Goal: Task Accomplishment & Management: Manage account settings

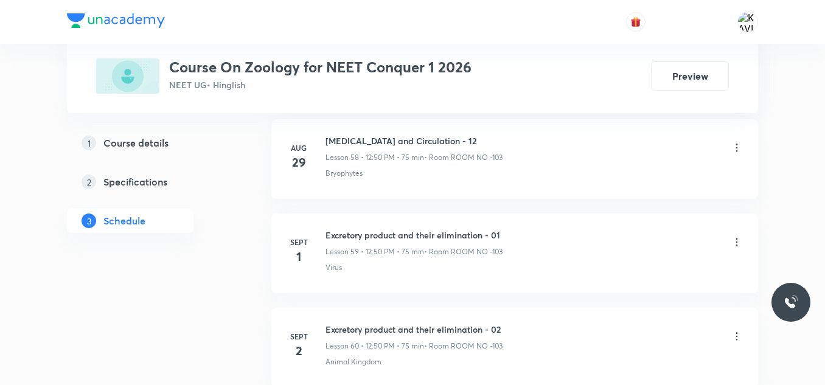
scroll to position [6435, 0]
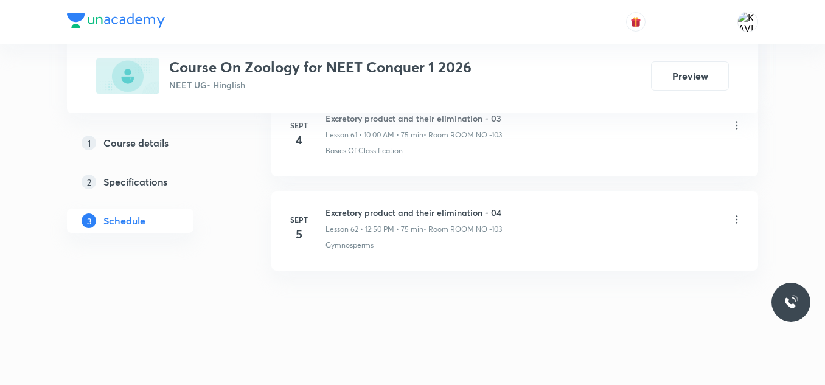
click at [372, 216] on h6 "Excretory product and their elimination - 04" at bounding box center [413, 212] width 176 height 13
copy h6 "Excretory product and their elimination - 04"
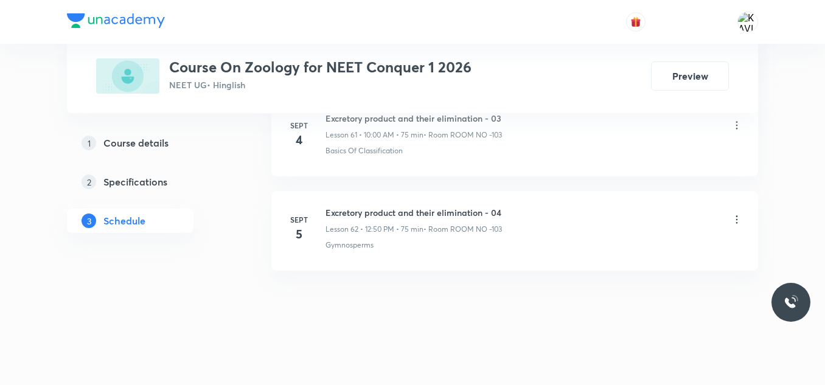
click at [737, 218] on icon at bounding box center [736, 219] width 12 height 12
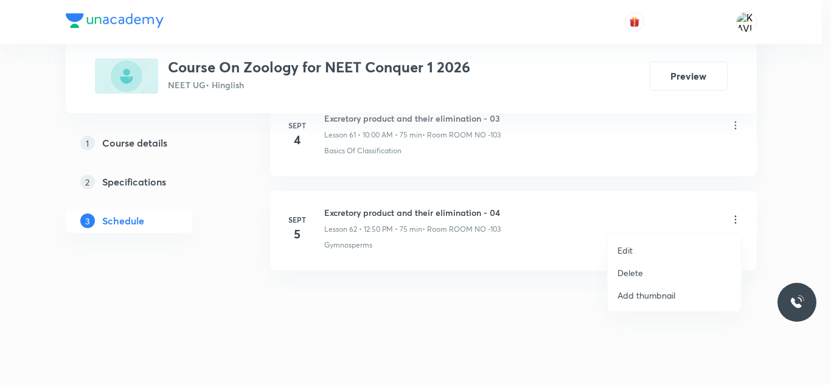
click at [629, 274] on p "Delete" at bounding box center [630, 272] width 26 height 13
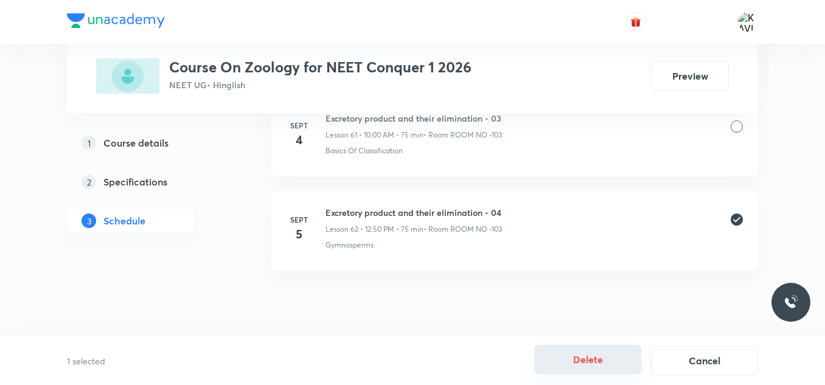
click at [591, 360] on button "Delete" at bounding box center [587, 359] width 107 height 29
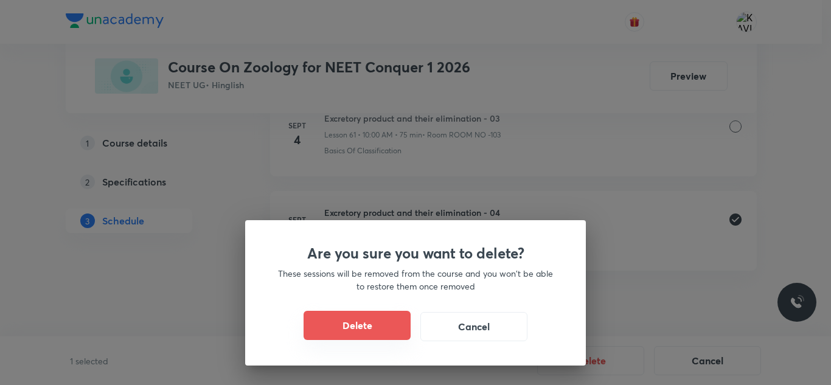
click at [371, 336] on button "Delete" at bounding box center [357, 325] width 107 height 29
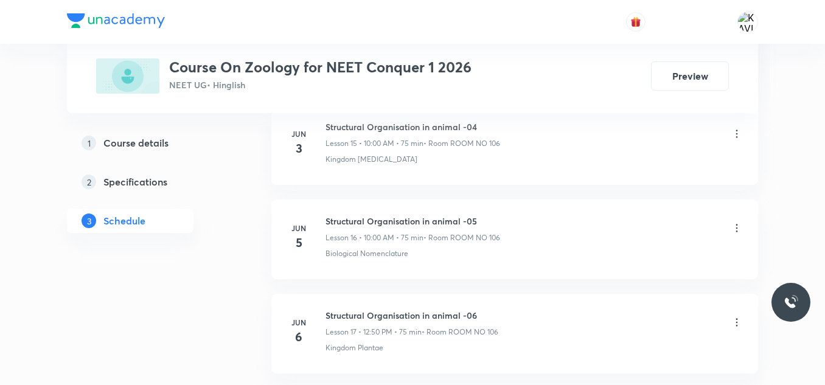
scroll to position [1771, 0]
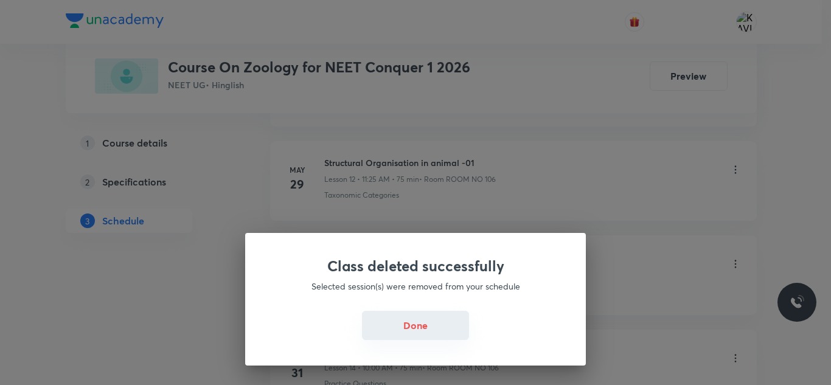
click at [409, 331] on button "Done" at bounding box center [415, 325] width 107 height 29
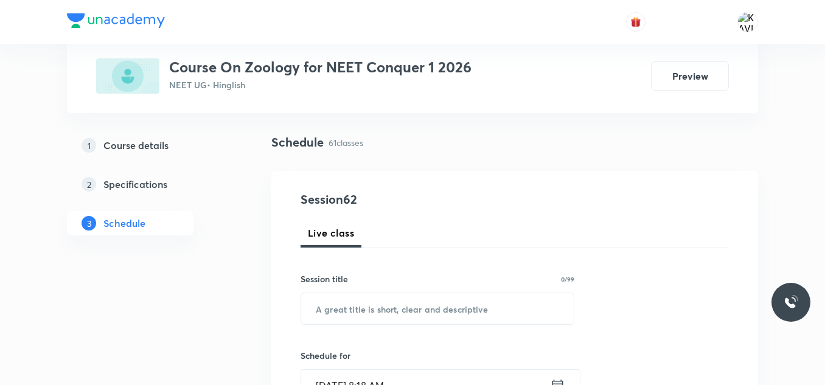
scroll to position [77, 0]
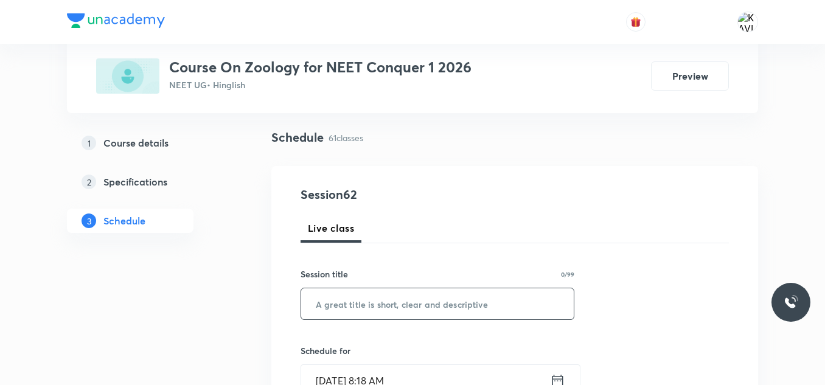
click at [358, 302] on input "text" at bounding box center [437, 303] width 272 height 31
paste input "Excretory product and their elimination - 04"
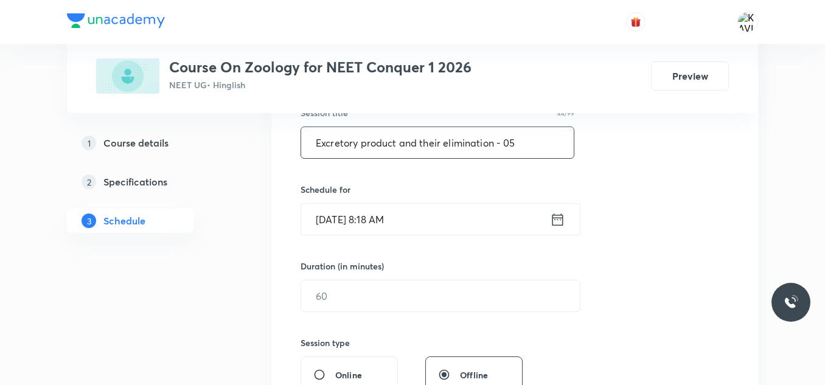
scroll to position [243, 0]
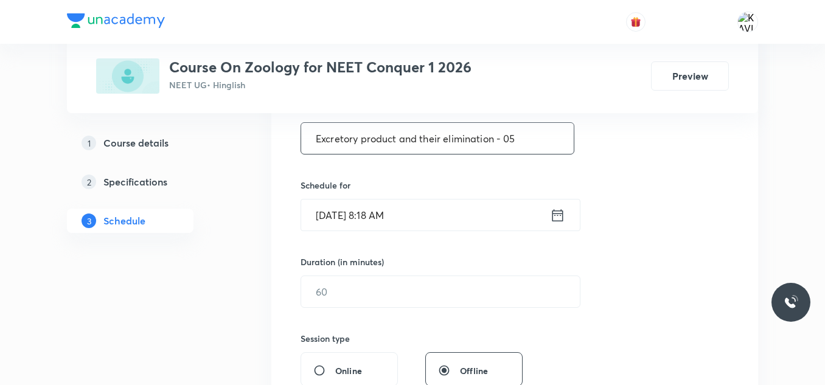
type input "Excretory product and their elimination - 05"
click at [558, 223] on icon at bounding box center [557, 215] width 15 height 17
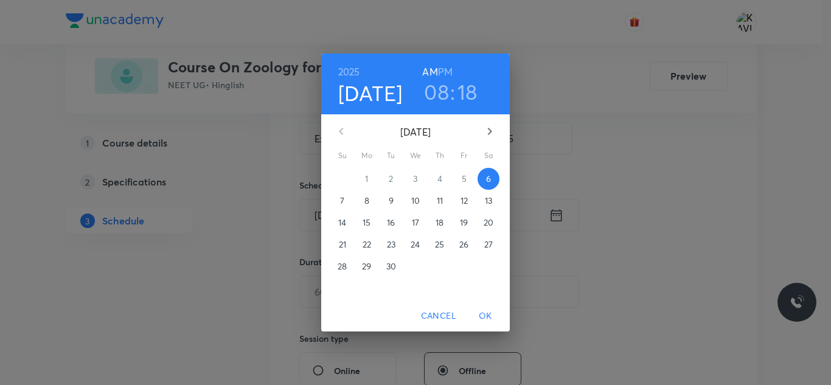
click at [440, 94] on h3 "08" at bounding box center [436, 92] width 25 height 26
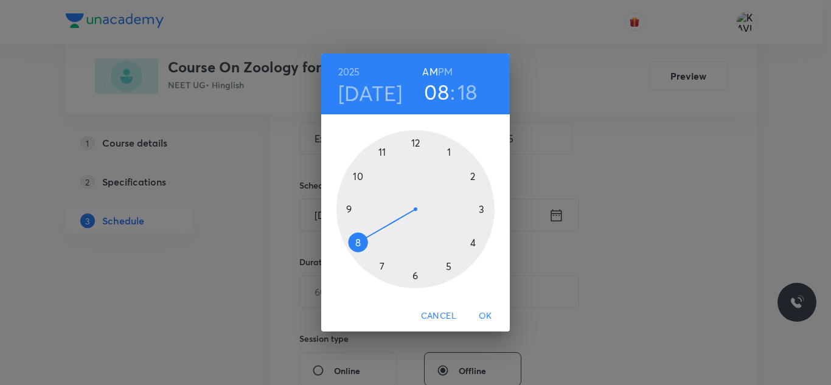
click at [361, 173] on div at bounding box center [415, 209] width 158 height 158
click at [412, 145] on div at bounding box center [415, 209] width 158 height 158
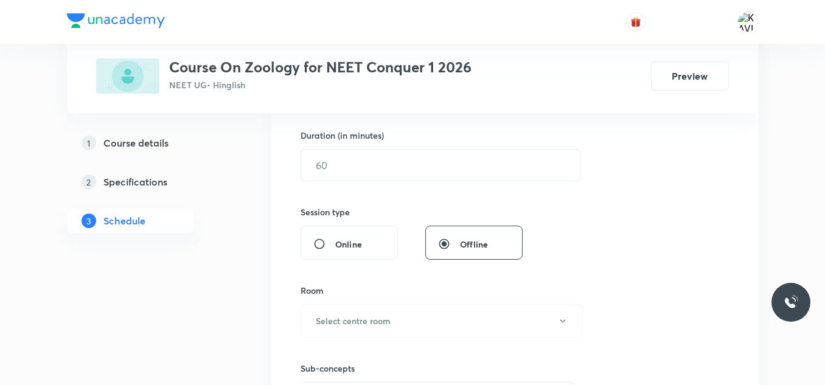
scroll to position [370, 0]
click at [387, 164] on input "text" at bounding box center [440, 164] width 279 height 31
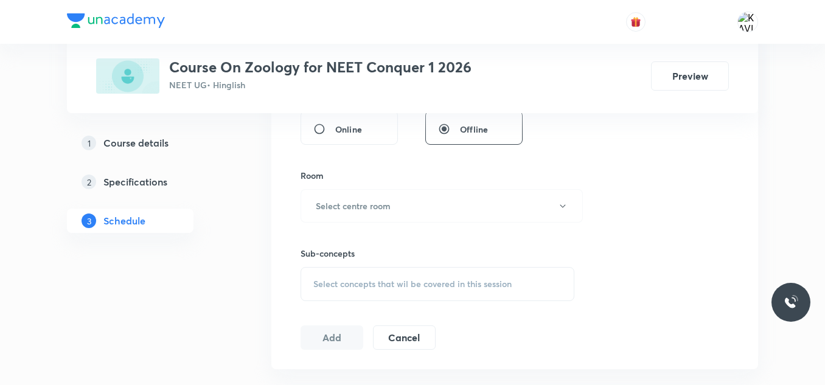
scroll to position [485, 0]
type input "75"
click at [370, 204] on h6 "Select centre room" at bounding box center [353, 204] width 75 height 13
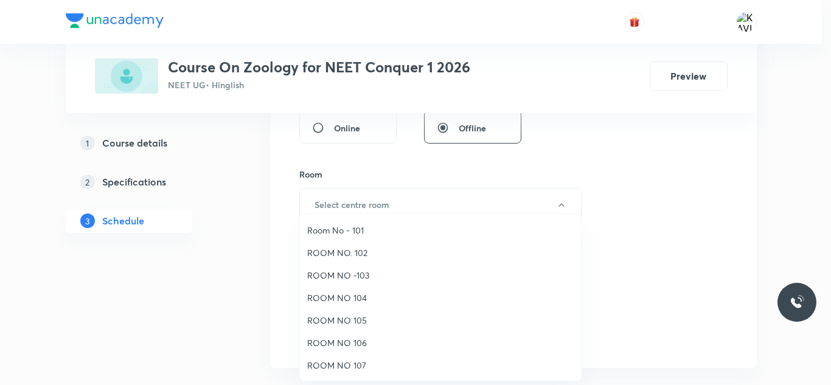
click at [363, 271] on span "ROOM NO -103" at bounding box center [440, 275] width 266 height 13
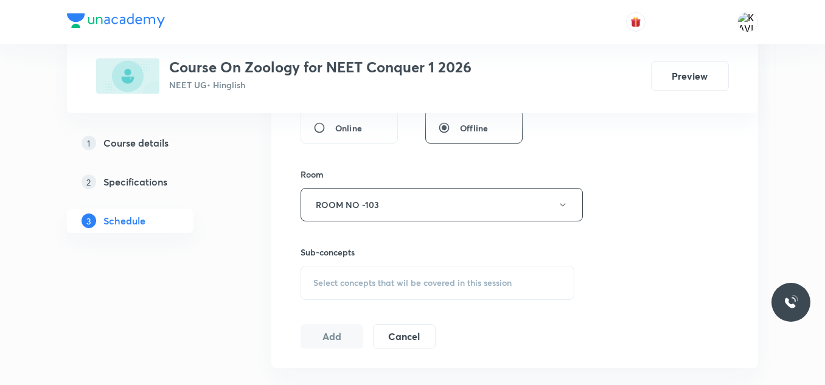
scroll to position [619, 0]
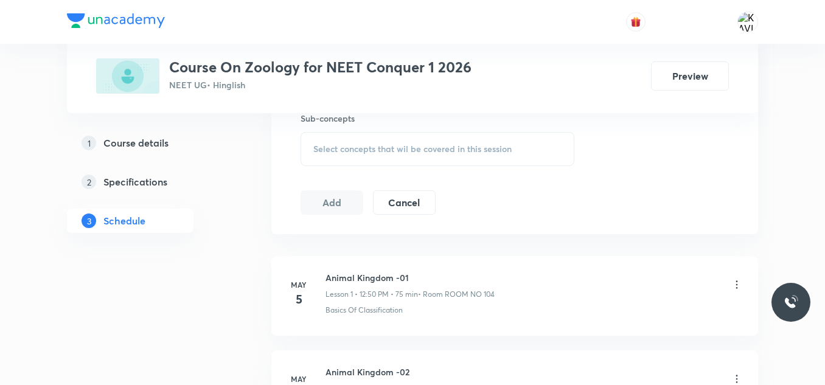
click at [378, 150] on span "Select concepts that wil be covered in this session" at bounding box center [412, 149] width 198 height 10
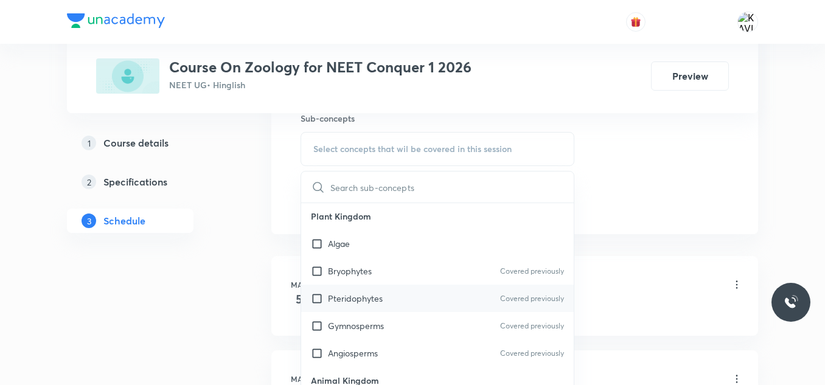
scroll to position [780, 0]
click at [349, 341] on div "Angiosperms Covered previously" at bounding box center [437, 352] width 272 height 27
checkbox input "true"
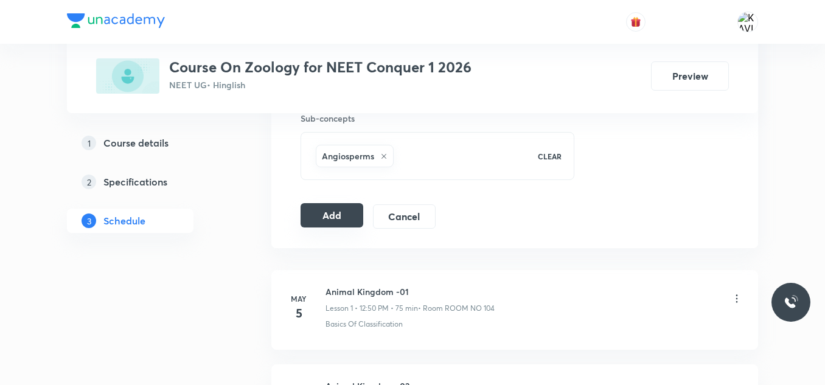
click at [347, 214] on button "Add" at bounding box center [331, 215] width 63 height 24
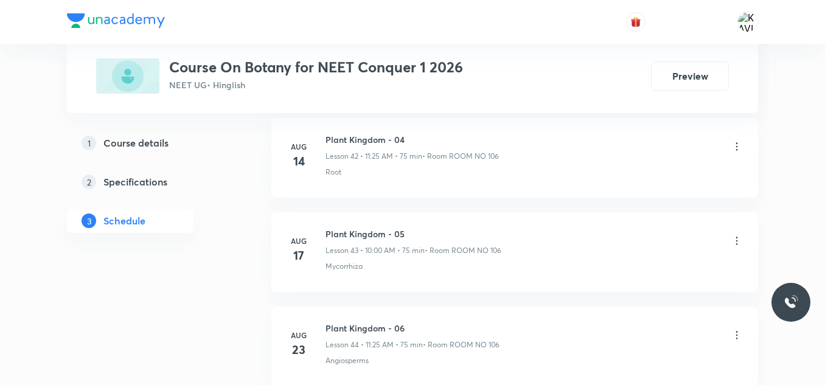
scroll to position [5210, 0]
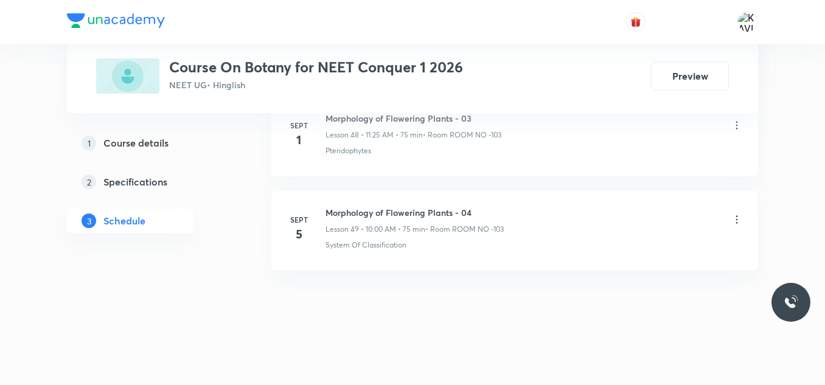
click at [458, 212] on h6 "Morphology of Flowering Plants - 04" at bounding box center [414, 212] width 178 height 13
click at [735, 218] on icon at bounding box center [736, 219] width 12 height 12
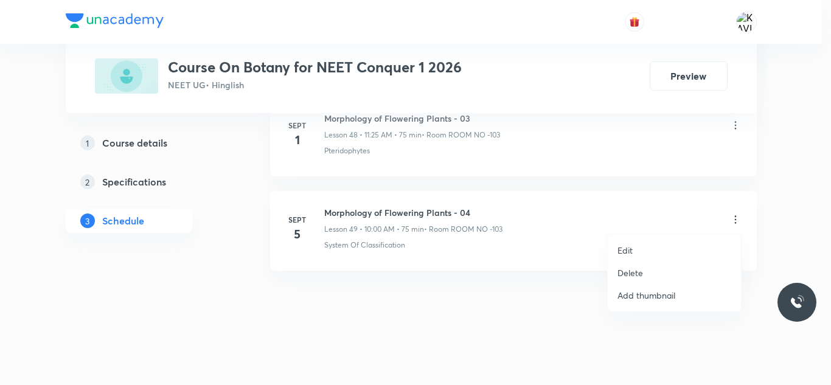
click at [630, 275] on p "Delete" at bounding box center [630, 272] width 26 height 13
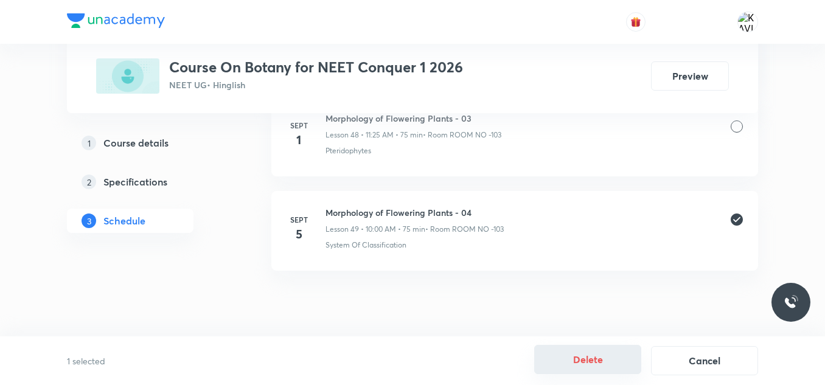
click at [578, 359] on button "Delete" at bounding box center [587, 359] width 107 height 29
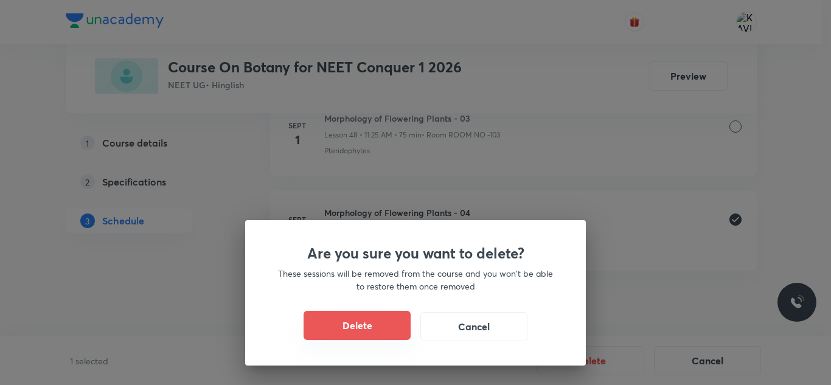
click at [372, 325] on button "Delete" at bounding box center [357, 325] width 107 height 29
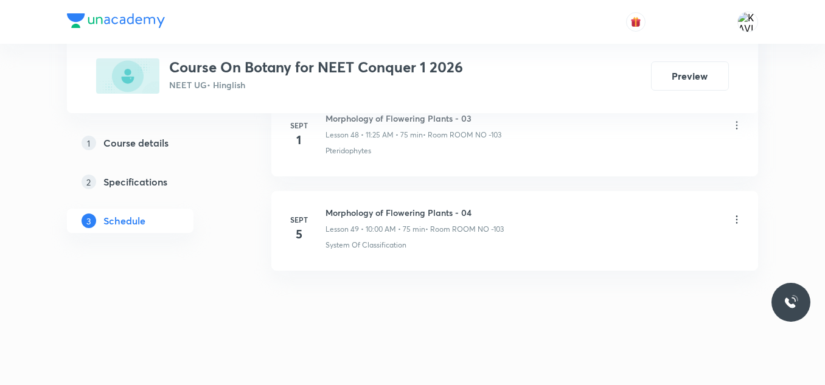
click at [412, 210] on h6 "Morphology of Flowering Plants - 04" at bounding box center [414, 212] width 178 height 13
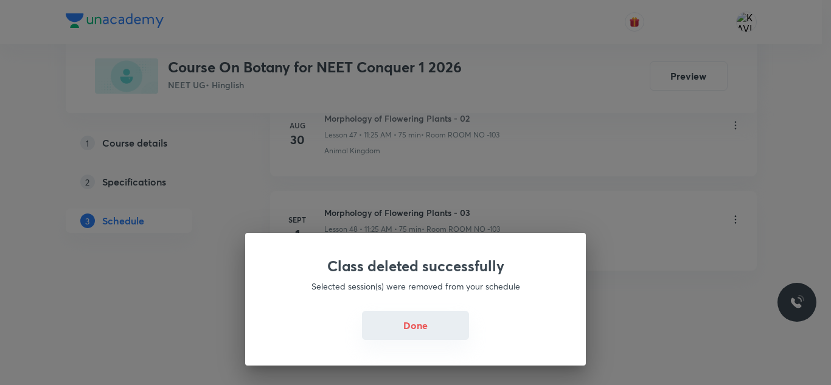
click at [407, 331] on button "Done" at bounding box center [415, 325] width 107 height 29
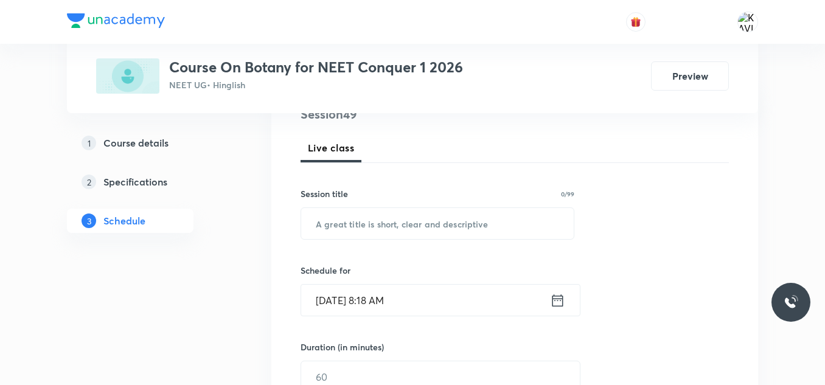
scroll to position [159, 0]
click at [362, 229] on input "text" at bounding box center [437, 222] width 272 height 31
paste input "Excretory product and their elimination - 04"
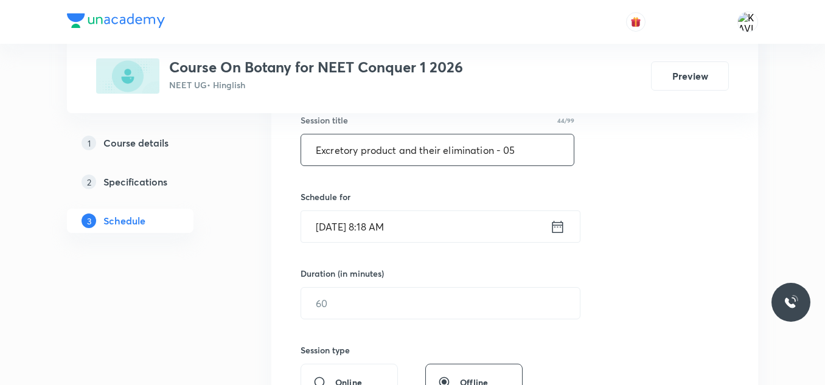
scroll to position [232, 0]
type input "Excretory product and their elimination - 05"
click at [555, 226] on icon at bounding box center [557, 225] width 15 height 17
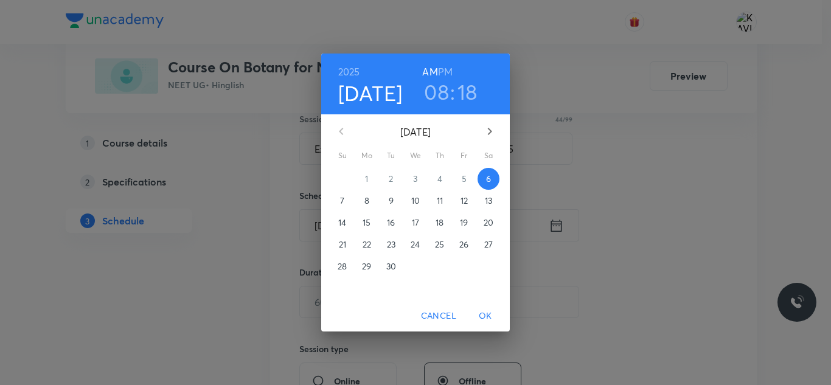
click at [436, 102] on h3 "08" at bounding box center [436, 92] width 25 height 26
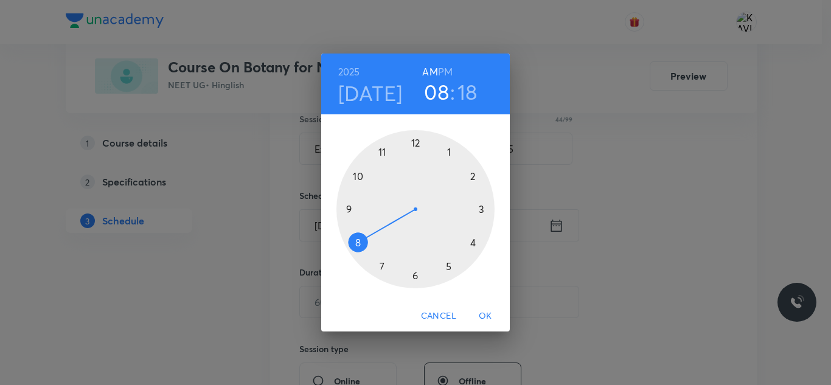
click at [383, 150] on div at bounding box center [415, 209] width 158 height 158
click at [447, 270] on div at bounding box center [415, 209] width 158 height 158
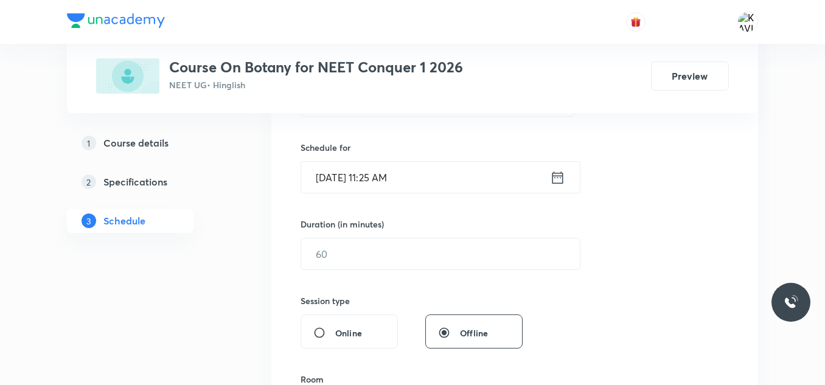
scroll to position [282, 0]
click at [419, 263] on input "text" at bounding box center [440, 252] width 279 height 31
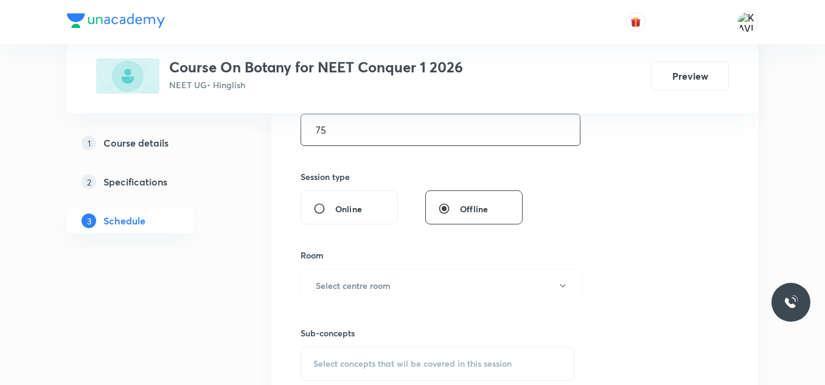
scroll to position [408, 0]
type input "75"
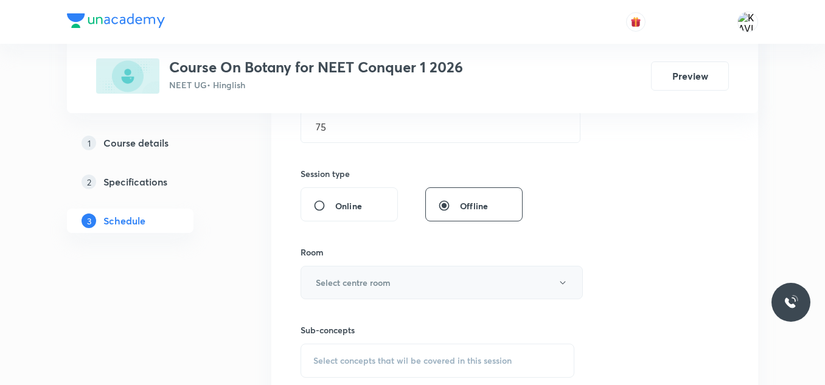
click at [354, 287] on h6 "Select centre room" at bounding box center [353, 282] width 75 height 13
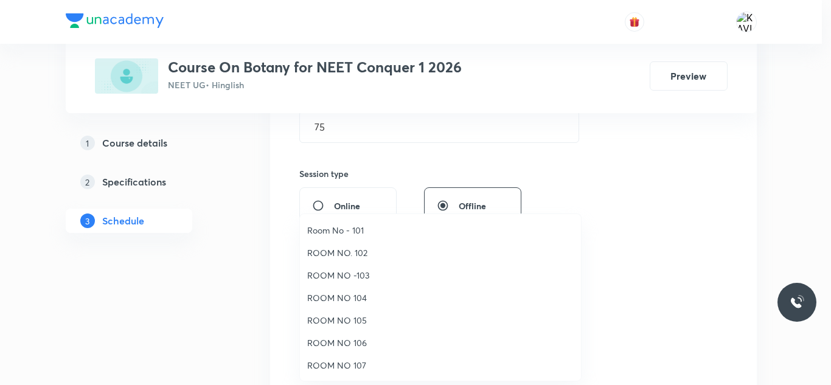
click at [361, 279] on span "ROOM NO -103" at bounding box center [440, 275] width 266 height 13
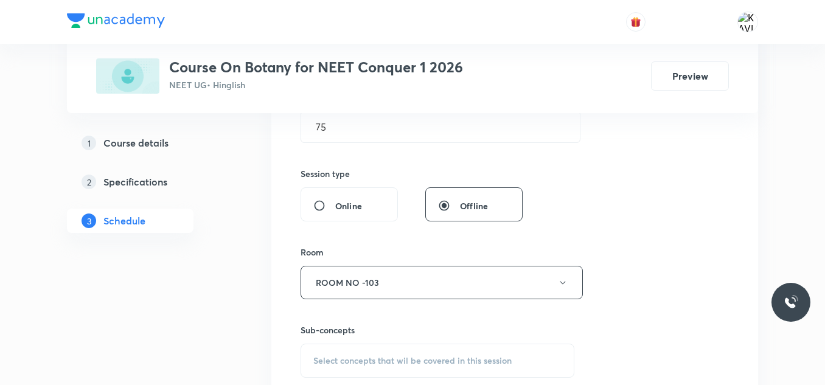
click at [627, 175] on div "Session 49 Live class Session title 44/99 Excretory product and their eliminati…" at bounding box center [514, 140] width 428 height 571
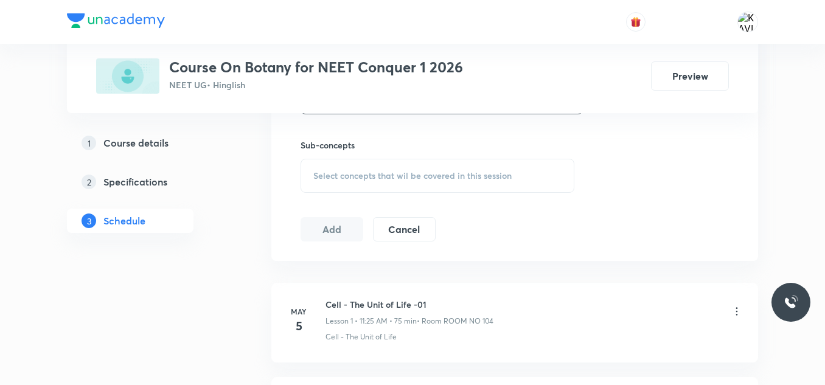
scroll to position [593, 0]
click at [367, 172] on span "Select concepts that wil be covered in this session" at bounding box center [412, 175] width 198 height 10
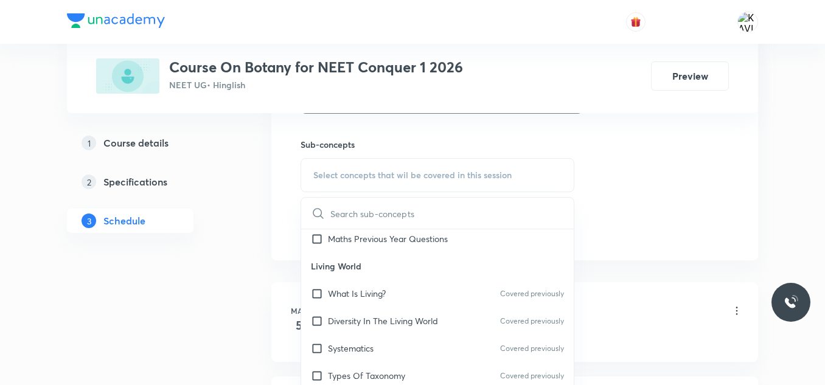
scroll to position [155, 0]
click at [426, 244] on div "Maths Previous Year Questions" at bounding box center [437, 237] width 272 height 27
checkbox input "true"
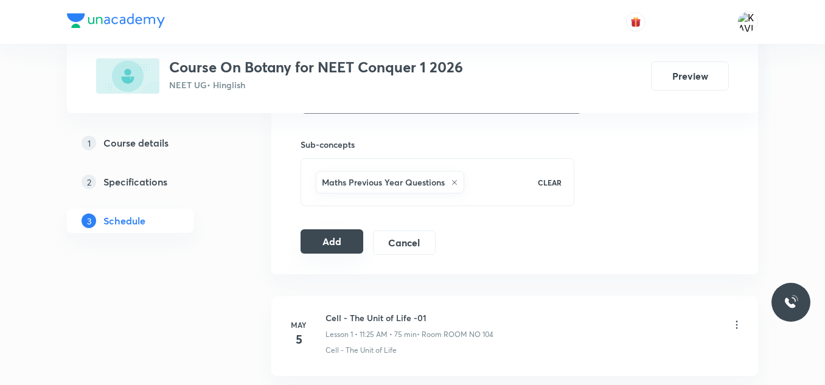
click at [341, 231] on button "Add" at bounding box center [331, 241] width 63 height 24
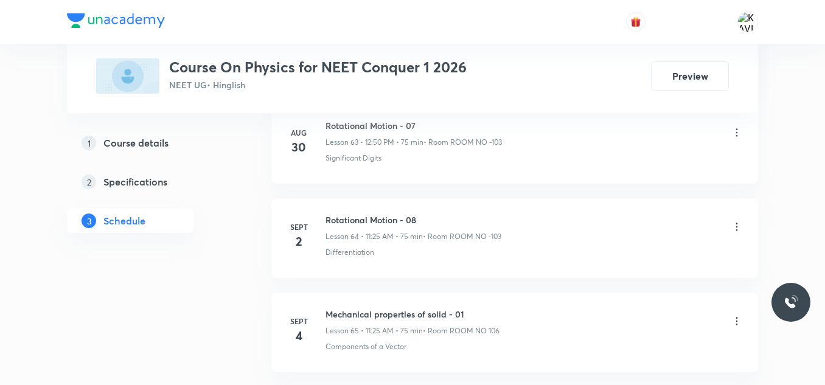
scroll to position [6812, 0]
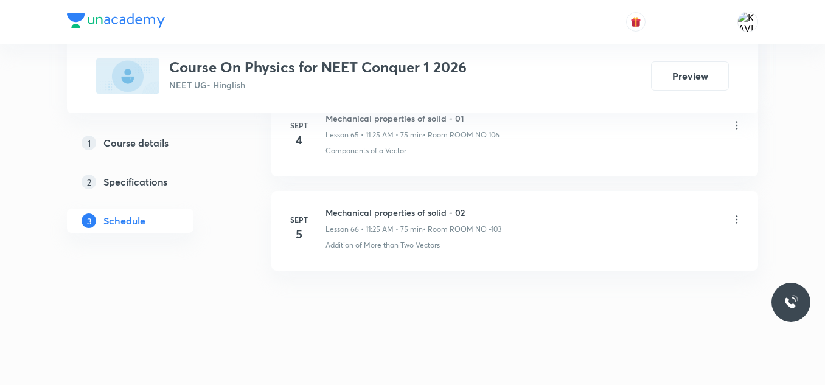
click at [453, 213] on h6 "Mechanical properties of solid - 02" at bounding box center [413, 212] width 176 height 13
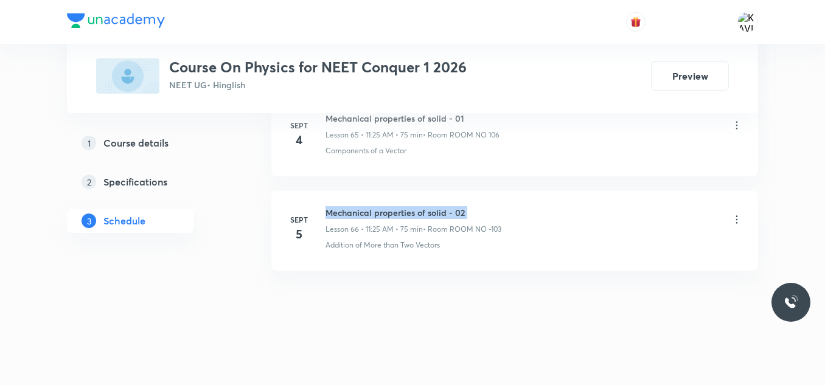
click at [453, 213] on h6 "Mechanical properties of solid - 02" at bounding box center [413, 212] width 176 height 13
click at [739, 215] on icon at bounding box center [736, 219] width 12 height 12
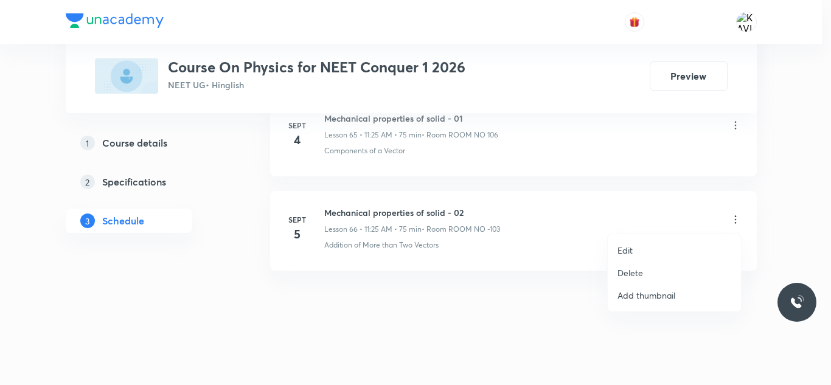
click at [622, 273] on p "Delete" at bounding box center [630, 272] width 26 height 13
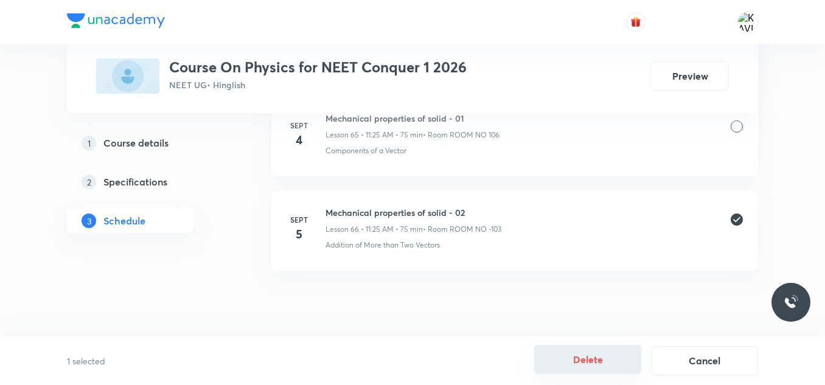
click at [591, 368] on button "Delete" at bounding box center [587, 359] width 107 height 29
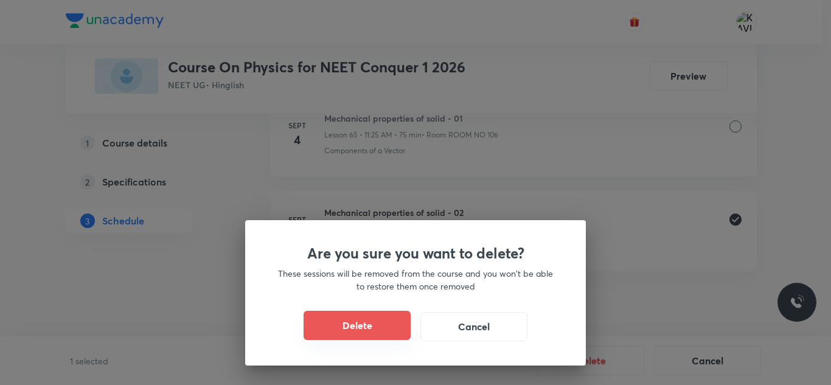
click at [342, 323] on button "Delete" at bounding box center [357, 325] width 107 height 29
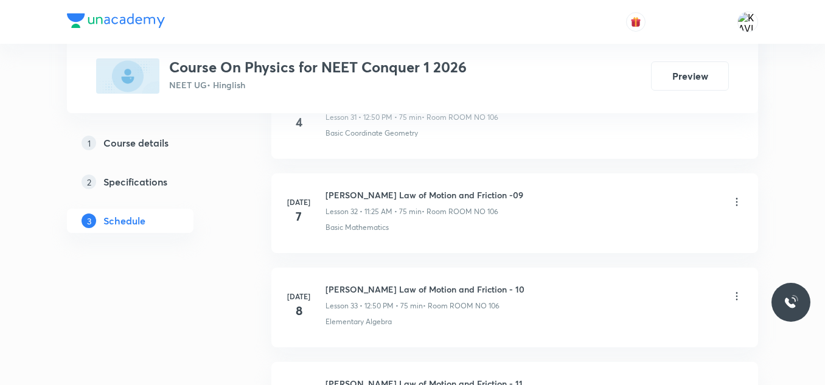
scroll to position [3163, 0]
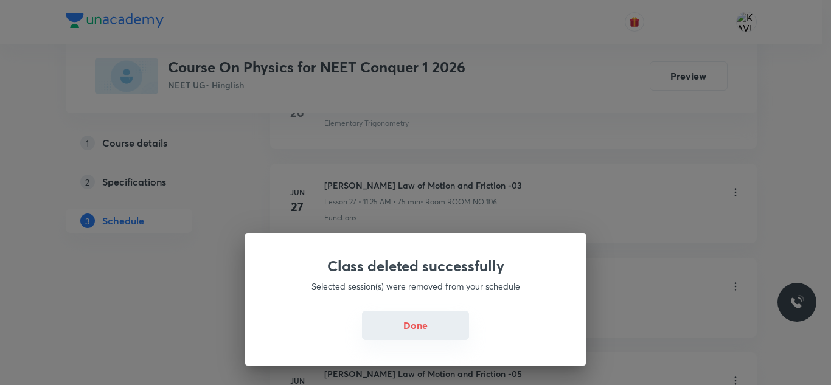
click at [412, 318] on button "Done" at bounding box center [415, 325] width 107 height 29
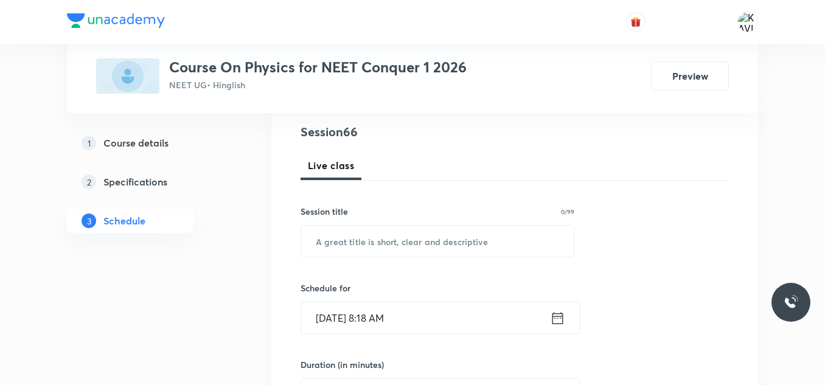
scroll to position [142, 0]
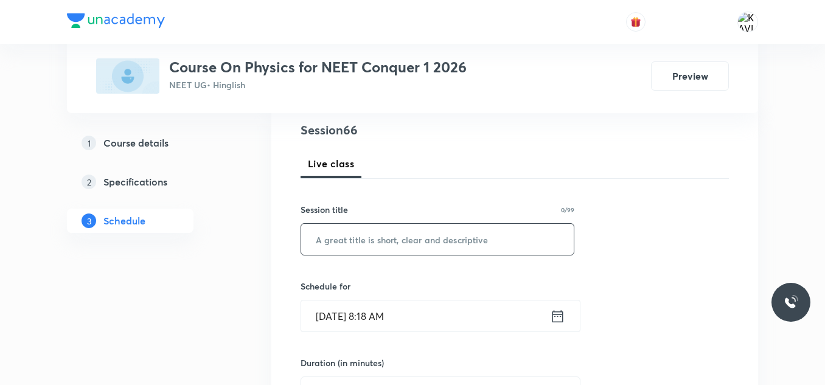
click at [330, 227] on input "text" at bounding box center [437, 239] width 272 height 31
paste input "Mechanical properties of solid - 02"
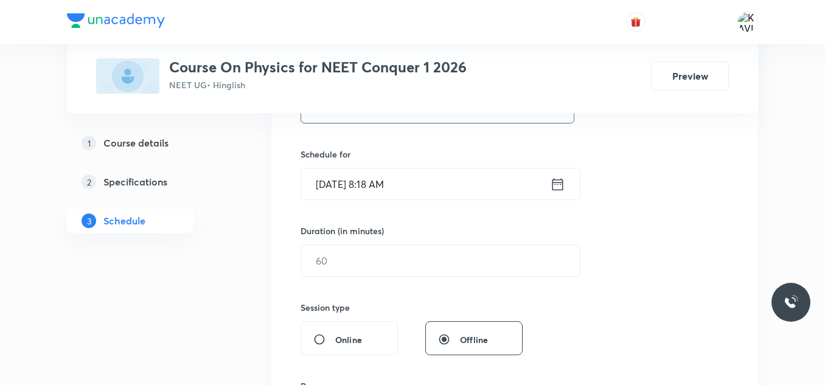
scroll to position [276, 0]
type input "Mechanical properties of solid - 02"
click at [552, 187] on icon at bounding box center [557, 182] width 11 height 12
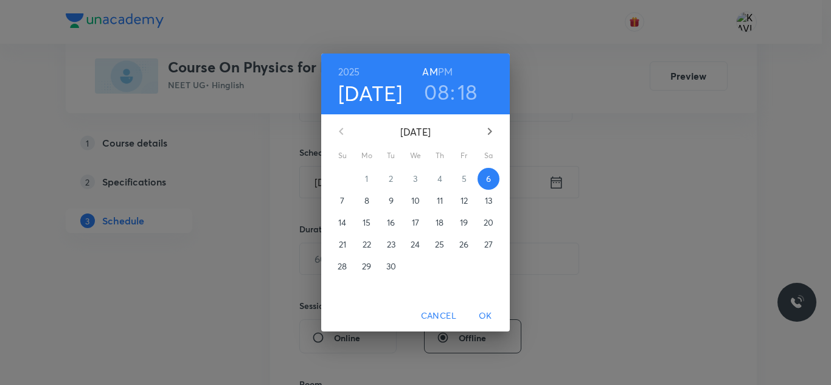
click at [449, 66] on h6 "PM" at bounding box center [445, 71] width 15 height 17
click at [440, 87] on h3 "08" at bounding box center [436, 92] width 25 height 26
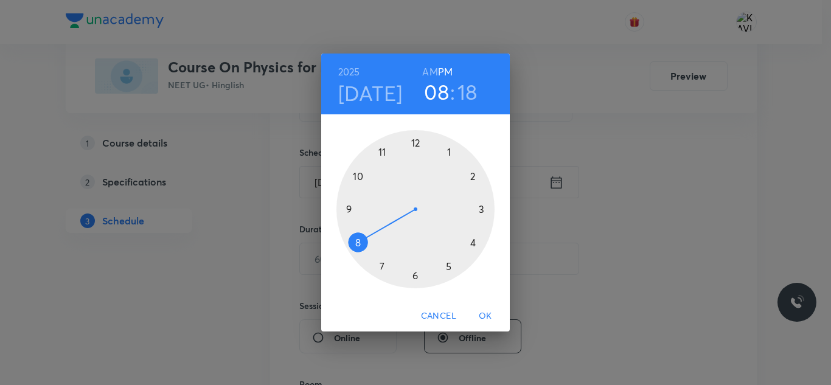
click at [415, 139] on div at bounding box center [415, 209] width 158 height 158
click at [355, 171] on div at bounding box center [415, 209] width 158 height 158
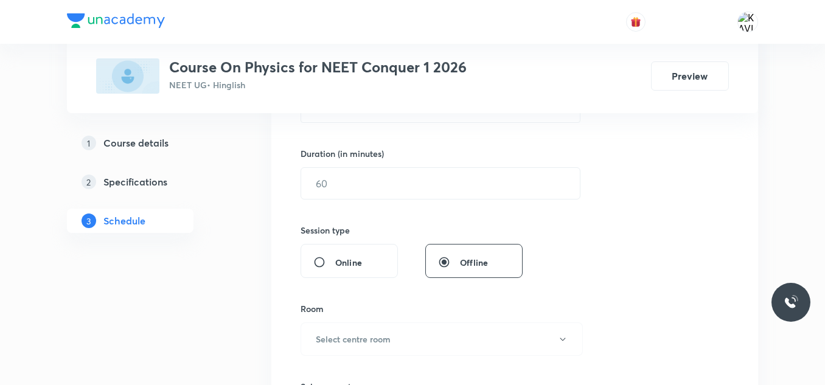
scroll to position [352, 0]
click at [390, 180] on input "text" at bounding box center [440, 182] width 279 height 31
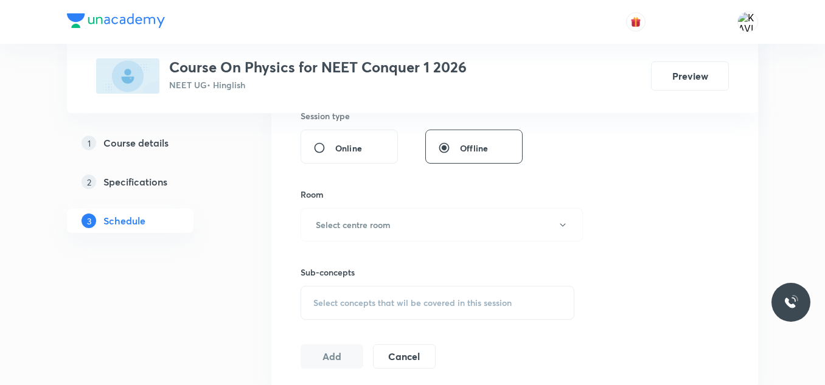
scroll to position [467, 0]
type input "75"
click at [359, 218] on h6 "Select centre room" at bounding box center [353, 223] width 75 height 13
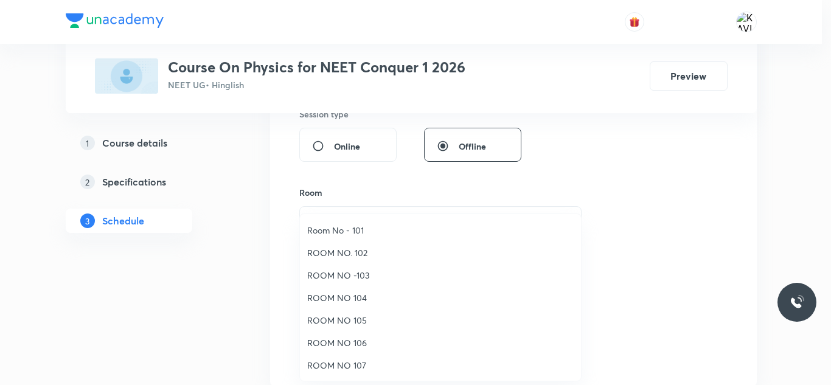
click at [362, 278] on span "ROOM NO -103" at bounding box center [440, 275] width 266 height 13
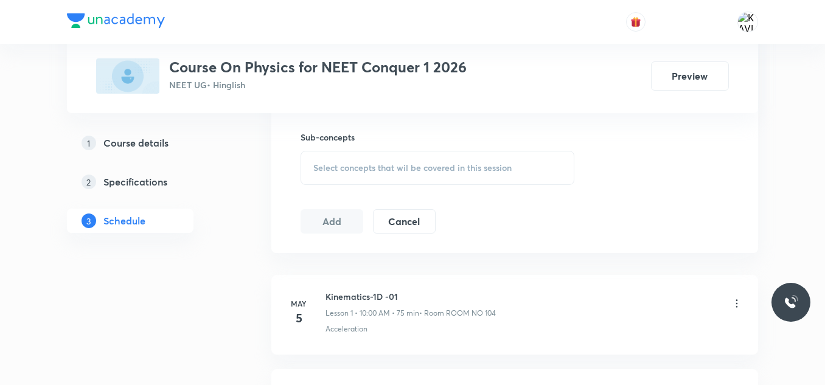
scroll to position [601, 0]
click at [349, 164] on span "Select concepts that wil be covered in this session" at bounding box center [412, 167] width 198 height 10
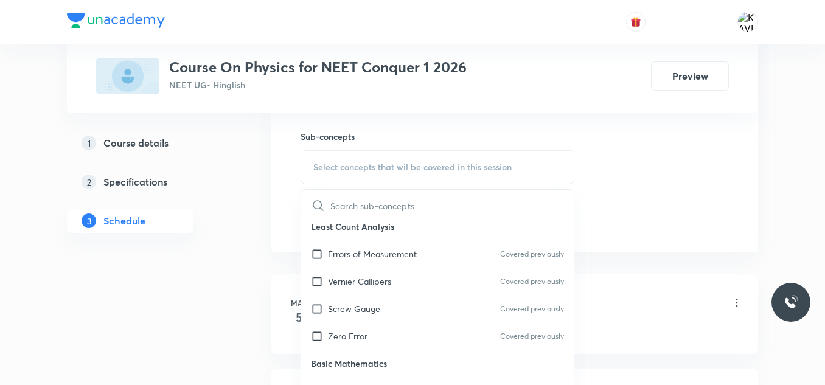
scroll to position [571, 0]
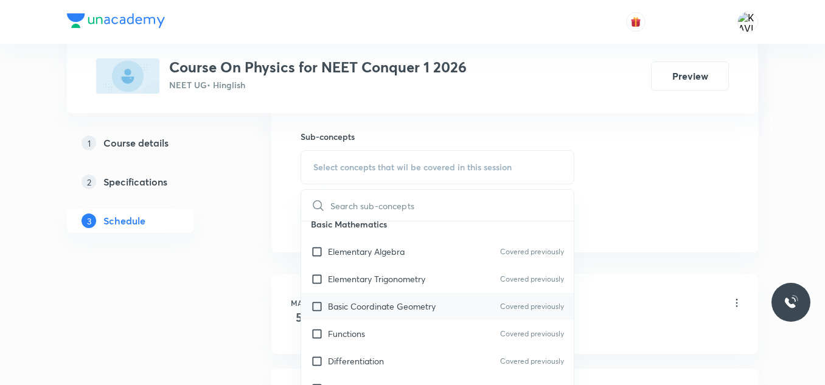
click at [395, 305] on p "Basic Coordinate Geometry" at bounding box center [382, 306] width 108 height 13
checkbox input "true"
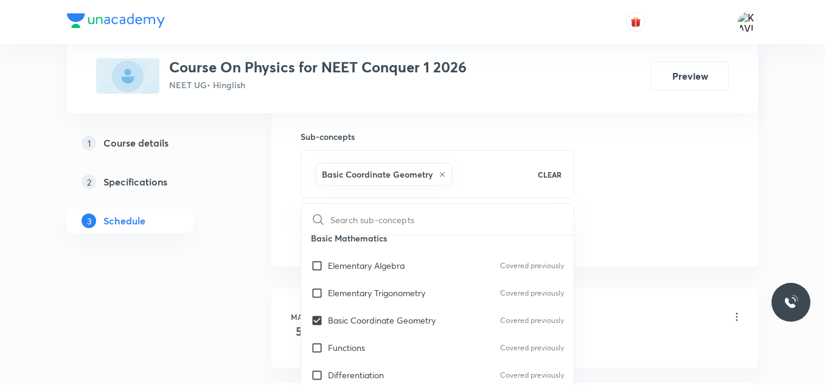
drag, startPoint x: 569, startPoint y: 226, endPoint x: 653, endPoint y: 190, distance: 90.7
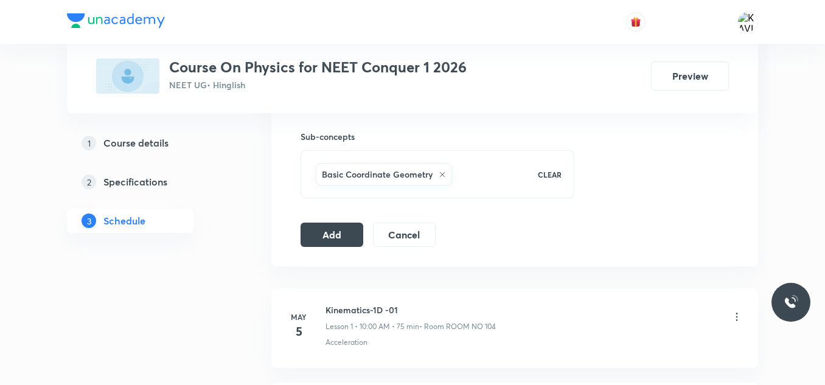
click at [339, 239] on button "Add" at bounding box center [331, 233] width 63 height 24
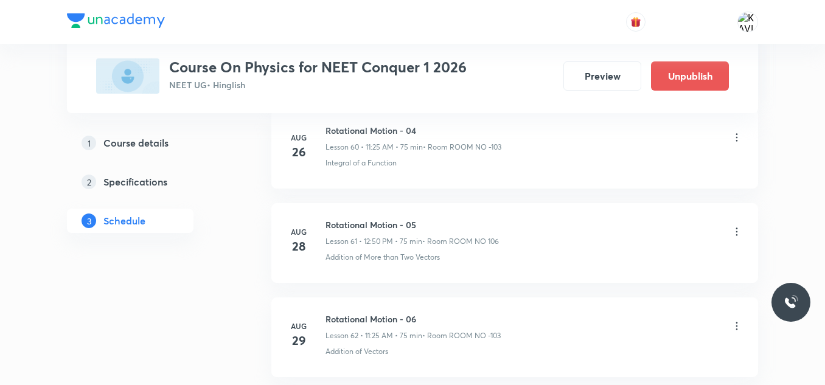
scroll to position [6253, 0]
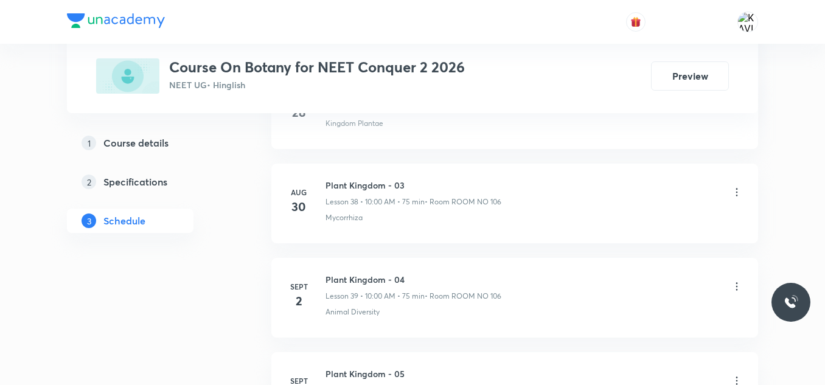
scroll to position [4361, 0]
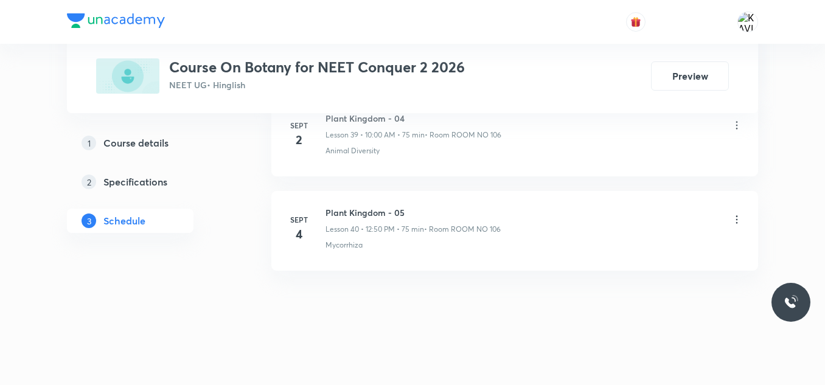
click at [386, 209] on h6 "Plant Kingdom - 05" at bounding box center [412, 212] width 175 height 13
copy h6 "Plant Kingdom - 05"
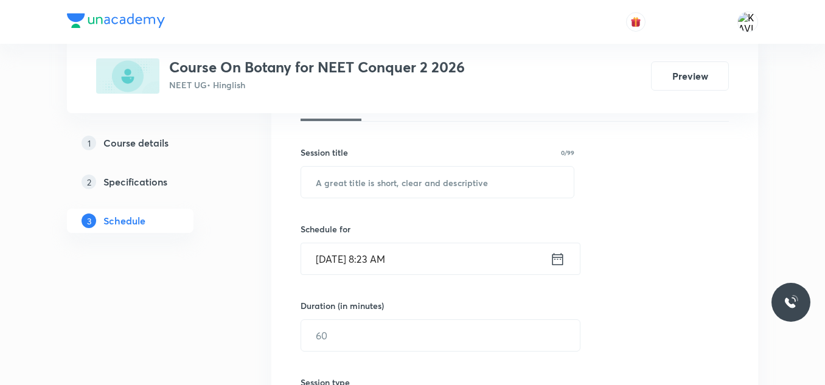
scroll to position [201, 0]
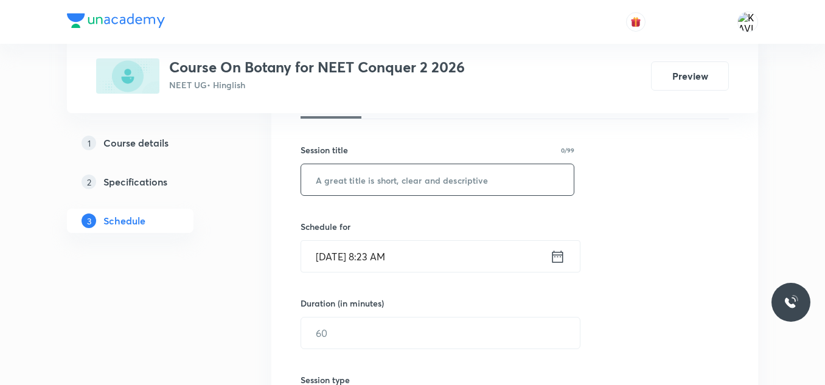
click at [384, 180] on input "text" at bounding box center [437, 179] width 272 height 31
paste input "Plant Kingdom - 05"
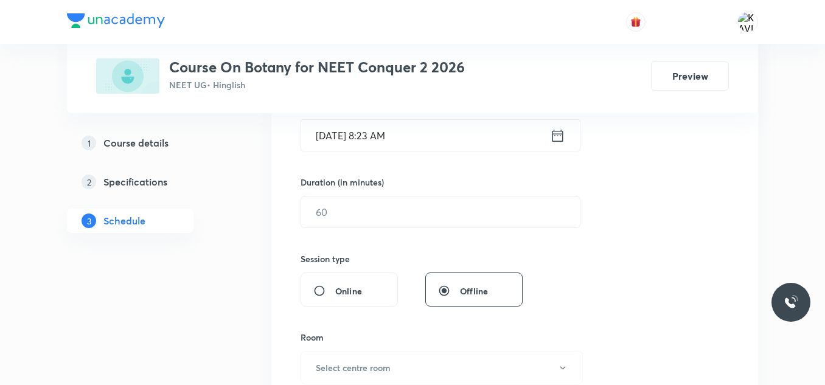
scroll to position [325, 0]
type input "Plant Kingdom - 06"
click at [562, 139] on icon at bounding box center [557, 133] width 15 height 17
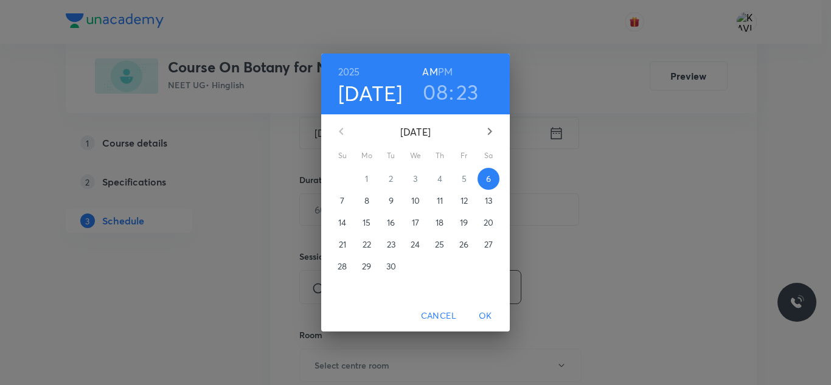
click at [436, 92] on h3 "08" at bounding box center [435, 92] width 25 height 26
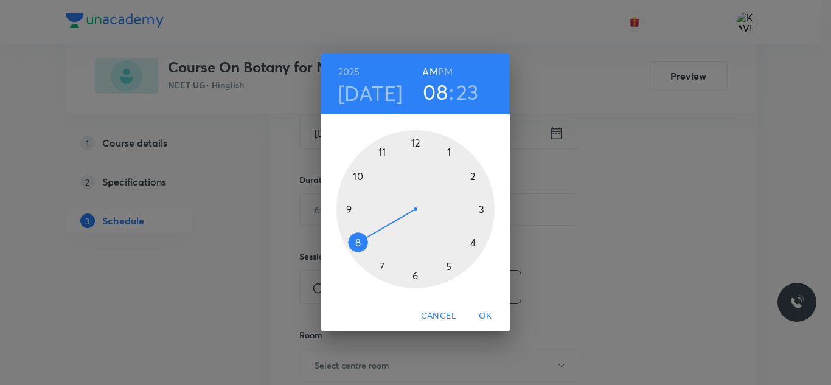
click at [361, 175] on div at bounding box center [415, 209] width 158 height 158
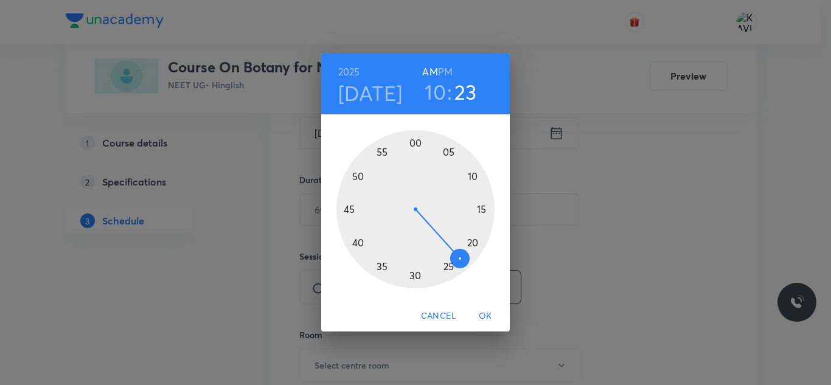
click at [415, 145] on div at bounding box center [415, 209] width 158 height 158
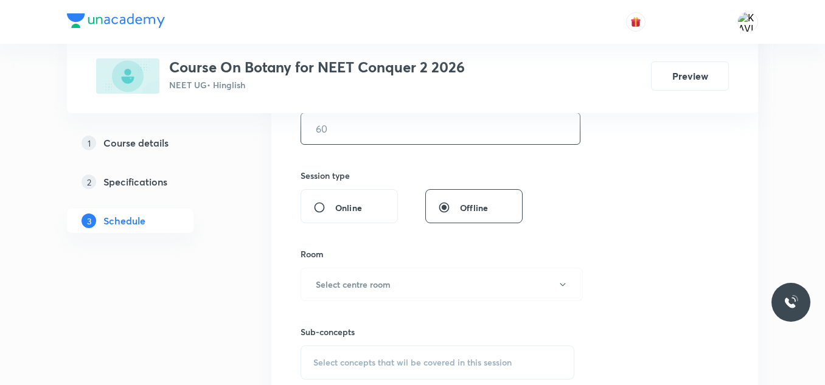
scroll to position [412, 0]
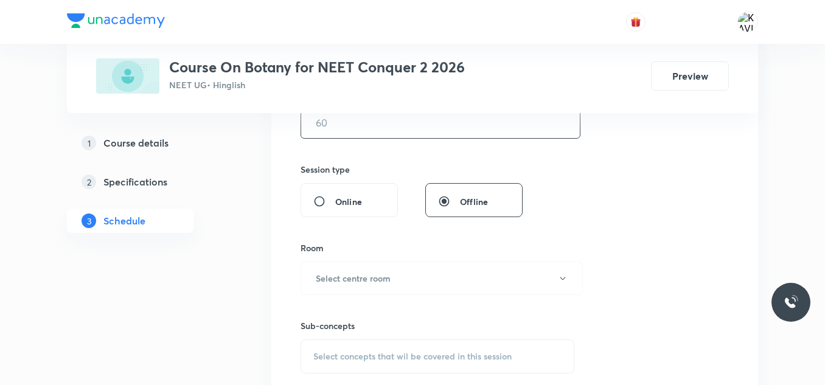
click at [344, 128] on input "text" at bounding box center [440, 122] width 279 height 31
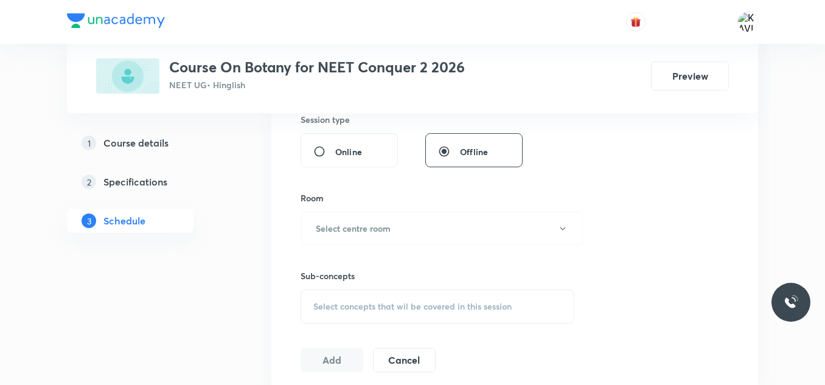
scroll to position [462, 0]
type input "75"
click at [363, 228] on h6 "Select centre room" at bounding box center [353, 227] width 75 height 13
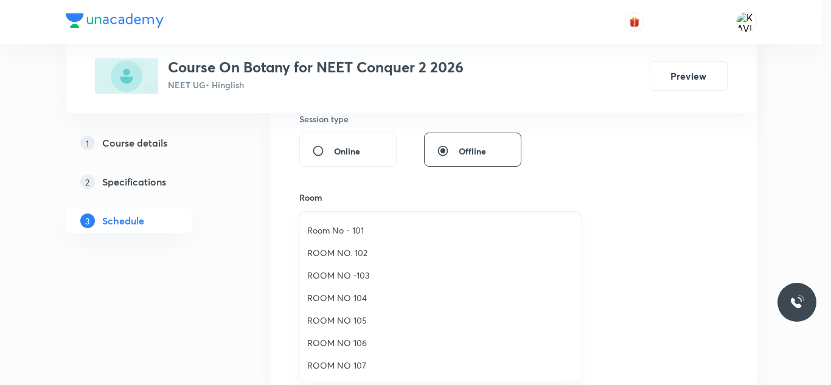
click at [365, 342] on span "ROOM NO 106" at bounding box center [440, 342] width 266 height 13
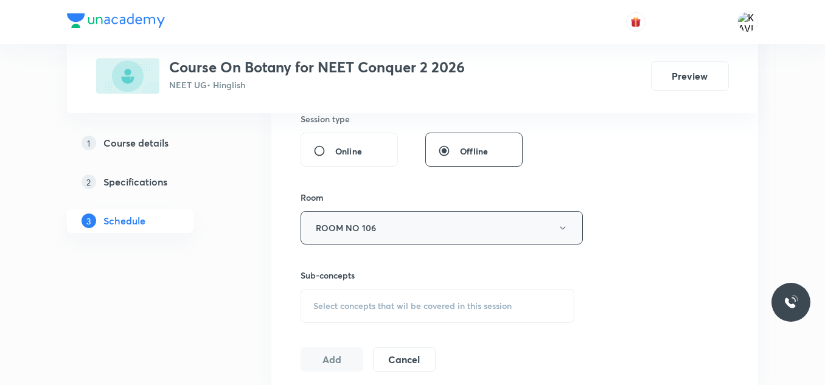
scroll to position [555, 0]
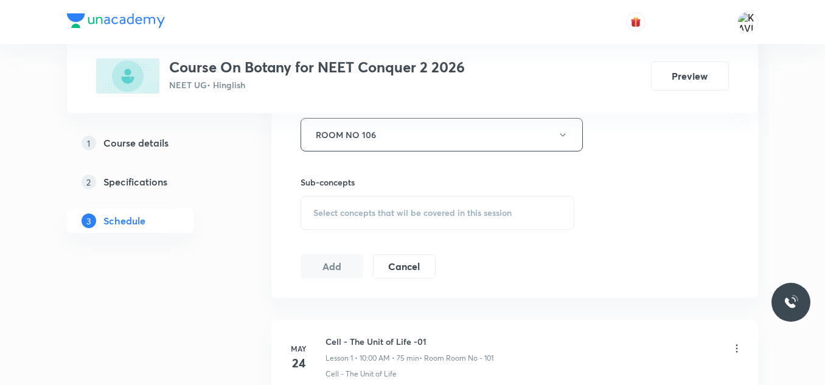
click at [387, 213] on span "Select concepts that wil be covered in this session" at bounding box center [412, 213] width 198 height 10
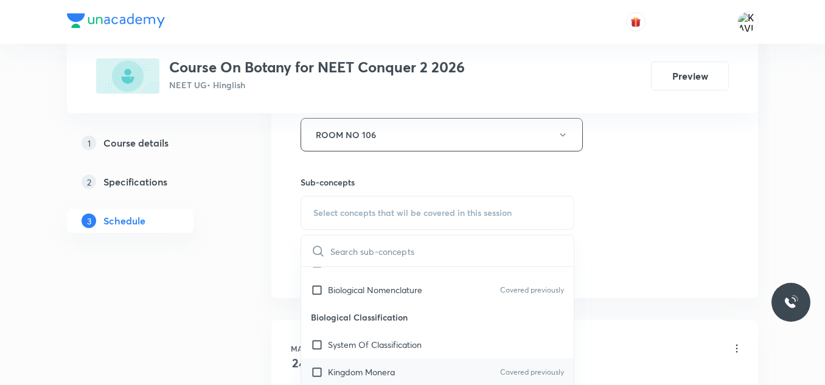
scroll to position [429, 0]
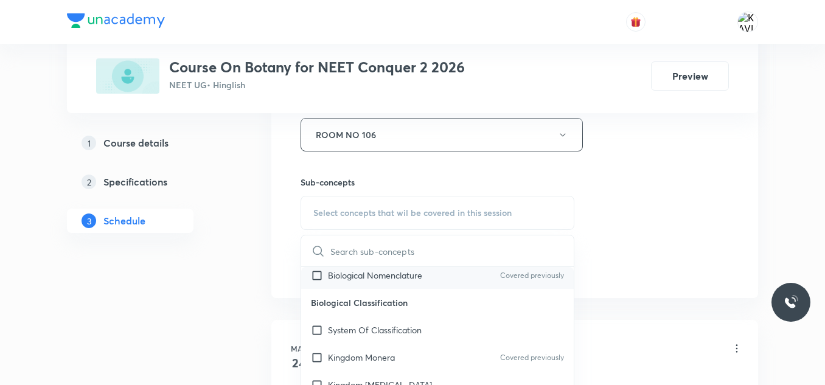
click at [383, 276] on p "Biological Nomenclature" at bounding box center [375, 275] width 94 height 13
checkbox input "true"
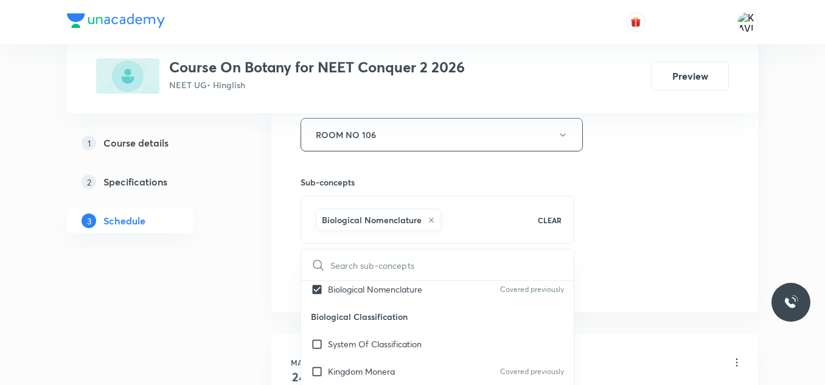
click at [699, 153] on div "Session 41 Live class Session title 18/99 Plant Kingdom - 06 ​ Schedule for Sep…" at bounding box center [514, -1] width 428 height 585
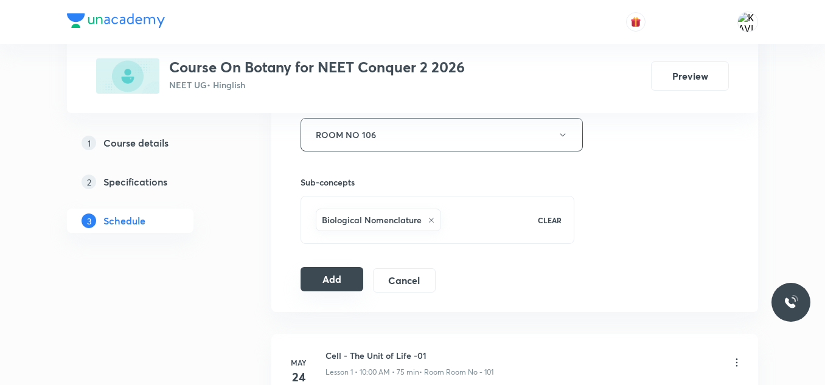
click at [326, 277] on button "Add" at bounding box center [331, 279] width 63 height 24
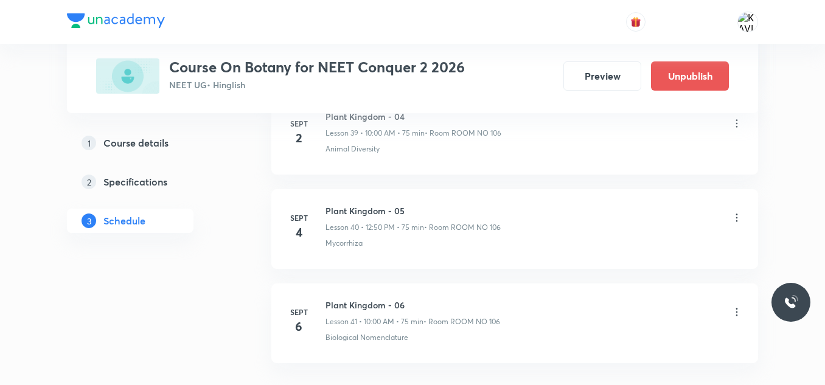
scroll to position [3896, 0]
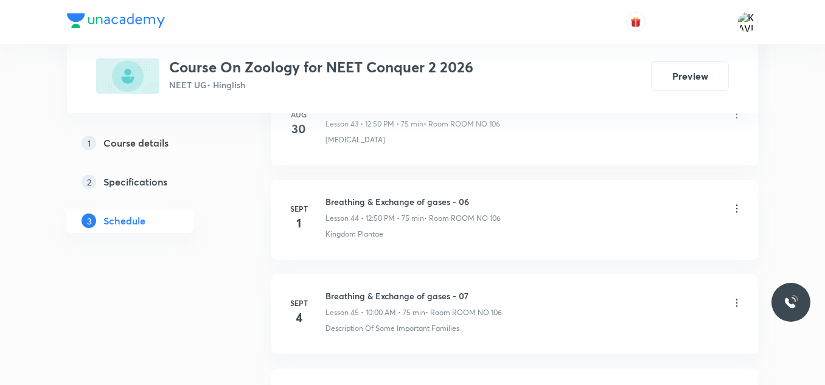
scroll to position [4927, 0]
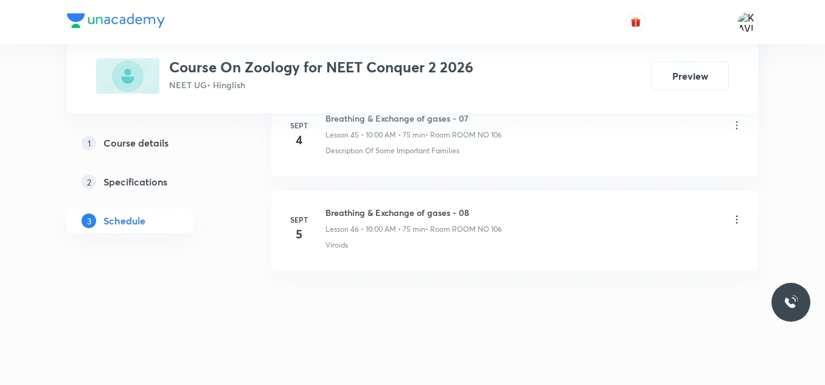
click at [387, 208] on h6 "Breathing & Exchange of gases - 08" at bounding box center [413, 212] width 176 height 13
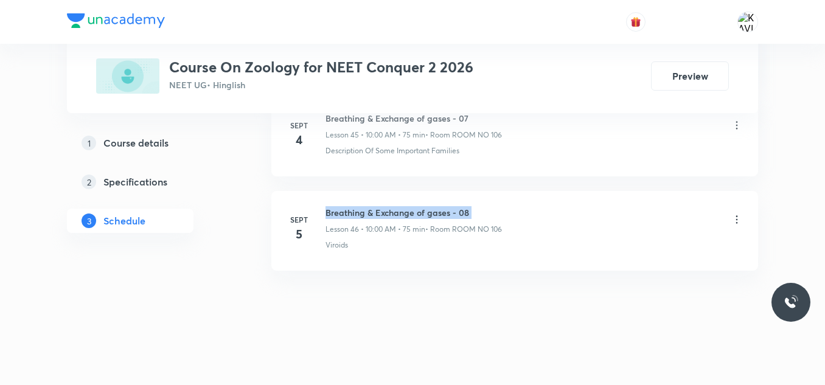
copy h6 "Breathing & Exchange of gases - 08"
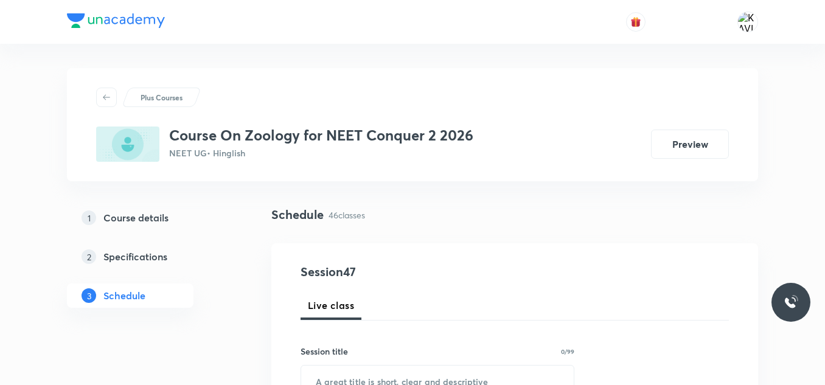
scroll to position [195, 0]
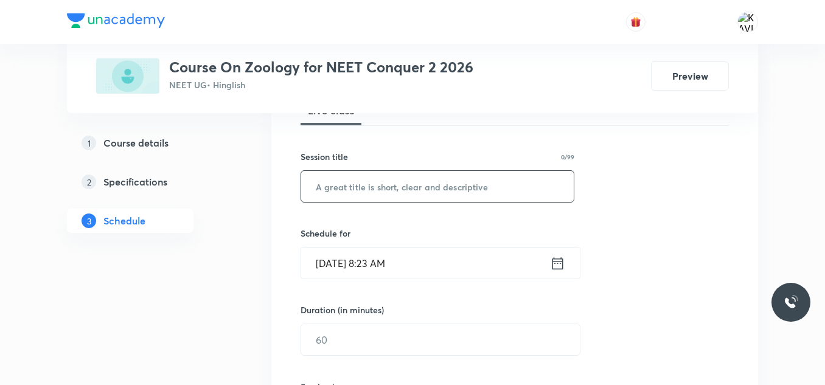
click at [354, 200] on input "text" at bounding box center [437, 186] width 272 height 31
paste input "Breathing & Exchange of gases - 08"
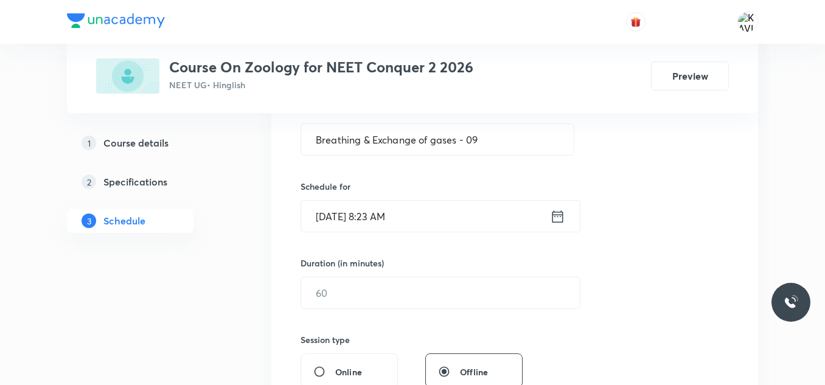
click at [562, 215] on icon at bounding box center [557, 216] width 15 height 17
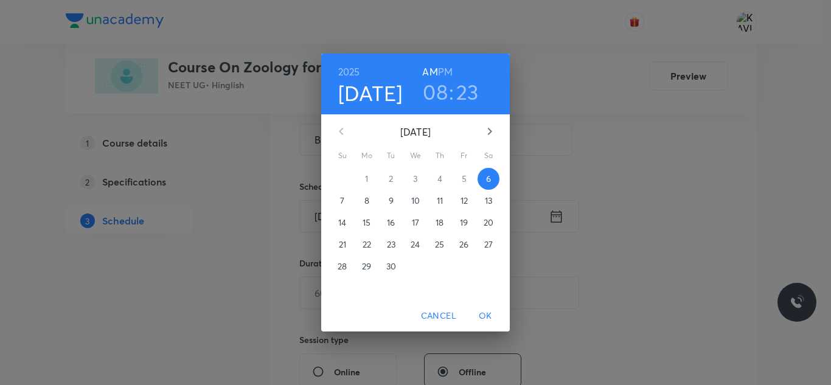
click at [442, 66] on h6 "PM" at bounding box center [445, 71] width 15 height 17
click at [437, 92] on h3 "08" at bounding box center [435, 92] width 25 height 26
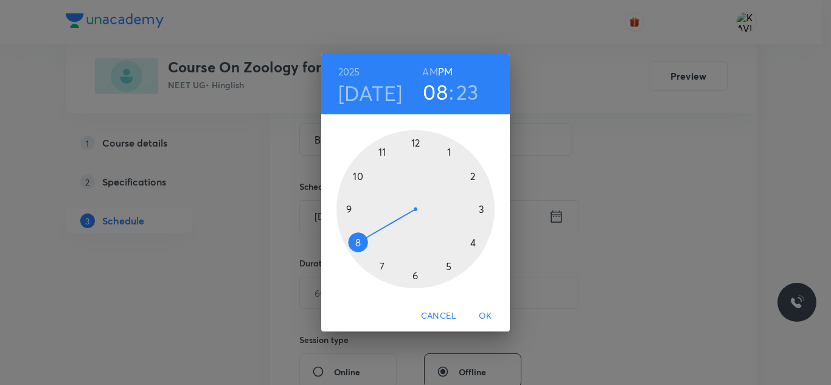
click at [418, 144] on div at bounding box center [415, 209] width 158 height 158
click at [353, 171] on div at bounding box center [415, 209] width 158 height 158
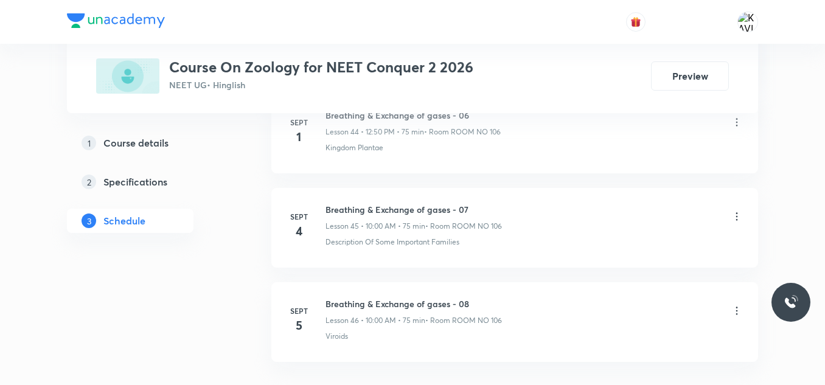
scroll to position [4927, 0]
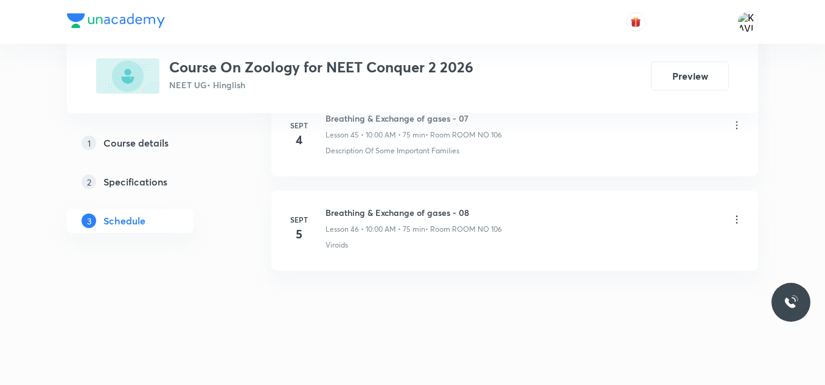
click at [734, 220] on icon at bounding box center [736, 219] width 12 height 12
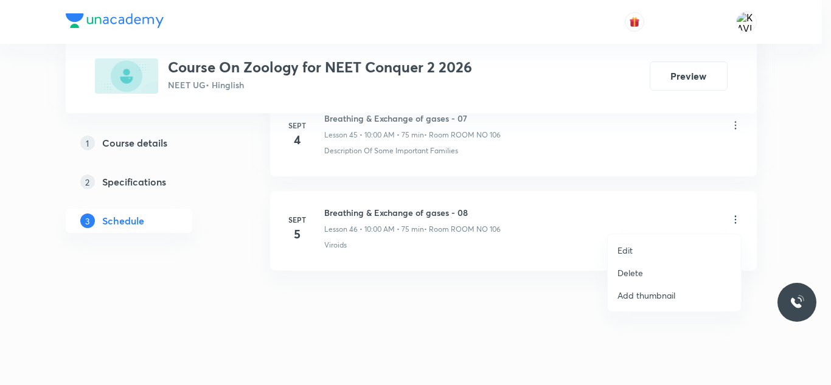
click at [627, 271] on p "Delete" at bounding box center [630, 272] width 26 height 13
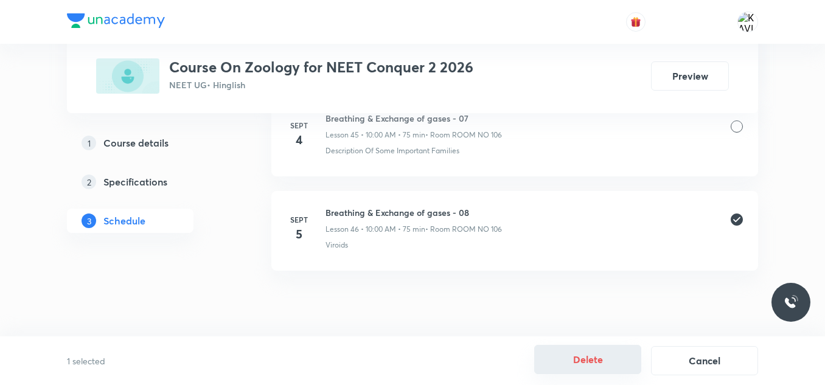
click at [578, 361] on button "Delete" at bounding box center [587, 359] width 107 height 29
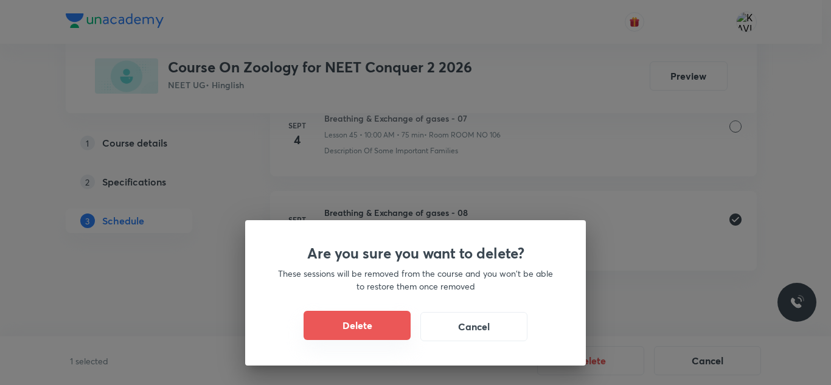
click at [377, 331] on button "Delete" at bounding box center [357, 325] width 107 height 29
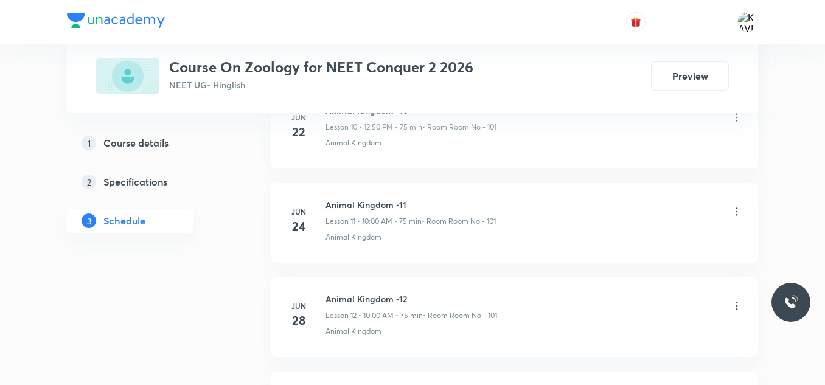
scroll to position [1432, 0]
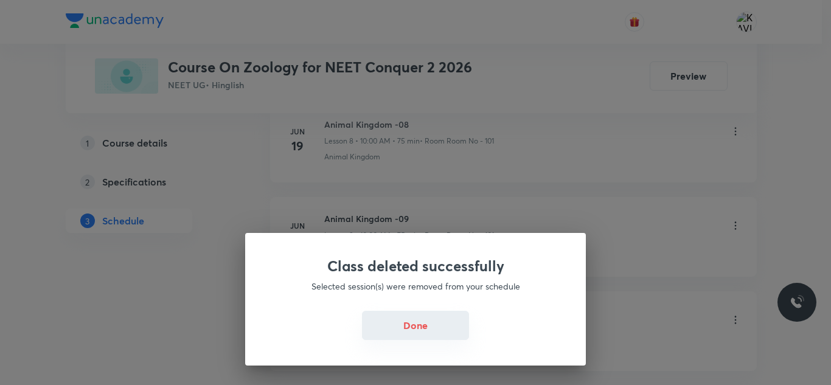
click at [418, 331] on button "Done" at bounding box center [415, 325] width 107 height 29
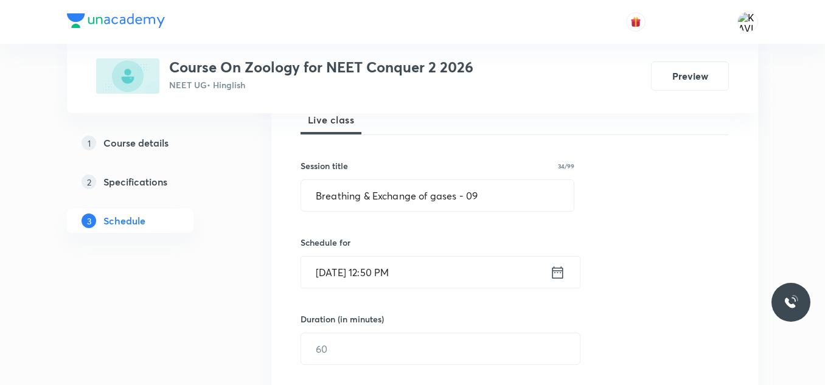
scroll to position [187, 0]
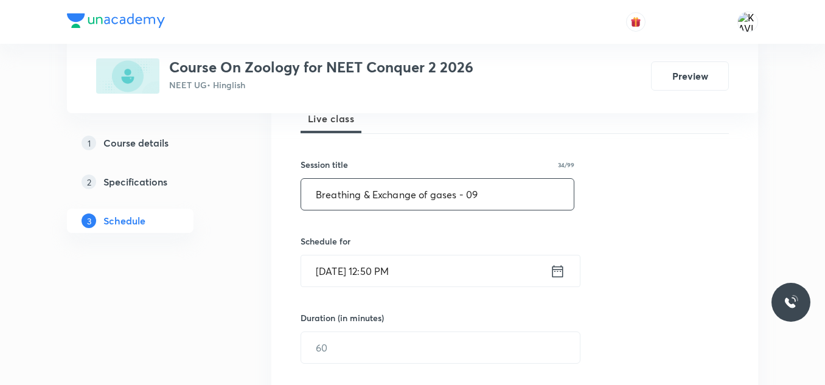
click at [482, 198] on input "Breathing & Exchange of gases - 09" at bounding box center [437, 194] width 272 height 31
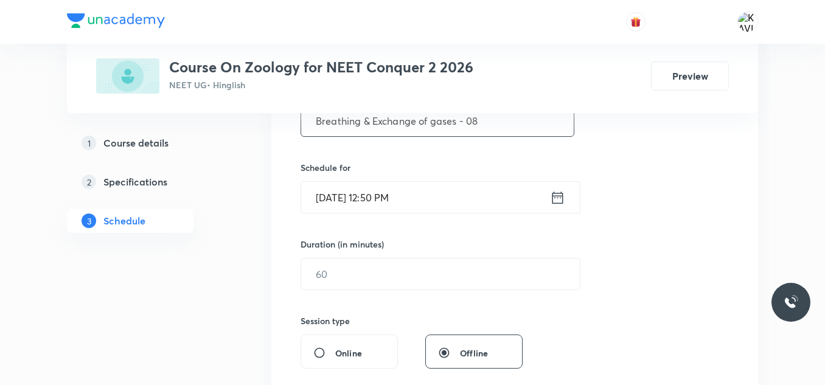
scroll to position [261, 0]
type input "Breathing & Exchange of gases - 08"
click at [560, 204] on icon at bounding box center [557, 197] width 15 height 17
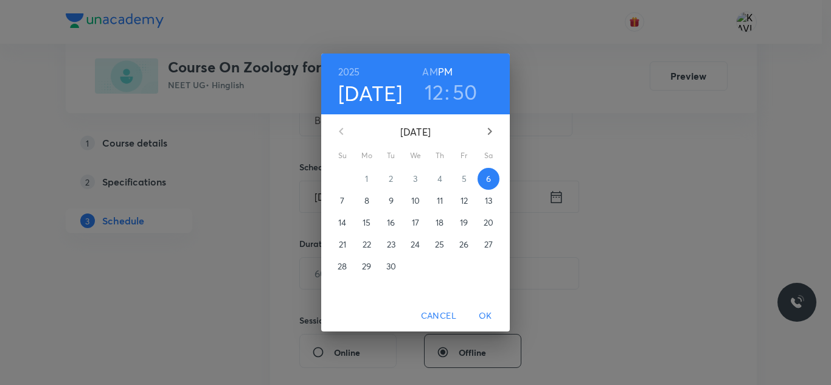
click at [485, 321] on span "OK" at bounding box center [485, 315] width 29 height 15
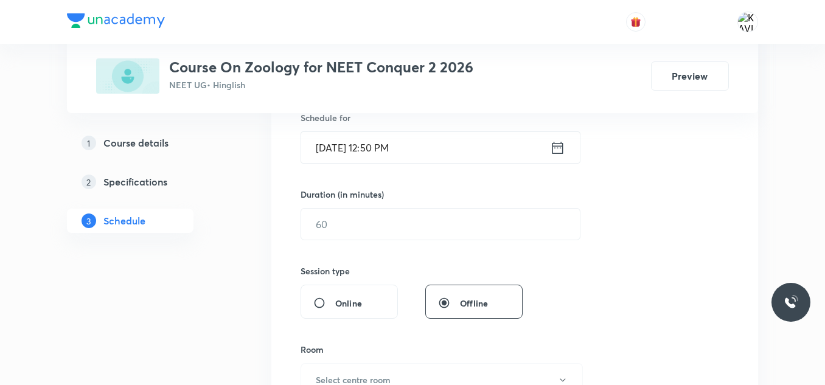
scroll to position [312, 0]
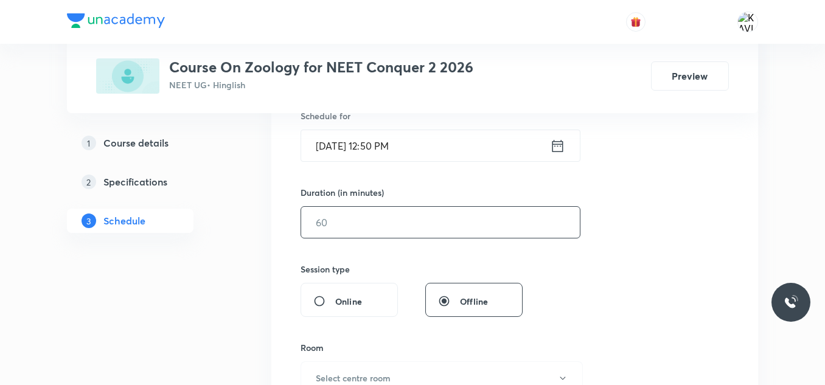
click at [386, 227] on input "text" at bounding box center [440, 222] width 279 height 31
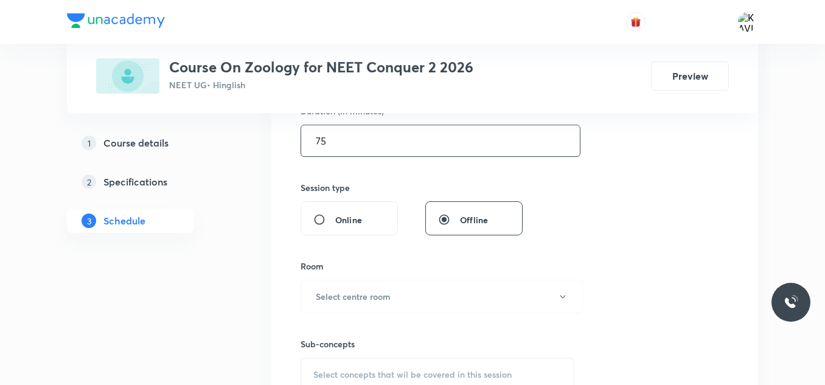
scroll to position [394, 0]
type input "75"
click at [364, 303] on button "Select centre room" at bounding box center [441, 295] width 282 height 33
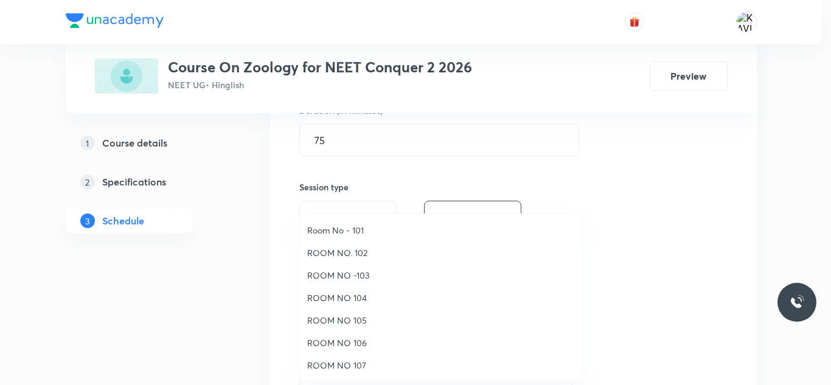
click at [363, 347] on span "ROOM NO 106" at bounding box center [440, 342] width 266 height 13
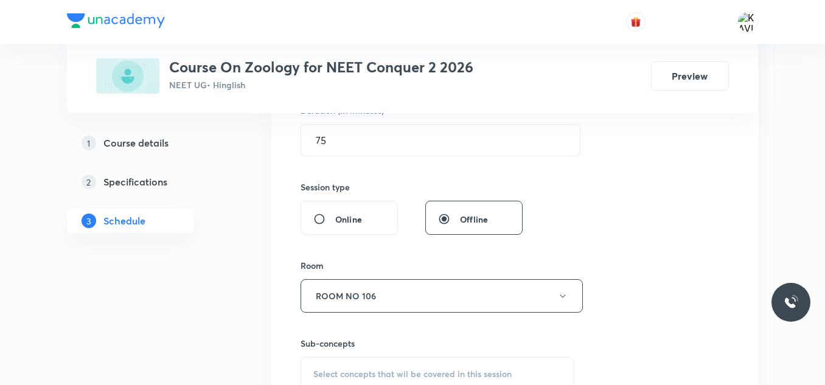
scroll to position [535, 0]
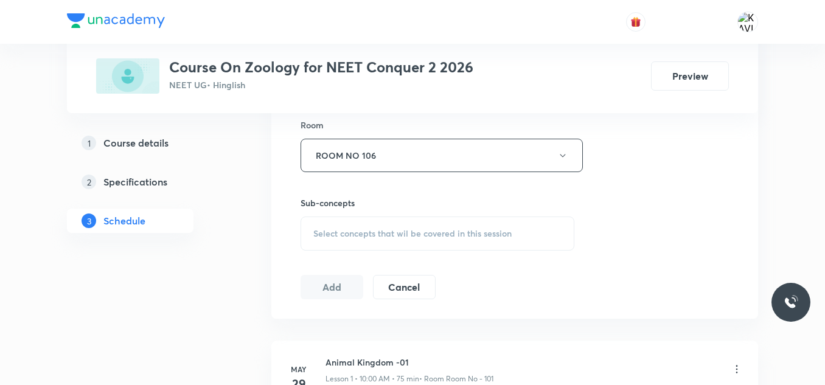
click at [383, 226] on div "Select concepts that wil be covered in this session" at bounding box center [437, 234] width 274 height 34
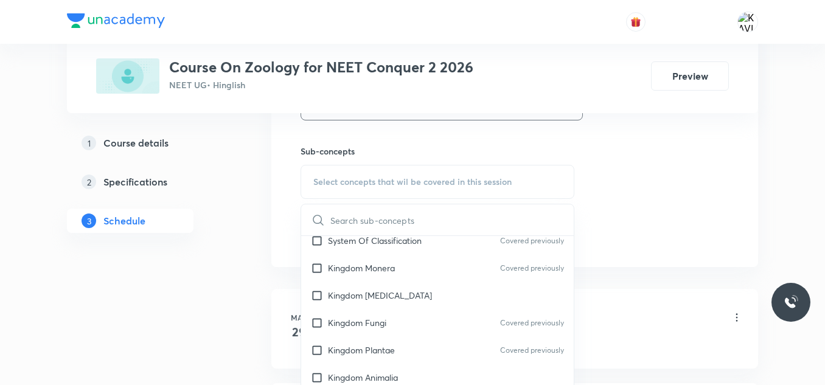
scroll to position [686, 0]
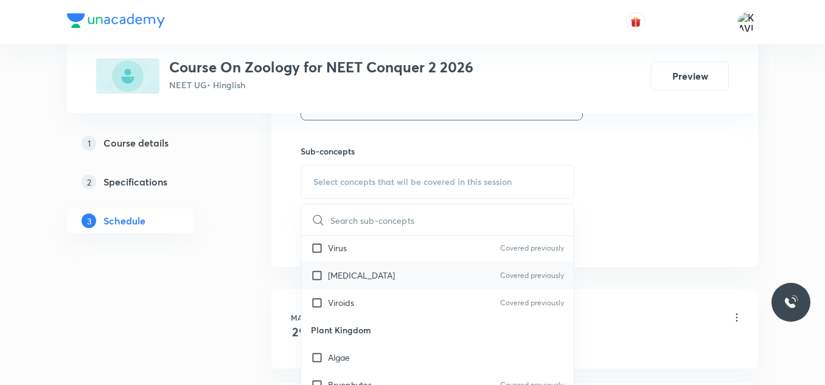
click at [413, 286] on div "Prions Covered previously" at bounding box center [437, 275] width 272 height 27
checkbox input "true"
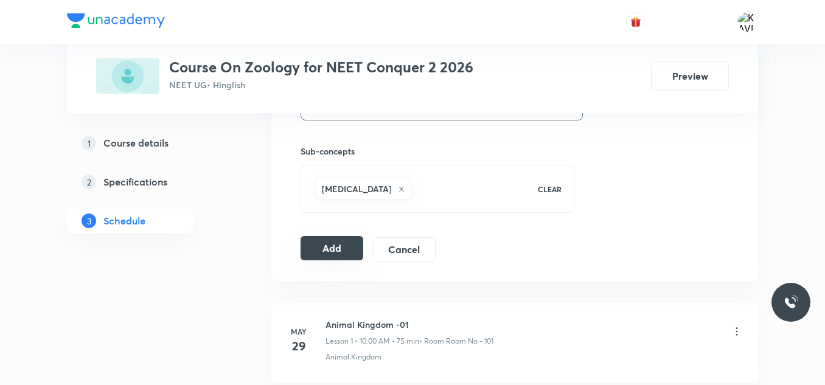
click at [337, 247] on button "Add" at bounding box center [331, 248] width 63 height 24
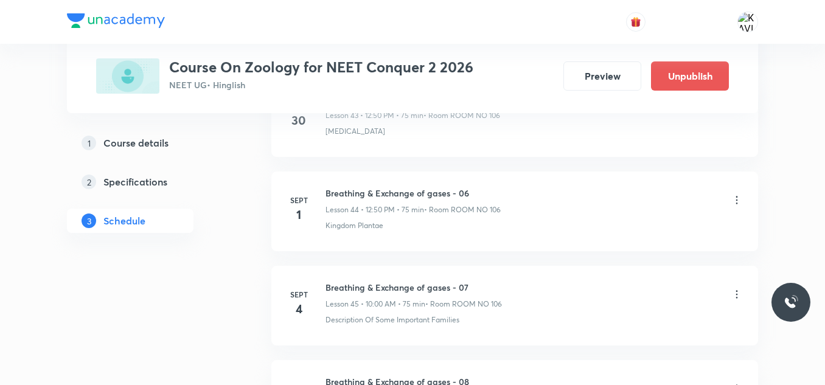
scroll to position [4368, 0]
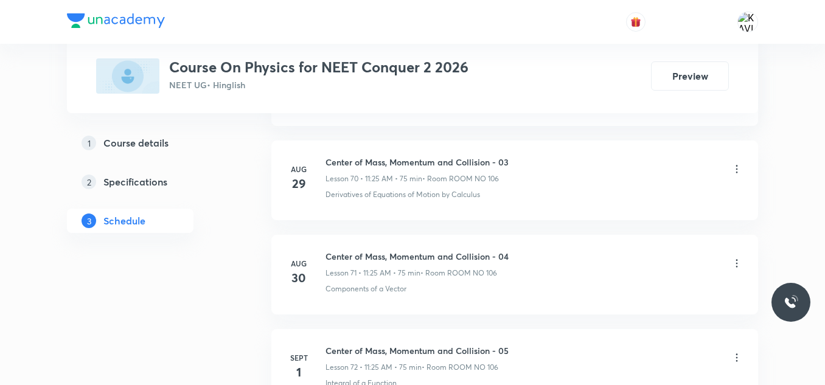
scroll to position [7567, 0]
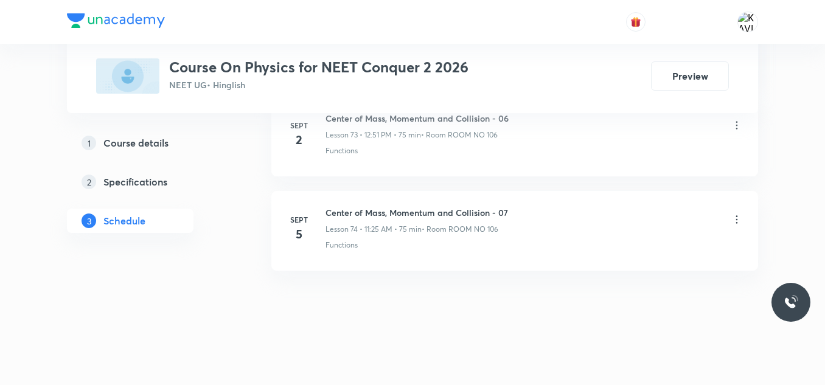
click at [420, 211] on h6 "Center of Mass, Momentum and Collision - 07" at bounding box center [416, 212] width 182 height 13
copy h6 "Center of Mass, Momentum and Collision - 07"
click at [737, 218] on icon at bounding box center [736, 219] width 12 height 12
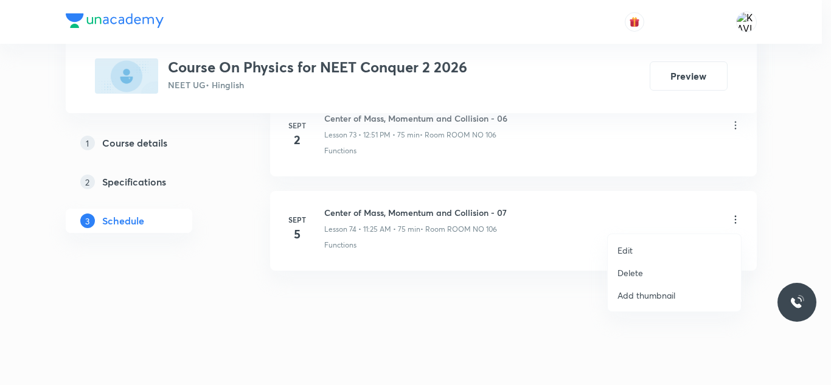
click at [627, 272] on p "Delete" at bounding box center [630, 272] width 26 height 13
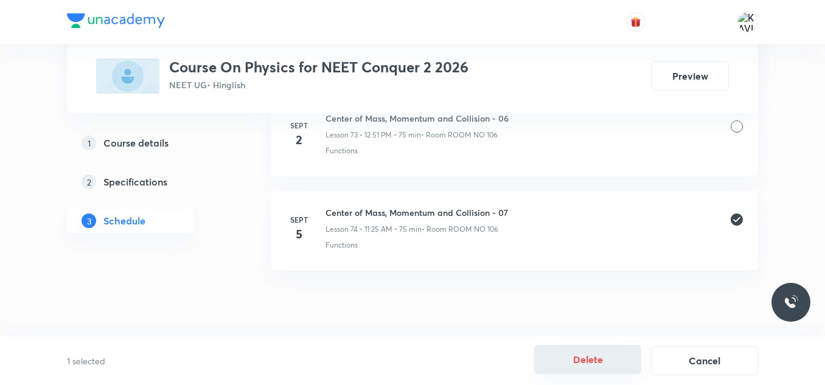
click at [589, 372] on button "Delete" at bounding box center [587, 359] width 107 height 29
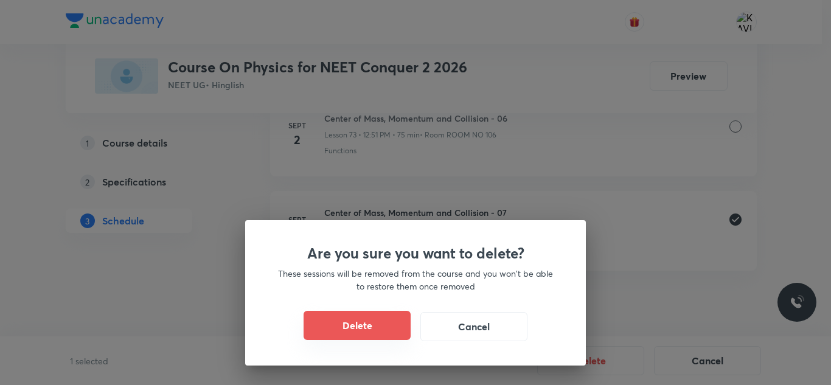
click at [353, 330] on button "Delete" at bounding box center [357, 325] width 107 height 29
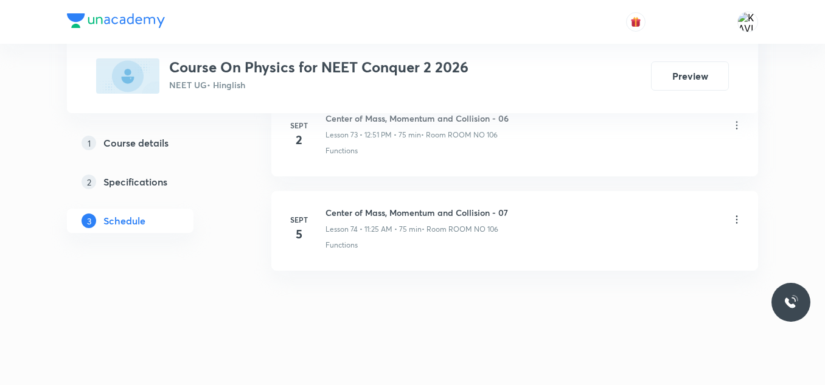
scroll to position [7472, 0]
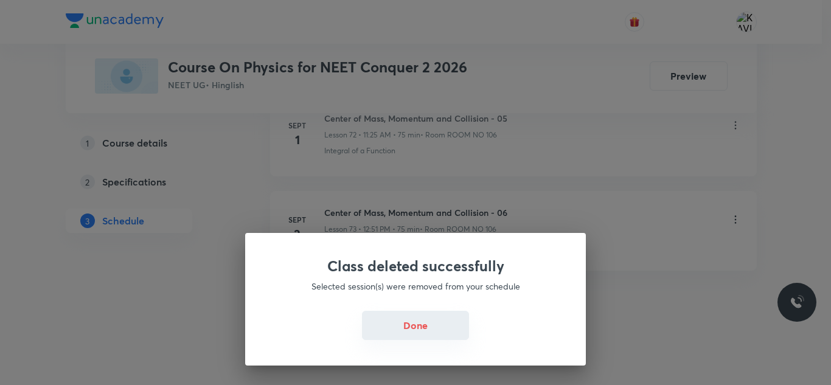
click at [406, 334] on button "Done" at bounding box center [415, 325] width 107 height 29
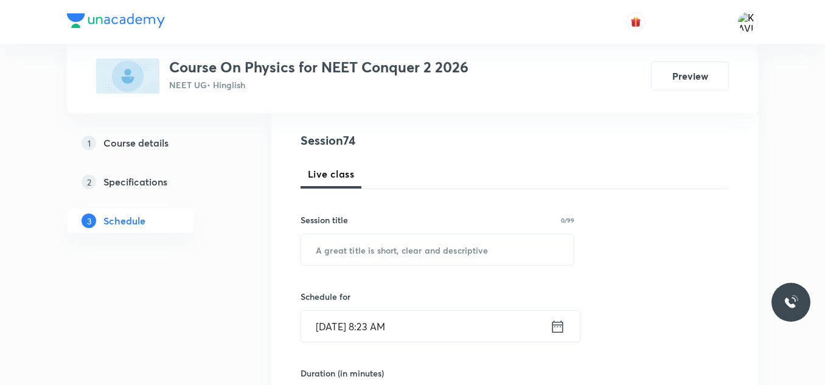
scroll to position [134, 0]
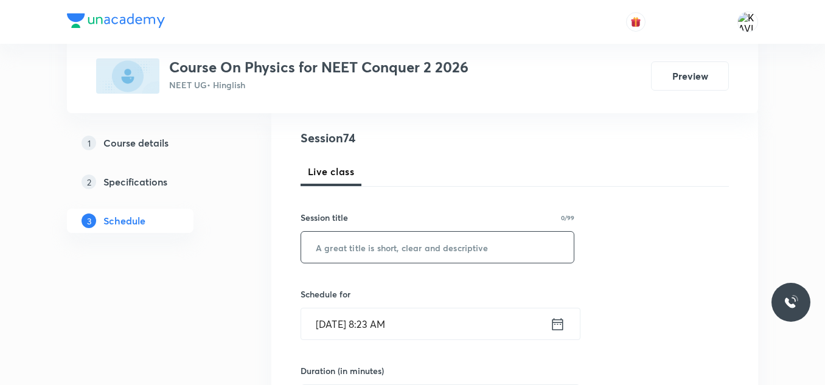
click at [328, 255] on input "text" at bounding box center [437, 247] width 272 height 31
paste input "Center of Mass, Momentum and Collision - 07"
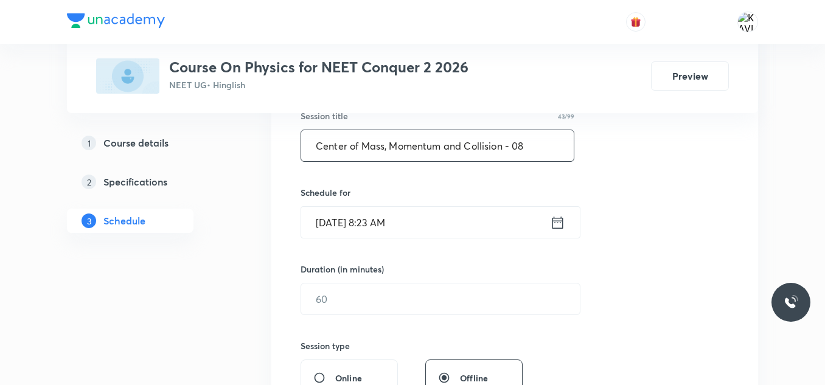
scroll to position [237, 0]
type input "Center of Mass, Momentum and Collision - 08"
click at [561, 226] on icon at bounding box center [557, 221] width 15 height 17
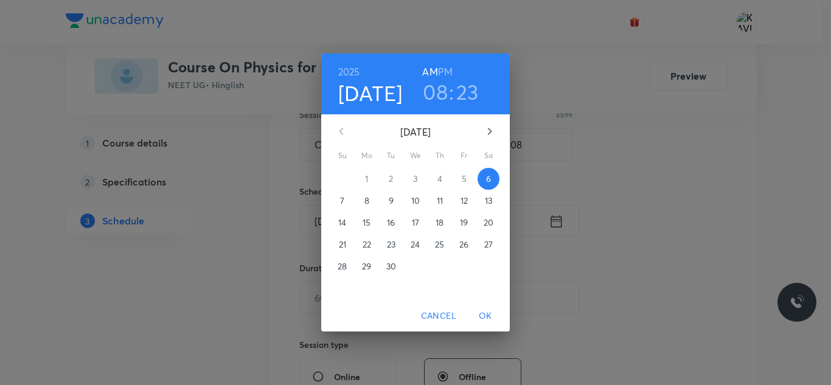
click at [435, 92] on h3 "08" at bounding box center [435, 92] width 25 height 26
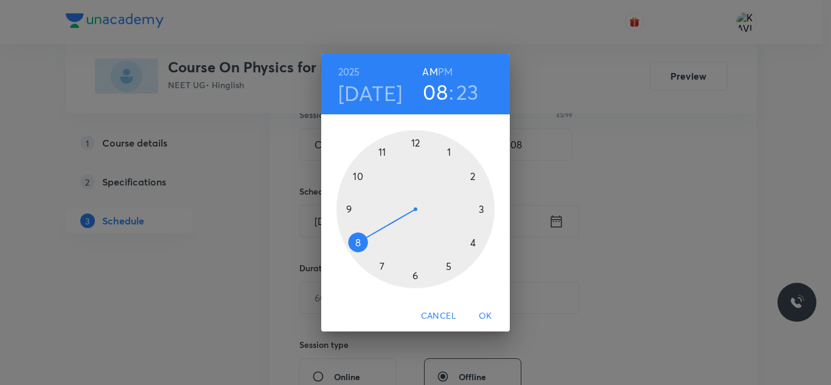
click at [384, 151] on div at bounding box center [415, 209] width 158 height 158
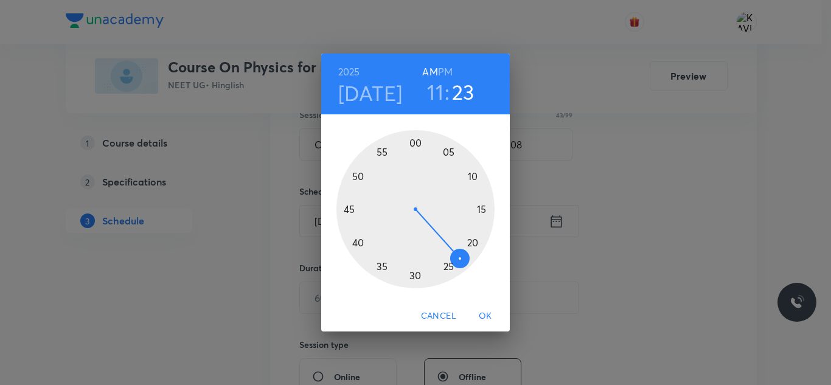
click at [447, 267] on div at bounding box center [415, 209] width 158 height 158
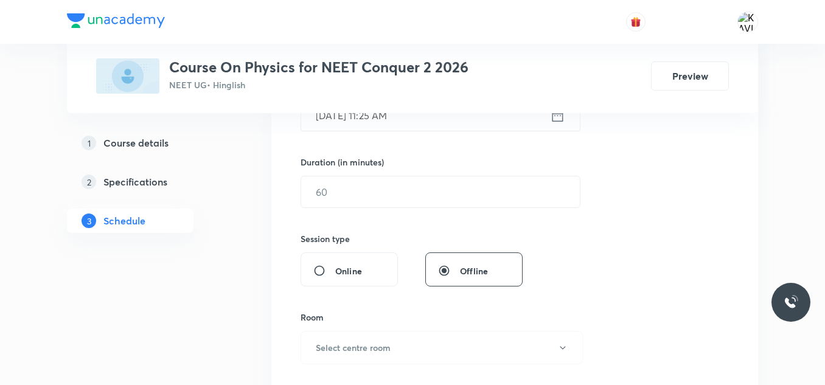
scroll to position [342, 0]
click at [347, 204] on input "text" at bounding box center [440, 192] width 279 height 31
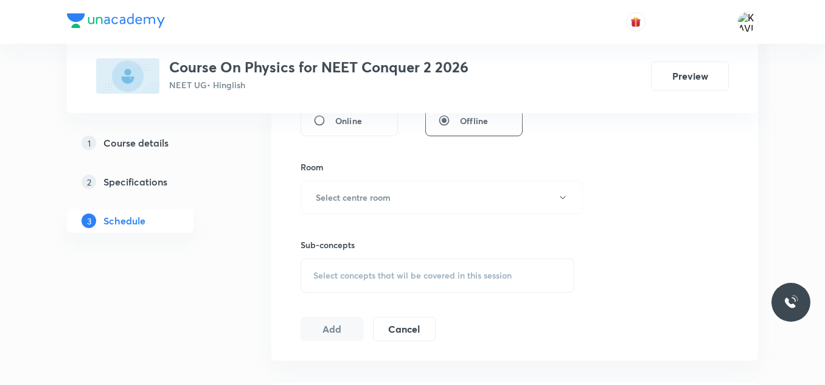
scroll to position [493, 0]
type input "75"
click at [363, 189] on button "Select centre room" at bounding box center [441, 196] width 282 height 33
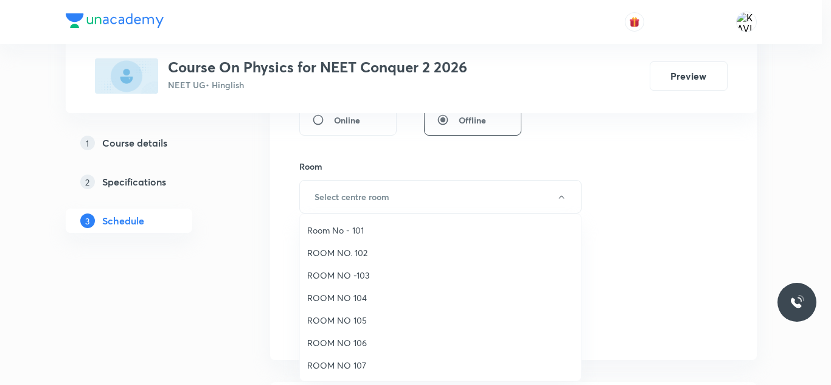
click at [352, 342] on span "ROOM NO 106" at bounding box center [440, 342] width 266 height 13
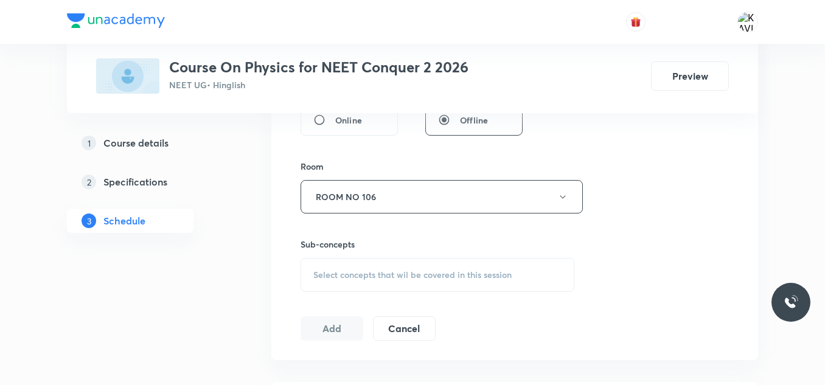
click at [410, 270] on span "Select concepts that wil be covered in this session" at bounding box center [412, 275] width 198 height 10
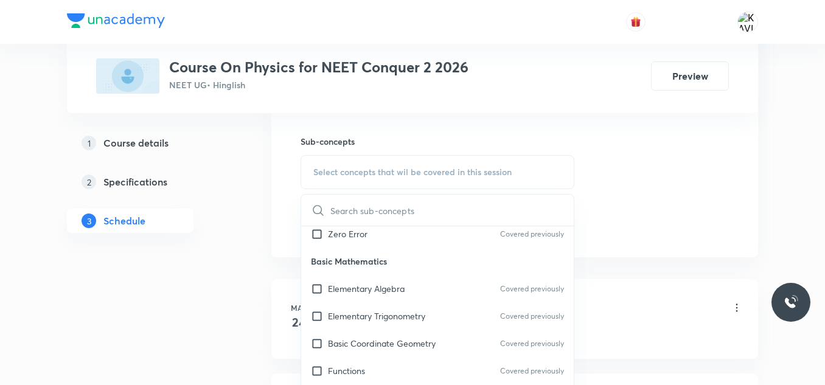
scroll to position [735, 0]
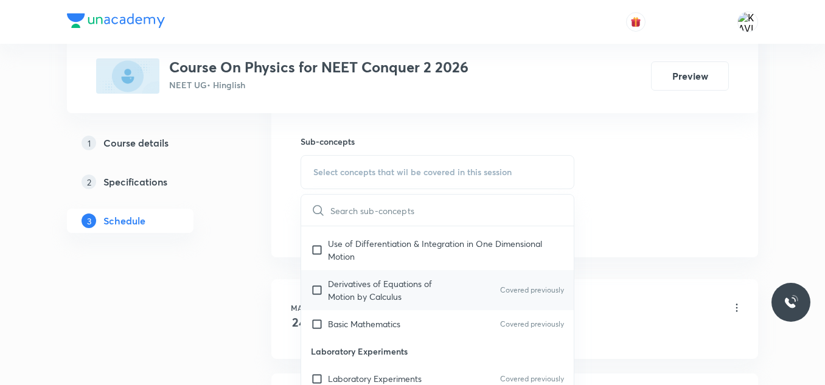
click at [378, 285] on p "Derivatives of Equations of Motion by Calculus" at bounding box center [389, 290] width 123 height 26
checkbox input "true"
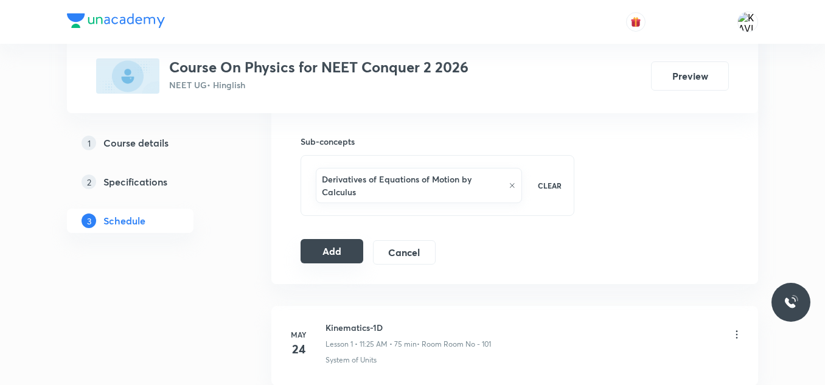
click at [317, 253] on button "Add" at bounding box center [331, 251] width 63 height 24
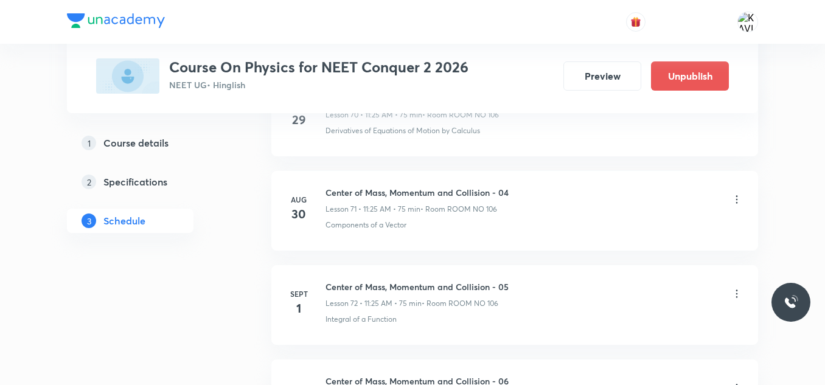
scroll to position [7008, 0]
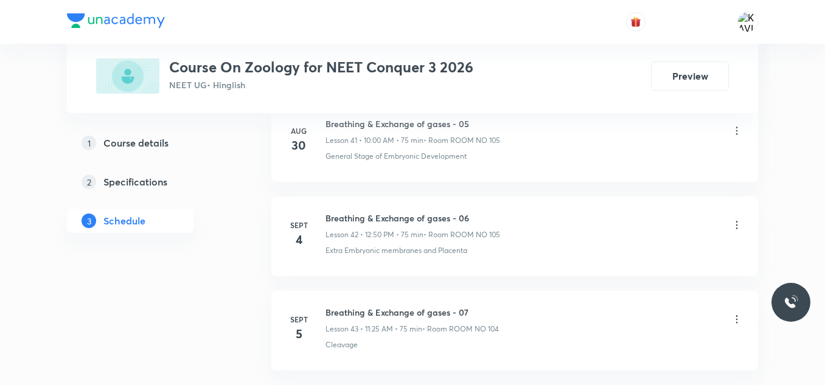
scroll to position [4644, 0]
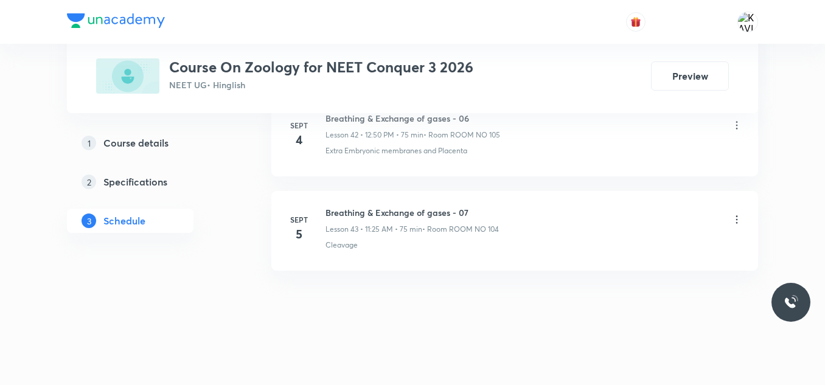
click at [420, 207] on h6 "Breathing & Exchange of gases - 07" at bounding box center [411, 212] width 173 height 13
copy h6 "Breathing & Exchange of gases - 07"
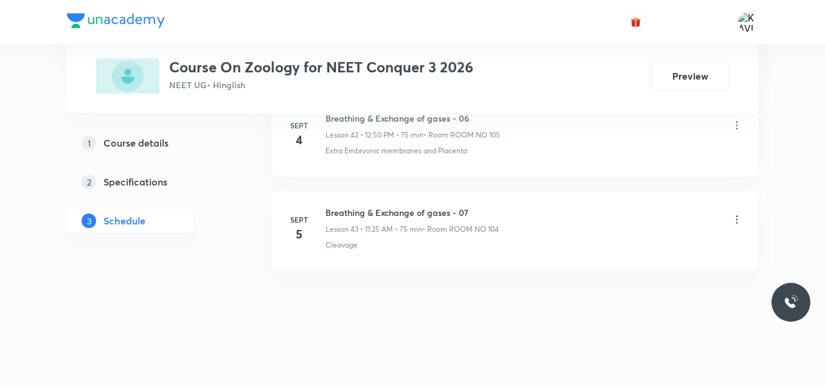
click at [737, 217] on icon at bounding box center [737, 219] width 2 height 8
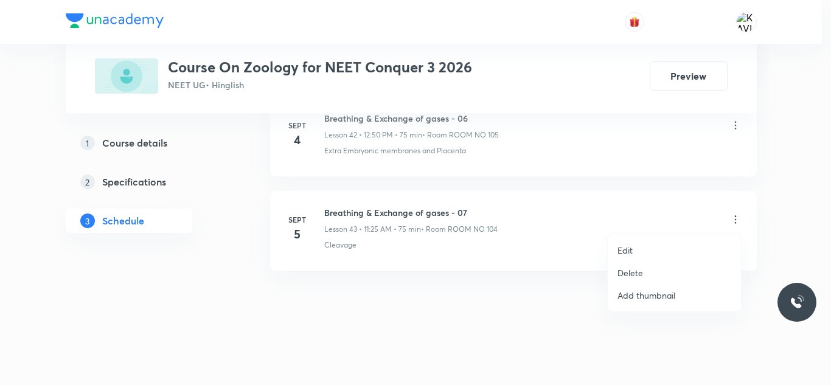
click at [626, 277] on p "Delete" at bounding box center [630, 272] width 26 height 13
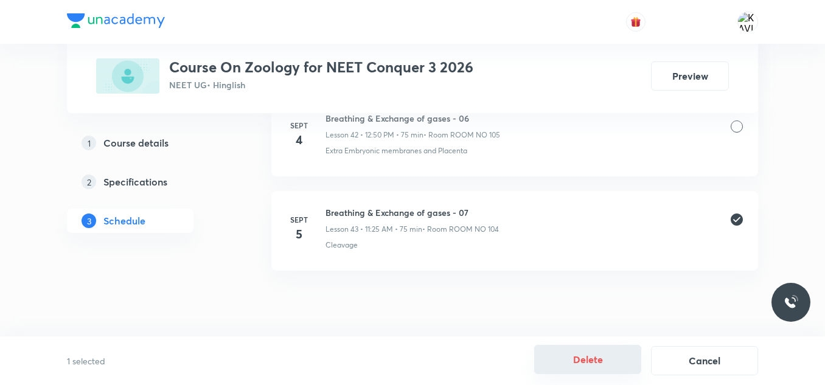
click at [586, 356] on button "Delete" at bounding box center [587, 359] width 107 height 29
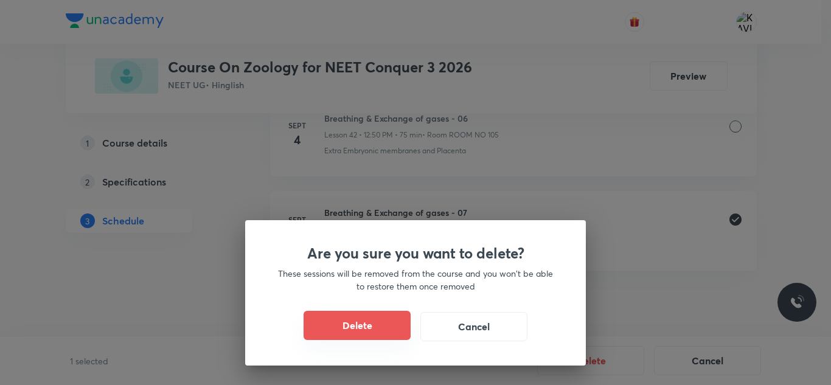
click at [361, 321] on button "Delete" at bounding box center [357, 325] width 107 height 29
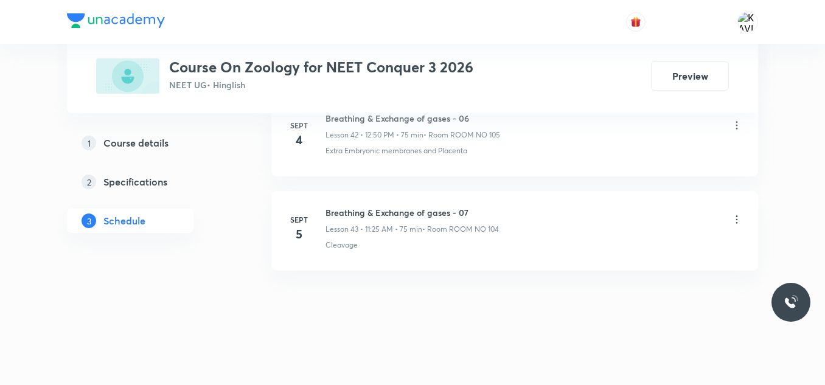
scroll to position [4550, 0]
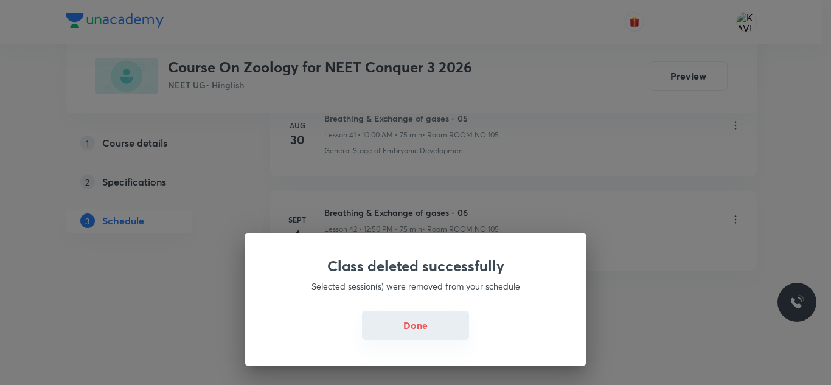
click at [415, 319] on button "Done" at bounding box center [415, 325] width 107 height 29
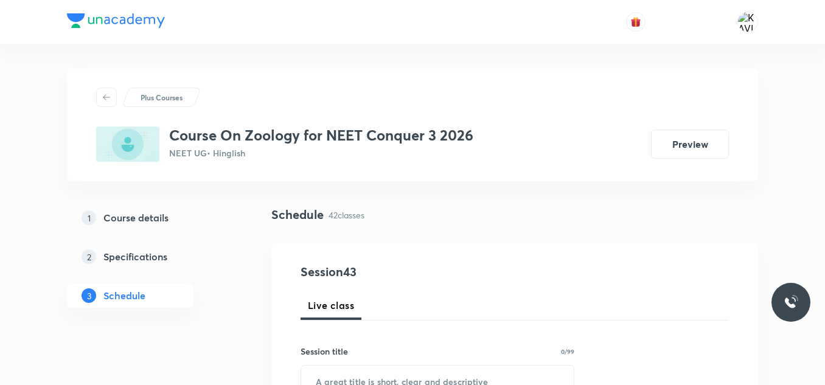
scroll to position [131, 0]
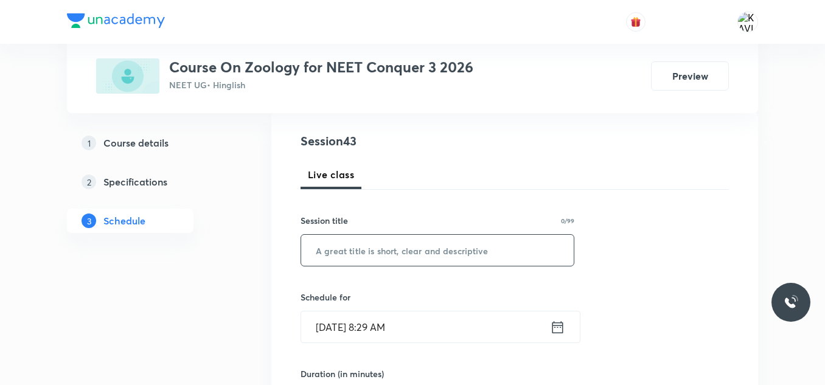
click at [324, 238] on input "text" at bounding box center [437, 250] width 272 height 31
paste input "Breathing & Exchange of gases - 07"
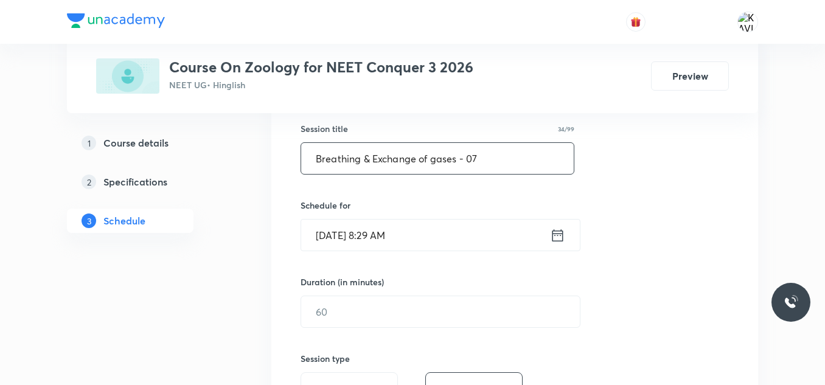
scroll to position [223, 0]
type input "Breathing & Exchange of gases - 07"
click at [556, 227] on icon at bounding box center [557, 234] width 15 height 17
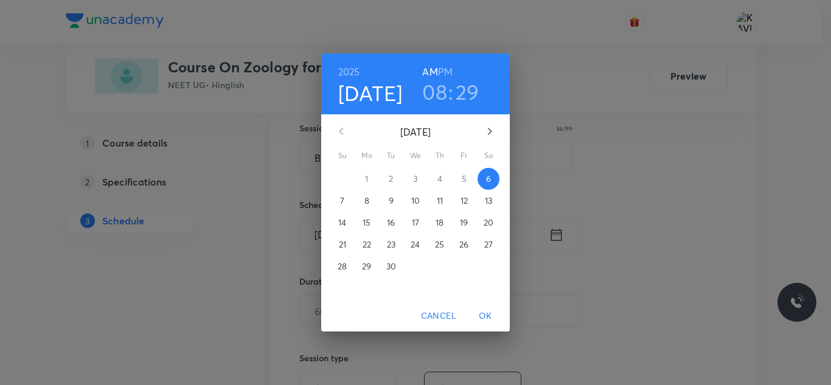
click at [431, 90] on h3 "08" at bounding box center [434, 92] width 25 height 26
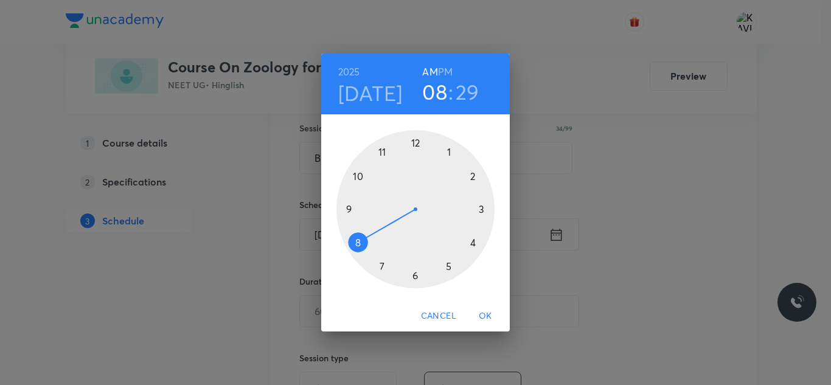
click at [358, 176] on div at bounding box center [415, 209] width 158 height 158
click at [417, 149] on div at bounding box center [415, 209] width 158 height 158
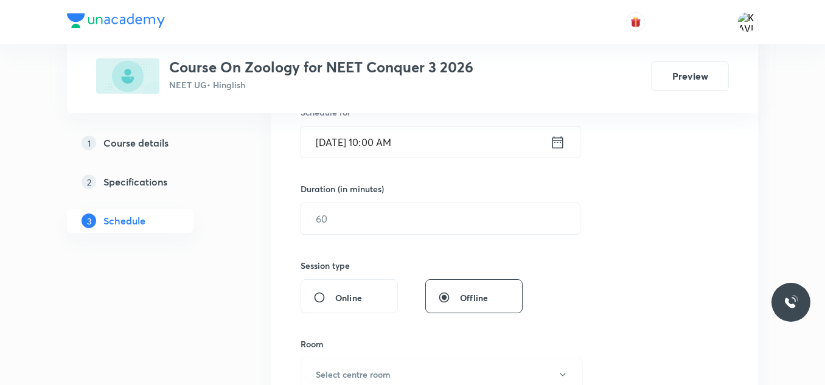
scroll to position [316, 0]
click at [390, 218] on input "text" at bounding box center [440, 218] width 279 height 31
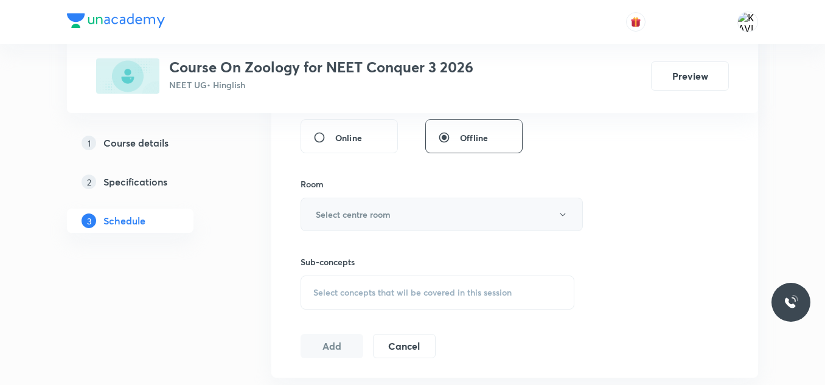
scroll to position [476, 0]
type input "75"
click at [361, 218] on h6 "Select centre room" at bounding box center [353, 213] width 75 height 13
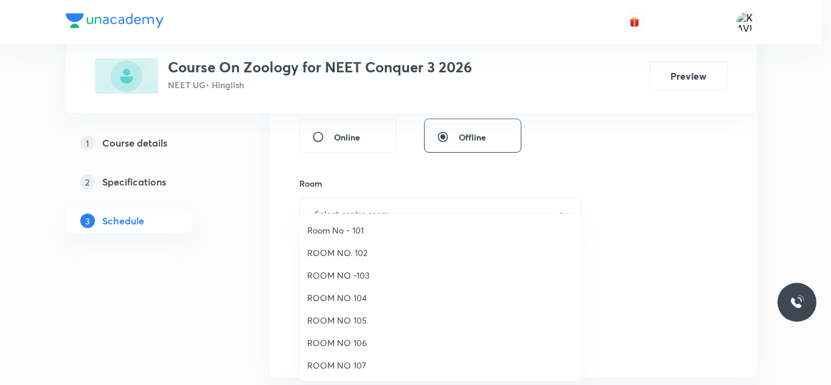
click at [348, 311] on li "ROOM NO 105" at bounding box center [440, 320] width 281 height 23
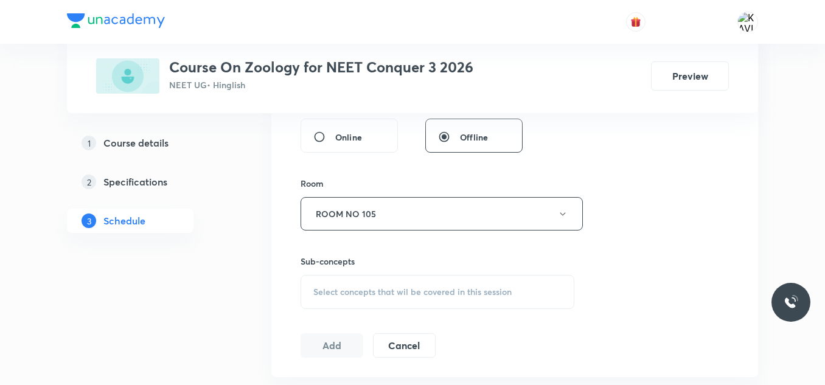
click at [408, 285] on div "Select concepts that wil be covered in this session" at bounding box center [437, 292] width 274 height 34
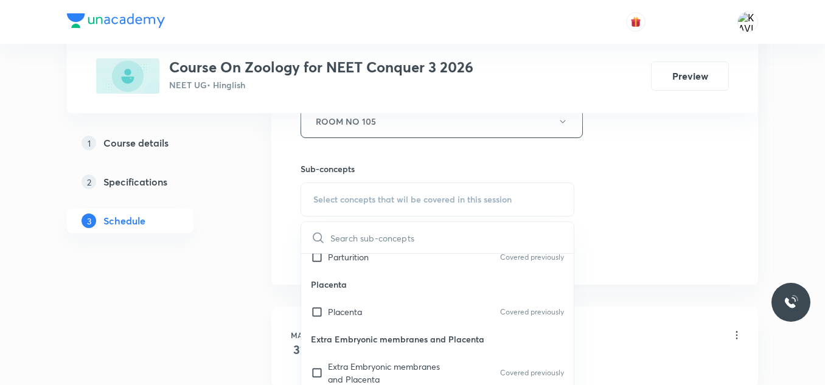
scroll to position [447, 0]
click at [408, 359] on p "Extra Embryonic membranes and Placenta" at bounding box center [389, 372] width 123 height 26
checkbox input "true"
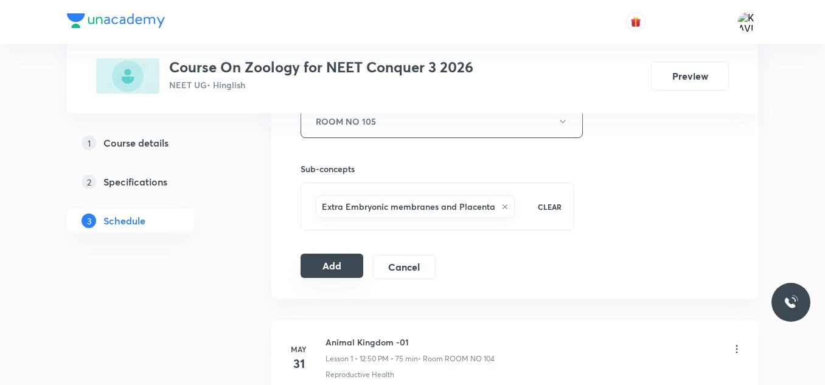
click at [333, 268] on button "Add" at bounding box center [331, 266] width 63 height 24
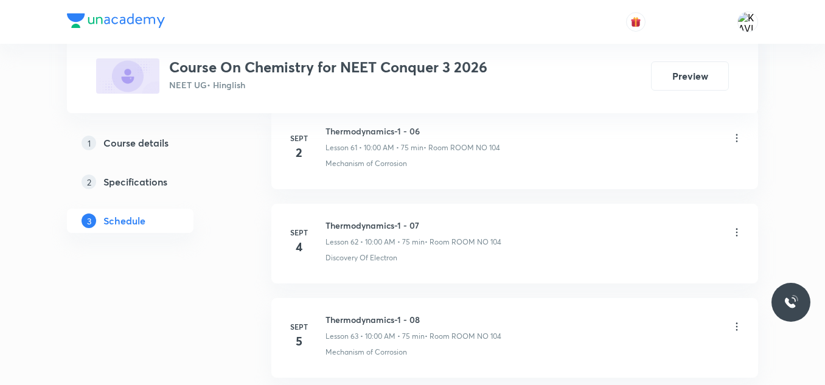
scroll to position [6529, 0]
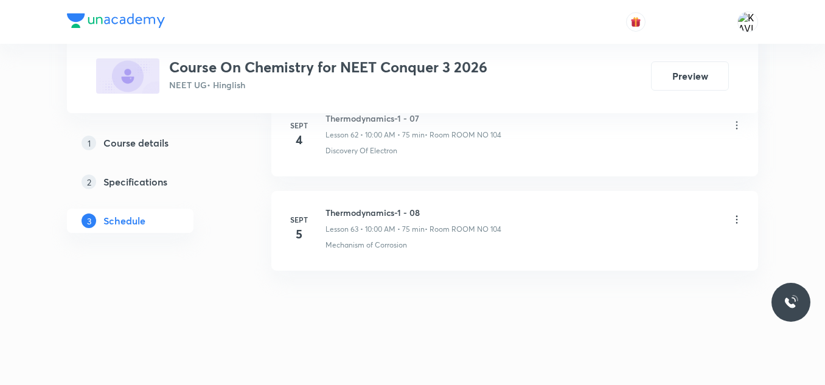
click at [406, 221] on div "Thermodynamics-1 - 08 Lesson 63 • 10:00 AM • 75 min • Room ROOM NO 104" at bounding box center [413, 220] width 176 height 29
drag, startPoint x: 406, startPoint y: 221, endPoint x: 414, endPoint y: 214, distance: 9.9
click at [414, 214] on div "Thermodynamics-1 - 08 Lesson 63 • 10:00 AM • 75 min • Room ROOM NO 104" at bounding box center [413, 220] width 176 height 29
click at [414, 214] on h6 "Thermodynamics-1 - 08" at bounding box center [413, 212] width 176 height 13
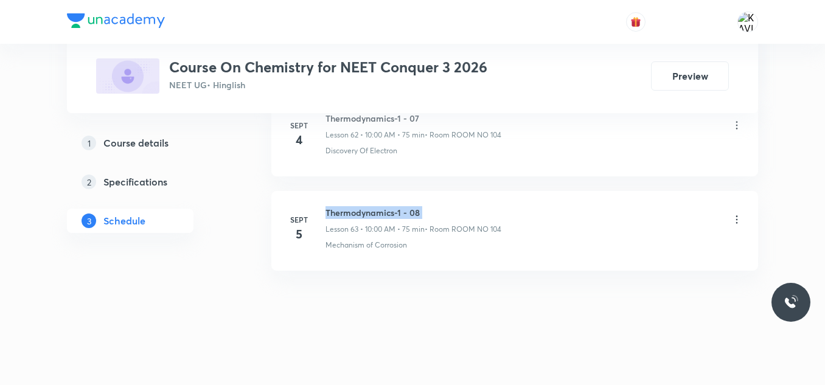
click at [414, 214] on h6 "Thermodynamics-1 - 08" at bounding box center [413, 212] width 176 height 13
click at [739, 219] on icon at bounding box center [736, 219] width 12 height 12
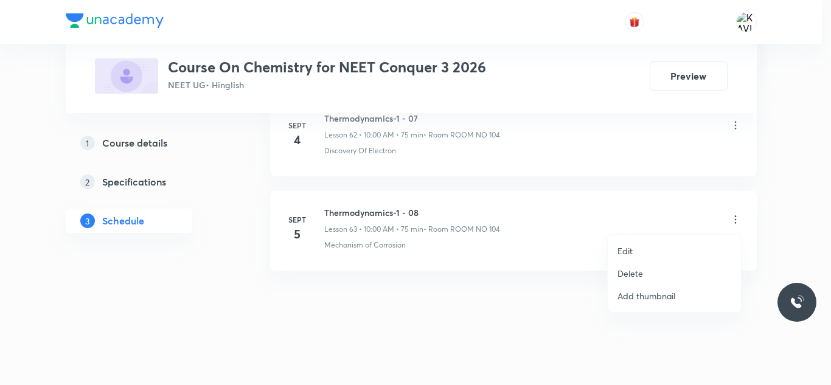
click at [639, 274] on p "Delete" at bounding box center [630, 273] width 26 height 13
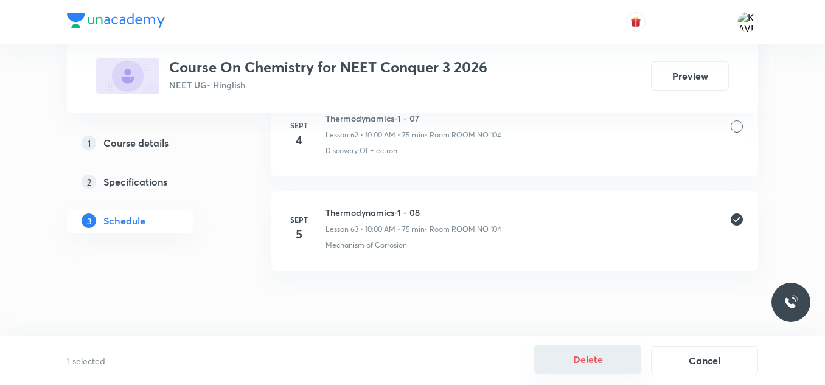
click at [597, 358] on button "Delete" at bounding box center [587, 359] width 107 height 29
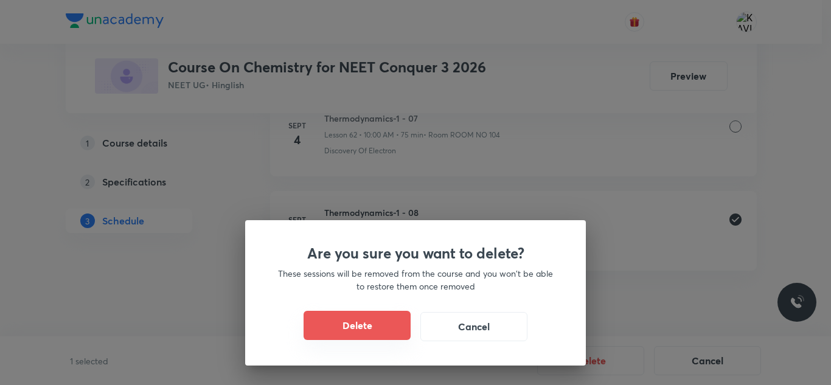
click at [357, 319] on button "Delete" at bounding box center [357, 325] width 107 height 29
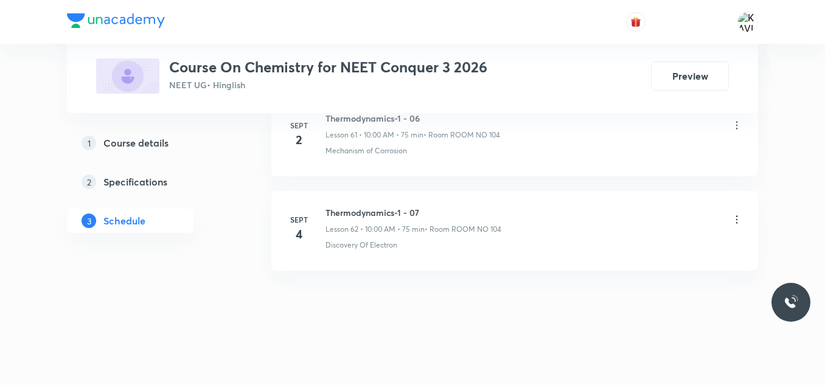
scroll to position [6435, 0]
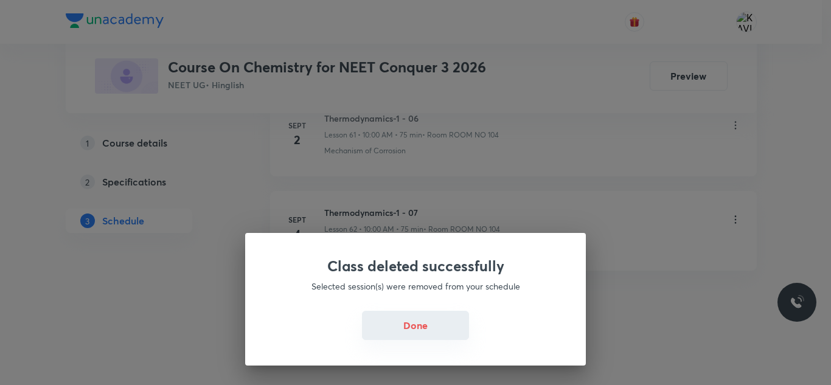
click at [411, 330] on button "Done" at bounding box center [415, 325] width 107 height 29
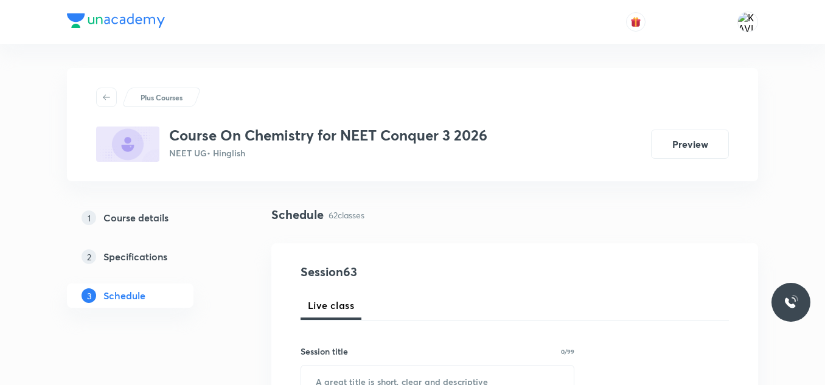
scroll to position [151, 0]
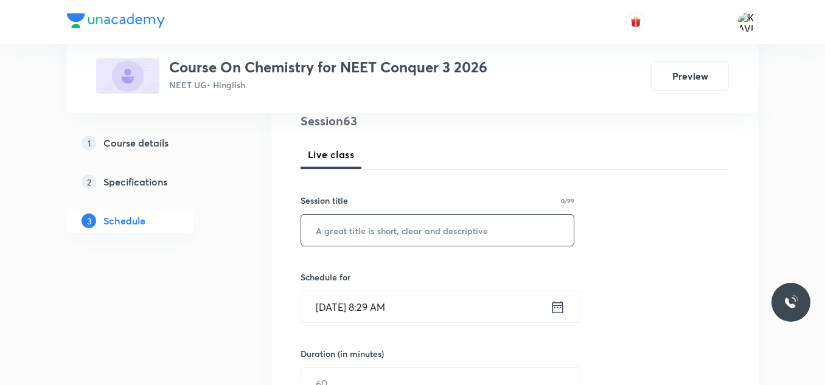
click at [361, 226] on input "text" at bounding box center [437, 230] width 272 height 31
paste input "Thermodynamics-1 - 08"
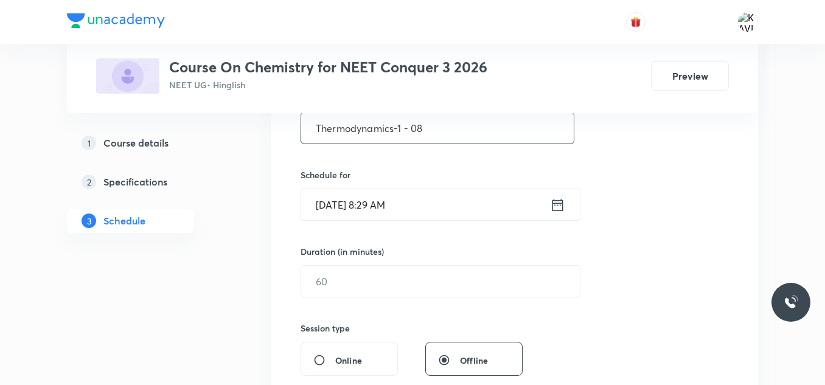
scroll to position [255, 0]
type input "Thermodynamics-1 - 08"
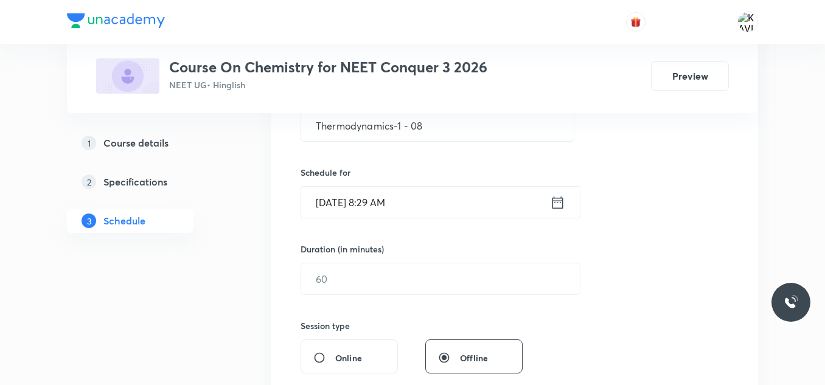
click at [554, 198] on icon at bounding box center [557, 202] width 11 height 12
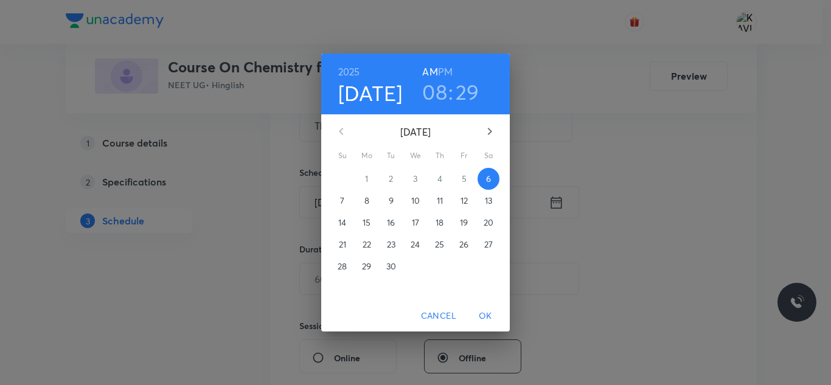
click at [431, 94] on h3 "08" at bounding box center [434, 92] width 25 height 26
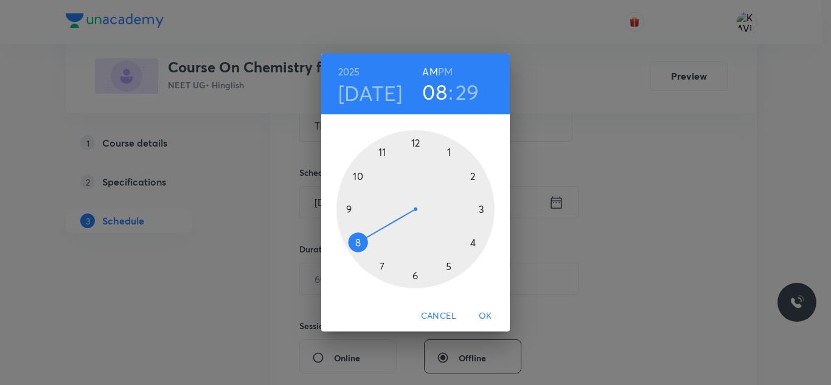
click at [384, 151] on div at bounding box center [415, 209] width 158 height 158
click at [448, 263] on div at bounding box center [415, 209] width 158 height 158
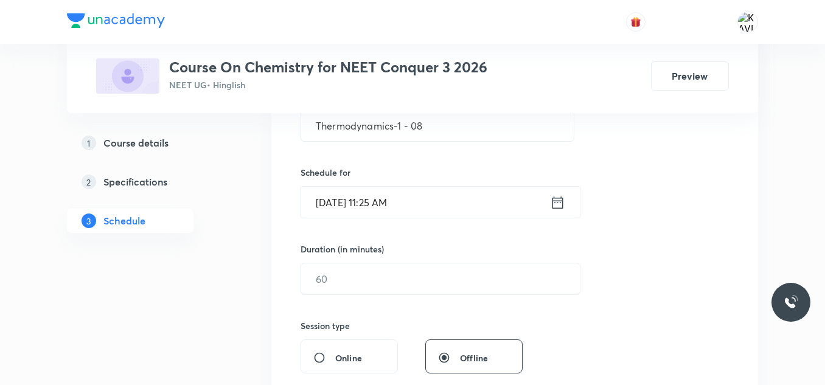
scroll to position [331, 0]
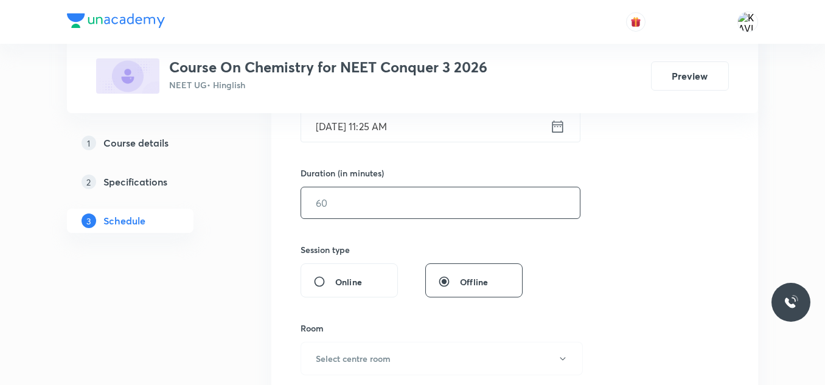
click at [398, 209] on input "text" at bounding box center [440, 202] width 279 height 31
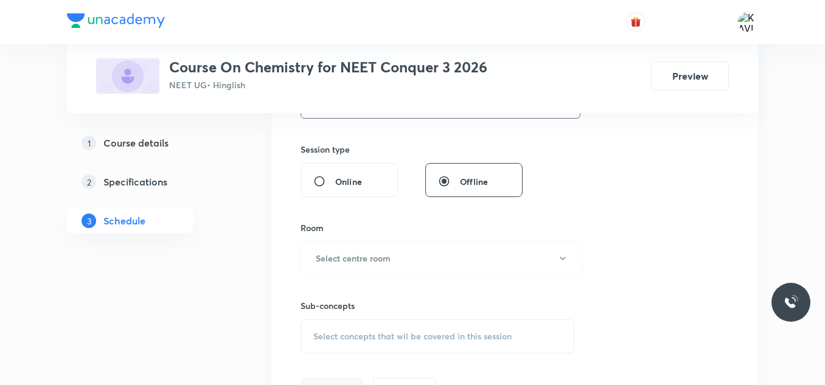
scroll to position [432, 0]
type input "75"
click at [361, 246] on button "Select centre room" at bounding box center [441, 257] width 282 height 33
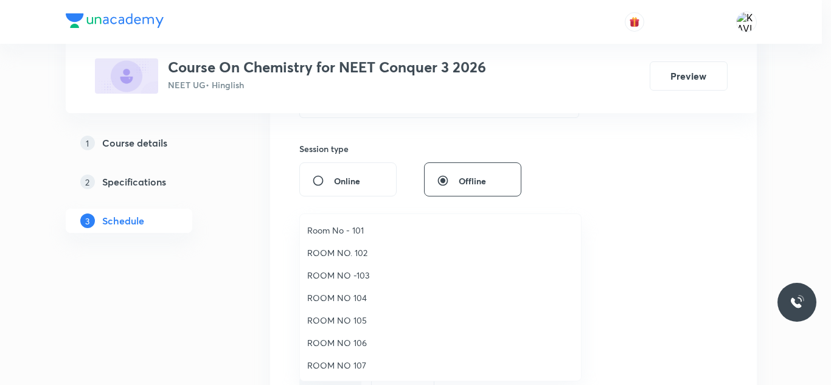
click at [355, 318] on span "ROOM NO 105" at bounding box center [440, 320] width 266 height 13
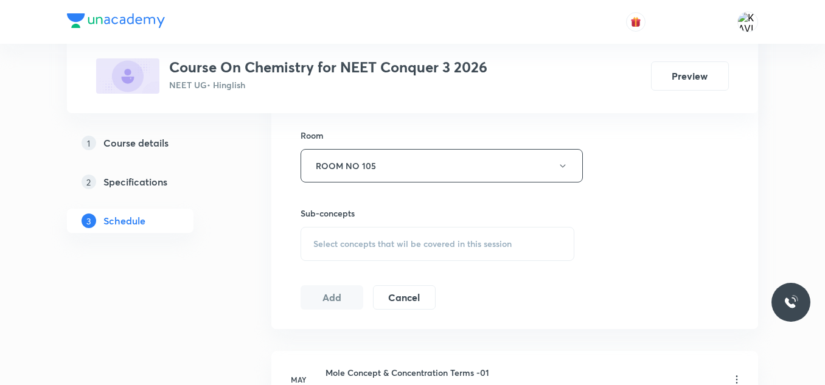
scroll to position [538, 0]
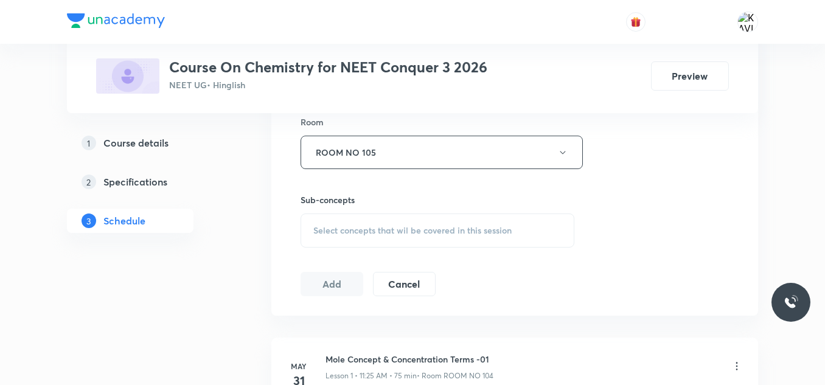
click at [402, 226] on span "Select concepts that wil be covered in this session" at bounding box center [412, 231] width 198 height 10
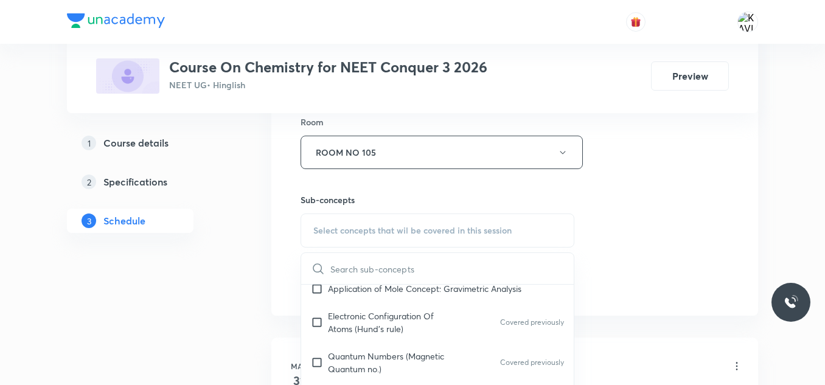
scroll to position [373, 0]
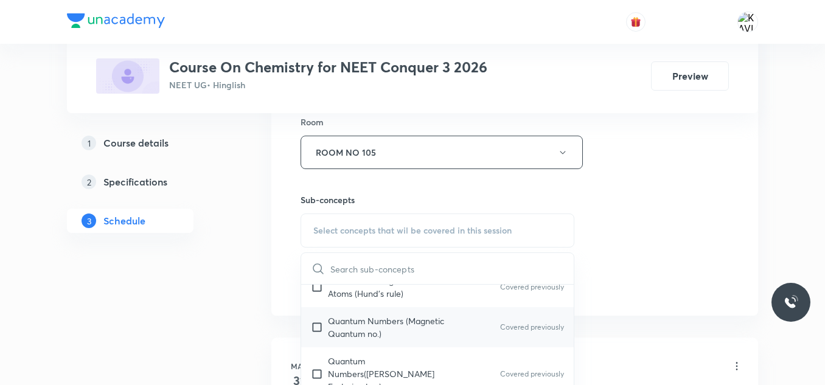
click at [398, 326] on p "Quantum Numbers (Magnetic Quantum no.)" at bounding box center [389, 327] width 123 height 26
checkbox input "true"
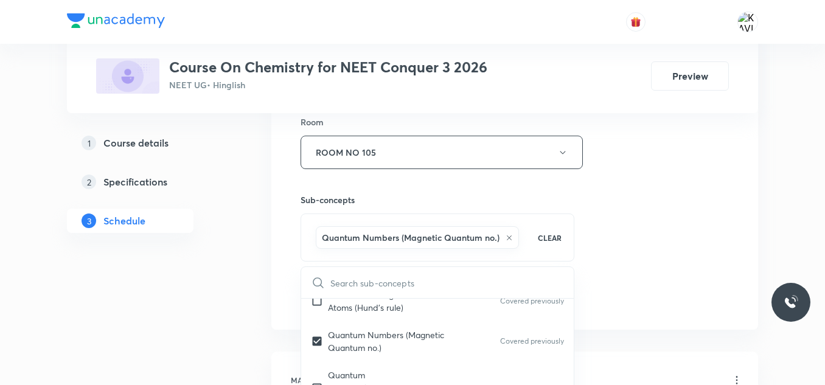
click at [633, 208] on div "Session 63 Live class Session title 21/99 Thermodynamics-1 - 08 ​ Schedule for …" at bounding box center [514, 17] width 428 height 585
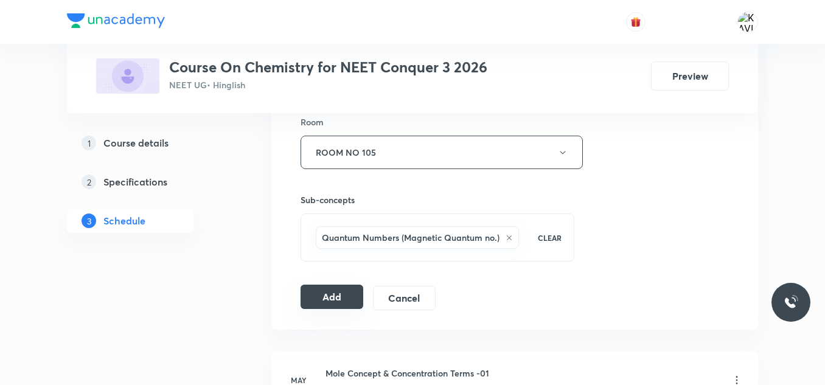
click at [333, 300] on button "Add" at bounding box center [331, 297] width 63 height 24
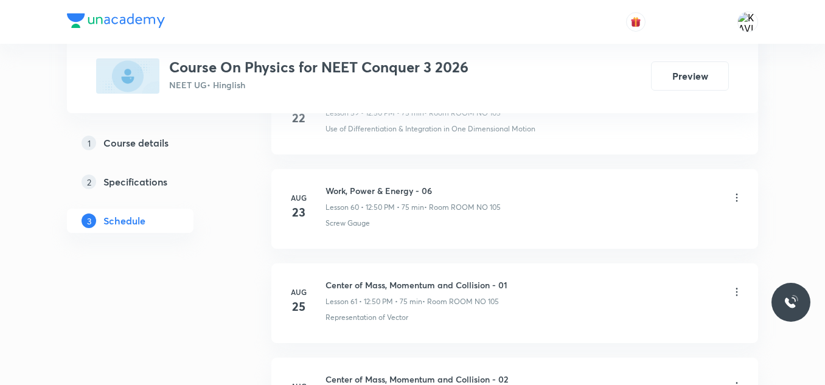
scroll to position [6812, 0]
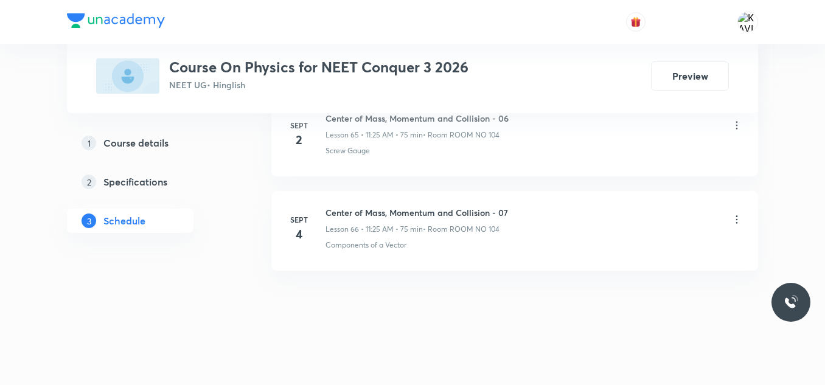
click at [464, 212] on h6 "Center of Mass, Momentum and Collision - 07" at bounding box center [416, 212] width 182 height 13
copy h6 "Center of Mass, Momentum and Collision - 07"
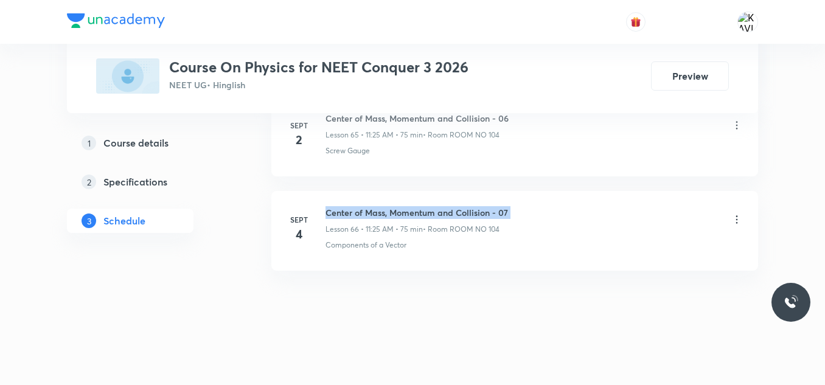
copy h6 "Center of Mass, Momentum and Collision - 07"
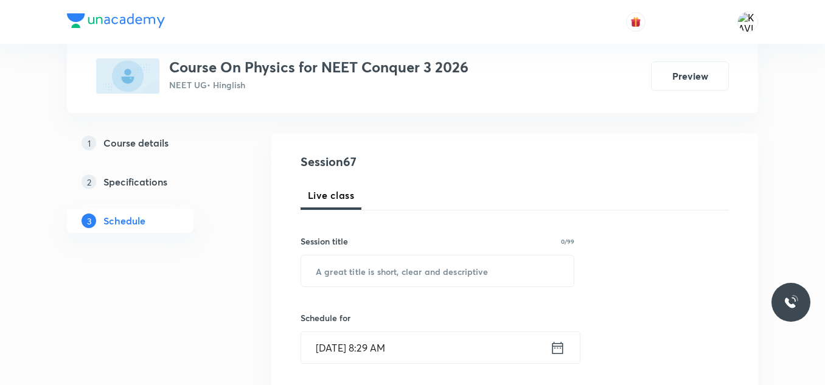
scroll to position [109, 0]
click at [336, 271] on input "text" at bounding box center [437, 271] width 272 height 31
paste input "Center of Mass, Momentum and Collision - 07"
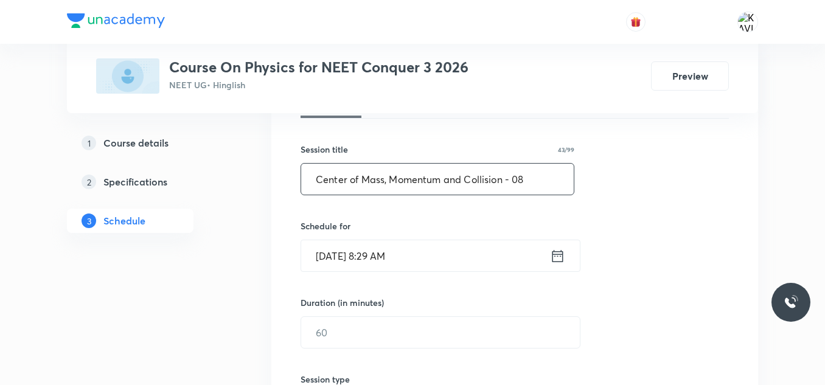
scroll to position [207, 0]
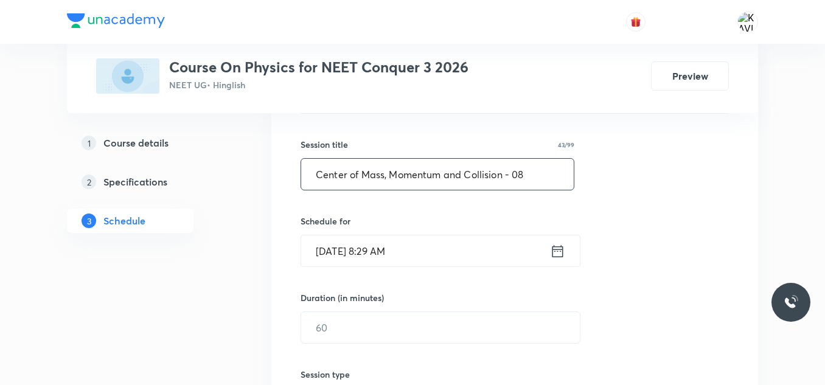
type input "Center of Mass, Momentum and Collision - 08"
click at [560, 258] on icon at bounding box center [557, 251] width 15 height 17
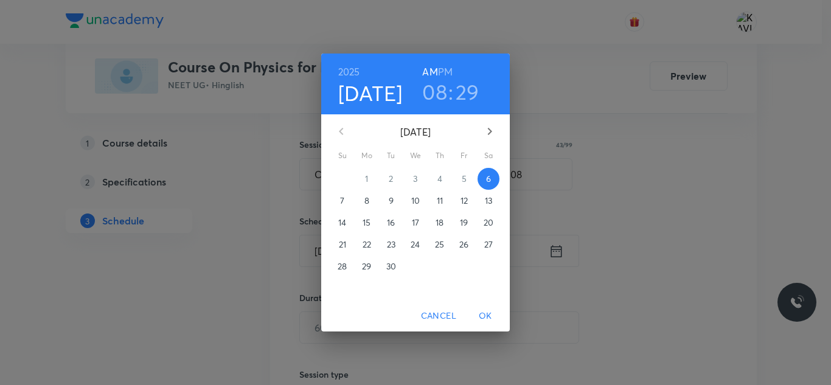
click at [442, 70] on h6 "PM" at bounding box center [445, 71] width 15 height 17
click at [440, 81] on h3 "08" at bounding box center [434, 92] width 25 height 26
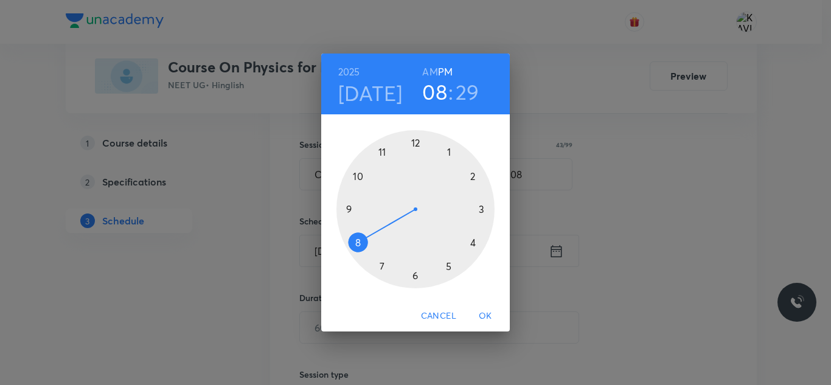
click at [414, 141] on div at bounding box center [415, 209] width 158 height 158
click at [359, 173] on div at bounding box center [415, 209] width 158 height 158
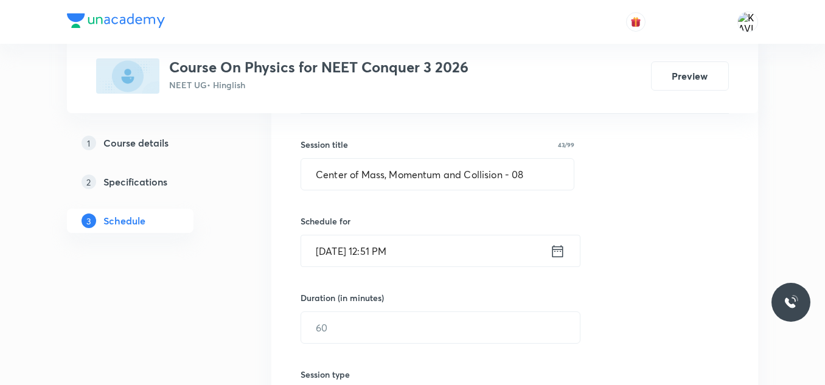
scroll to position [245, 0]
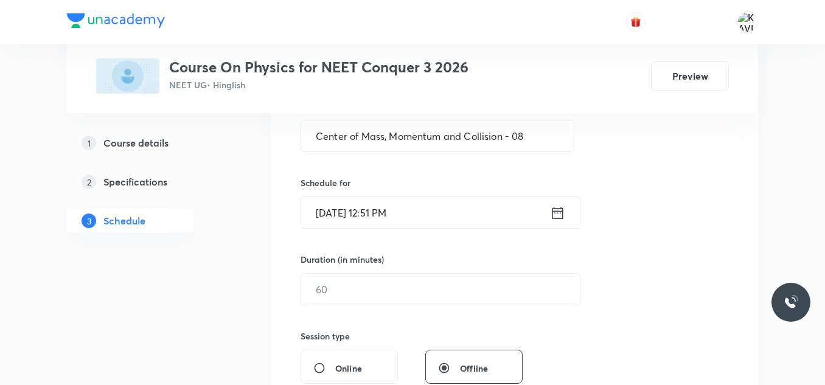
click at [555, 205] on icon at bounding box center [557, 212] width 15 height 17
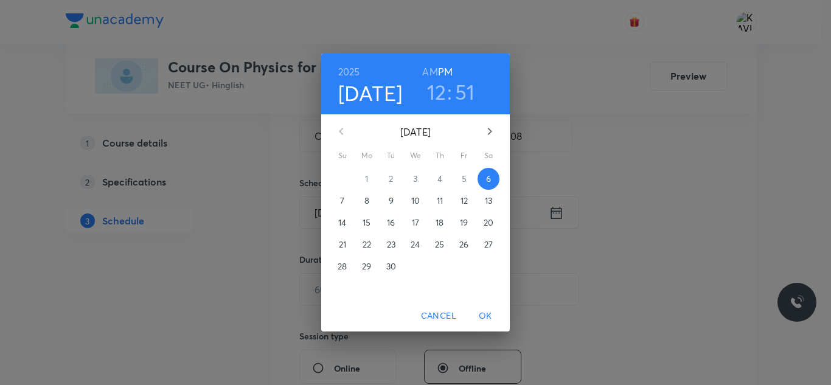
click at [468, 92] on h3 "51" at bounding box center [465, 92] width 20 height 26
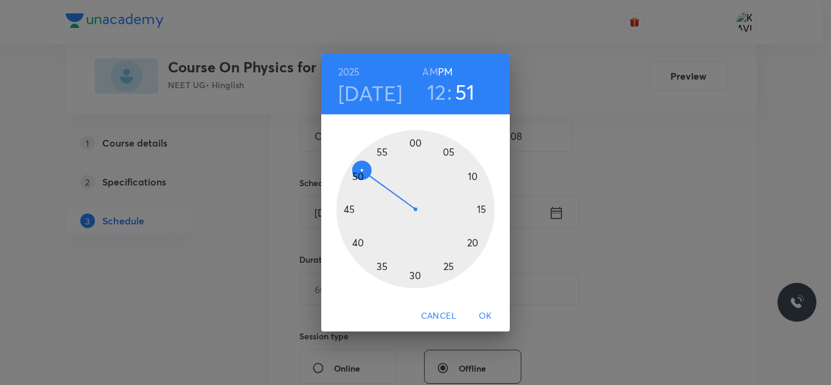
click at [361, 176] on div at bounding box center [415, 209] width 158 height 158
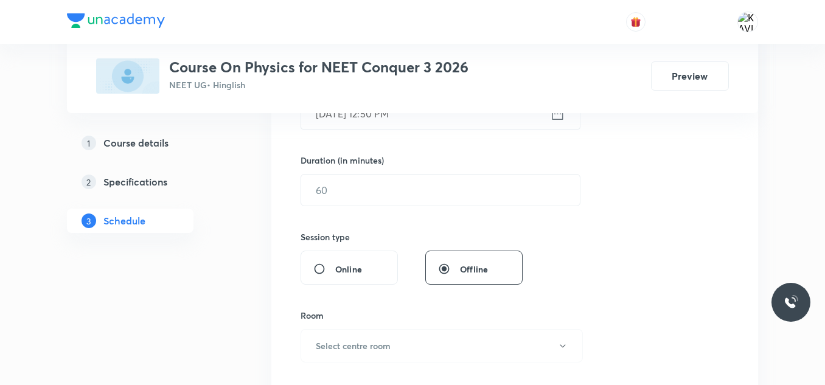
scroll to position [345, 0]
click at [358, 196] on input "text" at bounding box center [440, 189] width 279 height 31
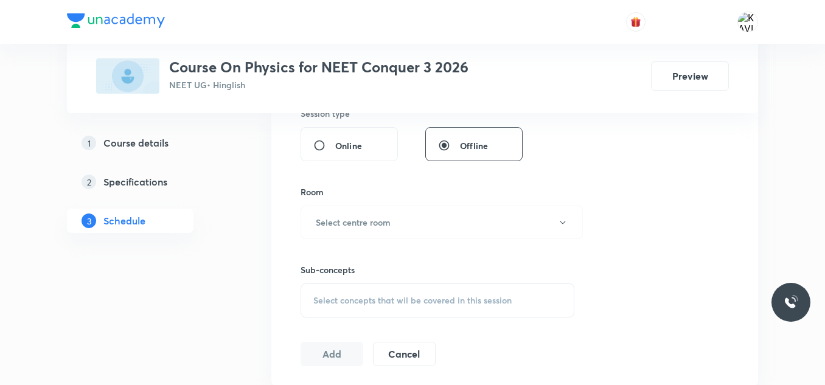
scroll to position [468, 0]
type input "75"
click at [366, 213] on button "Select centre room" at bounding box center [441, 221] width 282 height 33
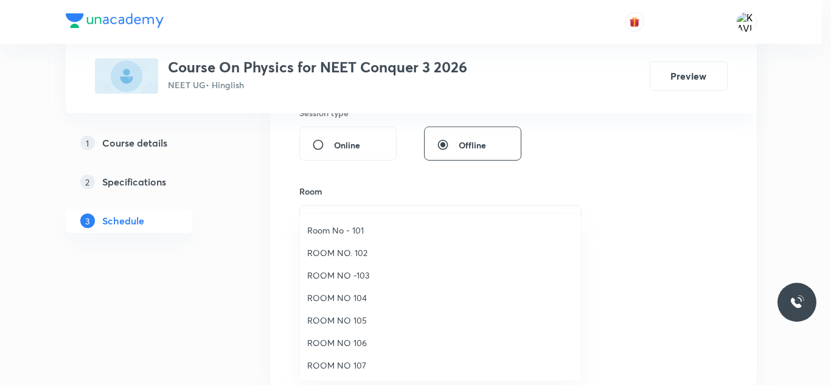
click at [361, 324] on span "ROOM NO 105" at bounding box center [440, 320] width 266 height 13
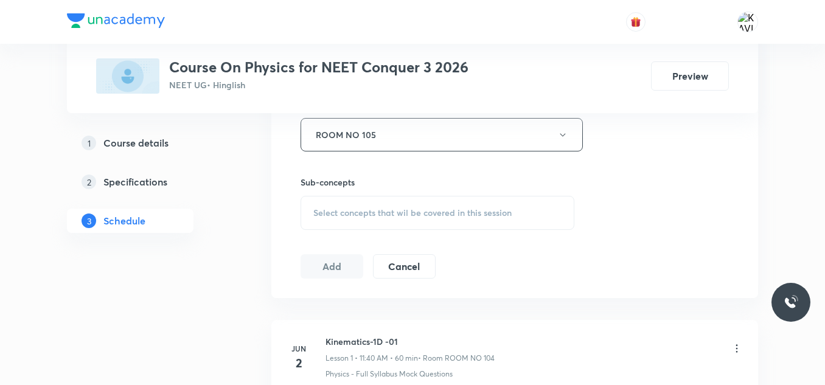
scroll to position [556, 0]
click at [380, 209] on span "Select concepts that wil be covered in this session" at bounding box center [412, 212] width 198 height 10
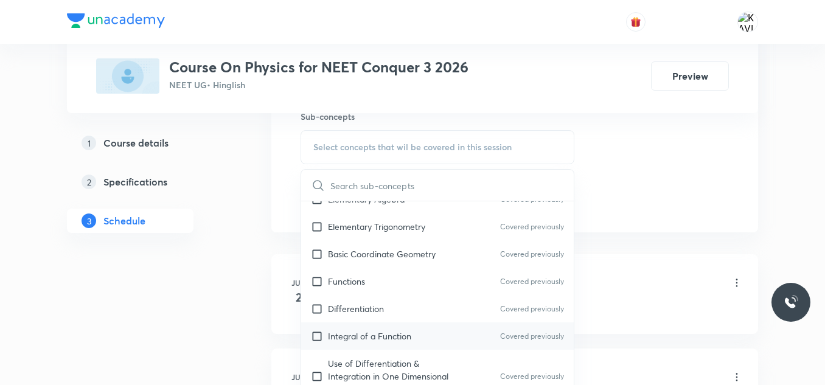
scroll to position [627, 0]
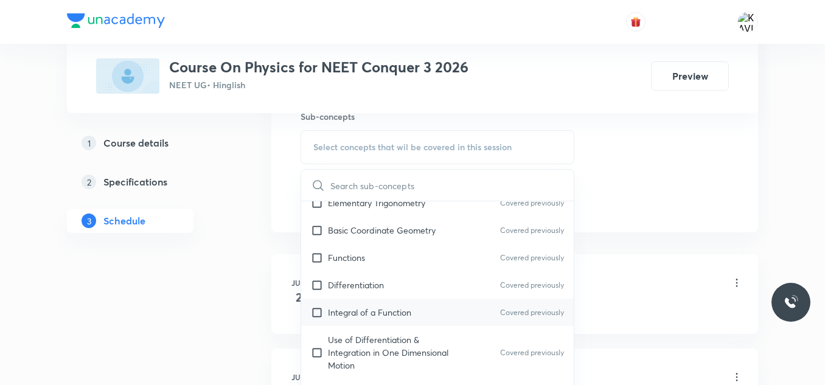
click at [387, 304] on div "Integral of a Function Covered previously" at bounding box center [437, 312] width 272 height 27
checkbox input "true"
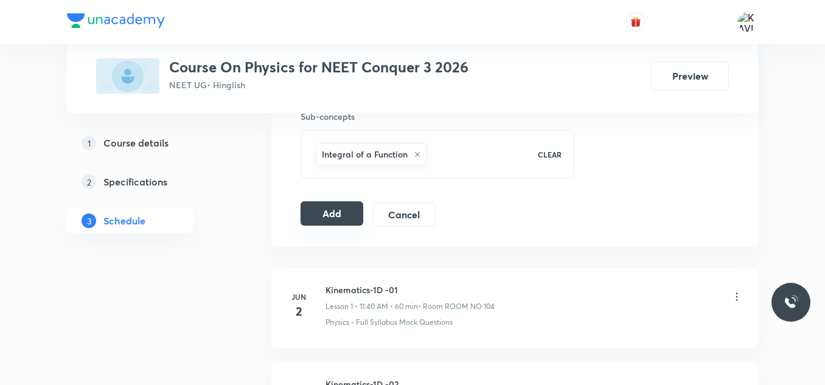
click at [333, 215] on button "Add" at bounding box center [331, 213] width 63 height 24
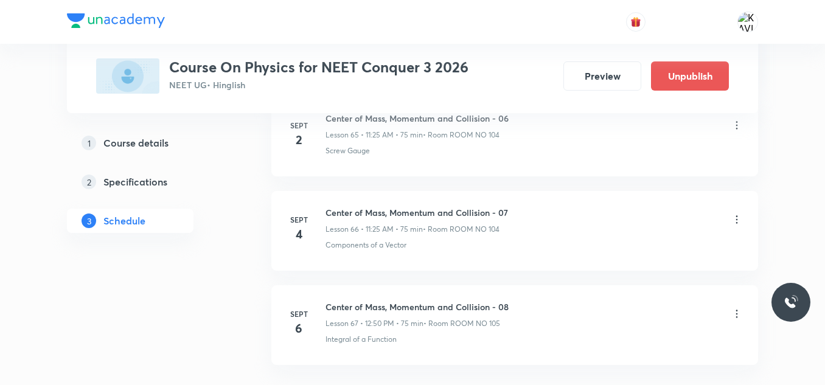
scroll to position [6348, 0]
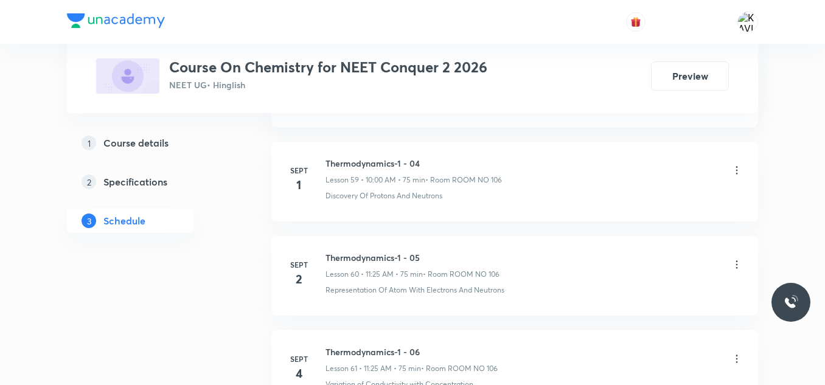
scroll to position [6435, 0]
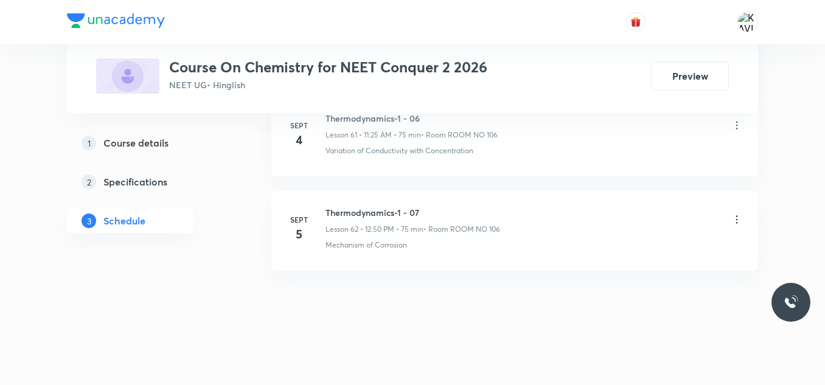
click at [735, 214] on icon at bounding box center [736, 219] width 12 height 12
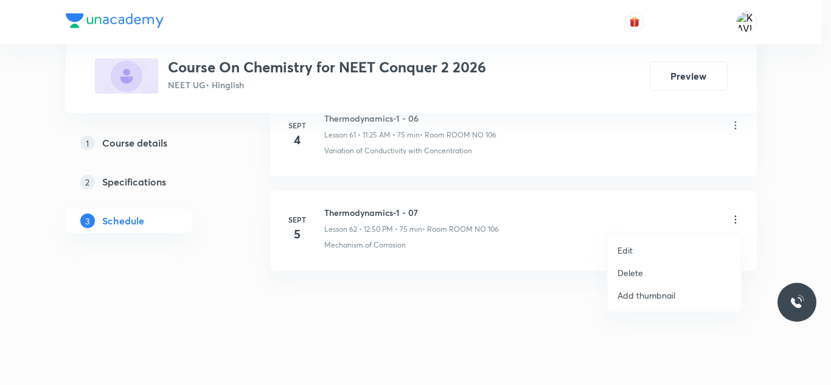
click at [637, 270] on p "Delete" at bounding box center [630, 272] width 26 height 13
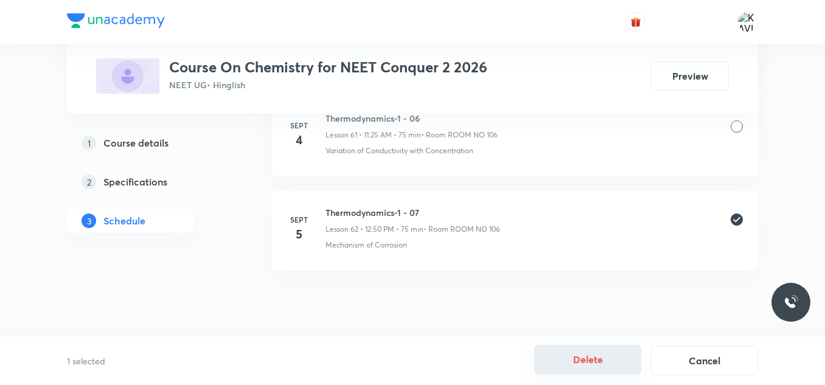
click at [585, 364] on button "Delete" at bounding box center [587, 359] width 107 height 29
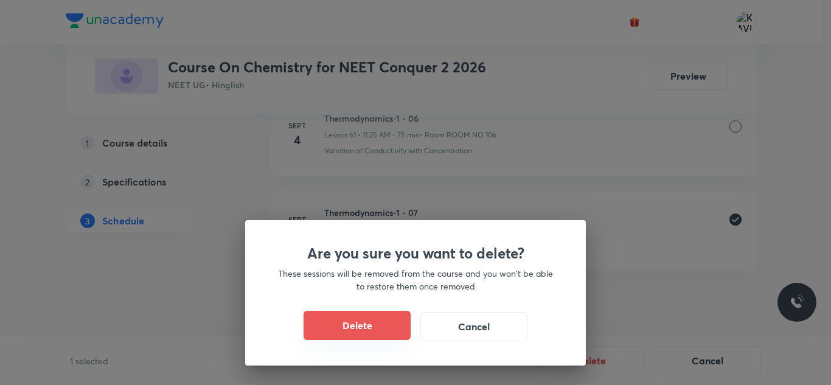
click at [379, 318] on button "Delete" at bounding box center [357, 325] width 107 height 29
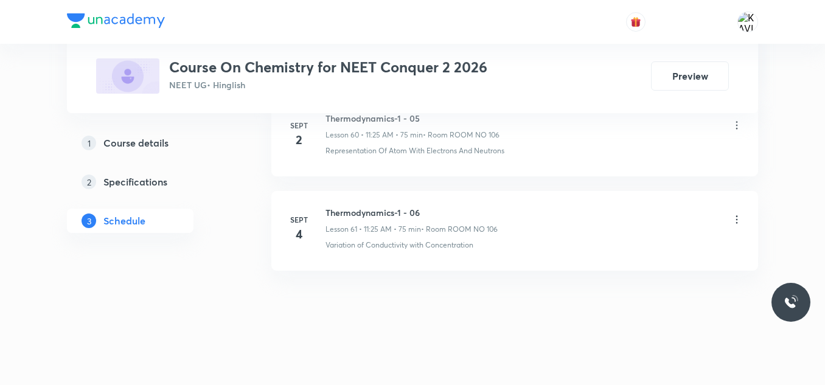
scroll to position [6341, 0]
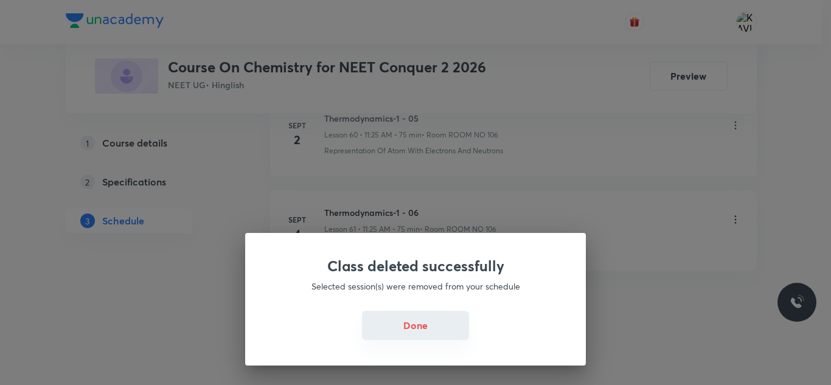
click at [418, 323] on button "Done" at bounding box center [415, 325] width 107 height 29
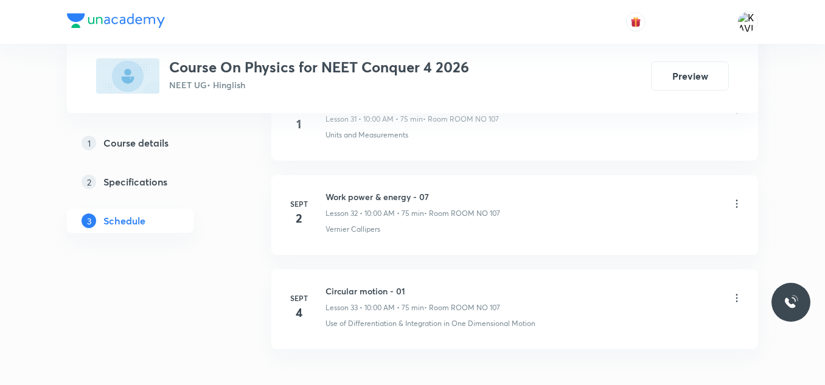
scroll to position [3701, 0]
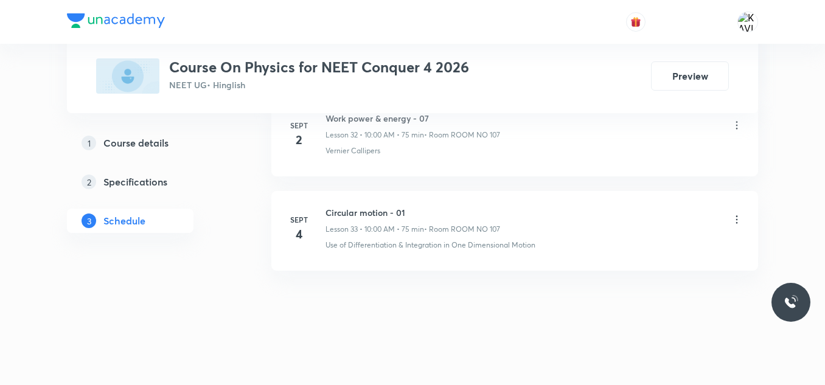
click at [356, 212] on h6 "Circular motion - 01" at bounding box center [412, 212] width 175 height 13
copy h6 "Circular motion - 01"
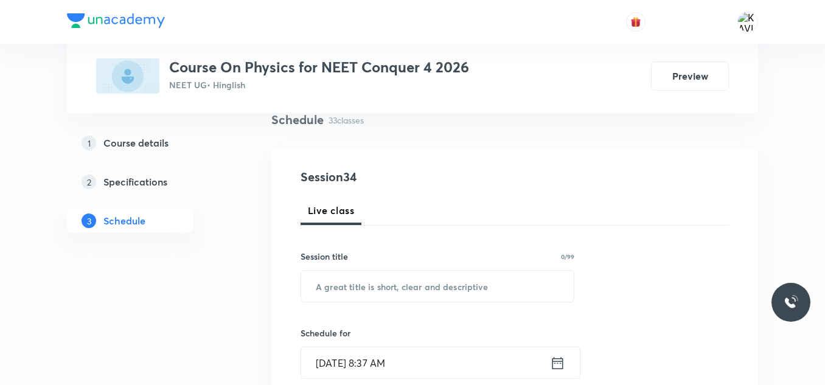
scroll to position [96, 0]
click at [375, 297] on input "text" at bounding box center [437, 284] width 272 height 31
paste input "Circular motion - 01"
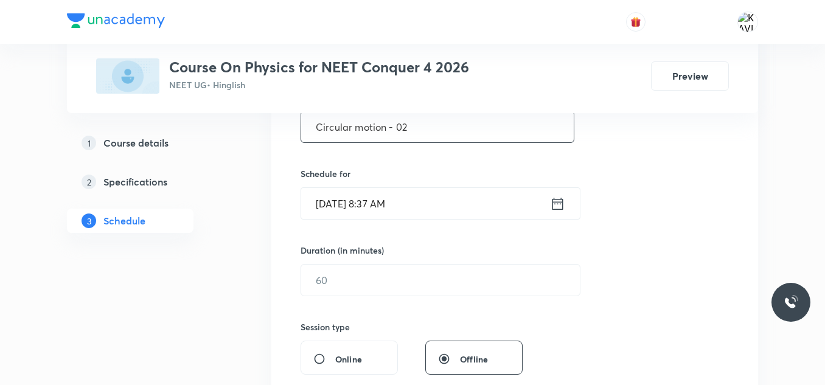
scroll to position [255, 0]
type input "Circular motion - 02"
click at [557, 207] on icon at bounding box center [557, 203] width 15 height 17
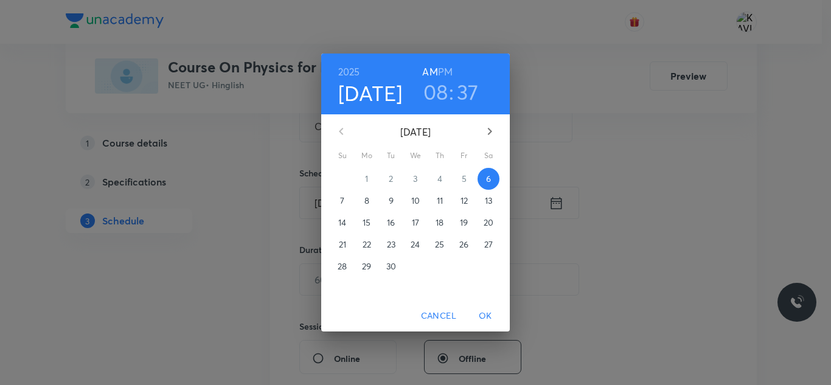
click at [436, 100] on h3 "08" at bounding box center [435, 92] width 25 height 26
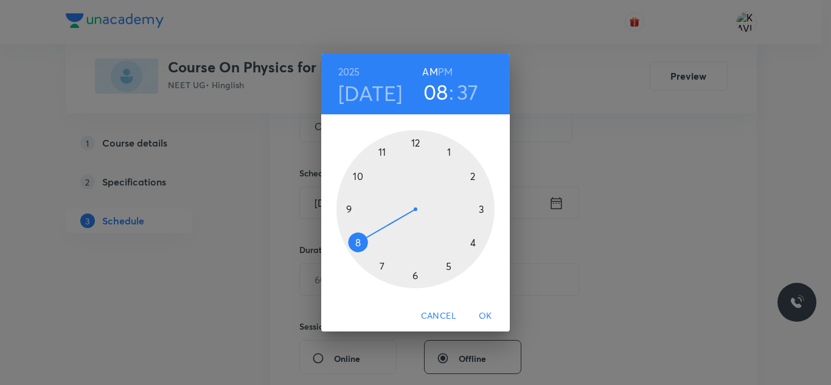
click at [353, 176] on div at bounding box center [415, 209] width 158 height 158
click at [413, 139] on div at bounding box center [415, 209] width 158 height 158
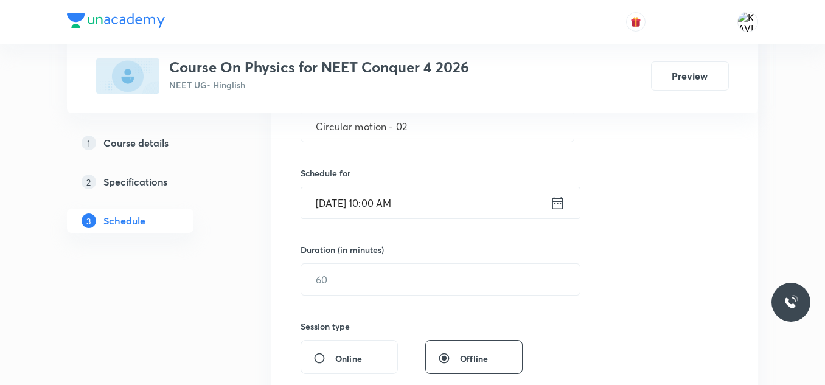
scroll to position [356, 0]
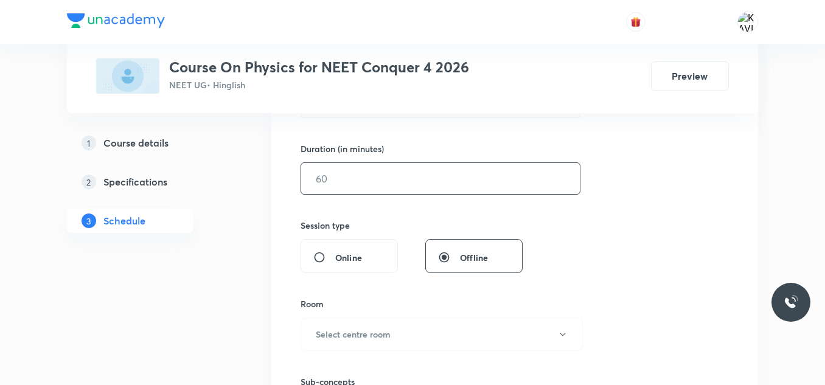
click at [356, 182] on input "text" at bounding box center [440, 178] width 279 height 31
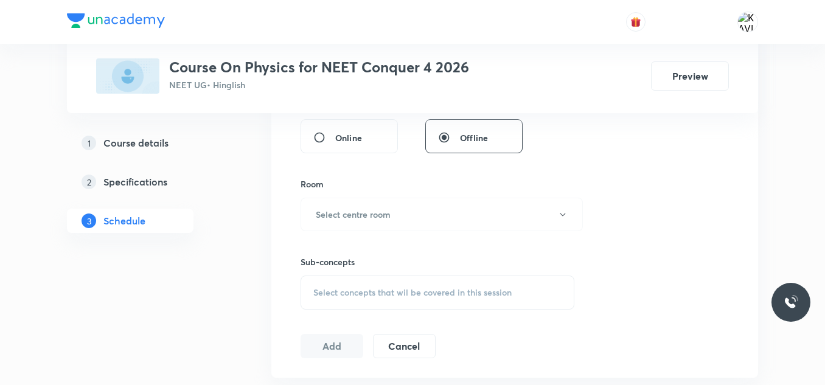
scroll to position [480, 0]
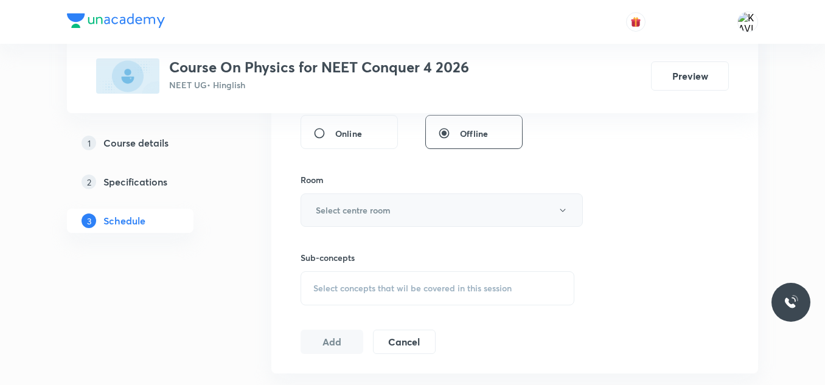
type input "75"
click at [414, 196] on button "Select centre room" at bounding box center [441, 209] width 282 height 33
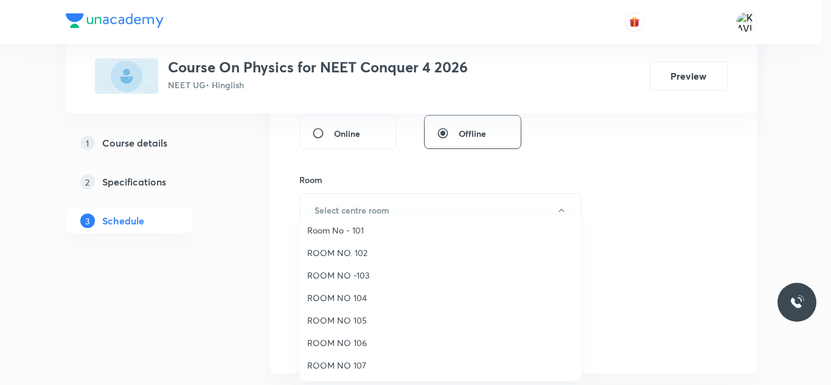
click at [365, 365] on span "ROOM NO 107" at bounding box center [440, 365] width 266 height 13
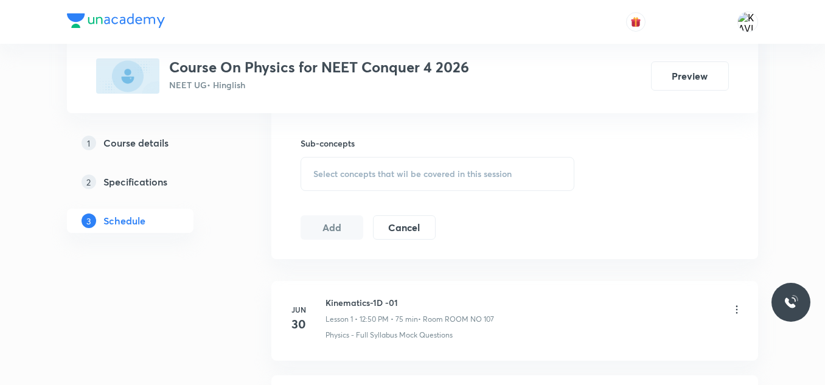
scroll to position [597, 0]
click at [378, 175] on span "Select concepts that wil be covered in this session" at bounding box center [412, 172] width 198 height 10
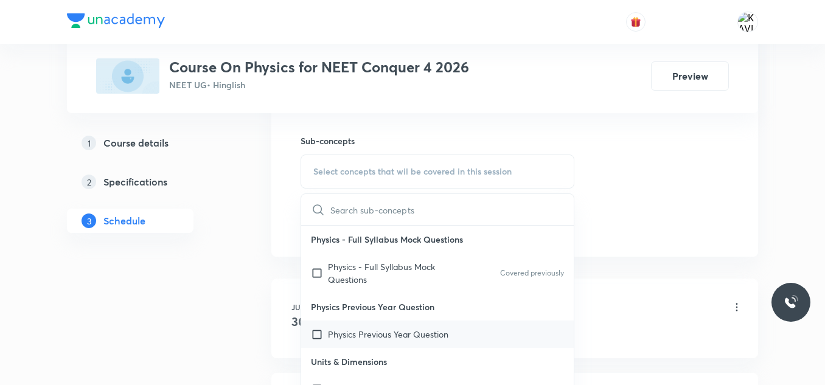
click at [374, 336] on p "Physics Previous Year Question" at bounding box center [388, 334] width 120 height 13
checkbox input "true"
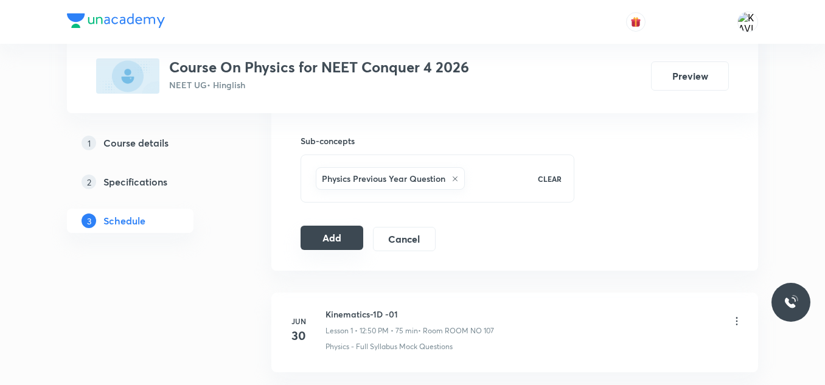
click at [329, 238] on button "Add" at bounding box center [331, 238] width 63 height 24
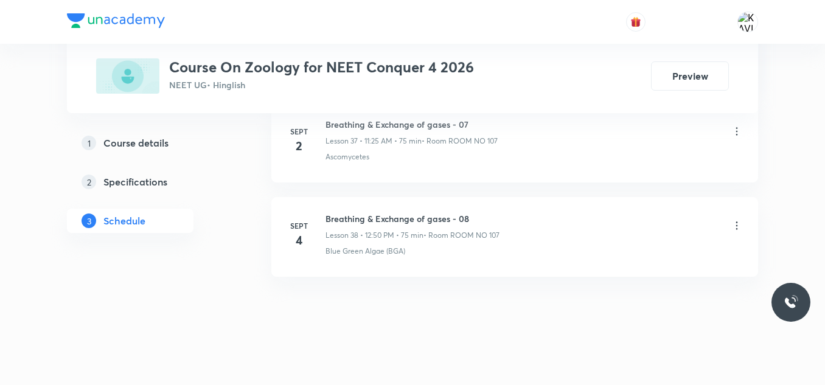
scroll to position [4173, 0]
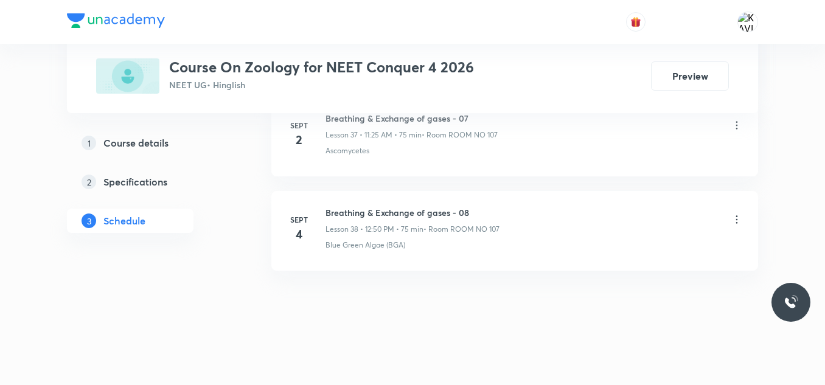
click at [397, 209] on h6 "Breathing & Exchange of gases - 08" at bounding box center [412, 212] width 174 height 13
copy h6 "Breathing & Exchange of gases - 08"
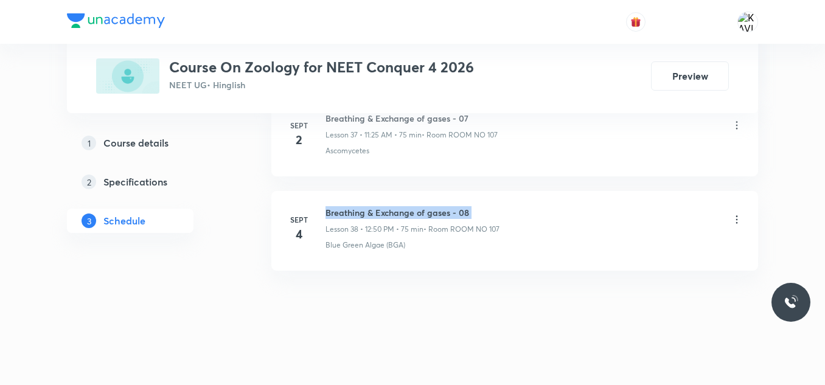
copy h6 "Breathing & Exchange of gases - 08"
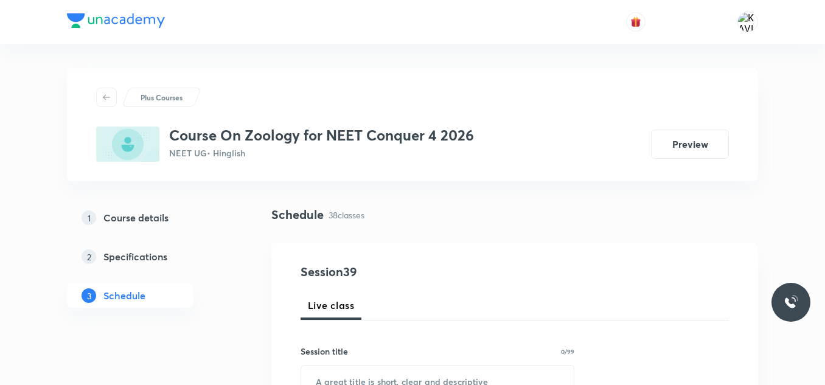
scroll to position [111, 0]
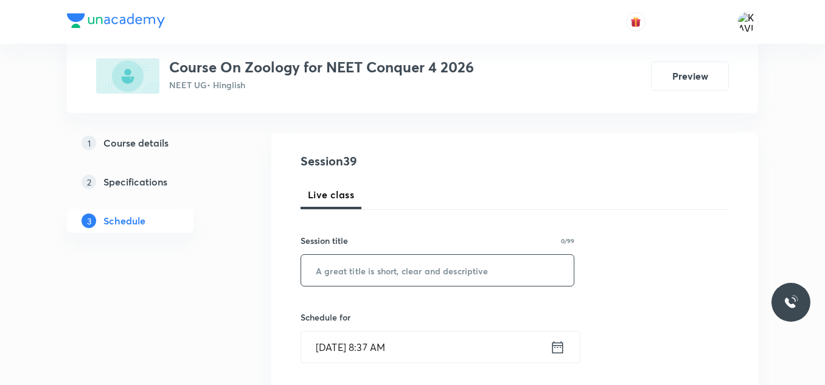
click at [363, 269] on input "text" at bounding box center [437, 270] width 272 height 31
paste input "Breathing & Exchange of gases - 08"
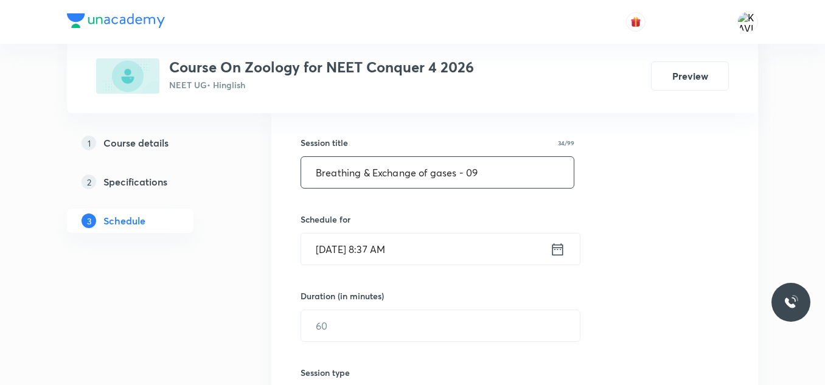
scroll to position [211, 0]
type input "Breathing & Exchange of gases - 09"
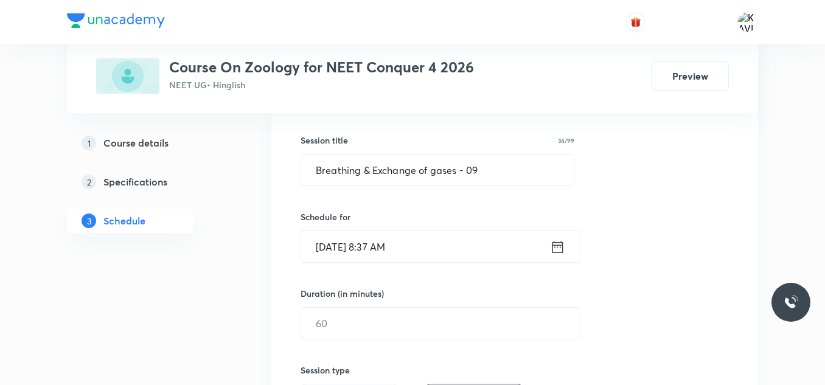
click at [549, 246] on input "[DATE] 8:37 AM" at bounding box center [425, 246] width 249 height 31
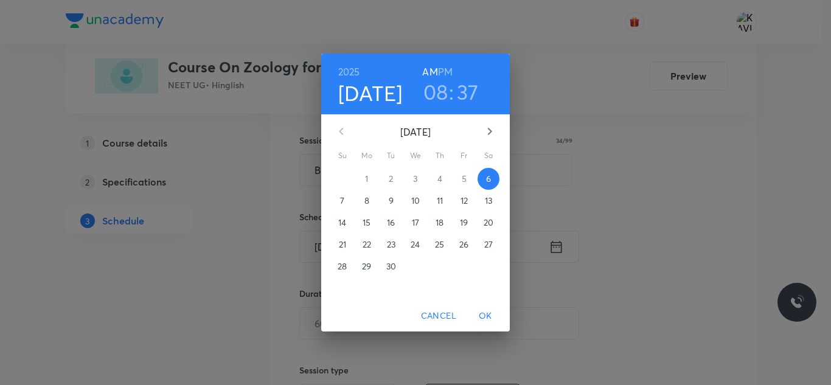
click at [439, 94] on h3 "08" at bounding box center [435, 92] width 25 height 26
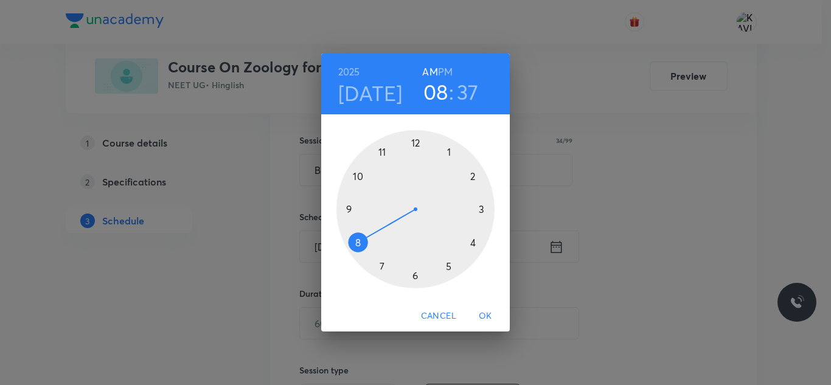
click at [381, 153] on div at bounding box center [415, 209] width 158 height 158
click at [448, 266] on div at bounding box center [415, 209] width 158 height 158
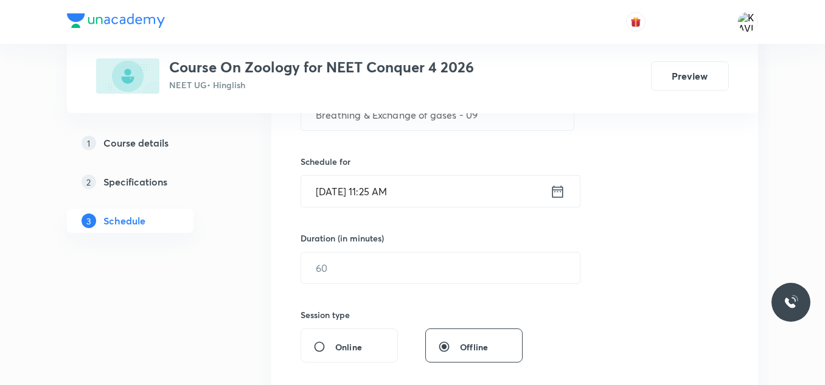
scroll to position [269, 0]
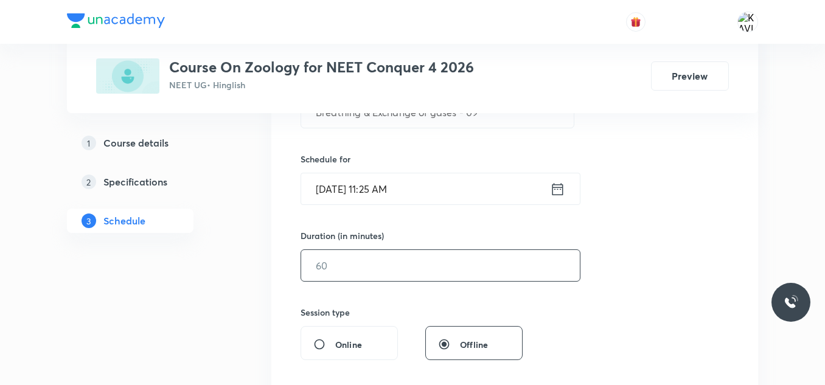
click at [377, 279] on input "text" at bounding box center [440, 265] width 279 height 31
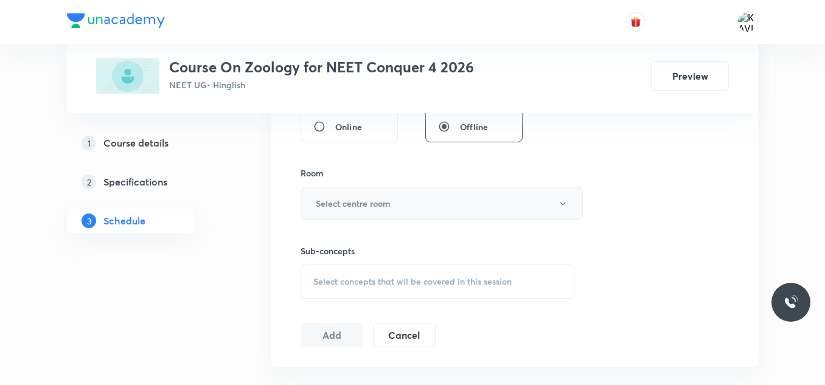
scroll to position [489, 0]
type input "75"
click at [345, 195] on h6 "Select centre room" at bounding box center [353, 201] width 75 height 13
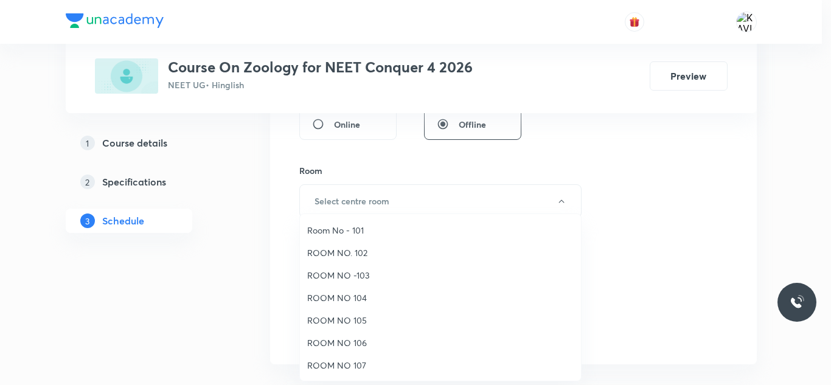
click at [356, 365] on span "ROOM NO 107" at bounding box center [440, 365] width 266 height 13
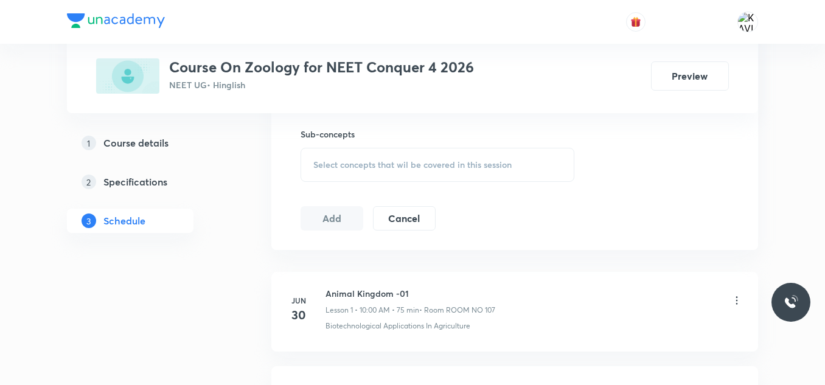
scroll to position [604, 0]
click at [322, 167] on span "Select concepts that wil be covered in this session" at bounding box center [412, 164] width 198 height 10
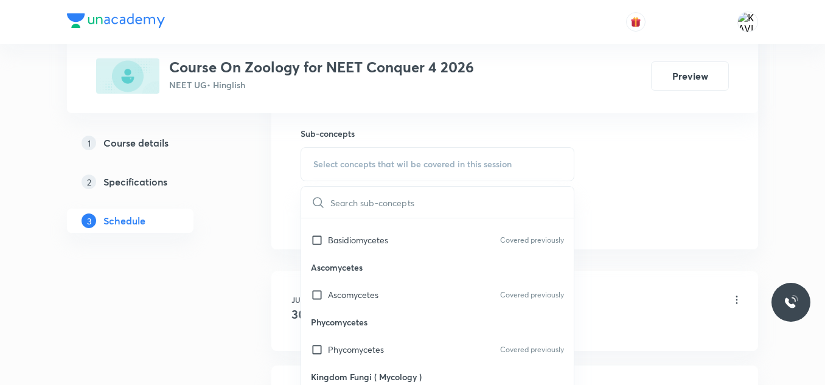
scroll to position [616, 0]
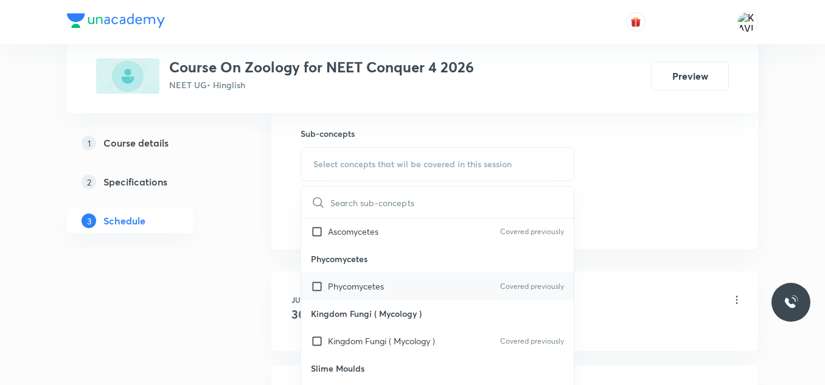
click at [384, 286] on div "Phycomycetes Covered previously" at bounding box center [437, 285] width 272 height 27
checkbox input "true"
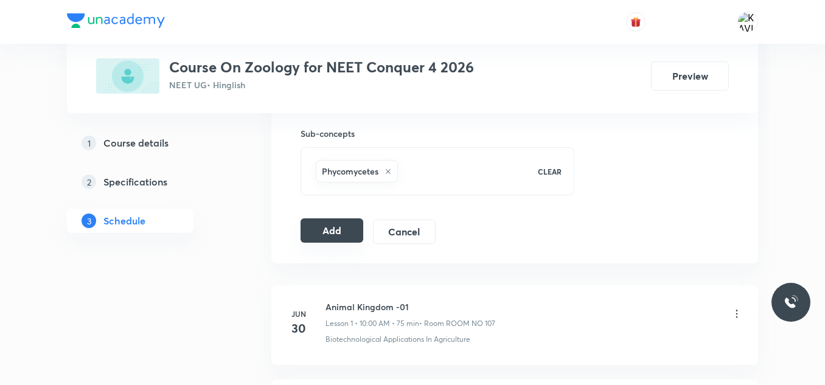
click at [331, 223] on button "Add" at bounding box center [331, 230] width 63 height 24
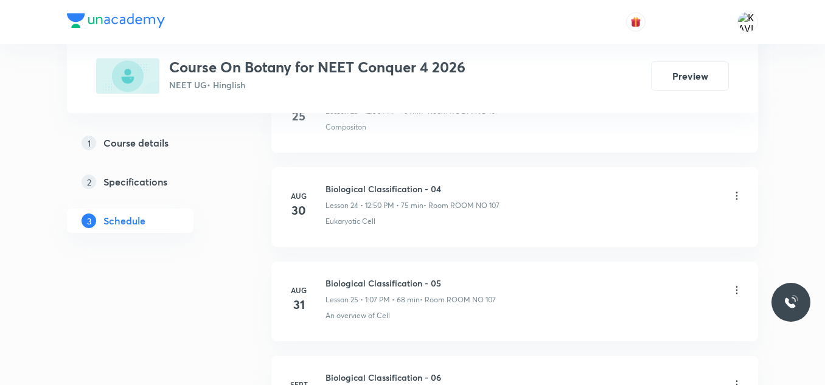
scroll to position [3135, 0]
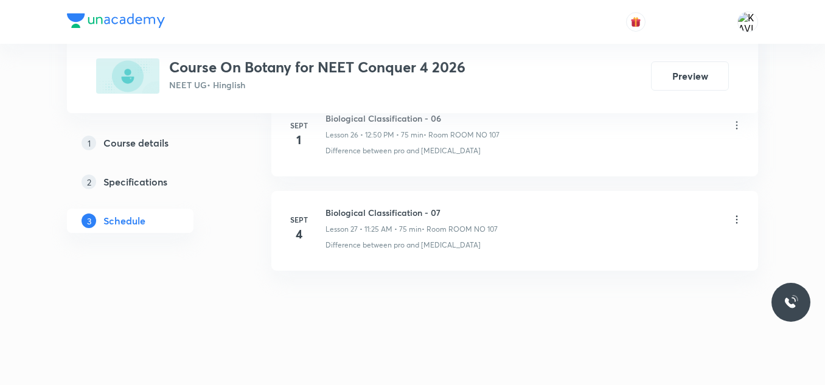
click at [402, 210] on h6 "Biological Classification - 07" at bounding box center [411, 212] width 172 height 13
copy h6 "Biological Classification - 07"
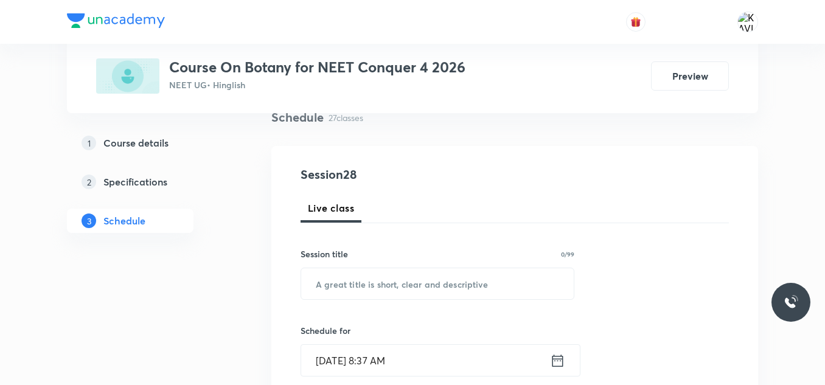
scroll to position [97, 0]
click at [359, 283] on input "text" at bounding box center [437, 284] width 272 height 31
paste input "Biological Classification - 07"
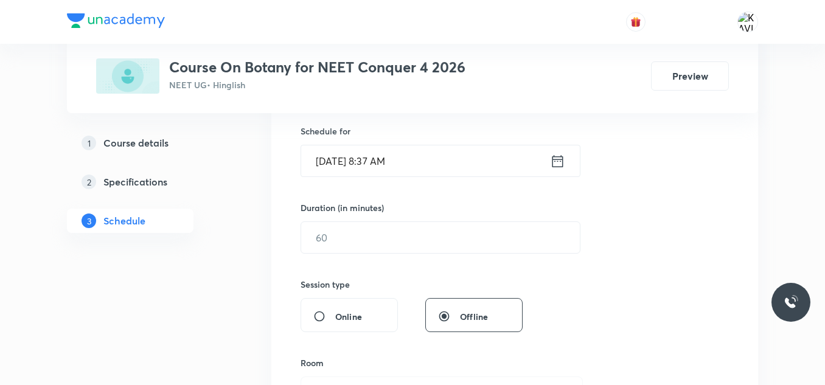
scroll to position [297, 0]
type input "Biological Classification - 08"
click at [554, 159] on icon at bounding box center [557, 160] width 15 height 17
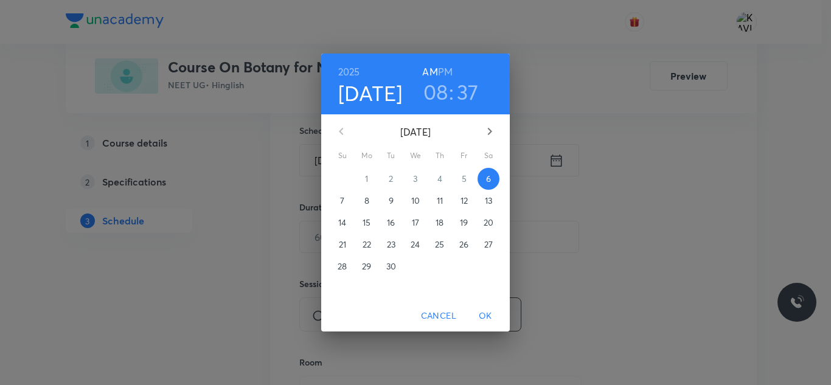
click at [445, 72] on h6 "PM" at bounding box center [445, 71] width 15 height 17
click at [436, 97] on h3 "08" at bounding box center [435, 92] width 25 height 26
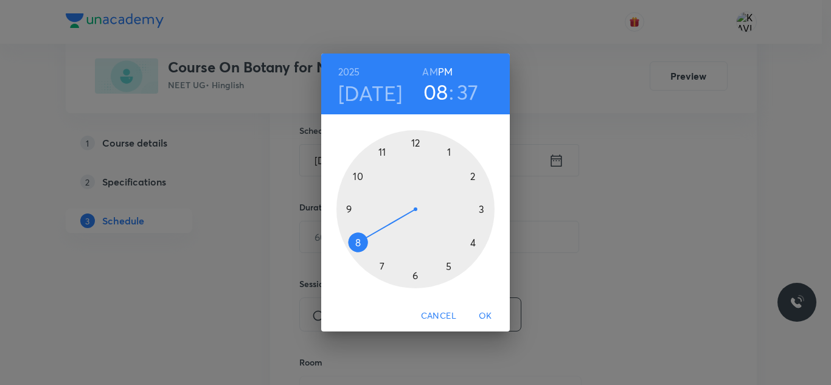
click at [412, 144] on div at bounding box center [415, 209] width 158 height 158
click at [359, 178] on div at bounding box center [415, 209] width 158 height 158
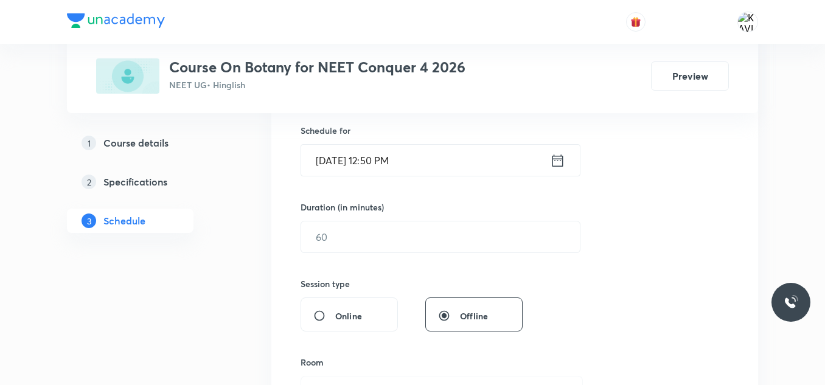
scroll to position [370, 0]
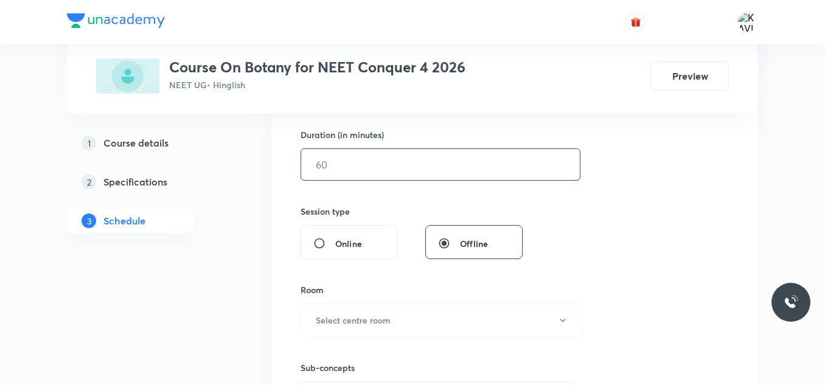
click at [422, 158] on input "text" at bounding box center [440, 164] width 279 height 31
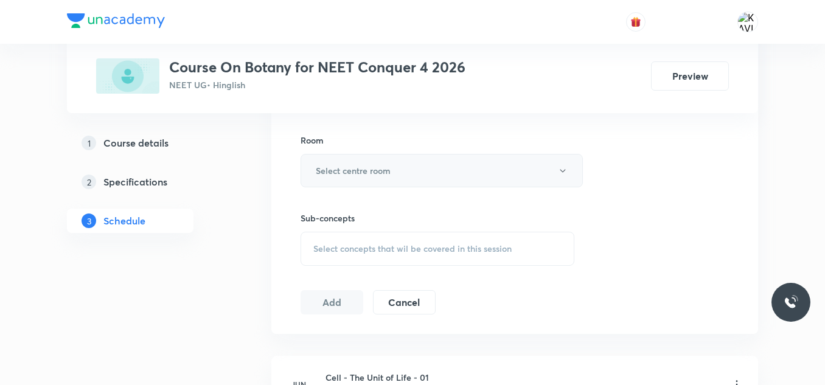
scroll to position [520, 0]
type input "75"
click at [369, 168] on h6 "Select centre room" at bounding box center [353, 170] width 75 height 13
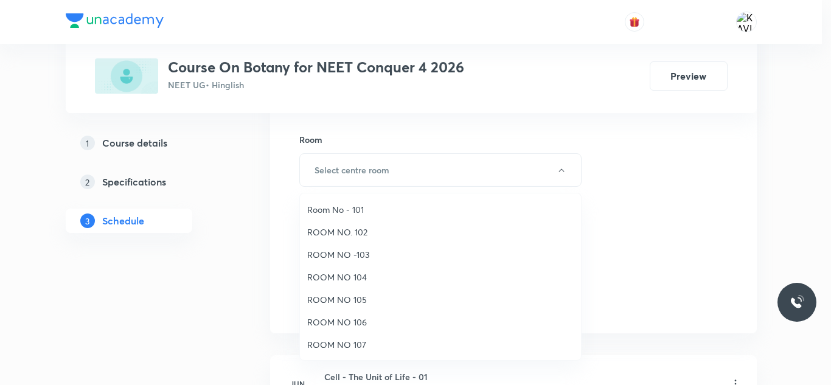
click at [343, 344] on span "ROOM NO 107" at bounding box center [440, 344] width 266 height 13
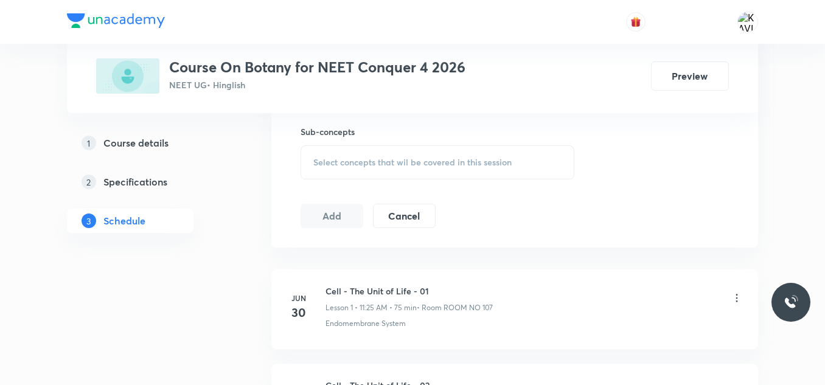
scroll to position [606, 0]
click at [352, 168] on div "Select concepts that wil be covered in this session" at bounding box center [437, 162] width 274 height 34
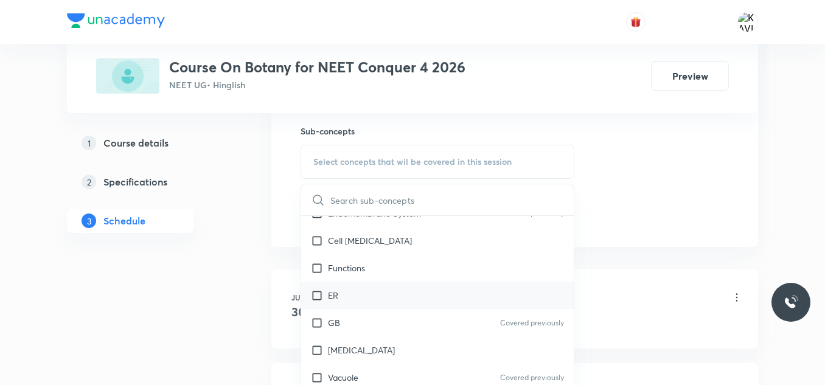
scroll to position [291, 0]
click at [392, 263] on div "Functions" at bounding box center [437, 267] width 272 height 27
checkbox input "true"
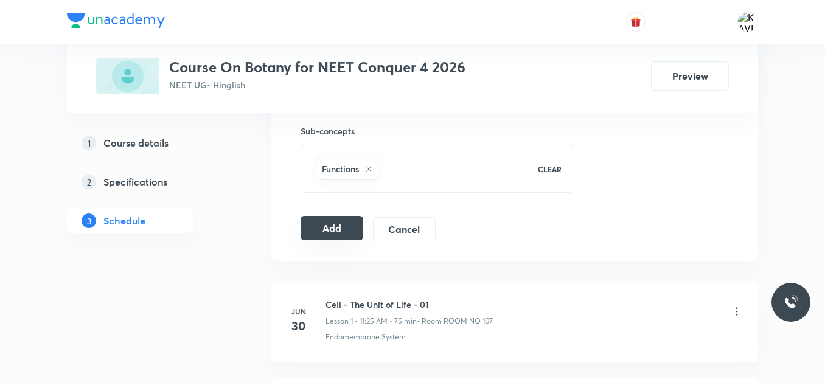
click at [334, 225] on button "Add" at bounding box center [331, 228] width 63 height 24
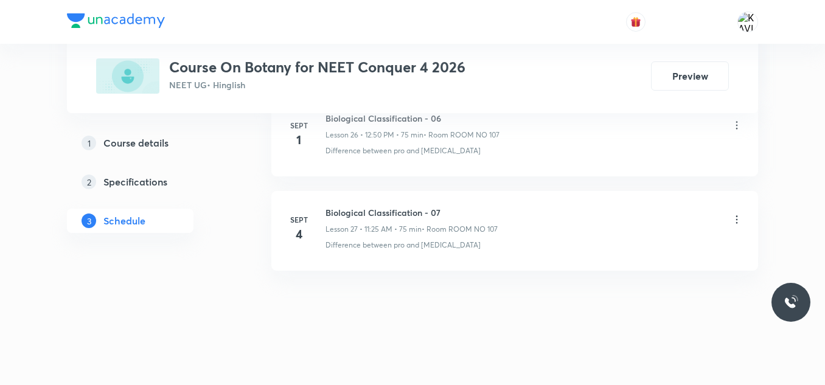
scroll to position [2577, 0]
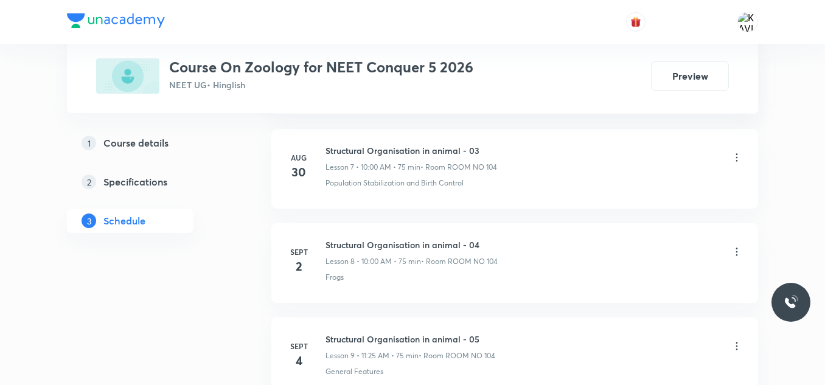
scroll to position [1533, 0]
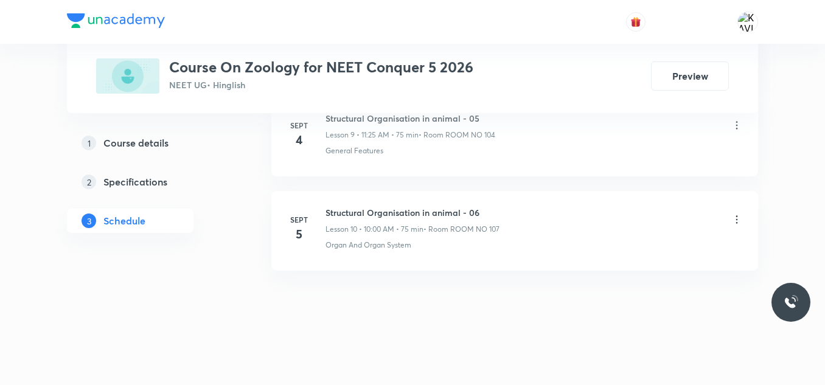
click at [453, 212] on h6 "Structural Organisation in animal - 06" at bounding box center [412, 212] width 174 height 13
copy h6 "Structural Organisation in animal - 06"
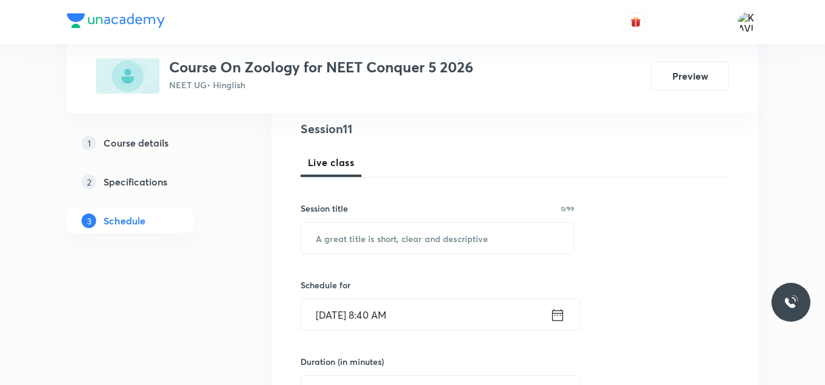
scroll to position [142, 0]
click at [363, 245] on input "text" at bounding box center [437, 238] width 272 height 31
paste input "Structural Organisation in animal - 06"
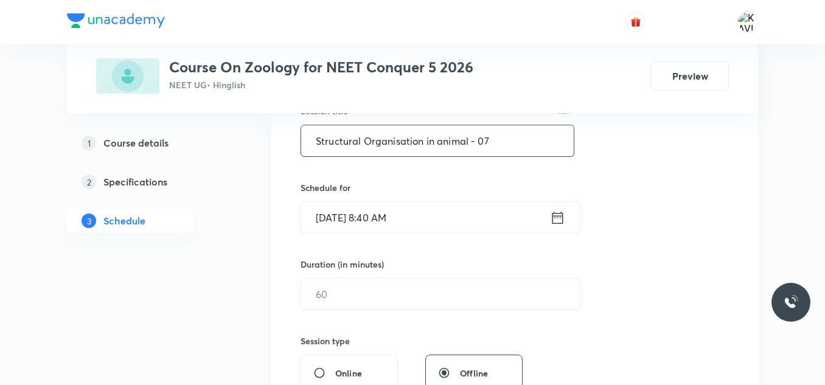
scroll to position [244, 0]
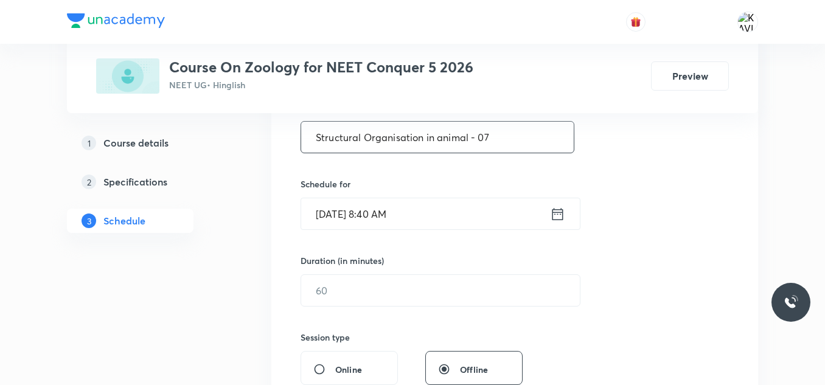
type input "Structural Organisation in animal - 07"
click at [557, 215] on icon at bounding box center [557, 214] width 15 height 17
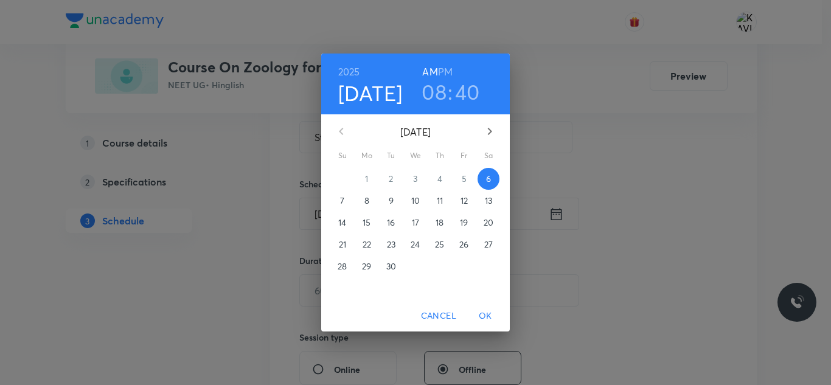
click at [445, 65] on h6 "PM" at bounding box center [445, 71] width 15 height 17
click at [436, 94] on h3 "08" at bounding box center [434, 92] width 25 height 26
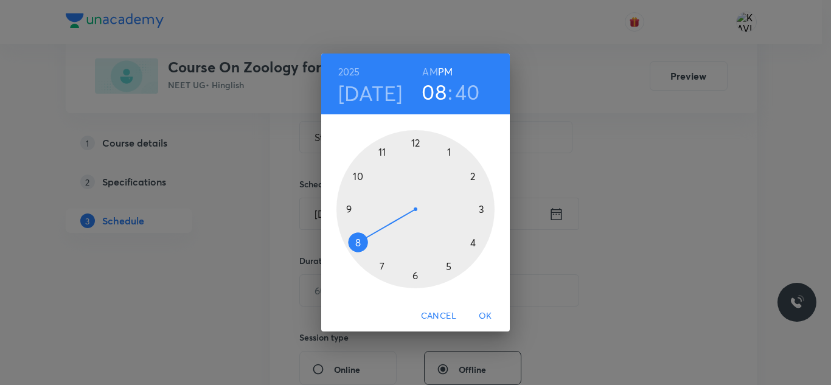
click at [412, 145] on div at bounding box center [415, 209] width 158 height 158
click at [359, 175] on div at bounding box center [415, 209] width 158 height 158
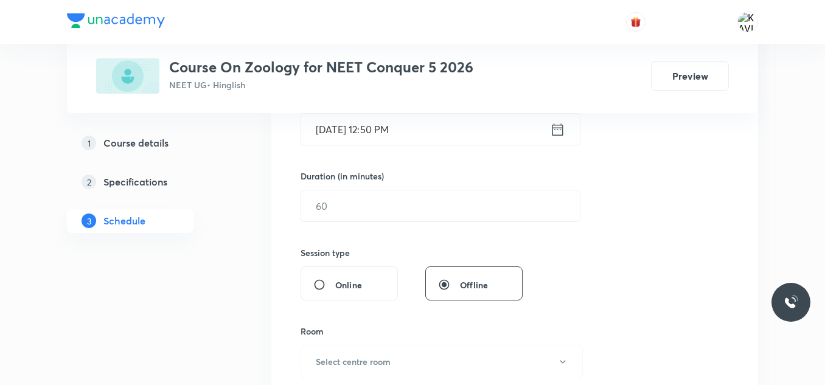
scroll to position [329, 0]
click at [420, 192] on input "text" at bounding box center [440, 205] width 279 height 31
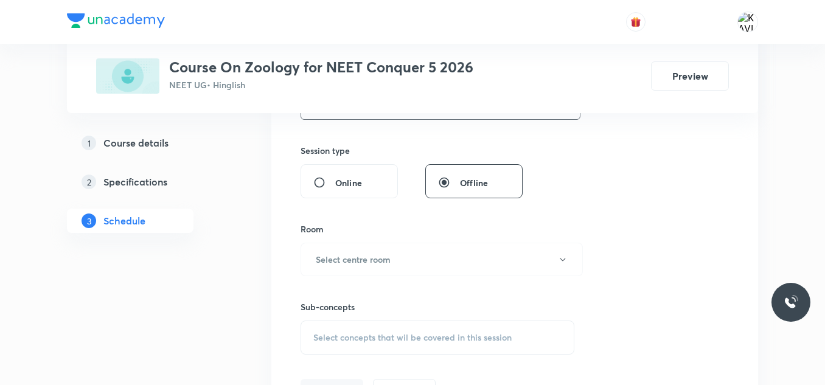
scroll to position [432, 0]
type input "75"
click at [416, 252] on button "Select centre room" at bounding box center [441, 257] width 282 height 33
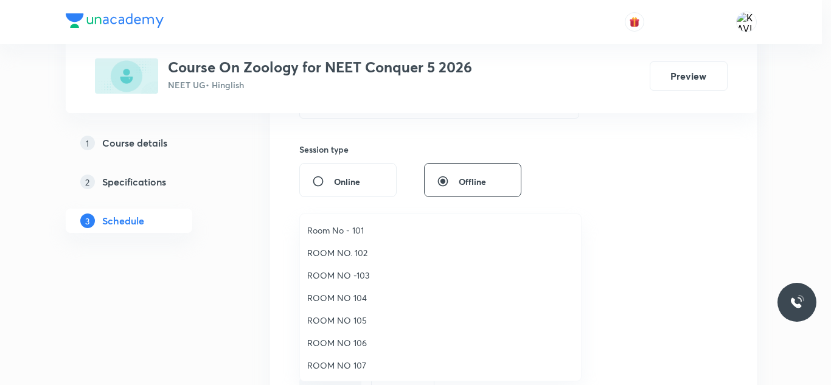
click at [353, 296] on span "ROOM NO 104" at bounding box center [440, 297] width 266 height 13
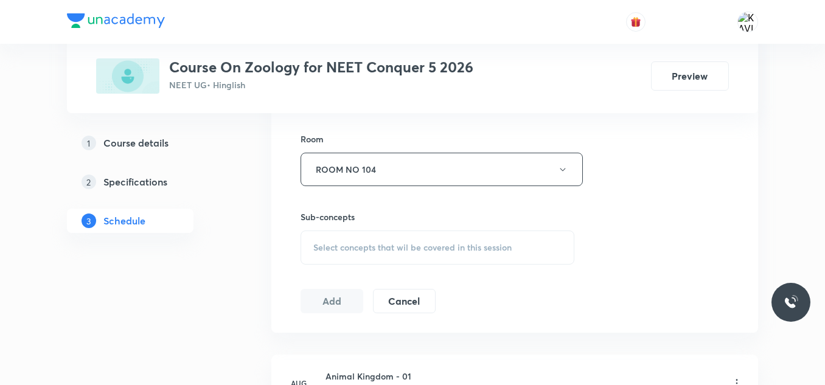
scroll to position [522, 0]
click at [402, 242] on span "Select concepts that wil be covered in this session" at bounding box center [412, 246] width 198 height 10
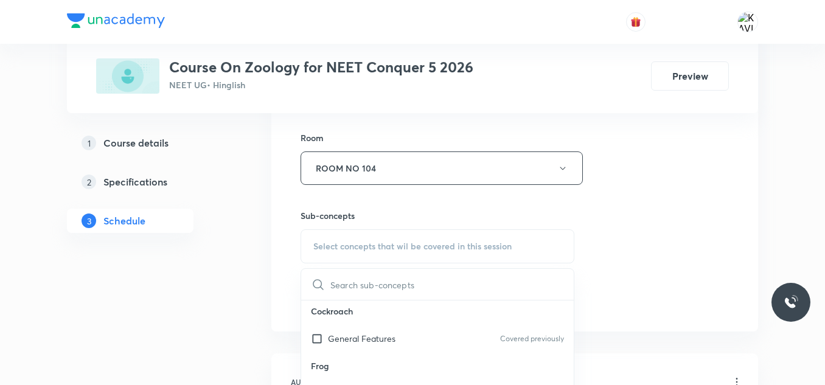
scroll to position [773, 0]
click at [378, 338] on p "General Features" at bounding box center [362, 333] width 68 height 13
checkbox input "true"
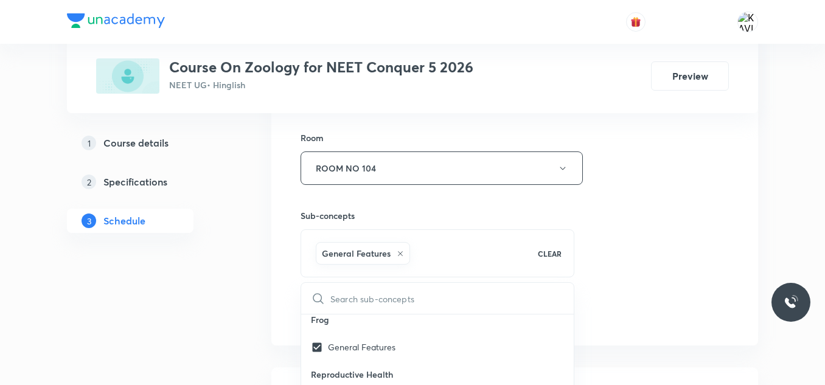
click at [653, 227] on div "Session 11 Live class Session title 38/99 Structural Organisation in animal - 0…" at bounding box center [514, 33] width 428 height 585
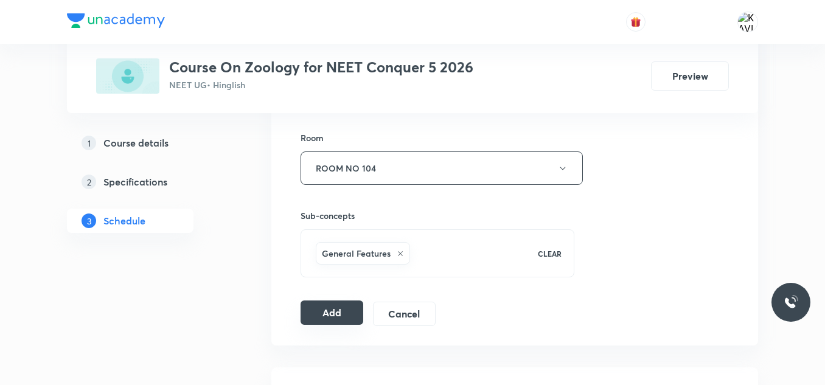
click at [317, 302] on button "Add" at bounding box center [331, 312] width 63 height 24
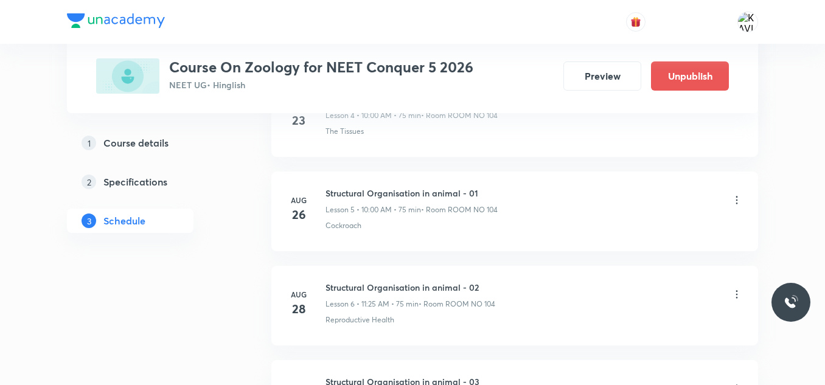
click at [317, 302] on div "[DATE]" at bounding box center [305, 303] width 39 height 29
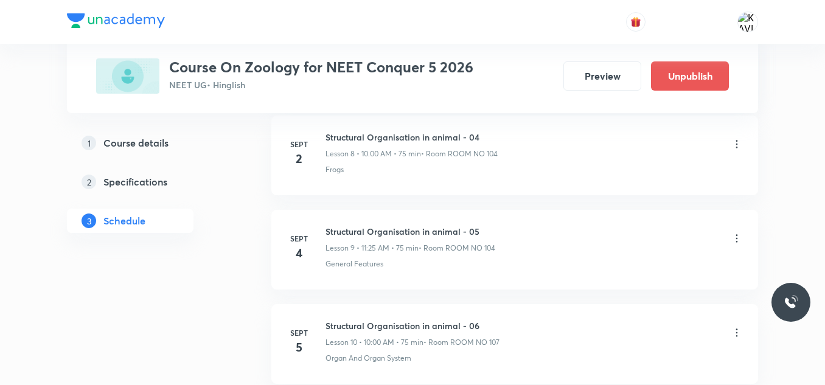
scroll to position [1068, 0]
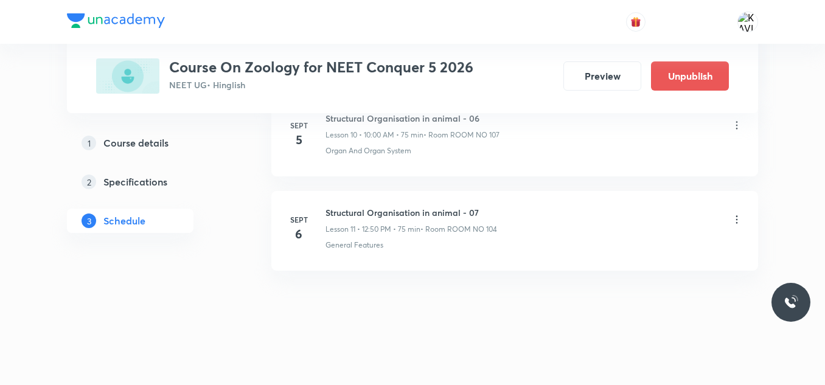
click at [735, 127] on icon at bounding box center [736, 125] width 12 height 12
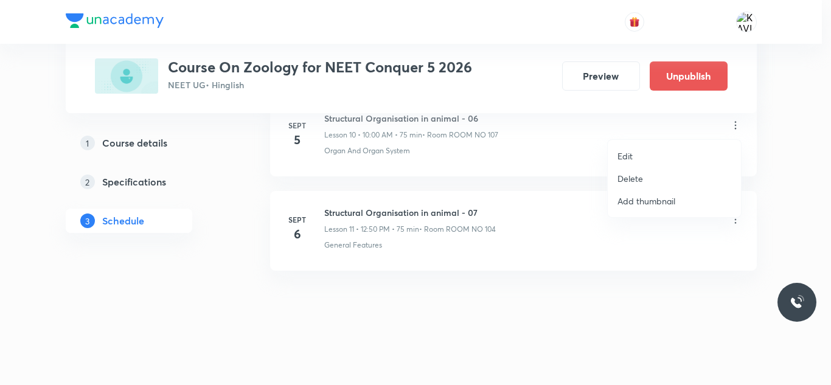
click at [632, 178] on p "Delete" at bounding box center [630, 178] width 26 height 13
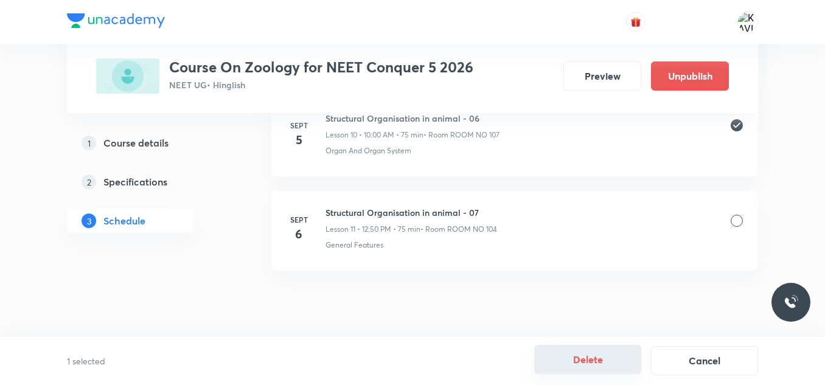
click at [586, 373] on button "Delete" at bounding box center [587, 359] width 107 height 29
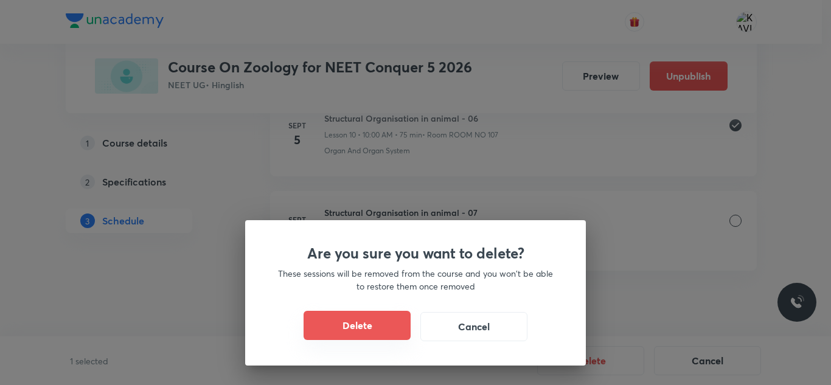
click at [379, 332] on button "Delete" at bounding box center [357, 325] width 107 height 29
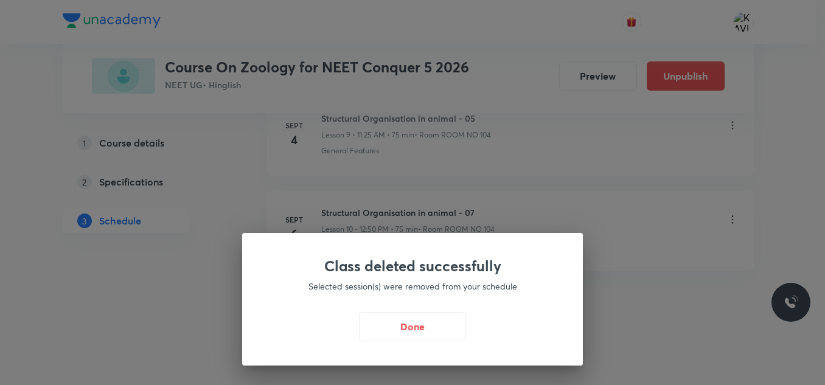
scroll to position [974, 0]
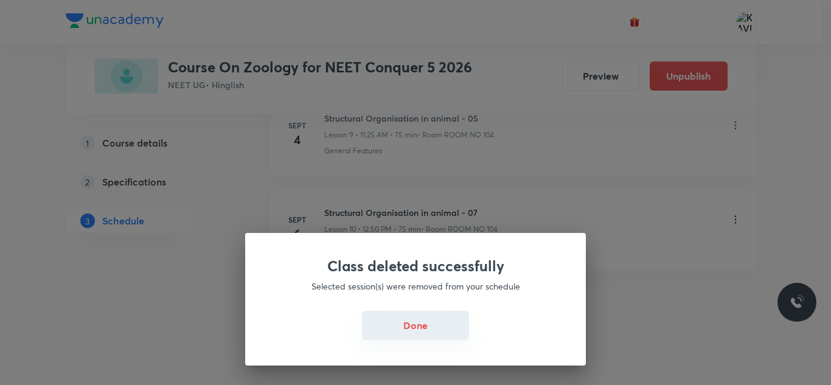
click at [409, 328] on button "Done" at bounding box center [415, 325] width 107 height 29
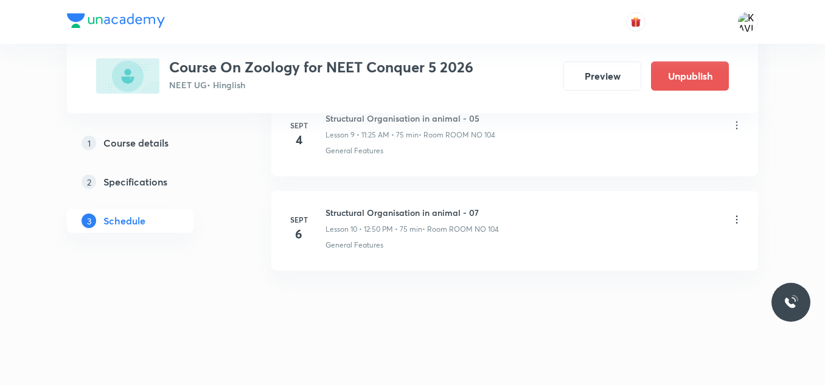
click at [735, 218] on icon at bounding box center [736, 219] width 12 height 12
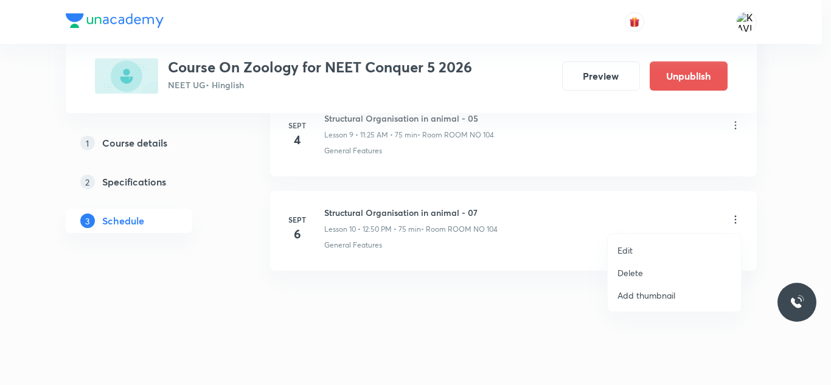
click at [625, 254] on p "Edit" at bounding box center [624, 250] width 15 height 13
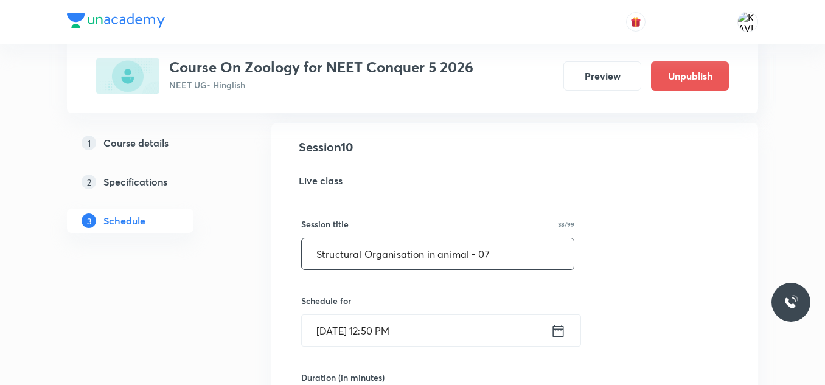
click at [497, 258] on input "Structural Organisation in animal - 07" at bounding box center [438, 253] width 272 height 31
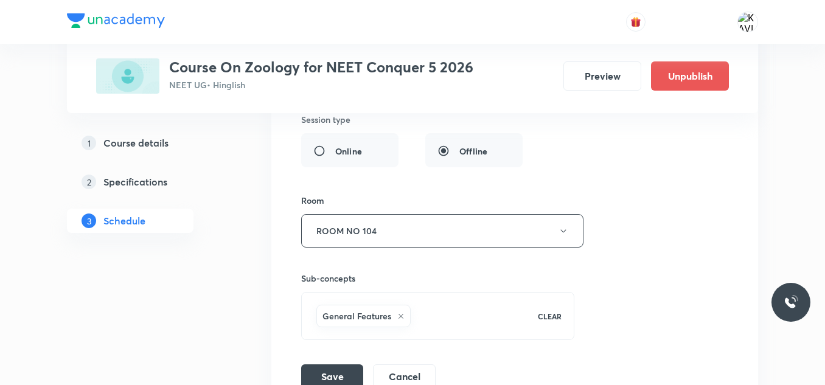
scroll to position [1442, 0]
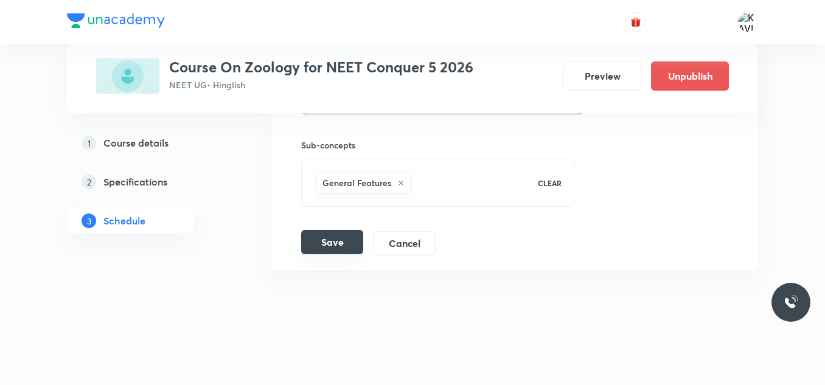
type input "Structural Organisation in animal - 06"
click at [327, 240] on button "Save" at bounding box center [332, 242] width 62 height 24
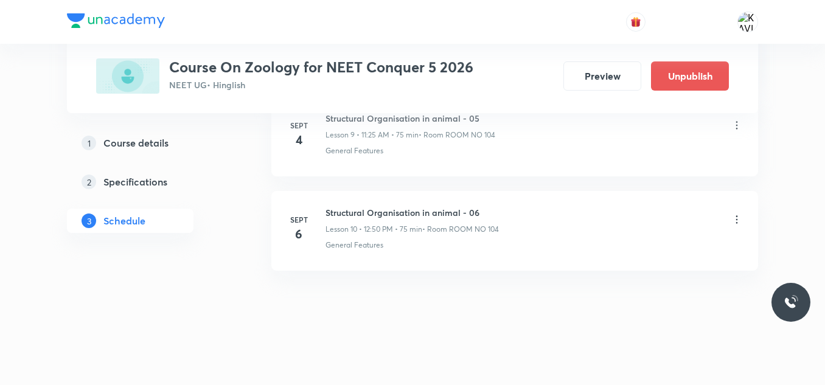
scroll to position [974, 0]
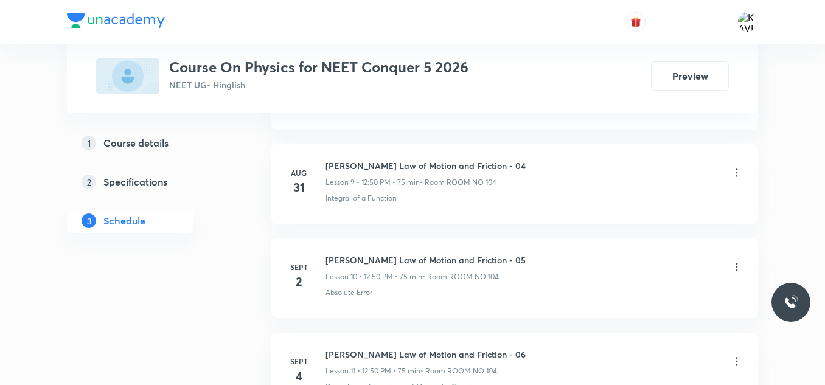
scroll to position [1721, 0]
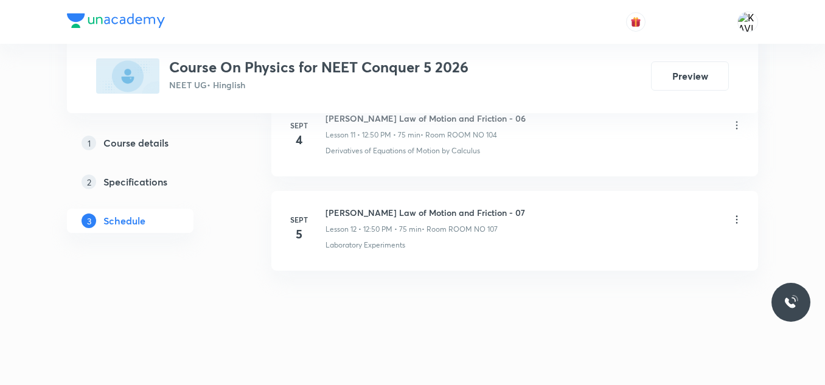
click at [414, 209] on h6 "[PERSON_NAME] Law of Motion and Friction - 07" at bounding box center [425, 212] width 200 height 13
click at [414, 209] on h6 "Newton's Law of Motion and Friction - 07" at bounding box center [425, 212] width 200 height 13
copy h6 "Newton's Law of Motion and Friction - 07"
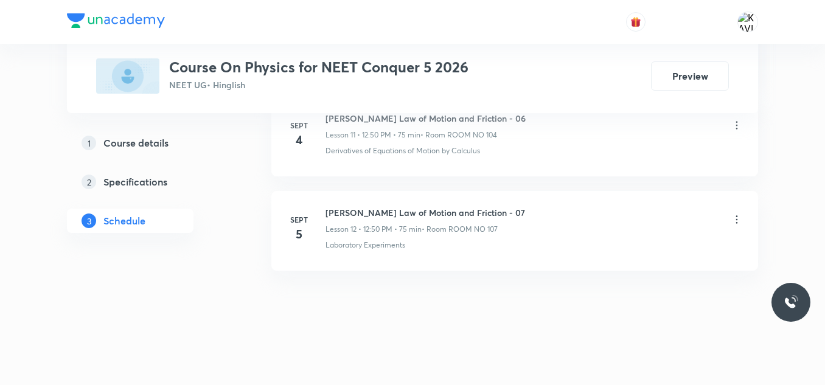
click at [738, 220] on icon at bounding box center [736, 219] width 12 height 12
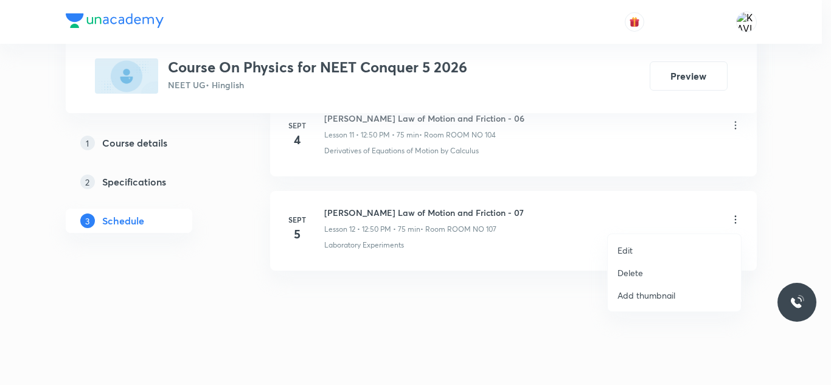
click at [634, 274] on p "Delete" at bounding box center [630, 272] width 26 height 13
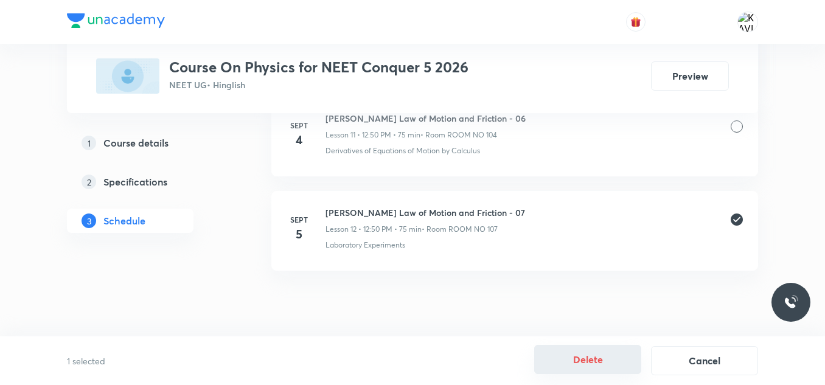
click at [595, 360] on button "Delete" at bounding box center [587, 359] width 107 height 29
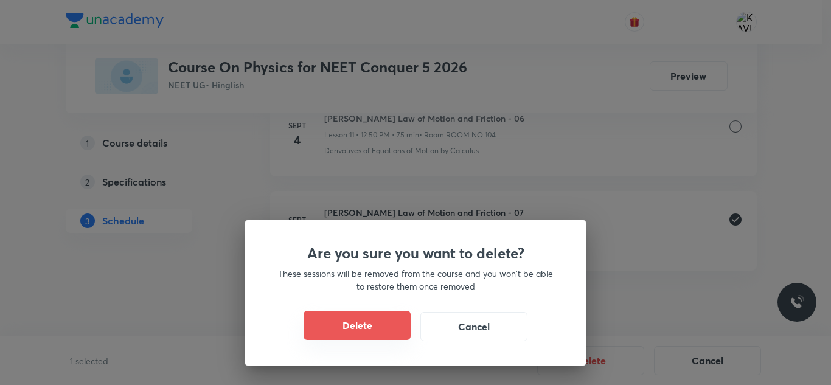
click at [378, 333] on button "Delete" at bounding box center [357, 325] width 107 height 29
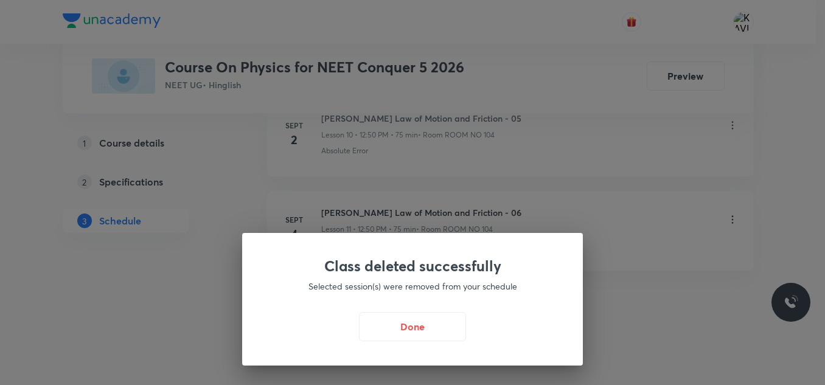
scroll to position [1627, 0]
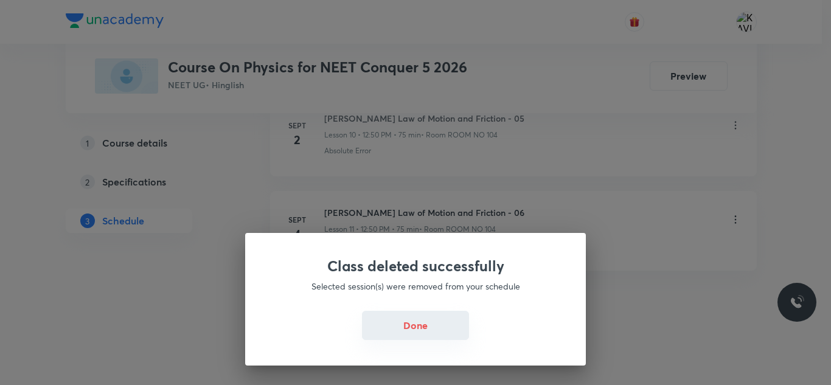
click at [429, 330] on button "Done" at bounding box center [415, 325] width 107 height 29
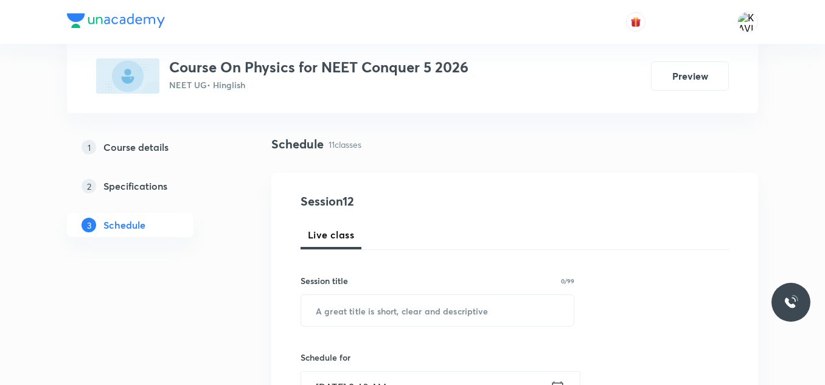
scroll to position [71, 0]
click at [358, 304] on input "text" at bounding box center [437, 309] width 272 height 31
paste input "Newton's Law of Motion and Friction - 07"
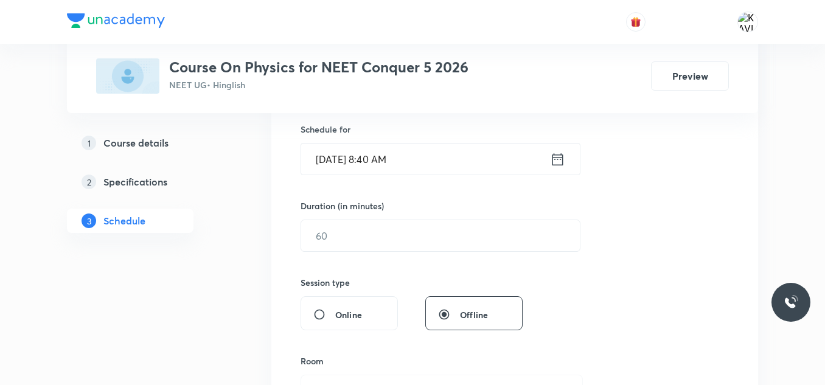
scroll to position [310, 0]
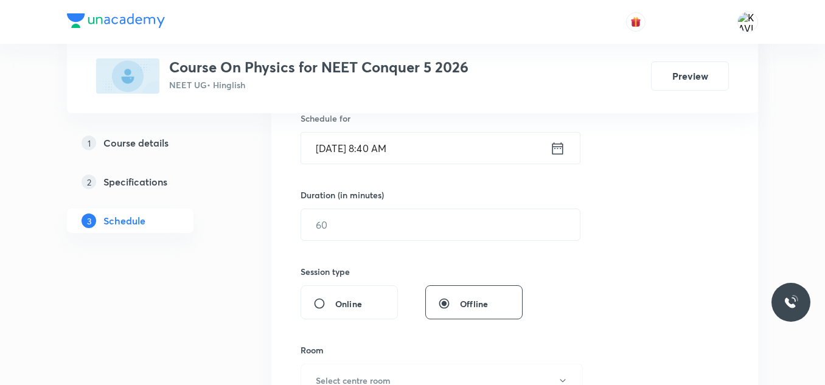
type input "Newton's Law of Motion and Friction - 07"
click at [564, 149] on icon at bounding box center [557, 148] width 15 height 17
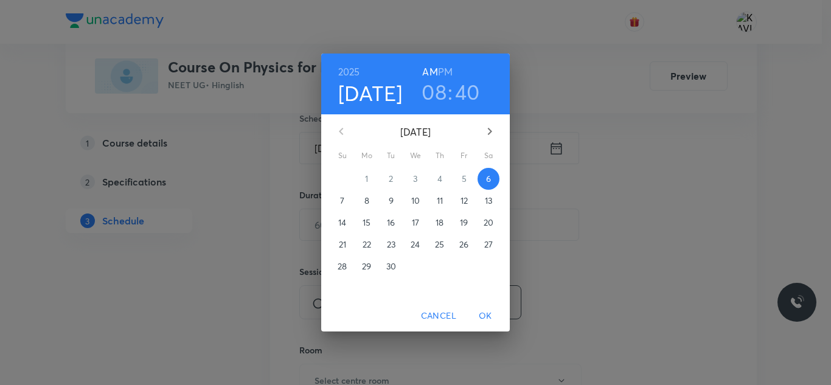
click at [443, 88] on h3 "08" at bounding box center [434, 92] width 25 height 26
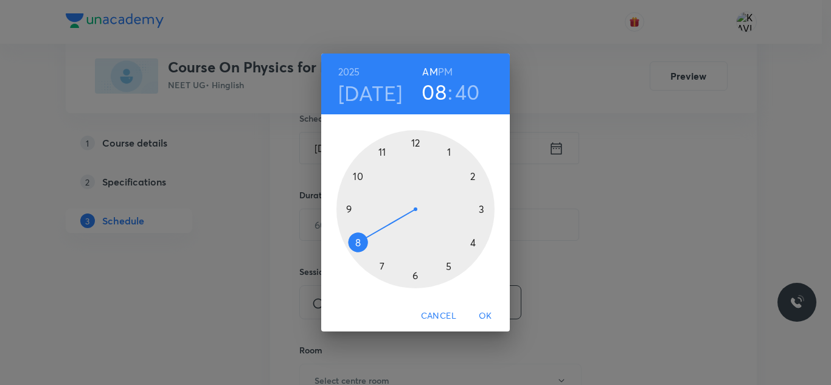
click at [384, 155] on div at bounding box center [415, 209] width 158 height 158
click at [450, 266] on div at bounding box center [415, 209] width 158 height 158
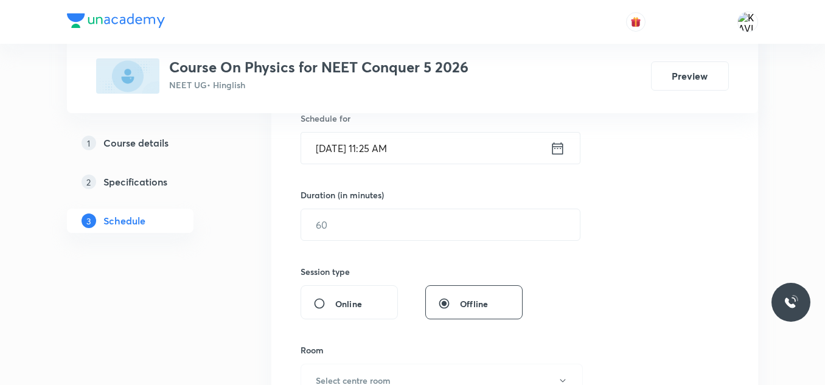
scroll to position [326, 0]
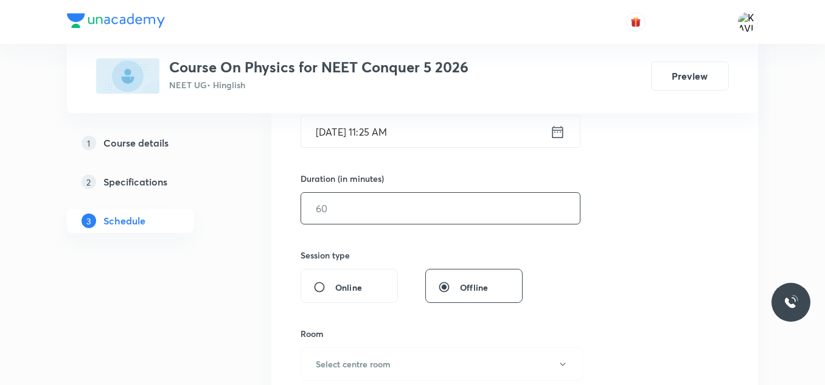
click at [345, 203] on input "text" at bounding box center [440, 208] width 279 height 31
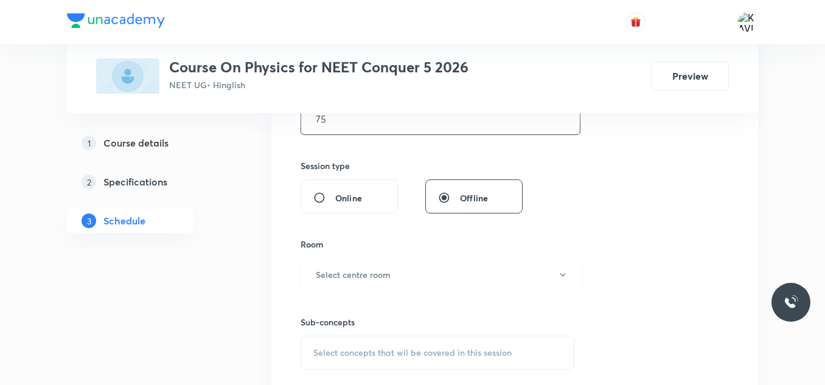
scroll to position [416, 0]
type input "75"
click at [371, 287] on button "Select centre room" at bounding box center [441, 273] width 282 height 33
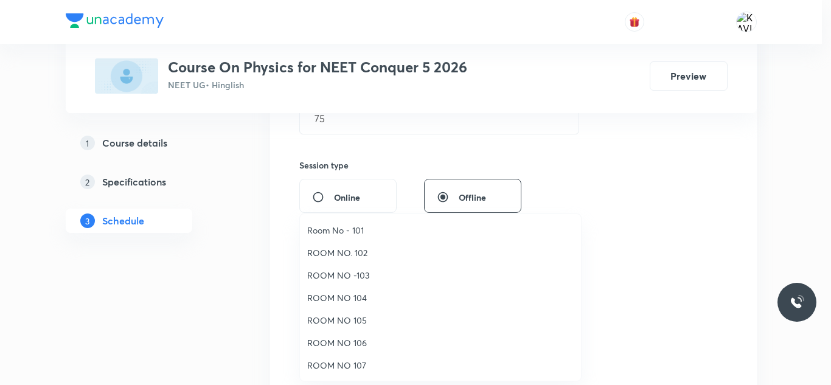
click at [370, 300] on span "ROOM NO 104" at bounding box center [440, 297] width 266 height 13
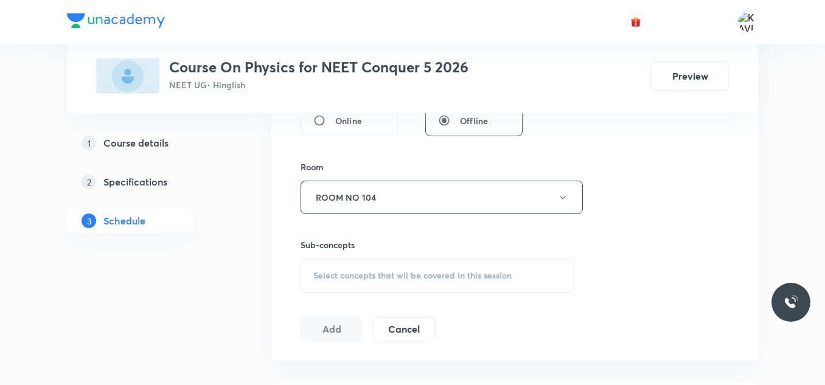
scroll to position [493, 0]
click at [381, 271] on span "Select concepts that wil be covered in this session" at bounding box center [412, 275] width 198 height 10
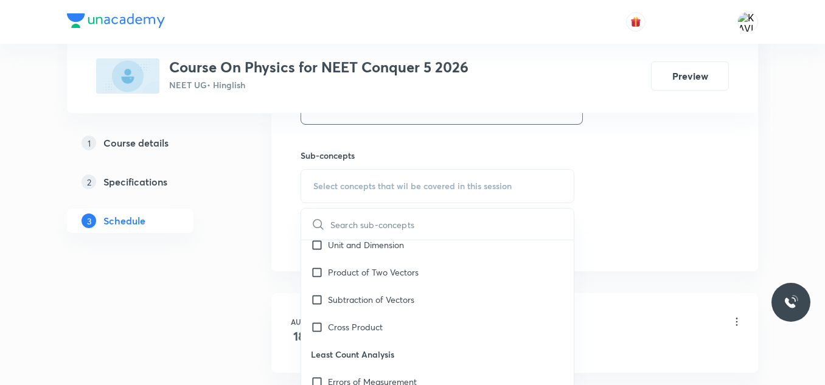
scroll to position [404, 0]
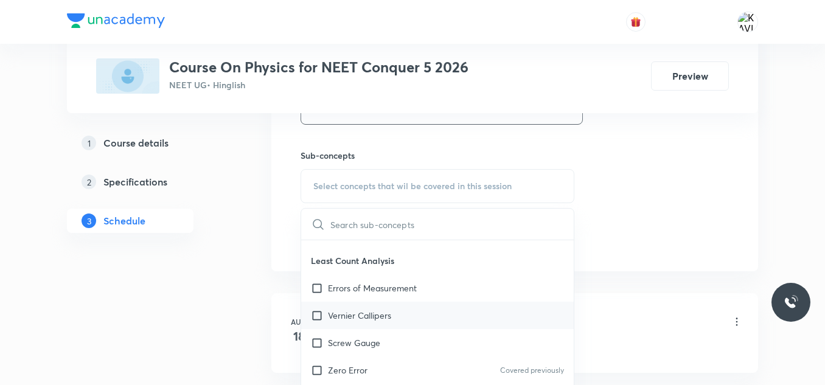
click at [377, 328] on div "Vernier Callipers" at bounding box center [437, 315] width 272 height 27
checkbox input "true"
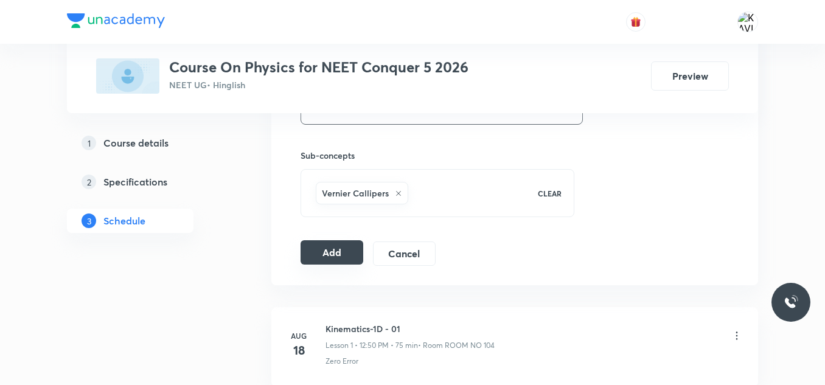
click at [334, 255] on button "Add" at bounding box center [331, 252] width 63 height 24
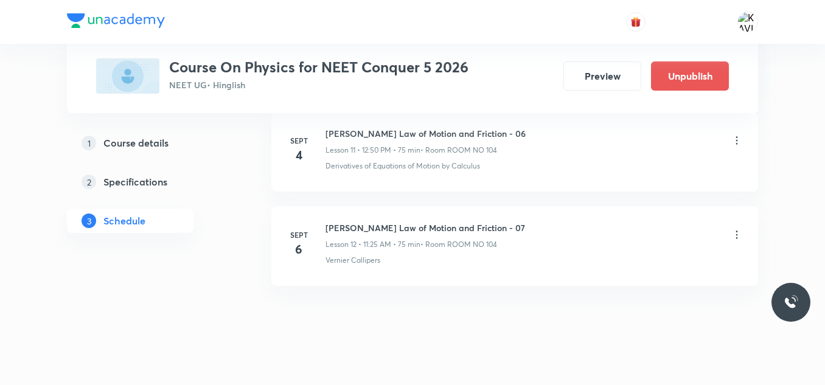
scroll to position [1162, 0]
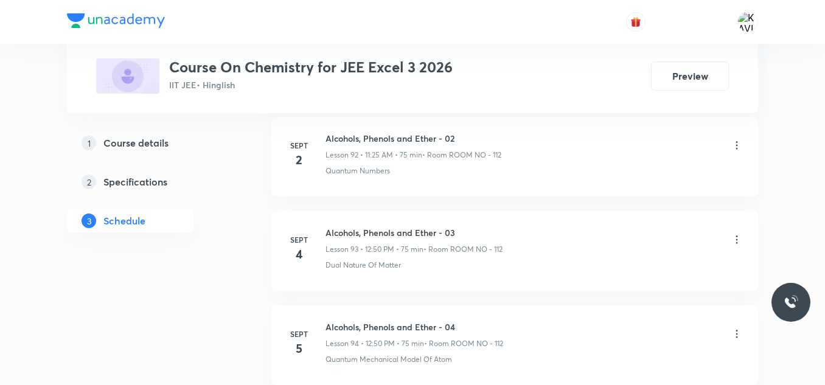
scroll to position [9452, 0]
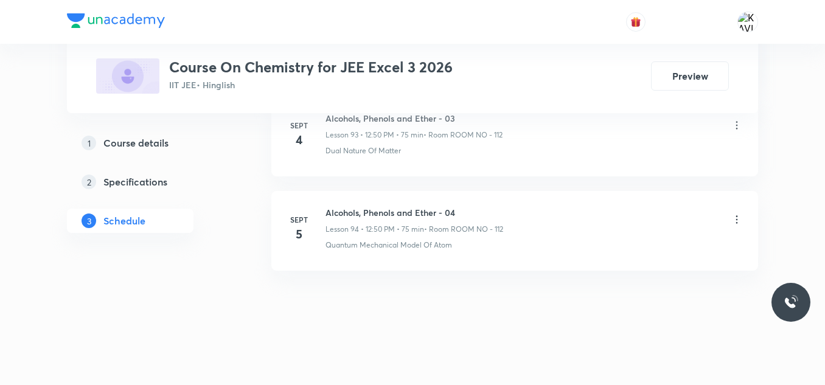
click at [434, 207] on h6 "Alcohols, Phenols and Ether - 04" at bounding box center [414, 212] width 178 height 13
copy h6 "Alcohols, Phenols and Ether - 04"
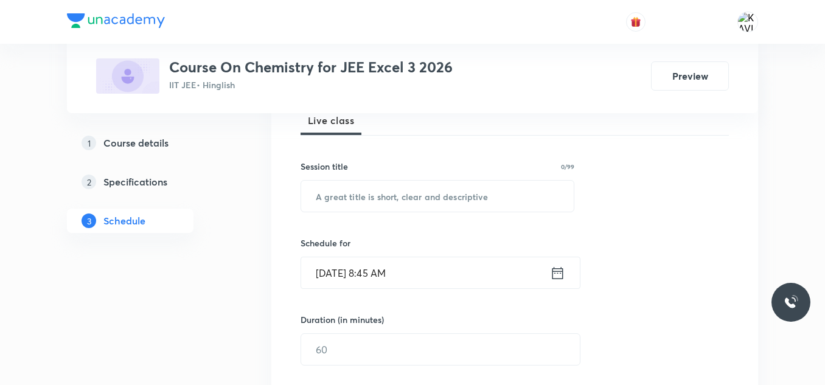
scroll to position [186, 0]
click at [420, 199] on input "text" at bounding box center [437, 194] width 272 height 31
paste input "Alcohols, Phenols and Ether - 04"
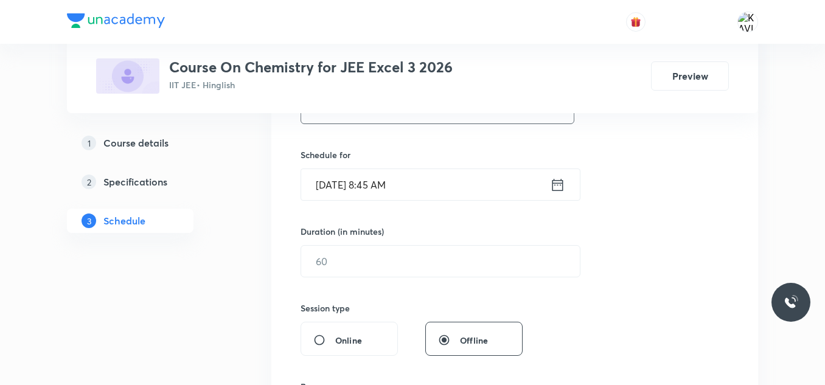
scroll to position [274, 0]
type input "Alcohols, Phenols and Ether - 05"
click at [561, 192] on icon at bounding box center [557, 184] width 15 height 17
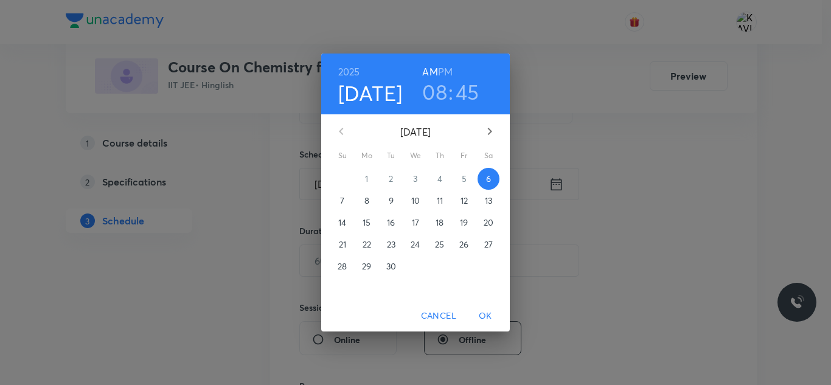
click at [448, 69] on h6 "PM" at bounding box center [445, 71] width 15 height 17
click at [437, 97] on h3 "08" at bounding box center [434, 92] width 25 height 26
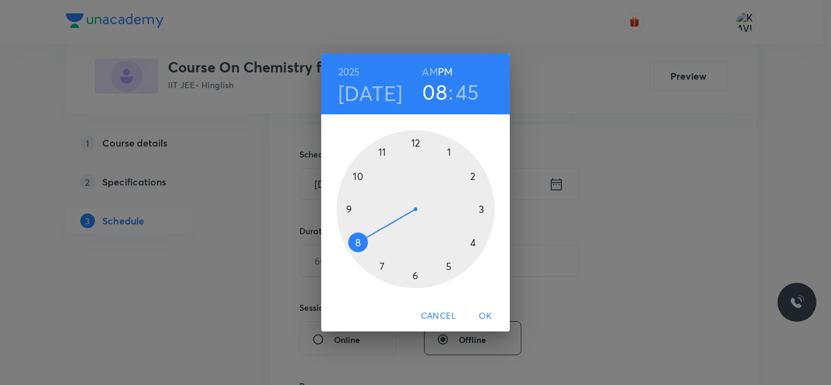
click at [414, 141] on div at bounding box center [415, 209] width 158 height 158
click at [434, 86] on h3 "12" at bounding box center [434, 92] width 19 height 26
click at [385, 150] on div at bounding box center [415, 209] width 158 height 158
click at [449, 268] on div at bounding box center [415, 209] width 158 height 158
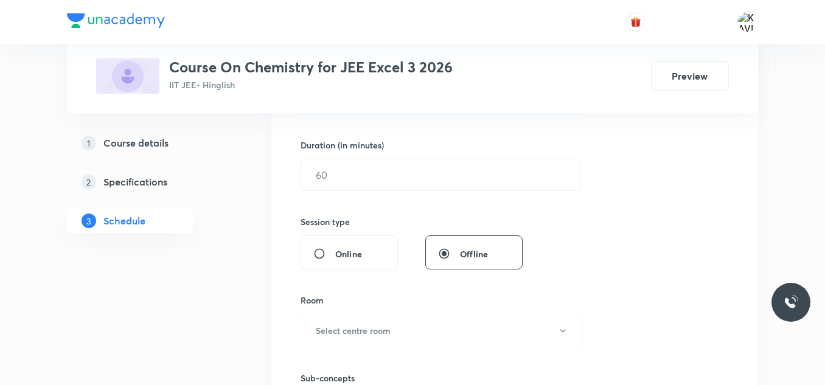
scroll to position [361, 0]
click at [425, 178] on input "text" at bounding box center [440, 173] width 279 height 31
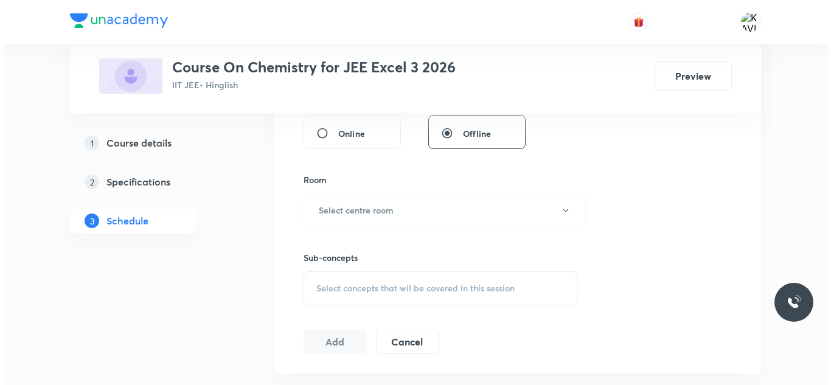
scroll to position [481, 0]
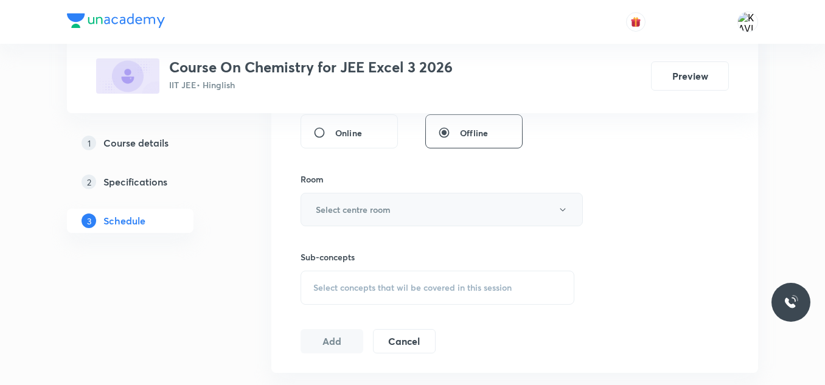
type input "75"
click at [373, 209] on h6 "Select centre room" at bounding box center [353, 209] width 75 height 13
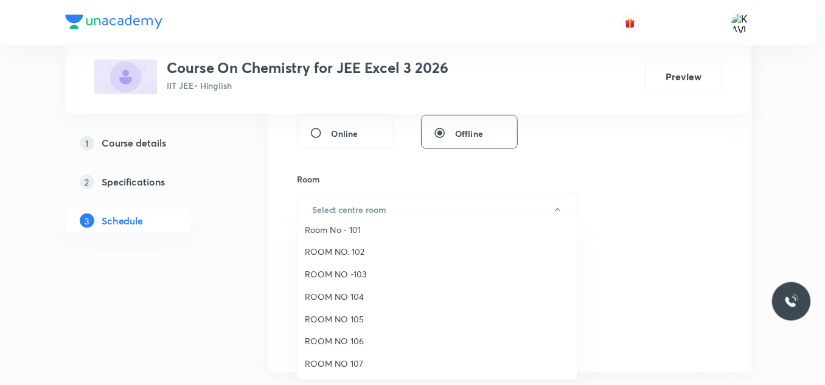
scroll to position [136, 0]
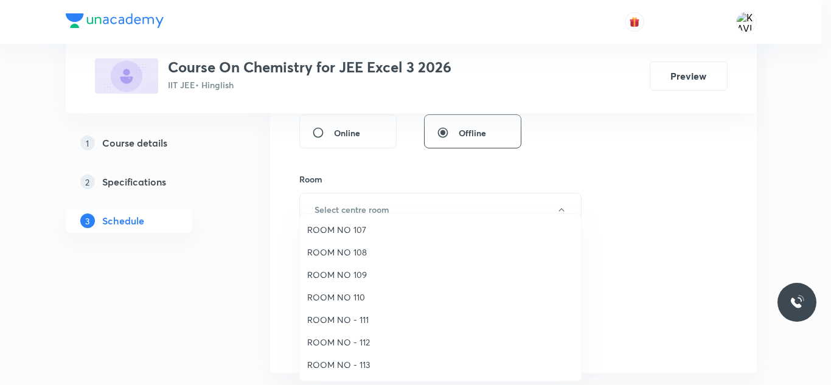
click at [364, 346] on span "ROOM NO - 112" at bounding box center [440, 342] width 266 height 13
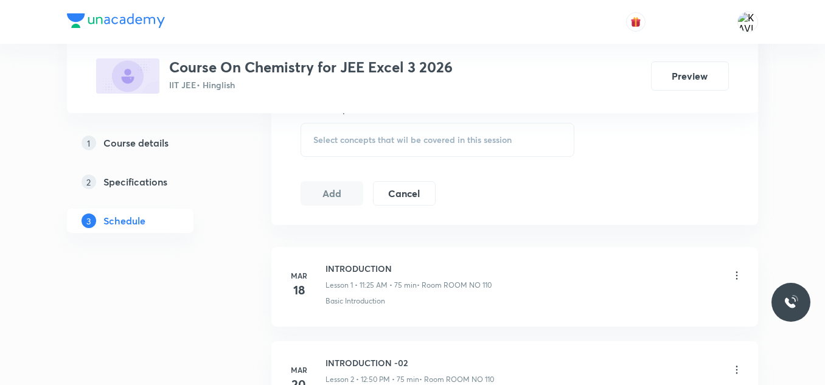
scroll to position [630, 0]
click at [381, 144] on div "Select concepts that wil be covered in this session" at bounding box center [437, 139] width 274 height 34
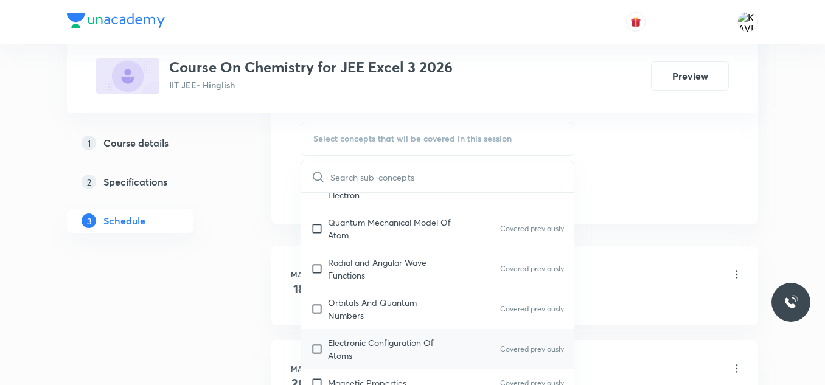
scroll to position [863, 0]
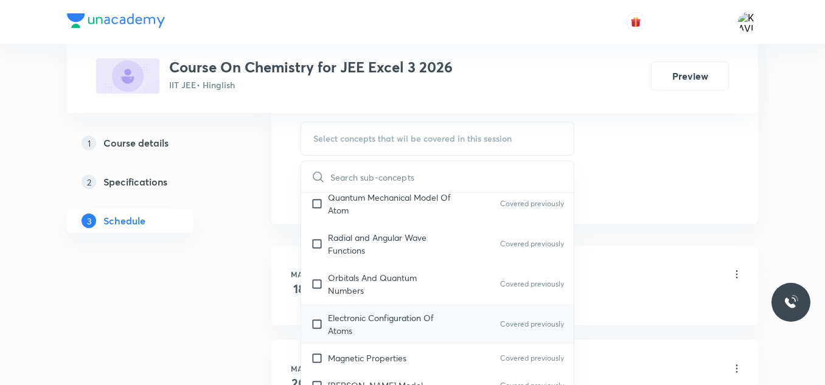
click at [387, 304] on div "Electronic Configuration Of Atoms Covered previously" at bounding box center [437, 324] width 272 height 40
checkbox input "true"
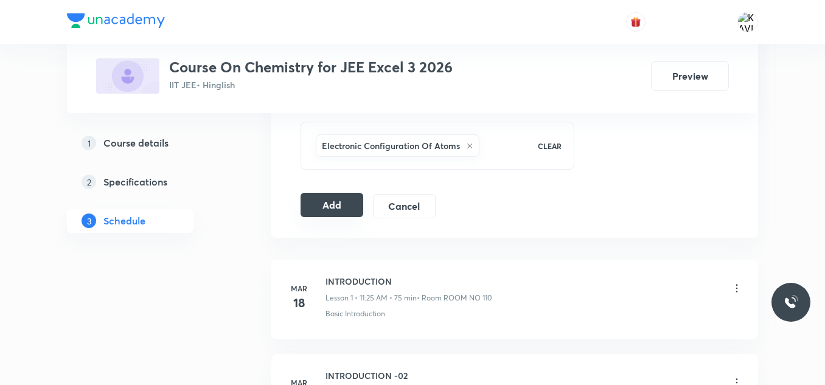
click at [344, 201] on button "Add" at bounding box center [331, 205] width 63 height 24
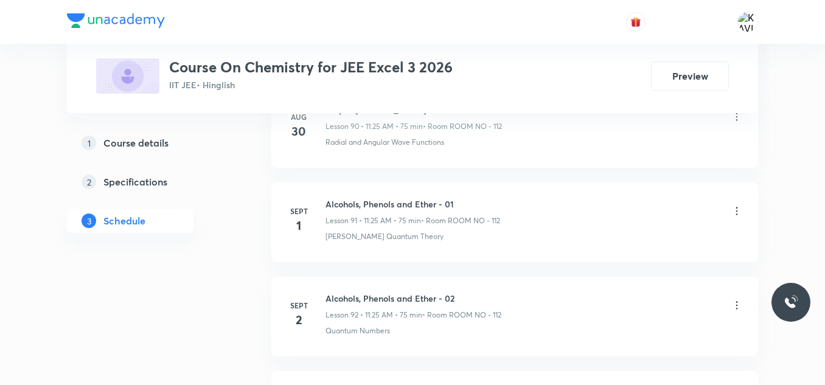
scroll to position [9466, 0]
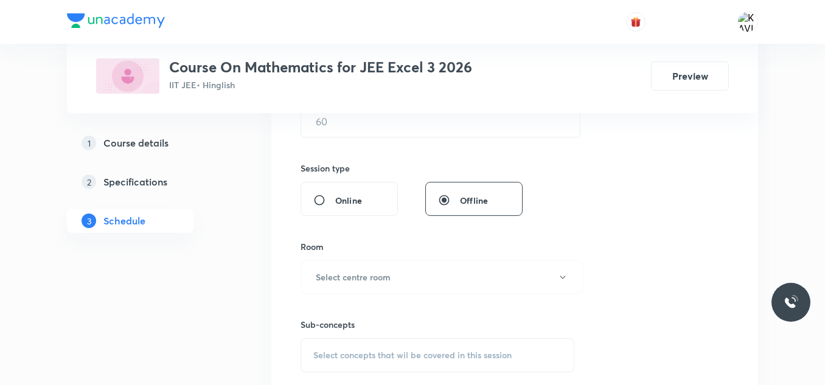
scroll to position [779, 0]
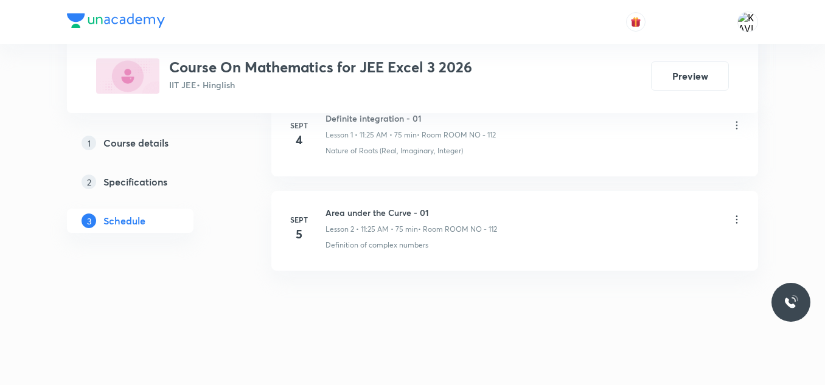
click at [380, 210] on h6 "Area under the Curve - 01" at bounding box center [411, 212] width 172 height 13
copy h6 "Area under the Curve - 01"
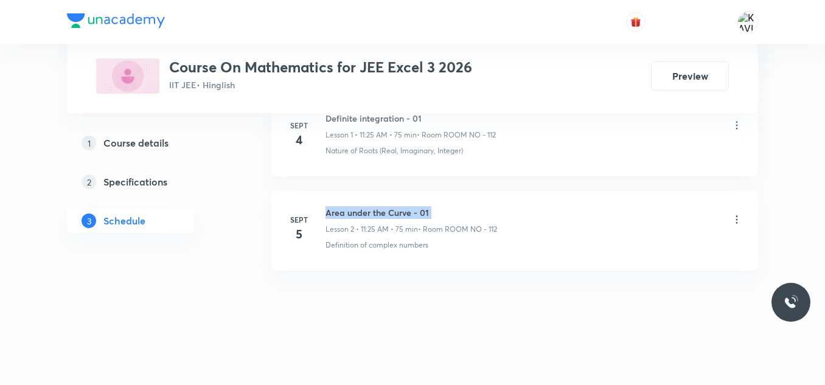
copy h6 "Area under the Curve - 01"
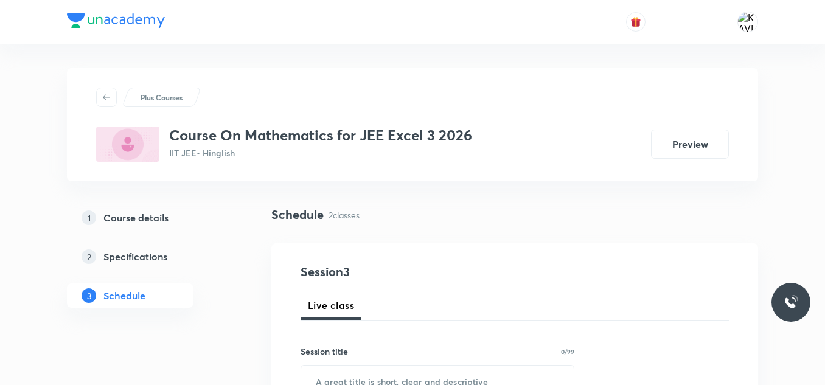
scroll to position [165, 0]
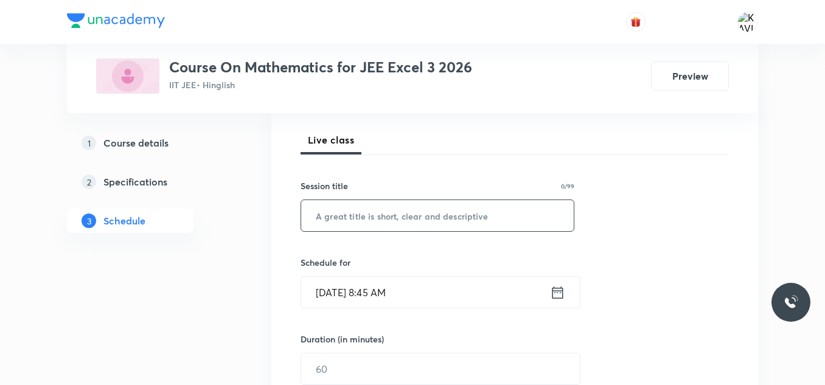
click at [353, 217] on input "text" at bounding box center [437, 215] width 272 height 31
paste input "Area under the Curve - 01"
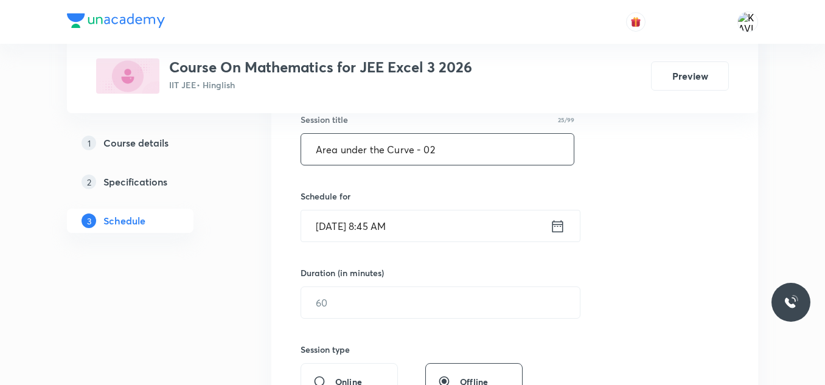
scroll to position [232, 0]
type input "Area under the Curve - 02"
click at [550, 227] on icon at bounding box center [557, 225] width 15 height 17
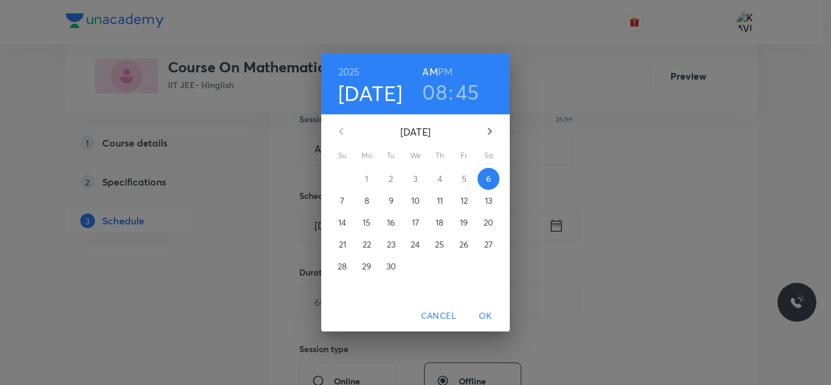
click at [440, 91] on h3 "08" at bounding box center [434, 92] width 25 height 26
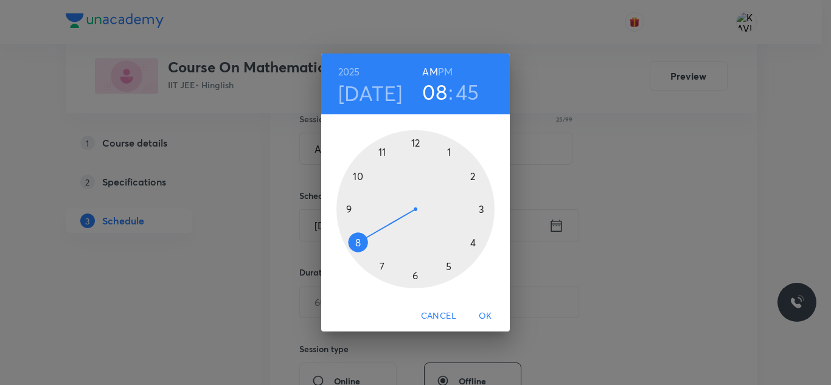
click at [358, 173] on div at bounding box center [415, 209] width 158 height 158
click at [413, 145] on div at bounding box center [415, 209] width 158 height 158
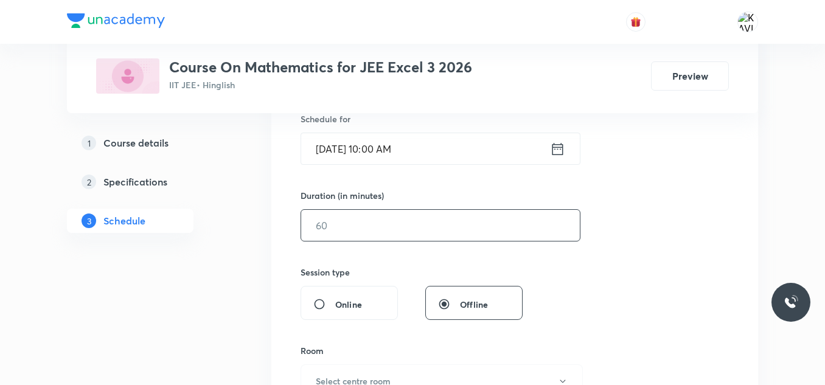
scroll to position [310, 0]
click at [364, 231] on input "text" at bounding box center [440, 224] width 279 height 31
type input "75"
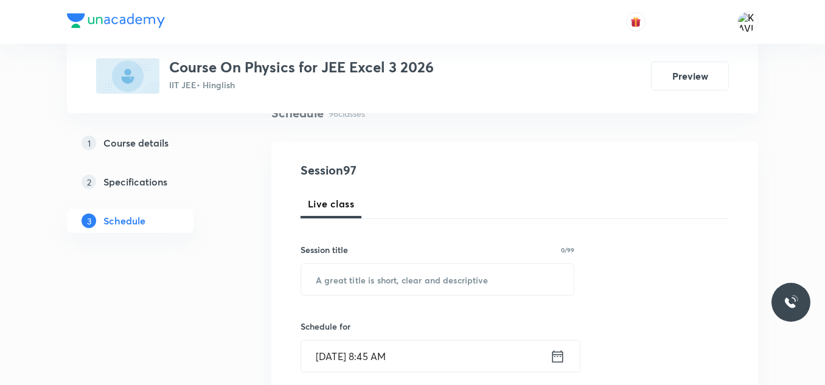
scroll to position [102, 0]
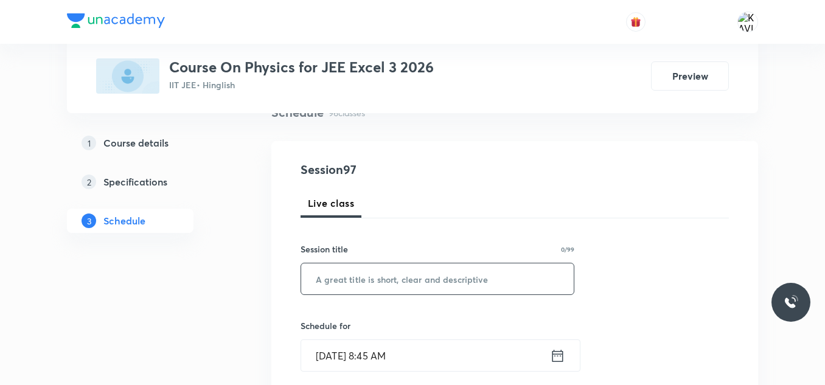
click at [367, 272] on input "text" at bounding box center [437, 278] width 272 height 31
paste input "Wave Optics and Electromagnetic Waves"
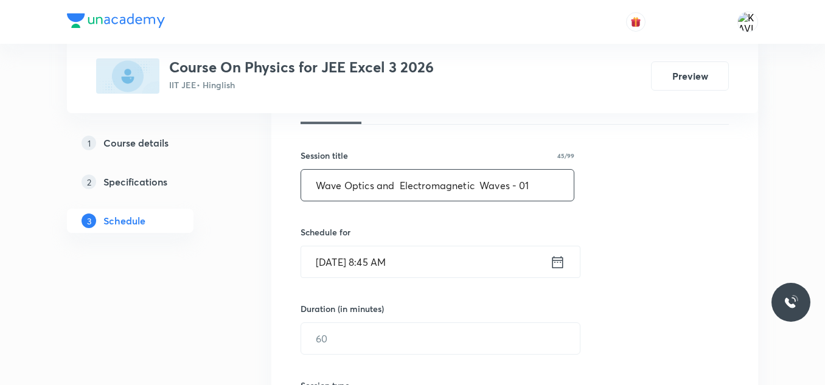
scroll to position [199, 0]
type input "Wave Optics and Electromagnetic Waves - 01"
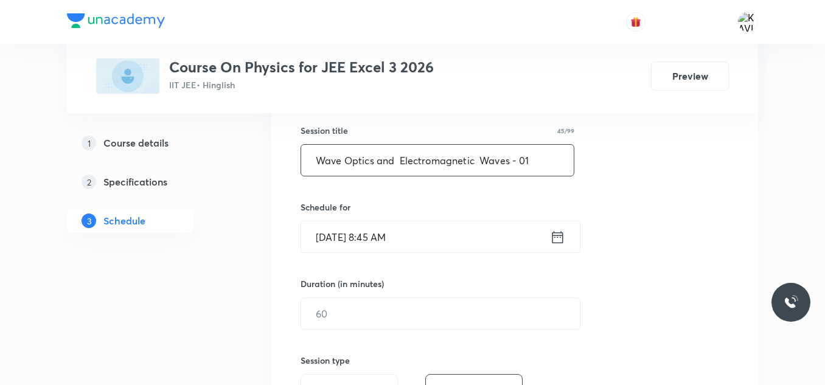
scroll to position [253, 0]
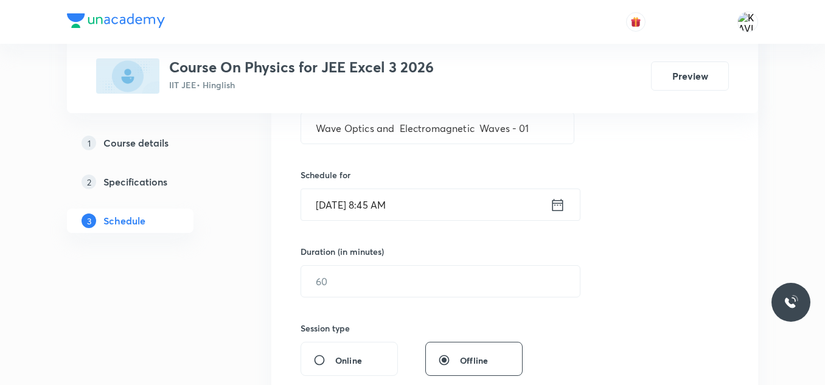
click at [553, 203] on icon at bounding box center [557, 204] width 11 height 12
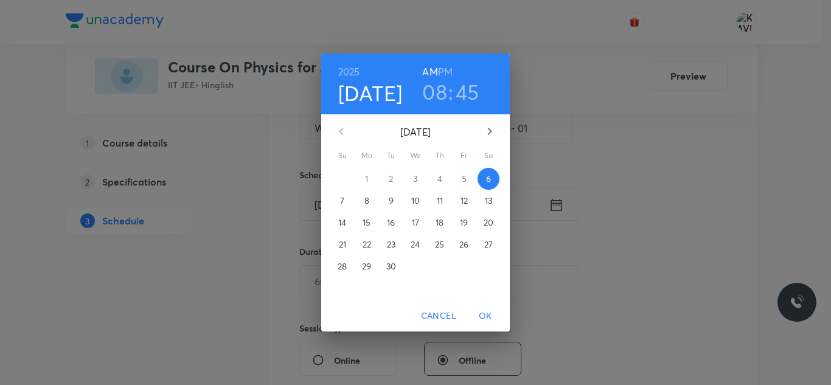
click at [443, 69] on h6 "PM" at bounding box center [445, 71] width 15 height 17
click at [434, 100] on h3 "08" at bounding box center [434, 92] width 25 height 26
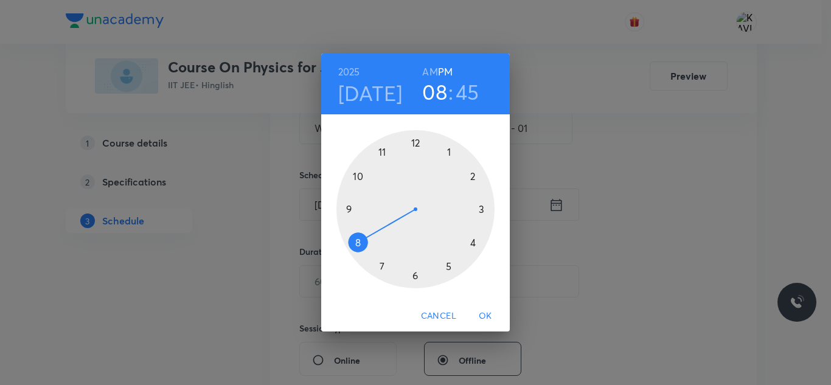
click at [416, 147] on div at bounding box center [415, 209] width 158 height 158
click at [360, 178] on div at bounding box center [415, 209] width 158 height 158
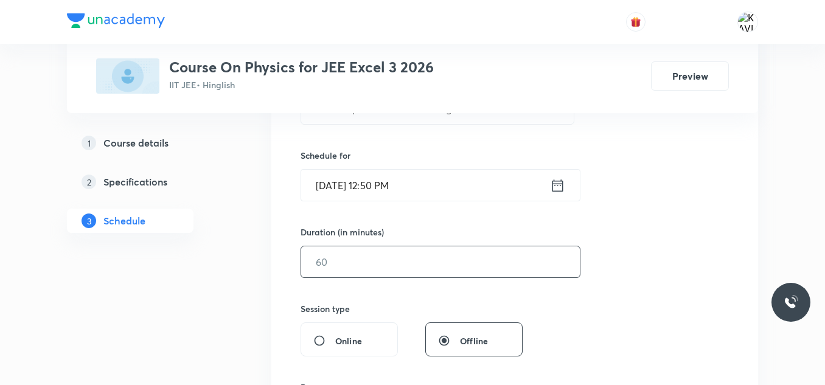
scroll to position [275, 0]
click at [430, 271] on input "text" at bounding box center [440, 259] width 279 height 31
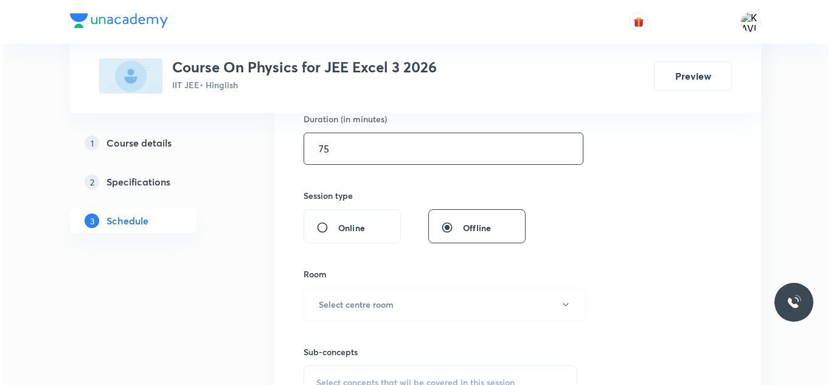
scroll to position [389, 0]
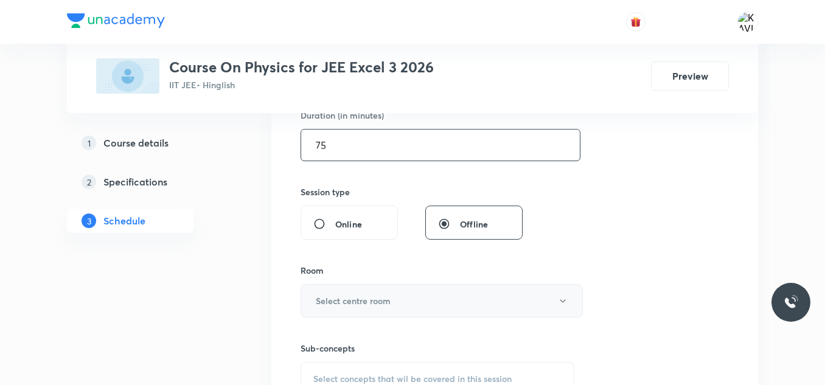
type input "75"
click at [347, 293] on button "Select centre room" at bounding box center [441, 300] width 282 height 33
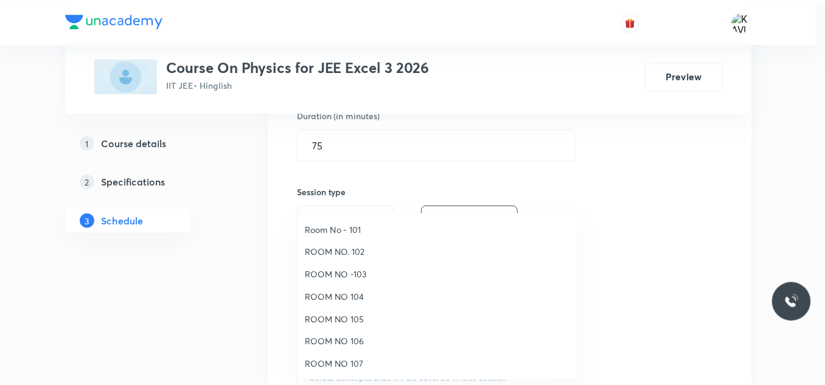
scroll to position [136, 0]
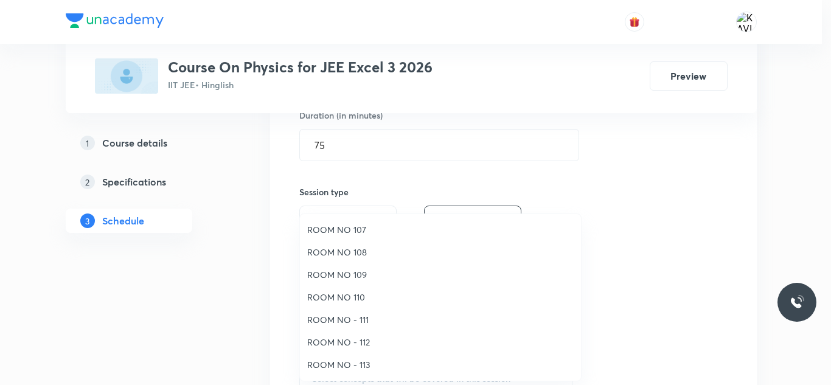
click at [351, 344] on span "ROOM NO - 112" at bounding box center [440, 342] width 266 height 13
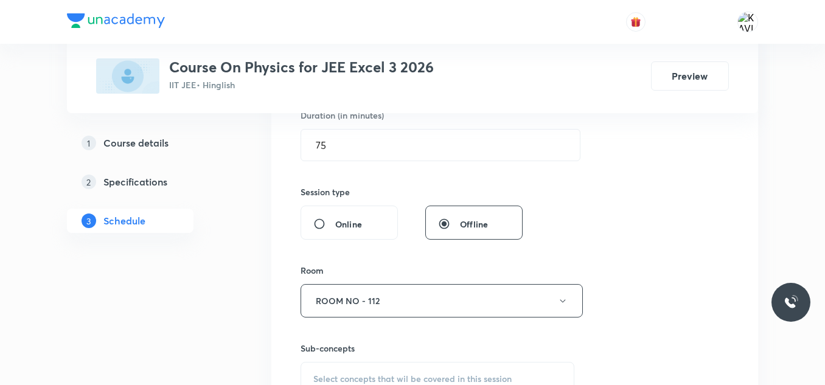
scroll to position [529, 0]
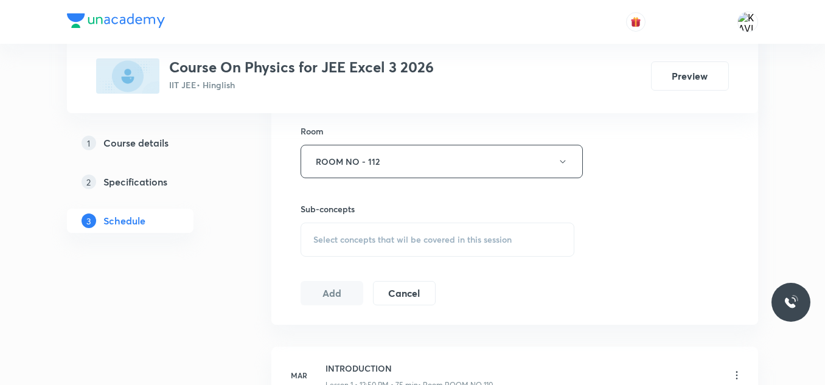
click at [392, 238] on span "Select concepts that wil be covered in this session" at bounding box center [412, 240] width 198 height 10
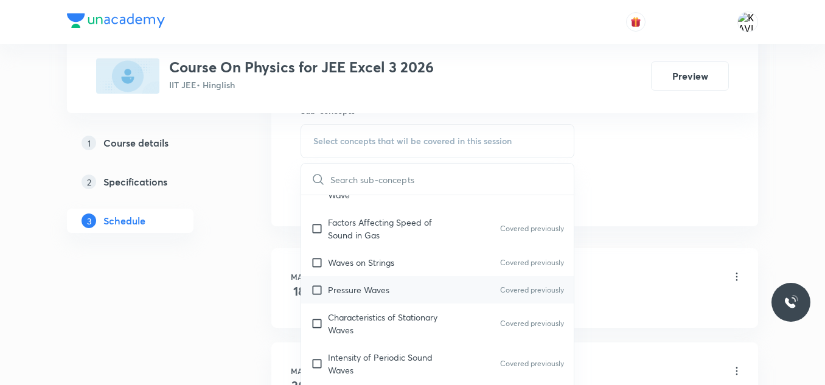
scroll to position [706, 0]
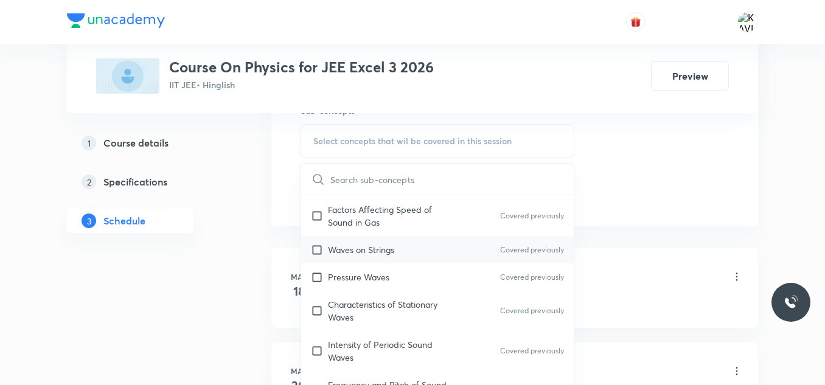
click at [411, 252] on div "Waves on Strings Covered previously" at bounding box center [437, 249] width 272 height 27
checkbox input "true"
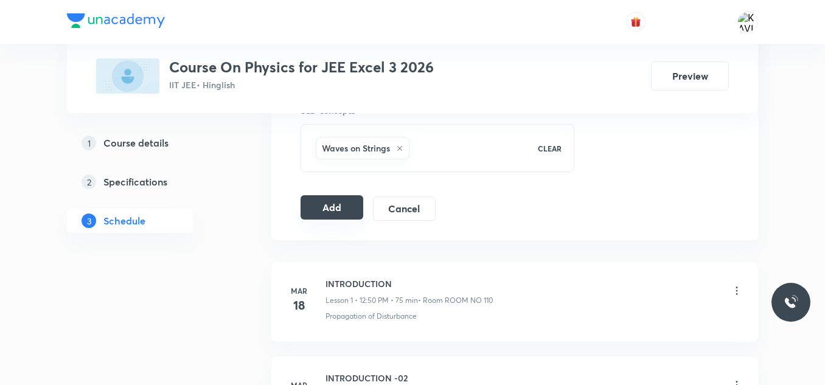
click at [344, 209] on button "Add" at bounding box center [331, 207] width 63 height 24
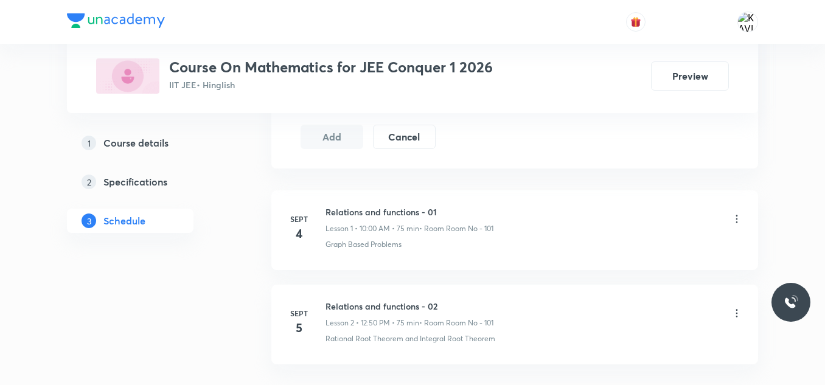
scroll to position [779, 0]
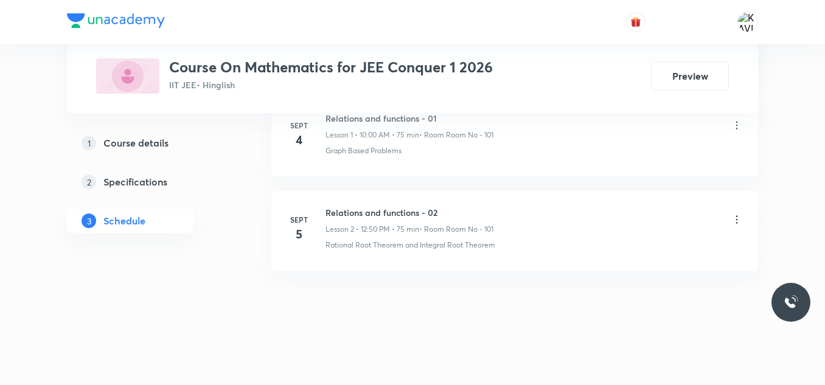
click at [392, 206] on li "Sept 5 Relations and functions - 02 Lesson 2 • 12:50 PM • 75 min • Room Room No…" at bounding box center [514, 231] width 487 height 80
click at [381, 213] on h6 "Relations and functions - 02" at bounding box center [409, 212] width 168 height 13
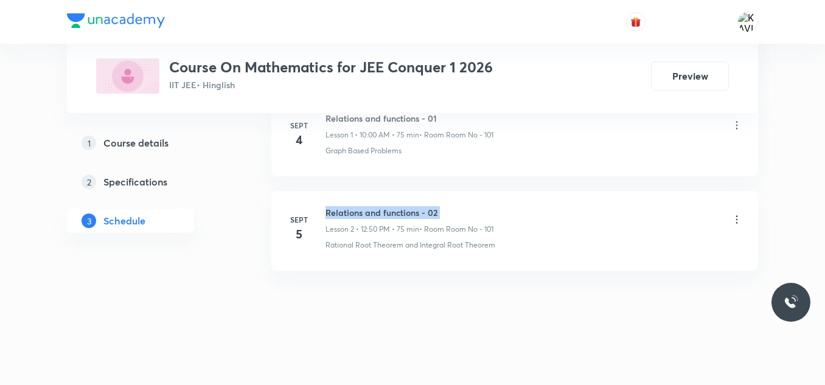
copy h6 "Relations and functions - 02"
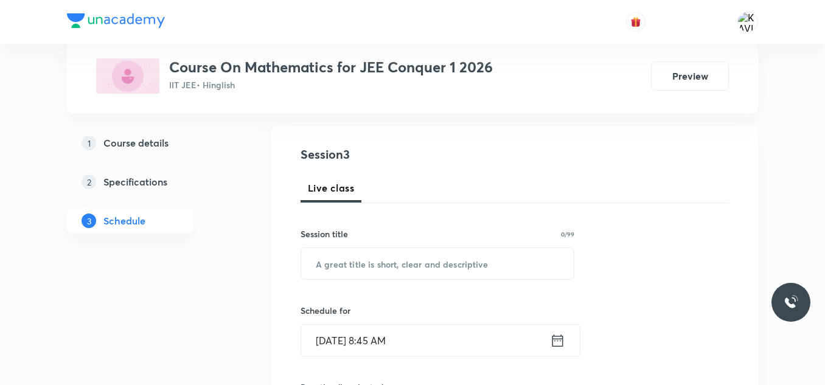
scroll to position [127, 0]
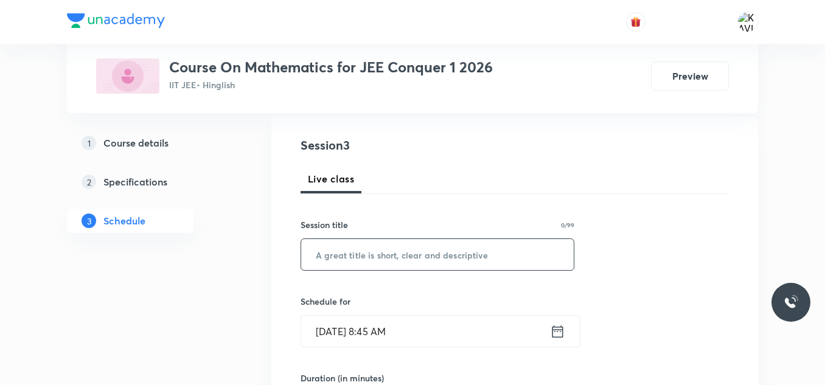
click at [373, 253] on input "text" at bounding box center [437, 254] width 272 height 31
paste input "Relations and functions - 02"
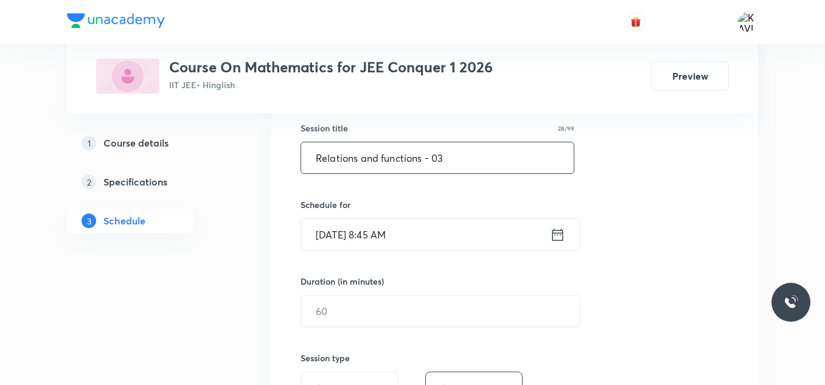
scroll to position [228, 0]
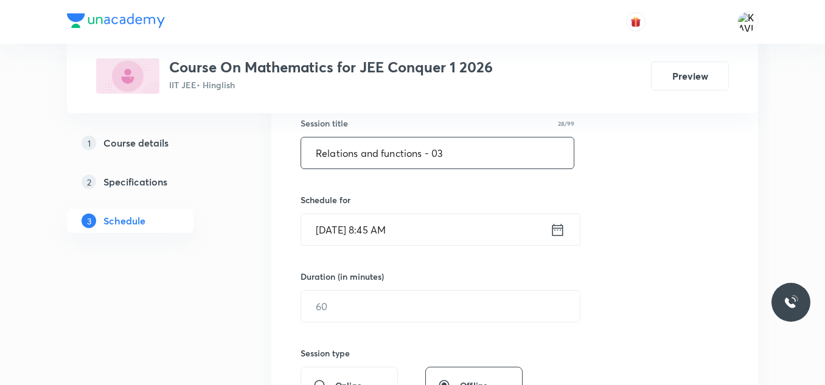
type input "Relations and functions - 03"
click at [556, 229] on icon at bounding box center [557, 229] width 15 height 17
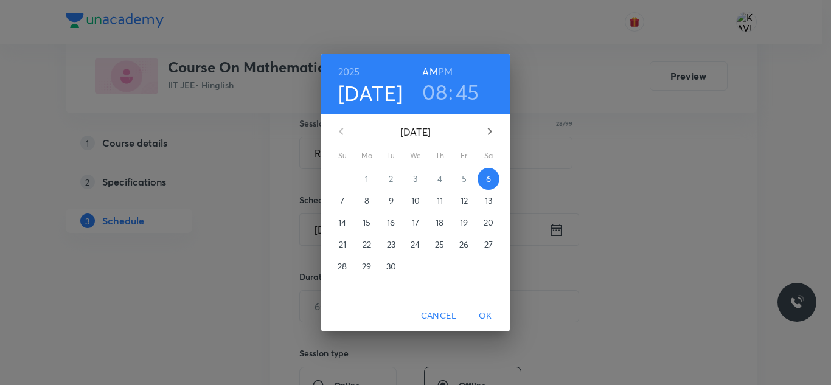
click at [436, 88] on h3 "08" at bounding box center [434, 92] width 25 height 26
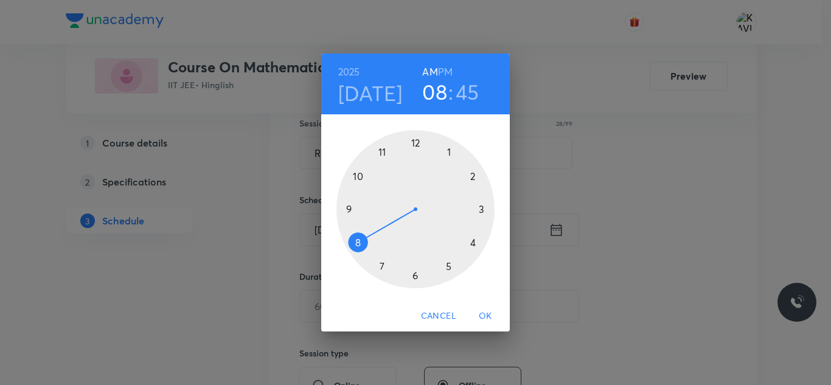
click at [382, 154] on div at bounding box center [415, 209] width 158 height 158
click at [450, 271] on div at bounding box center [415, 209] width 158 height 158
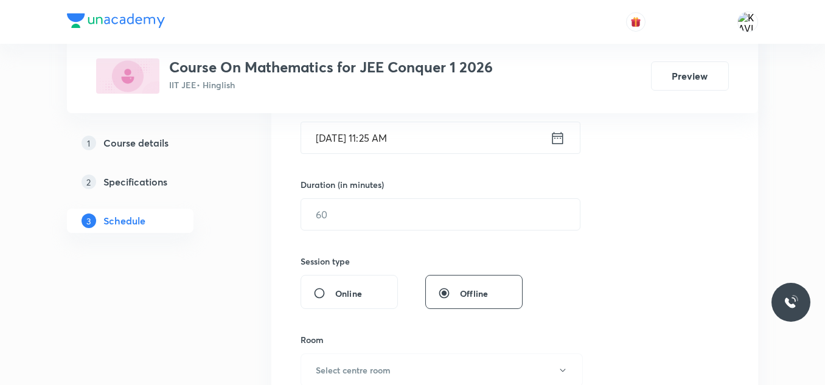
scroll to position [321, 0]
click at [412, 213] on input "text" at bounding box center [440, 213] width 279 height 31
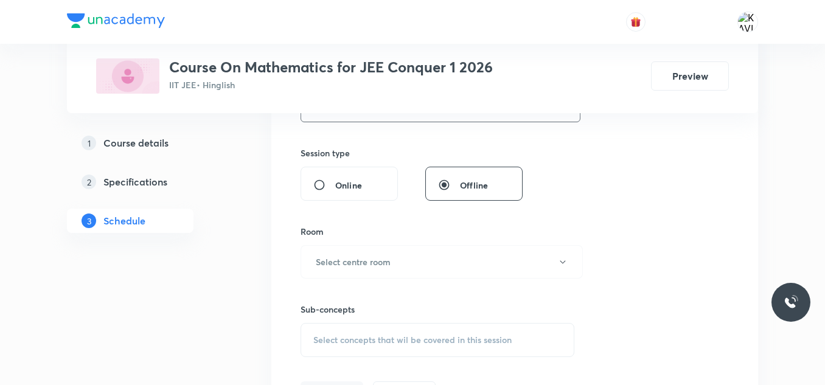
scroll to position [429, 0]
type input "75"
click at [386, 260] on h6 "Select centre room" at bounding box center [353, 261] width 75 height 13
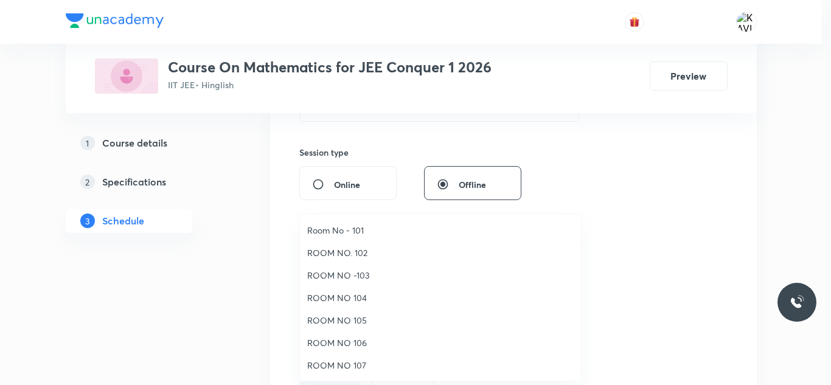
click at [350, 226] on span "Room No - 101" at bounding box center [440, 230] width 266 height 13
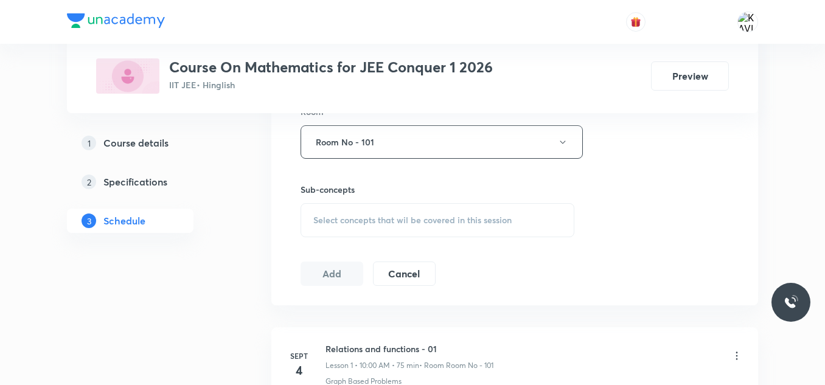
scroll to position [549, 0]
click at [404, 208] on div "Select concepts that wil be covered in this session" at bounding box center [437, 220] width 274 height 34
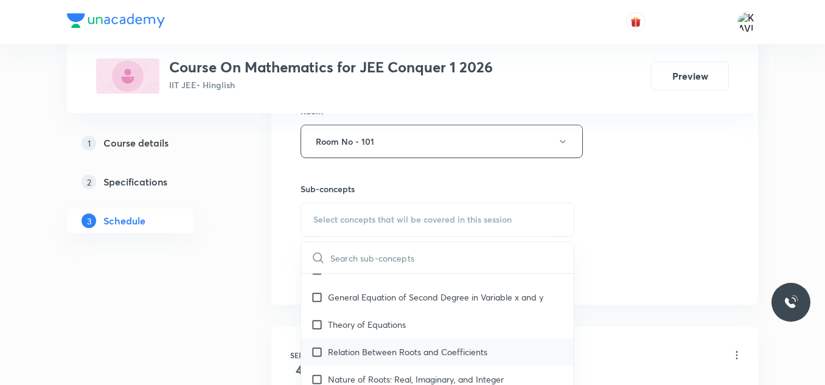
scroll to position [456, 0]
click at [398, 321] on p "Theory of Equations" at bounding box center [367, 324] width 78 height 13
click at [398, 310] on div "General Equation of Second Degree in Variable x and y" at bounding box center [437, 296] width 272 height 27
checkbox input "true"
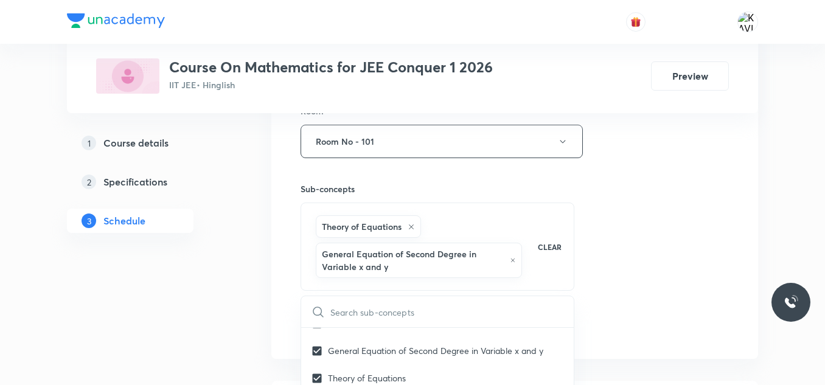
click at [662, 219] on div "Session 3 Live class Session title 28/99 Relations and functions - 03 ​ Schedul…" at bounding box center [514, 26] width 428 height 625
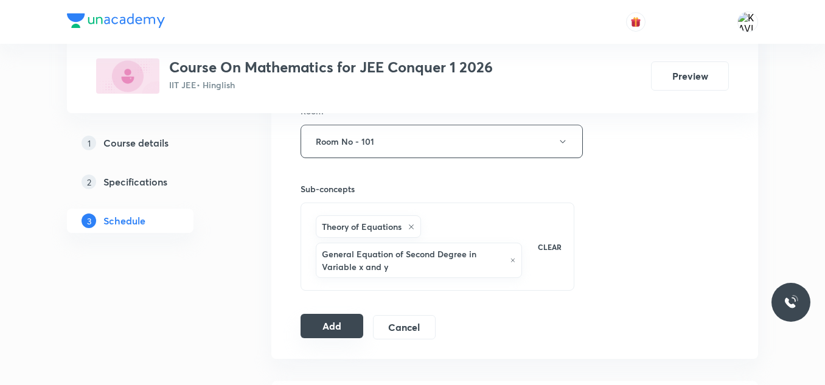
click at [335, 322] on button "Add" at bounding box center [331, 326] width 63 height 24
click at [335, 322] on button "Add" at bounding box center [331, 327] width 63 height 24
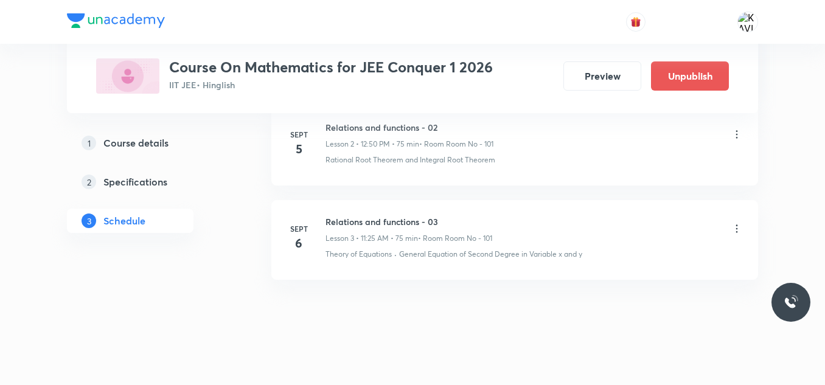
scroll to position [314, 0]
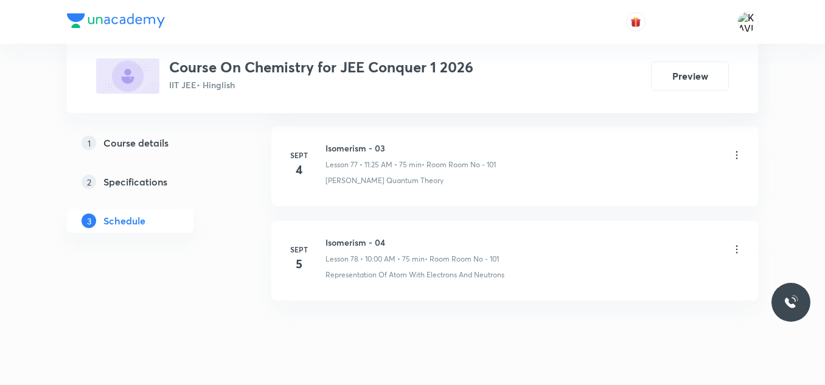
scroll to position [7944, 0]
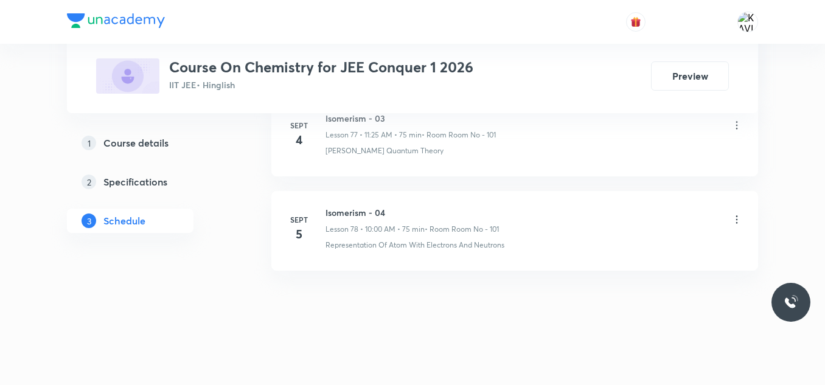
click at [370, 206] on h6 "Isomerism - 04" at bounding box center [411, 212] width 173 height 13
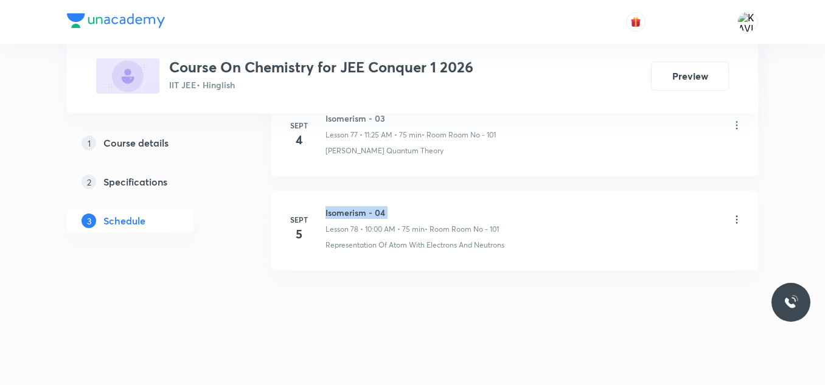
click at [370, 206] on h6 "Isomerism - 04" at bounding box center [411, 212] width 173 height 13
click at [735, 214] on icon at bounding box center [736, 219] width 12 height 12
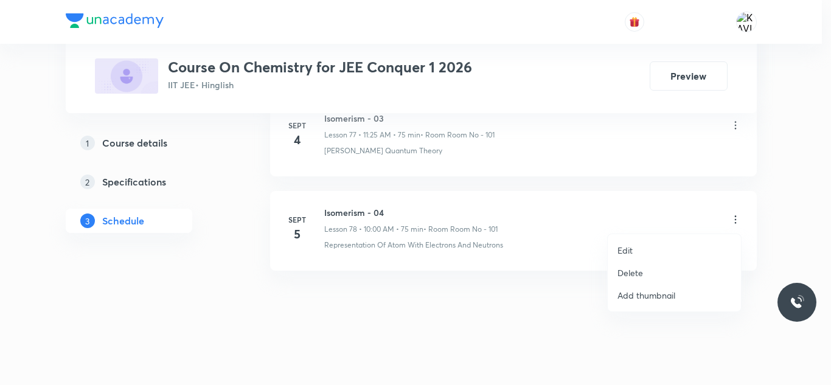
click at [378, 212] on div at bounding box center [415, 192] width 831 height 385
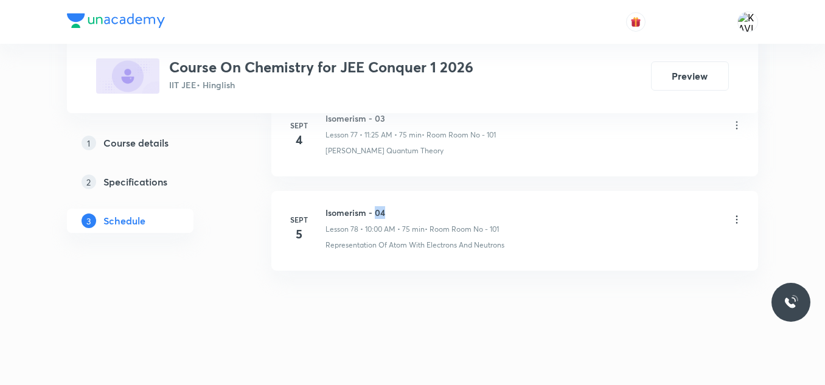
click at [378, 212] on h6 "Isomerism - 04" at bounding box center [411, 212] width 173 height 13
copy h6 "Isomerism - 04"
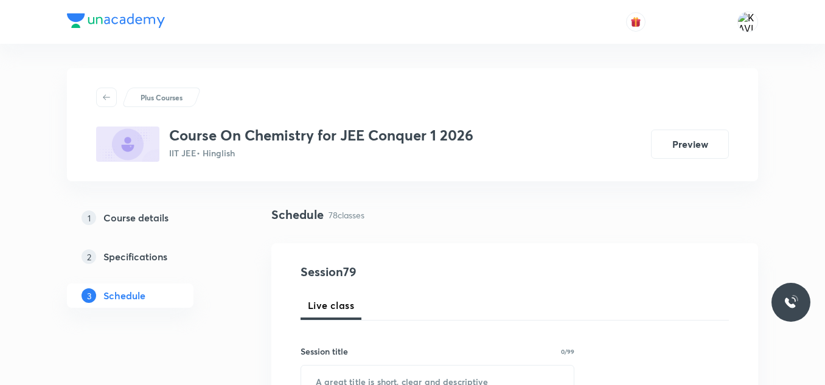
scroll to position [140, 0]
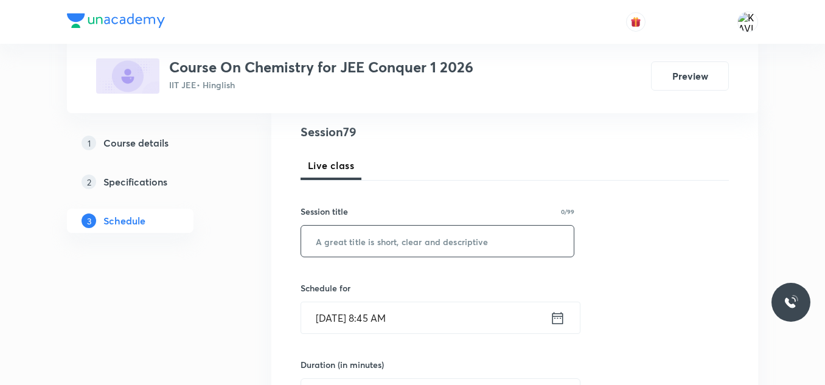
click at [368, 243] on input "text" at bounding box center [437, 241] width 272 height 31
paste input "Isomerism - 04"
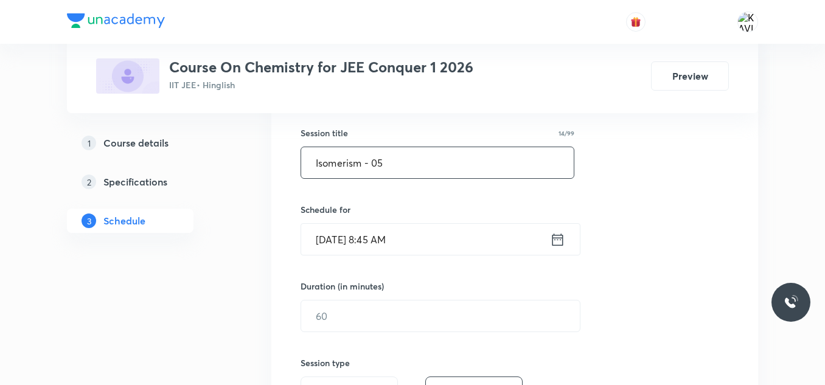
scroll to position [238, 0]
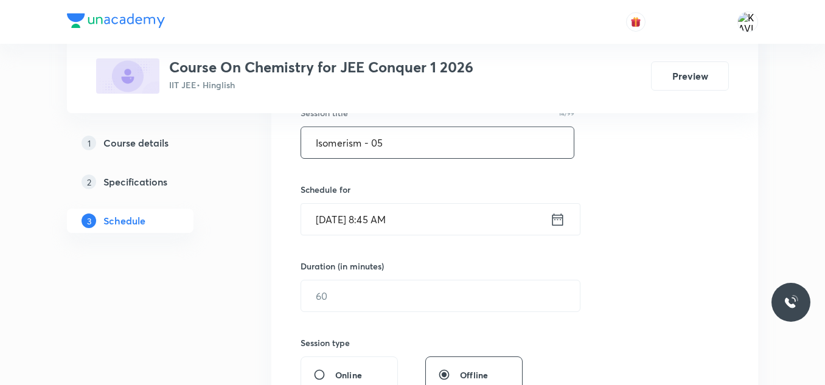
type input "Isomerism - 05"
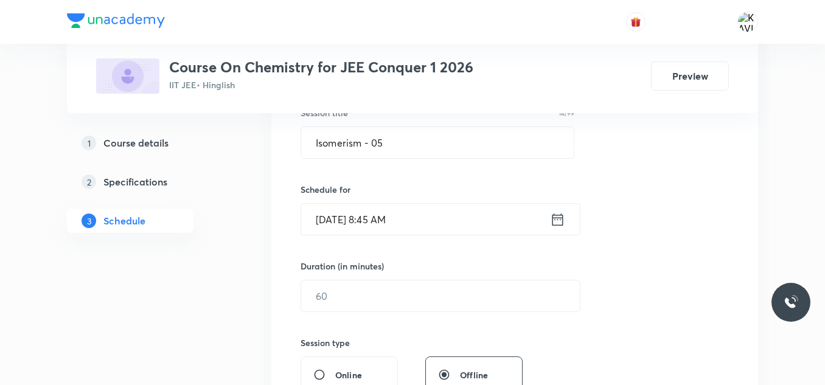
click at [551, 223] on icon at bounding box center [557, 219] width 15 height 17
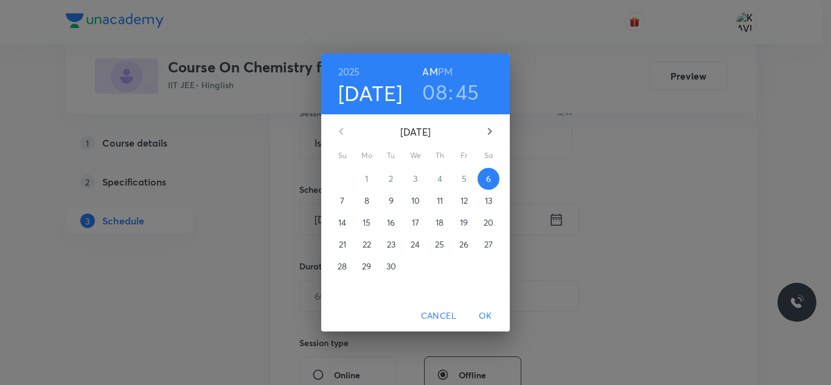
click at [445, 74] on h6 "PM" at bounding box center [445, 71] width 15 height 17
click at [440, 101] on h3 "08" at bounding box center [434, 92] width 25 height 26
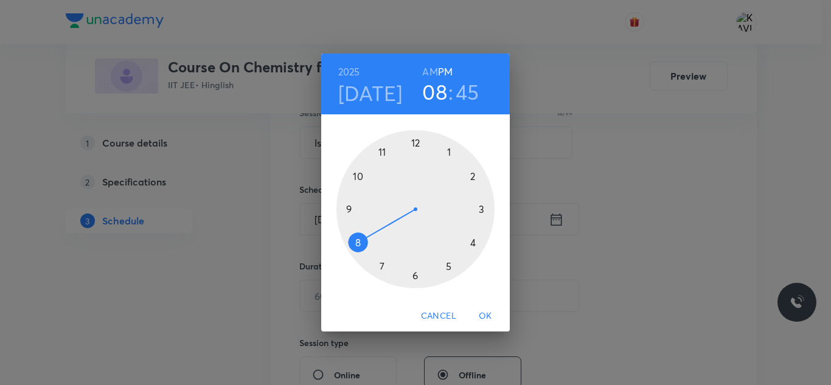
click at [417, 146] on div at bounding box center [415, 209] width 158 height 158
click at [360, 172] on div at bounding box center [415, 209] width 158 height 158
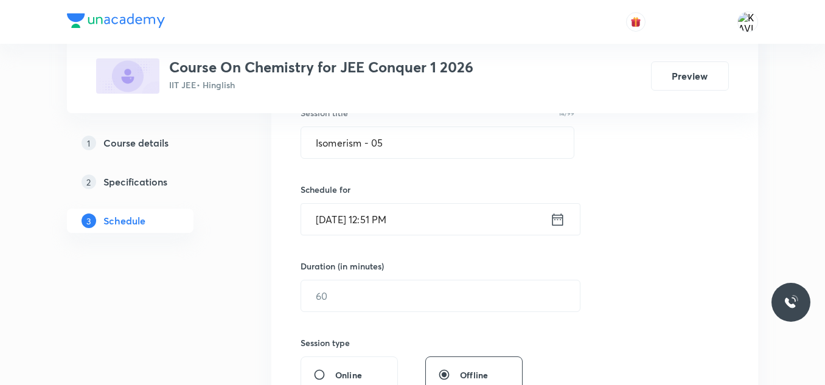
scroll to position [266, 0]
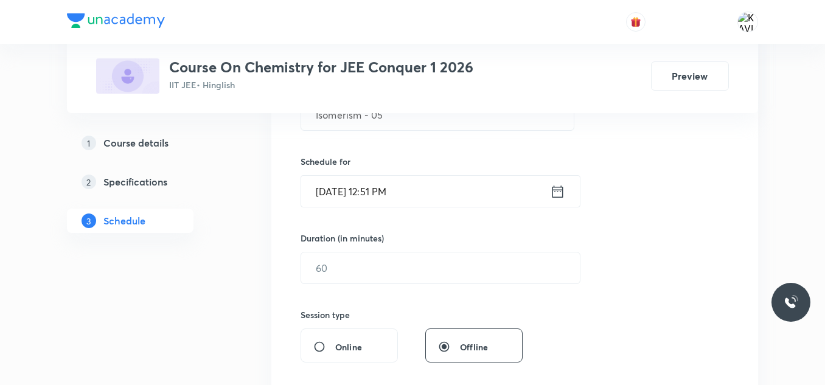
click at [562, 190] on icon at bounding box center [557, 191] width 15 height 17
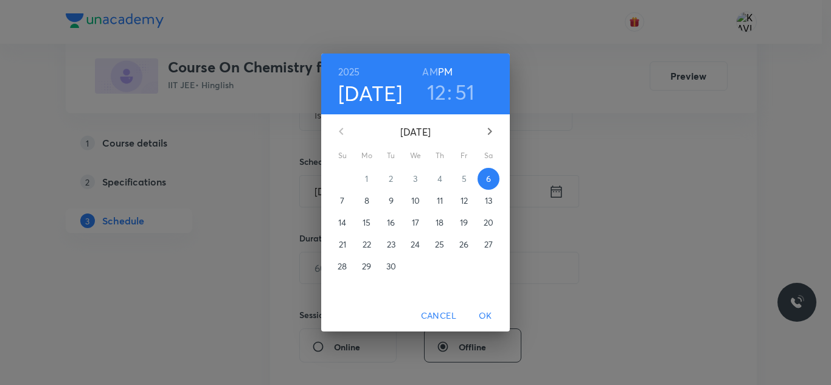
click at [462, 96] on h3 "51" at bounding box center [465, 92] width 20 height 26
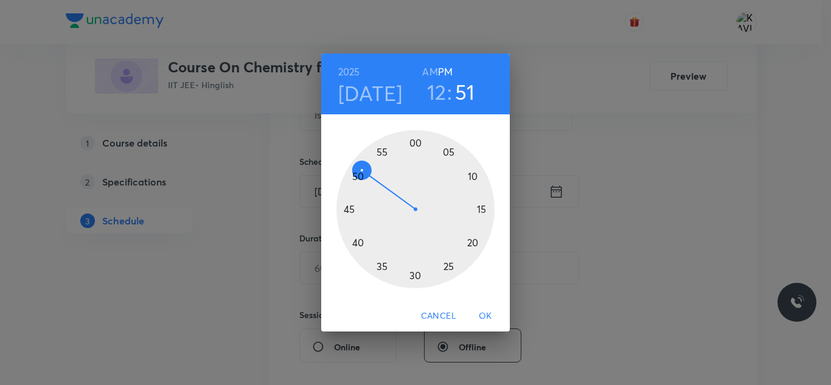
click at [353, 176] on div at bounding box center [415, 209] width 158 height 158
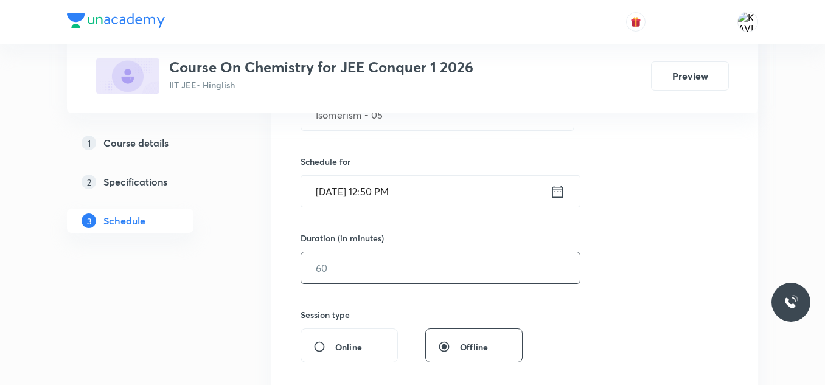
click at [389, 266] on input "text" at bounding box center [440, 267] width 279 height 31
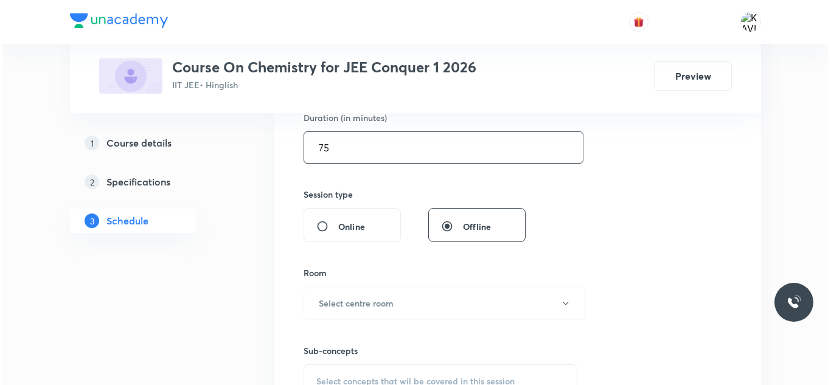
scroll to position [387, 0]
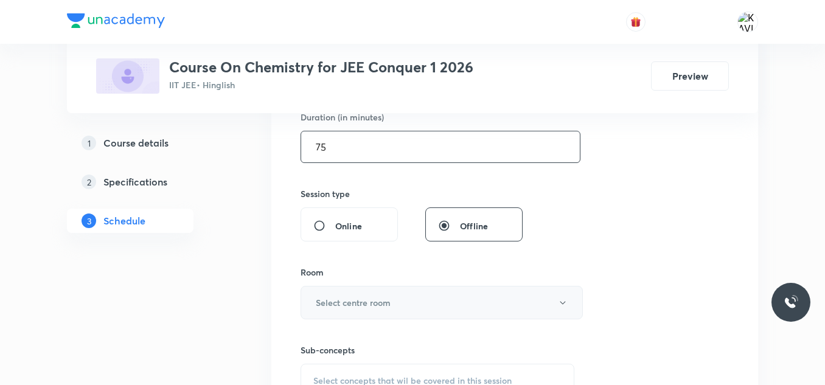
type input "75"
click at [343, 304] on h6 "Select centre room" at bounding box center [353, 302] width 75 height 13
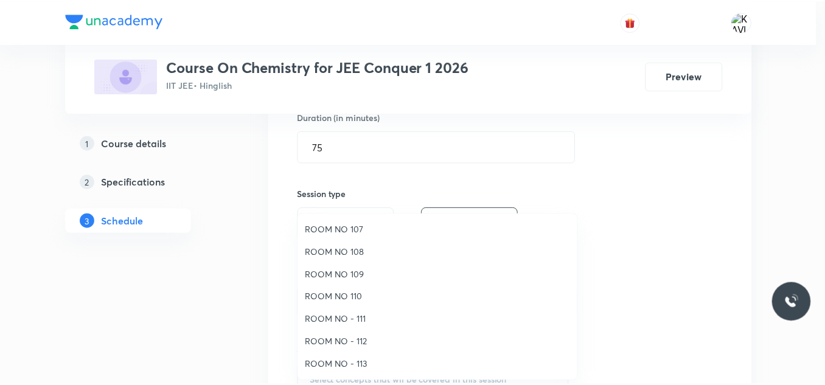
scroll to position [0, 0]
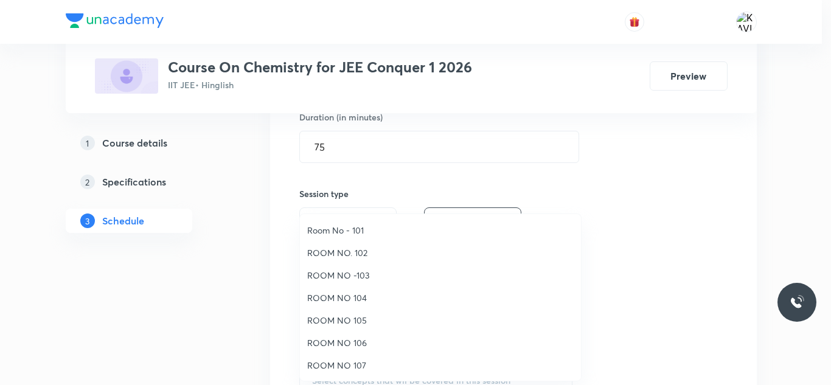
click at [359, 229] on span "Room No - 101" at bounding box center [440, 230] width 266 height 13
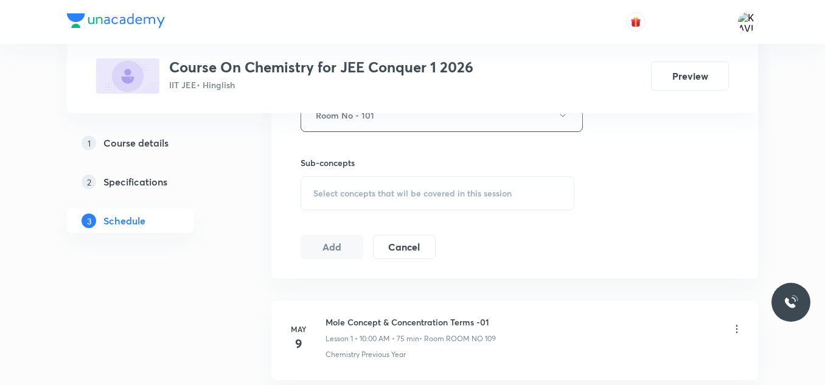
scroll to position [569, 0]
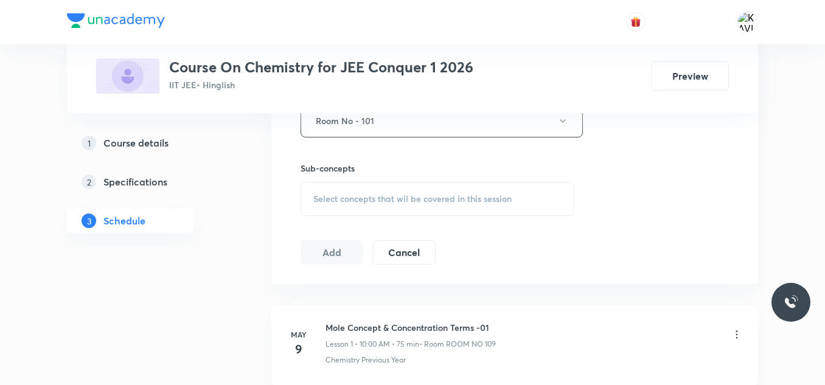
click at [389, 202] on span "Select concepts that wil be covered in this session" at bounding box center [412, 199] width 198 height 10
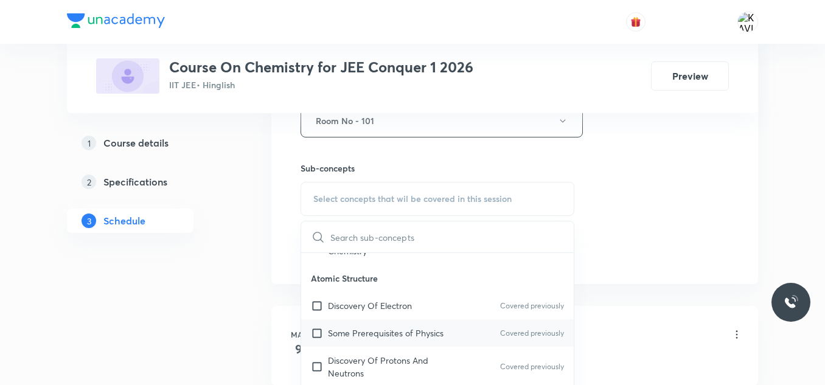
scroll to position [482, 0]
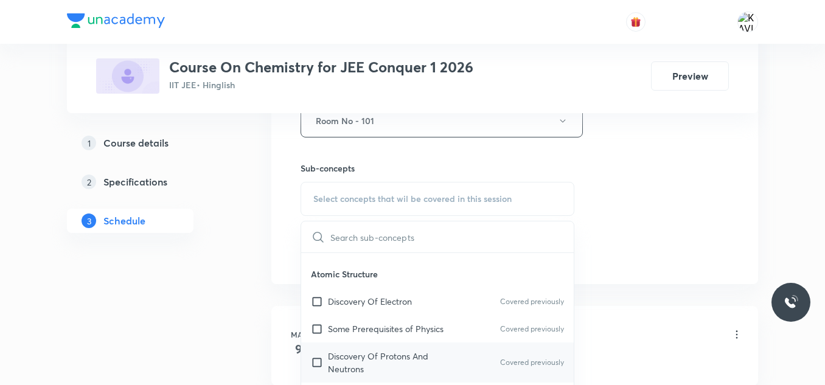
click at [415, 345] on div "Discovery Of Protons And Neutrons Covered previously" at bounding box center [437, 362] width 272 height 40
checkbox input "true"
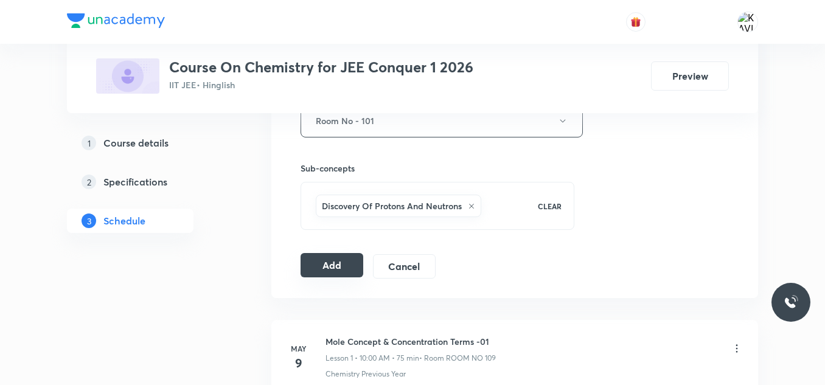
click at [323, 264] on button "Add" at bounding box center [331, 265] width 63 height 24
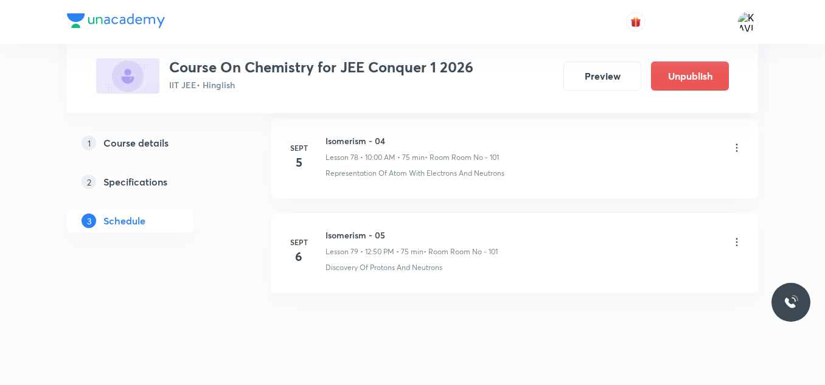
scroll to position [7479, 0]
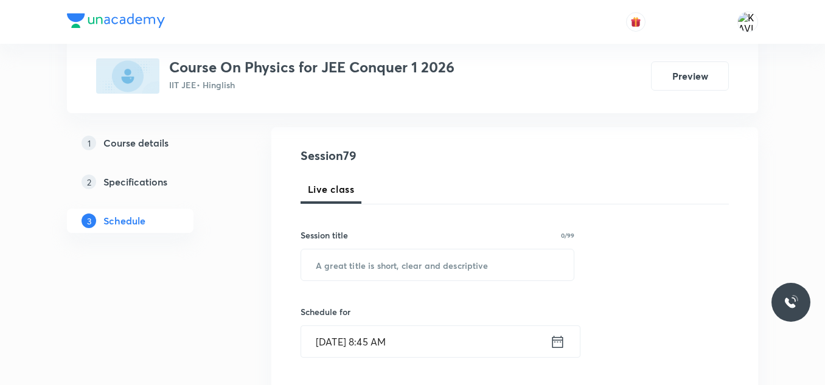
scroll to position [118, 0]
click at [357, 262] on input "text" at bounding box center [437, 263] width 272 height 31
paste input "Simple Harmonic Motion"
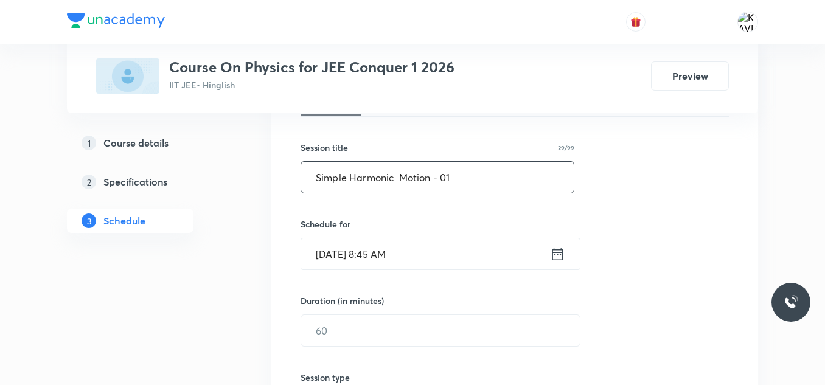
scroll to position [210, 0]
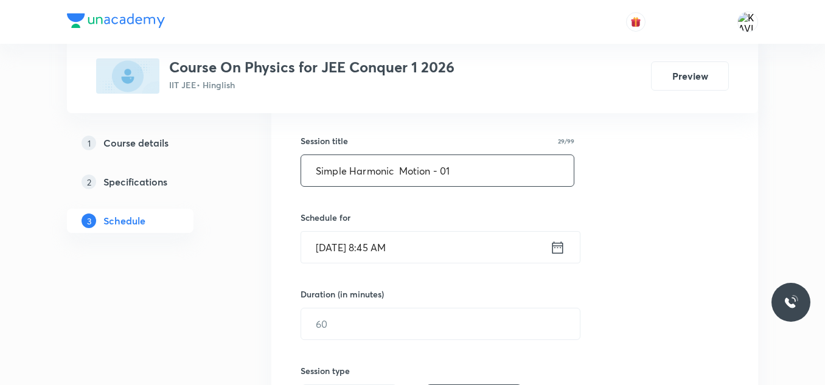
type input "Simple Harmonic Motion - 01"
click at [558, 249] on icon at bounding box center [557, 247] width 15 height 17
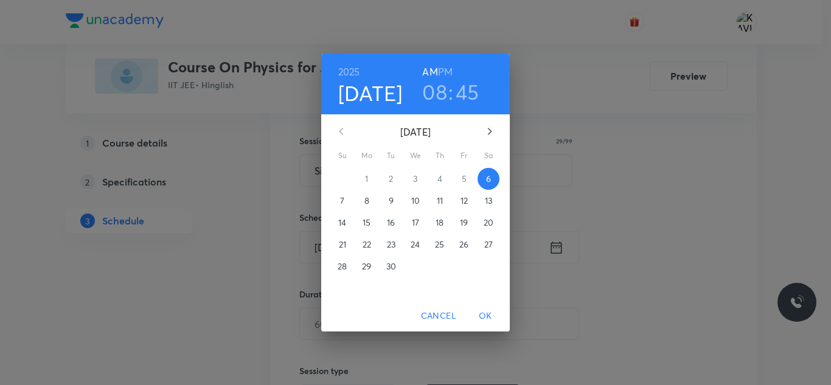
click at [436, 89] on h3 "08" at bounding box center [434, 92] width 25 height 26
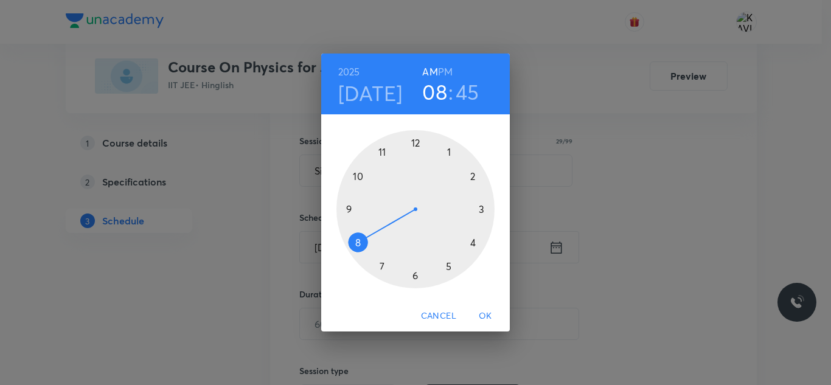
click at [359, 179] on div at bounding box center [415, 209] width 158 height 158
click at [415, 149] on div at bounding box center [415, 209] width 158 height 158
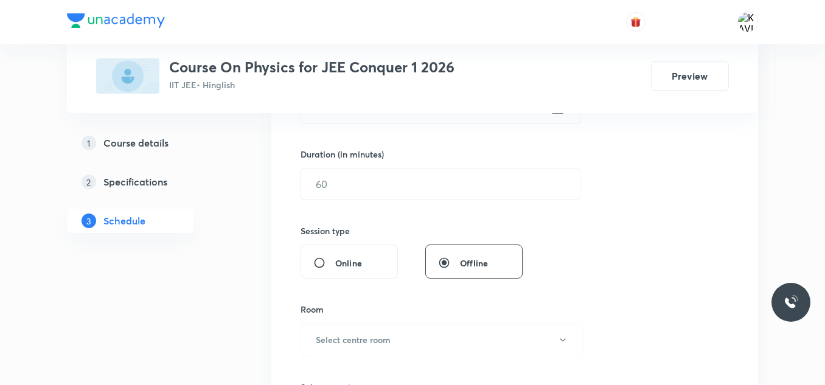
scroll to position [351, 0]
click at [385, 166] on div "Duration (in minutes) ​" at bounding box center [411, 173] width 222 height 52
click at [367, 176] on input "text" at bounding box center [440, 183] width 279 height 31
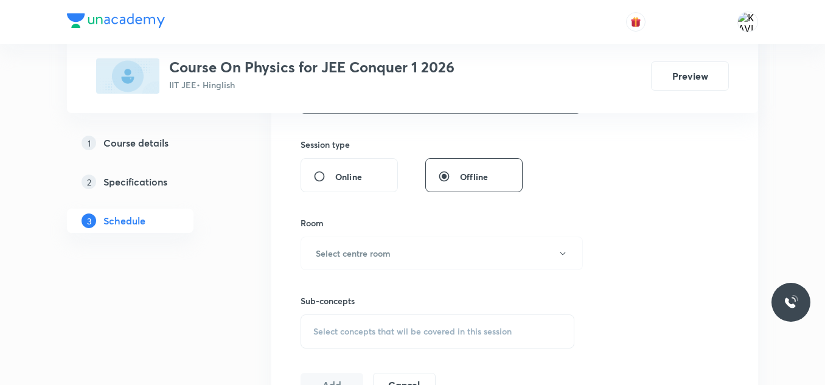
scroll to position [437, 0]
type input "75"
click at [375, 251] on h6 "Select centre room" at bounding box center [353, 252] width 75 height 13
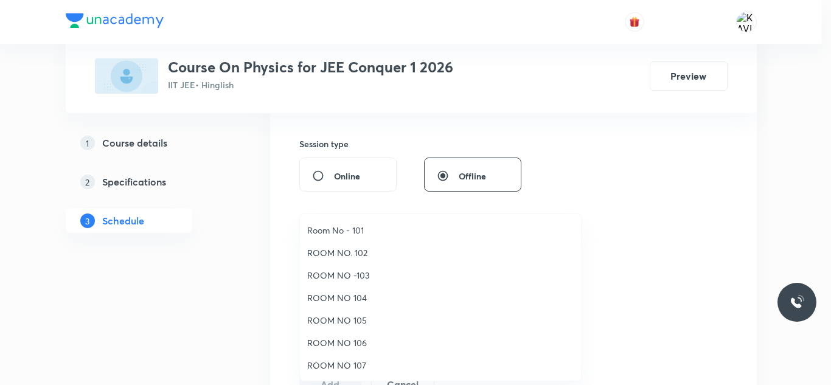
click at [370, 230] on span "Room No - 101" at bounding box center [440, 230] width 266 height 13
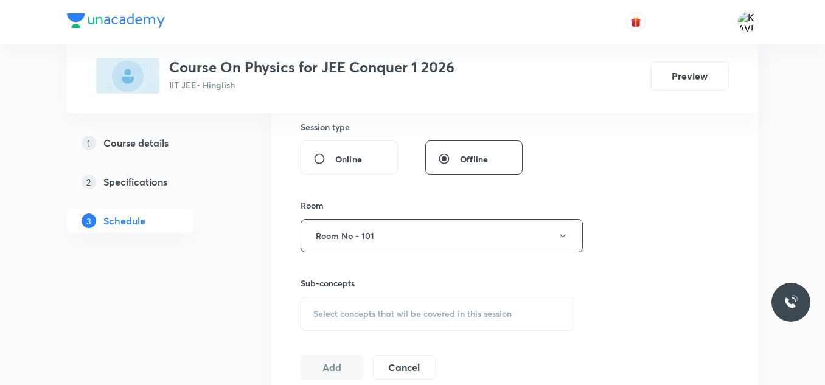
scroll to position [459, 0]
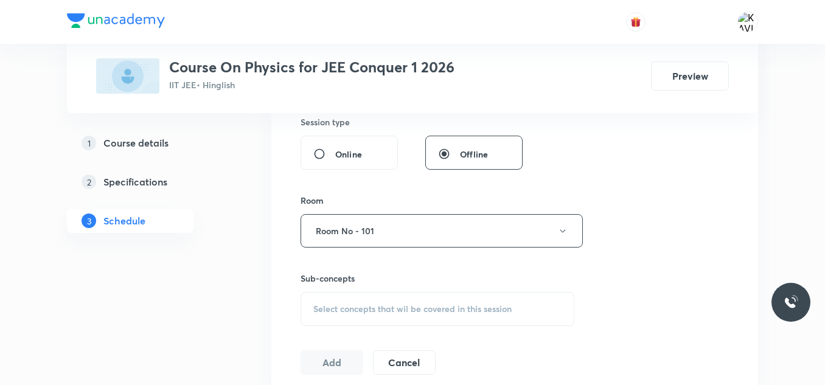
click at [328, 300] on div "Select concepts that wil be covered in this session" at bounding box center [437, 309] width 274 height 34
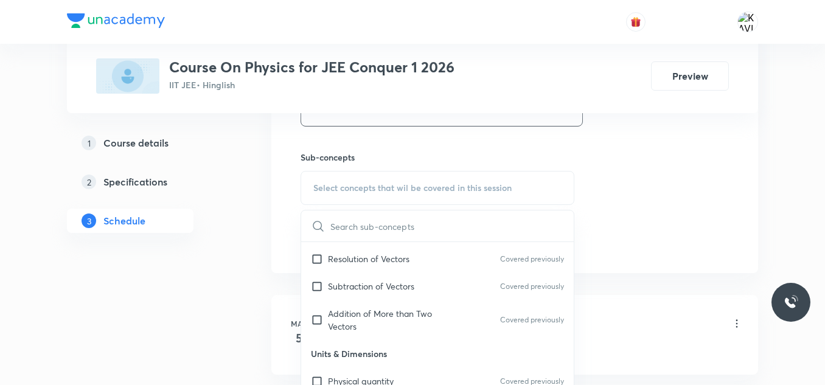
scroll to position [915, 0]
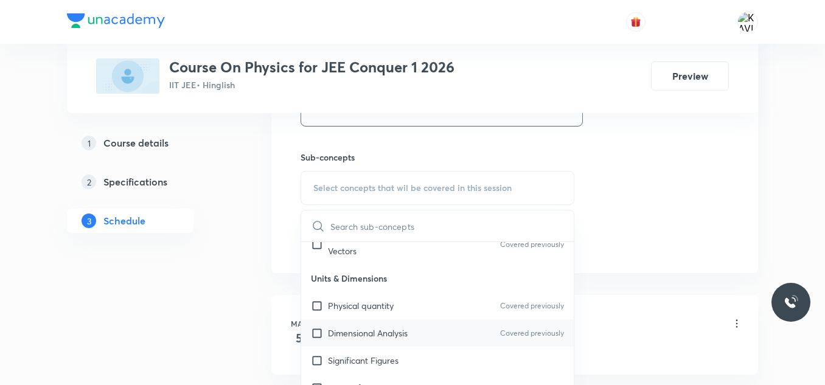
click at [368, 337] on p "Dimensional Analysis" at bounding box center [368, 333] width 80 height 13
checkbox input "true"
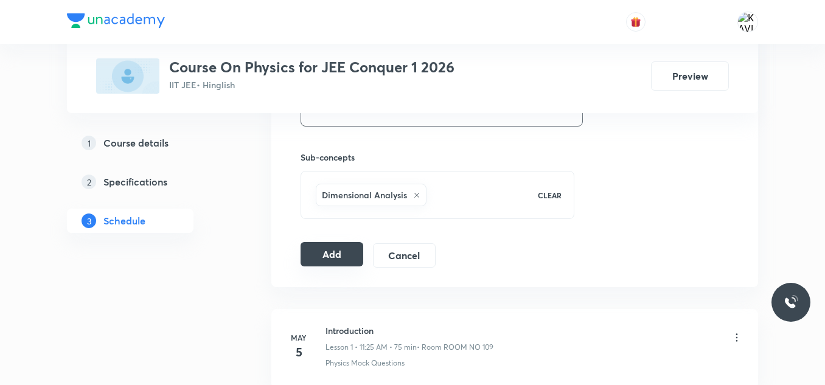
click at [314, 256] on button "Add" at bounding box center [331, 254] width 63 height 24
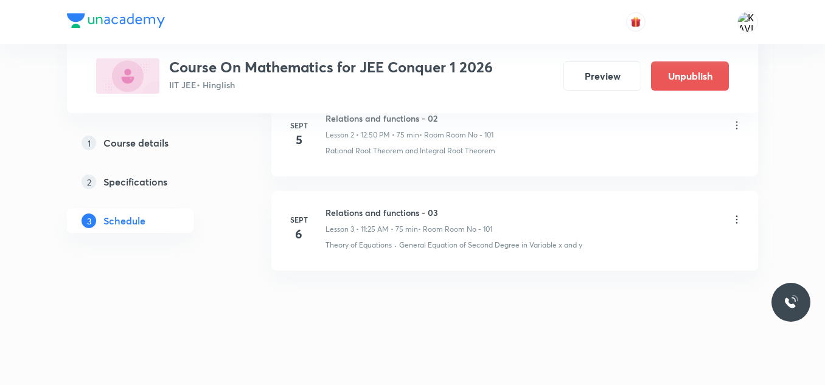
click at [735, 218] on icon at bounding box center [736, 219] width 12 height 12
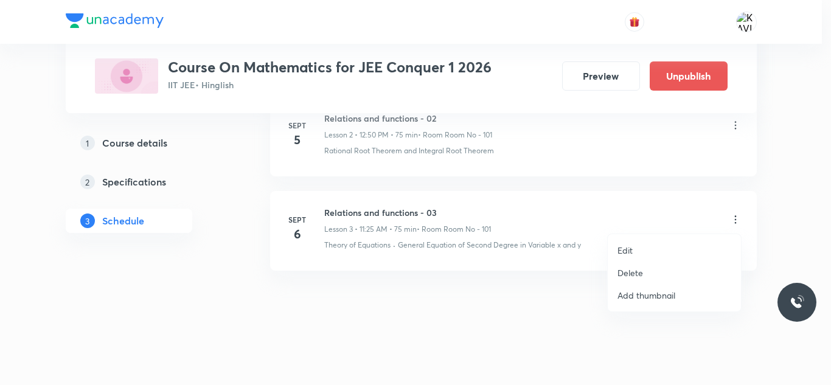
click at [630, 273] on p "Delete" at bounding box center [630, 272] width 26 height 13
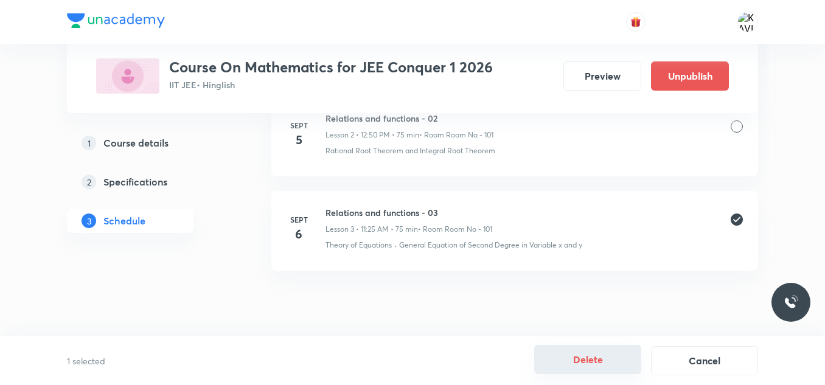
click at [586, 361] on button "Delete" at bounding box center [587, 359] width 107 height 29
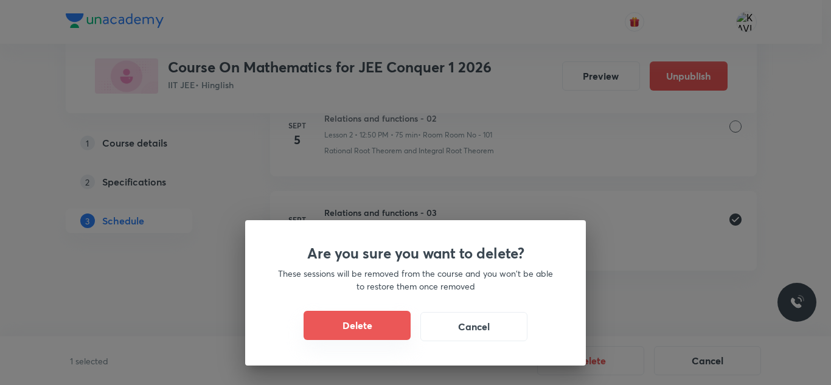
click at [356, 326] on button "Delete" at bounding box center [357, 325] width 107 height 29
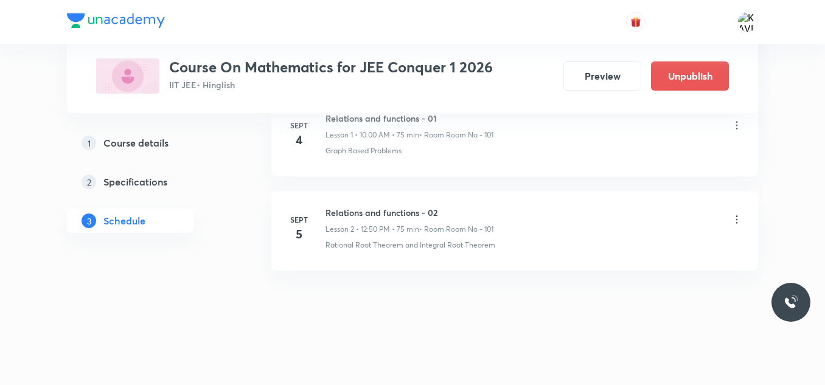
scroll to position [779, 0]
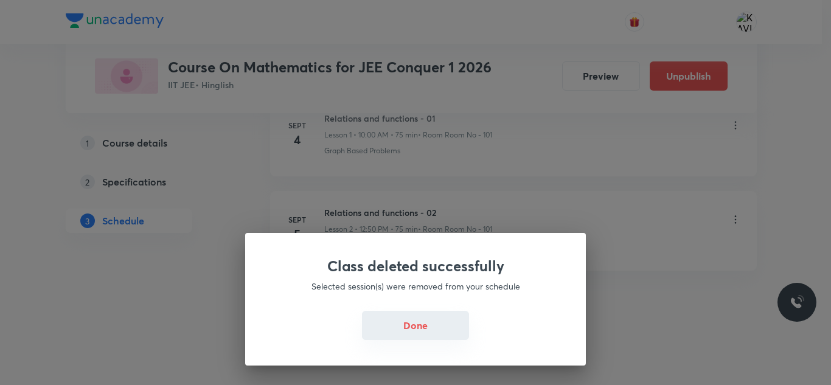
click at [418, 321] on button "Done" at bounding box center [415, 325] width 107 height 29
